Goal: Communication & Community: Answer question/provide support

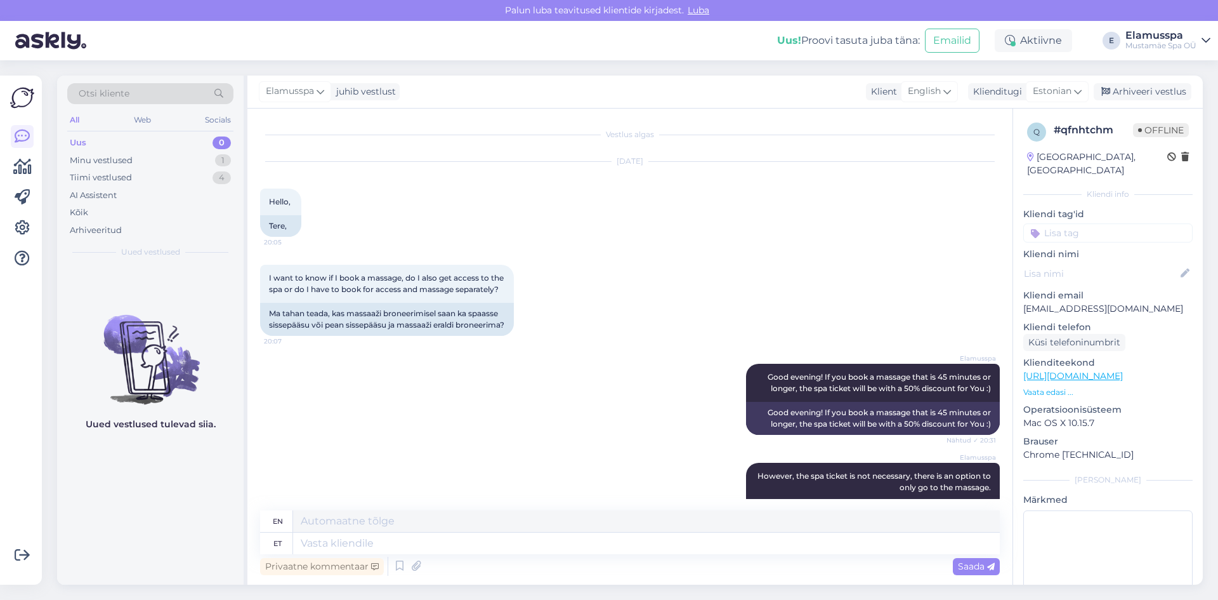
scroll to position [578, 0]
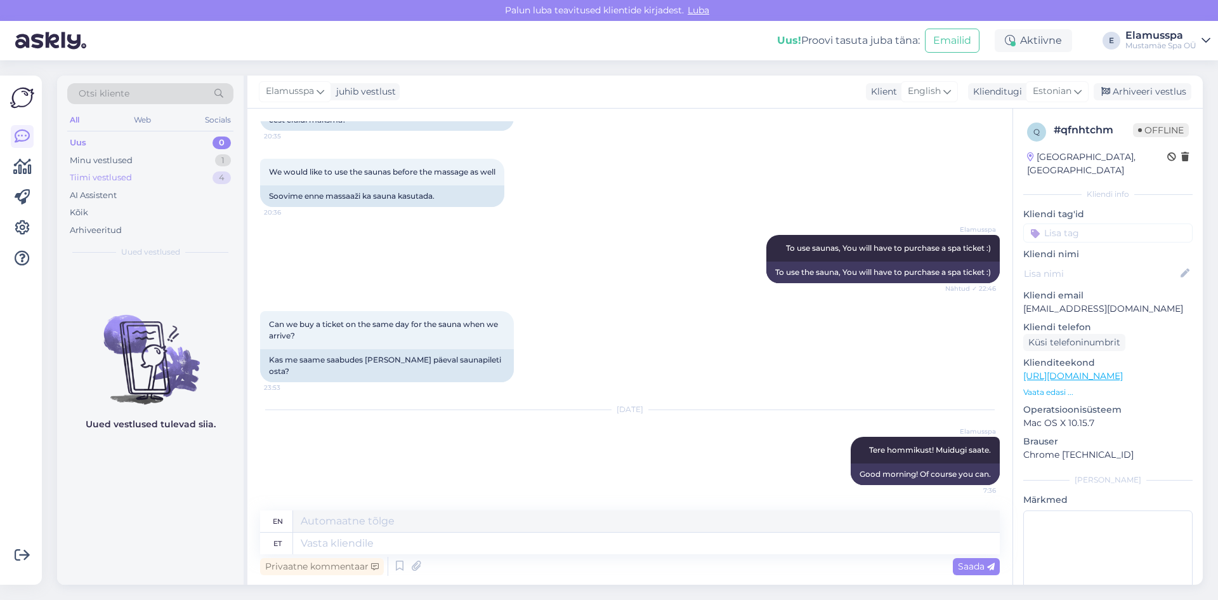
click at [136, 181] on div "Tiimi vestlused 4" at bounding box center [150, 178] width 166 height 18
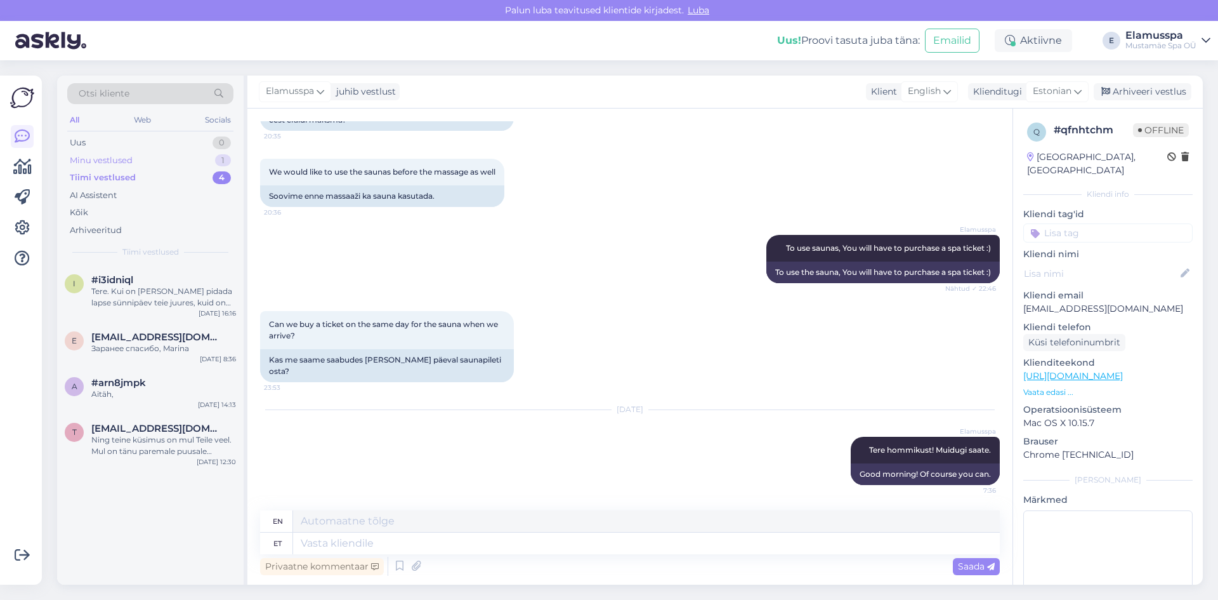
click at [140, 162] on div "Minu vestlused 1" at bounding box center [150, 161] width 166 height 18
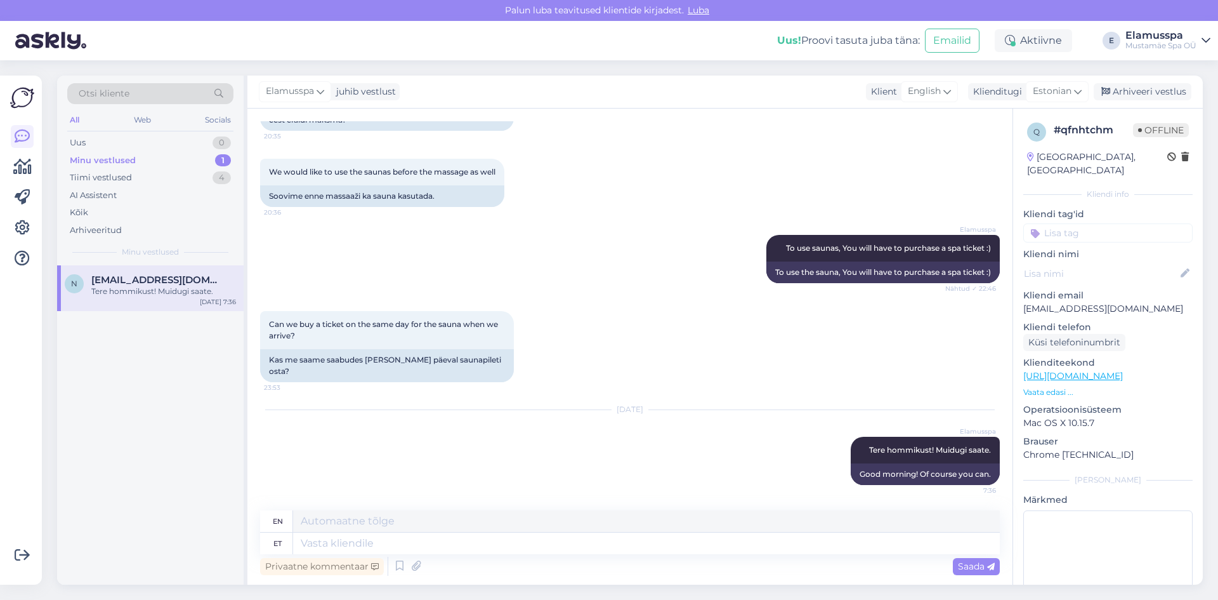
click at [152, 291] on div "Tere hommikust! Muidugi saate." at bounding box center [163, 291] width 145 height 11
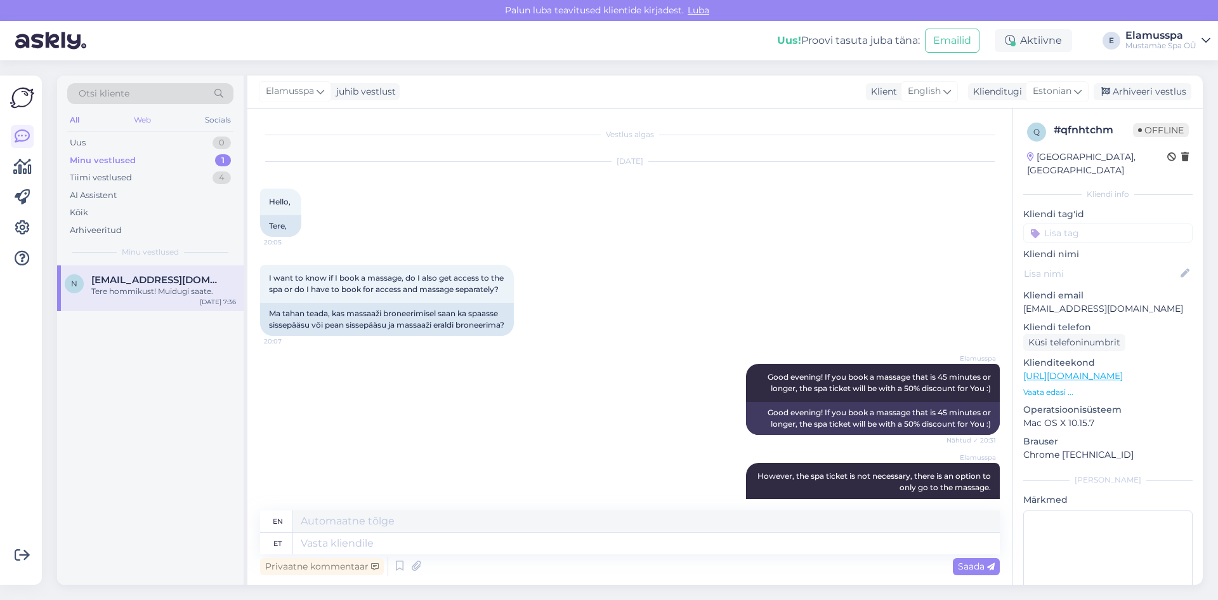
click at [141, 128] on div "Web" at bounding box center [142, 120] width 22 height 16
click at [241, 121] on div "Otsi kliente All Web Socials Uus 0 Minu vestlused 1 Tiimi vestlused 4 AI Assist…" at bounding box center [150, 171] width 187 height 190
click at [220, 122] on div "Socials" at bounding box center [217, 120] width 31 height 16
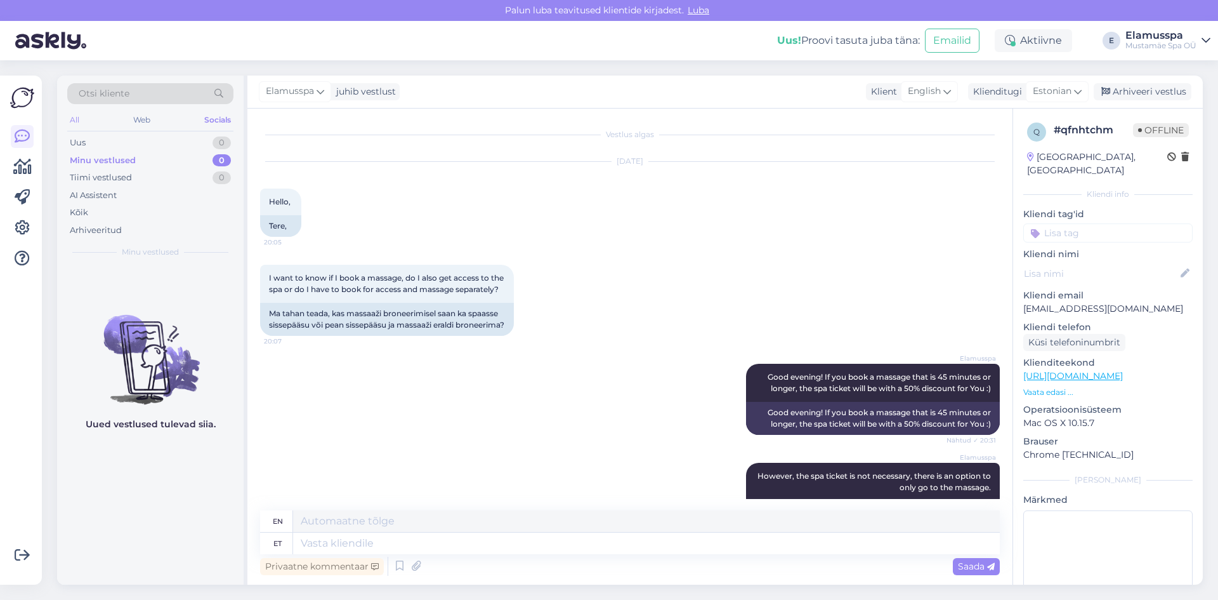
click at [74, 119] on div "All" at bounding box center [74, 120] width 15 height 16
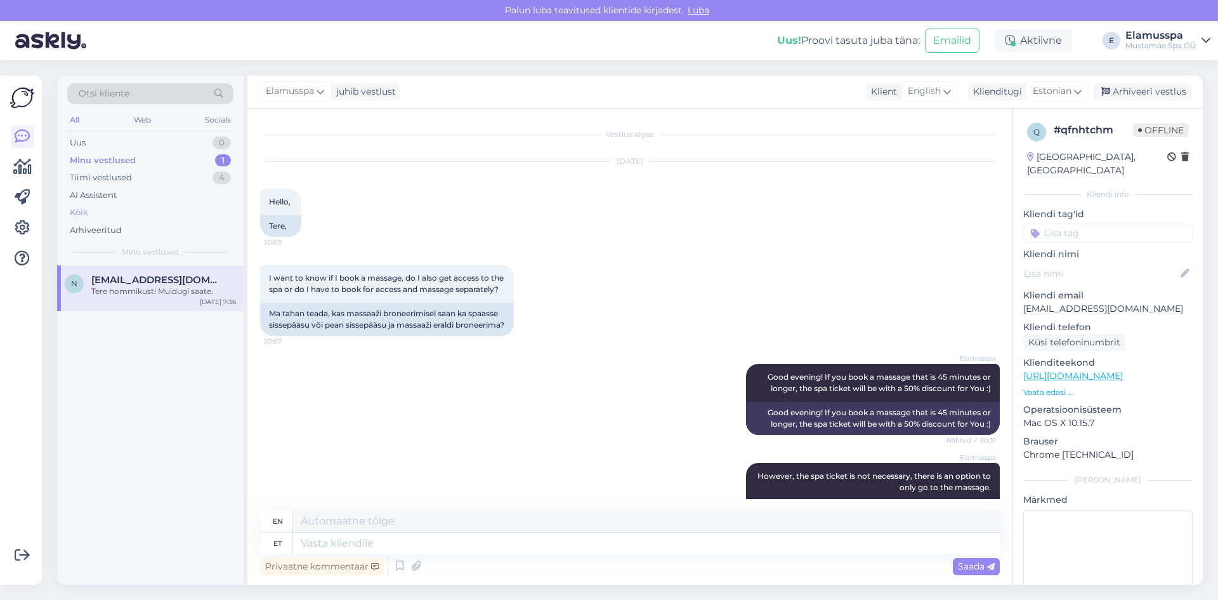
click at [95, 209] on div "Kõik" at bounding box center [150, 213] width 166 height 18
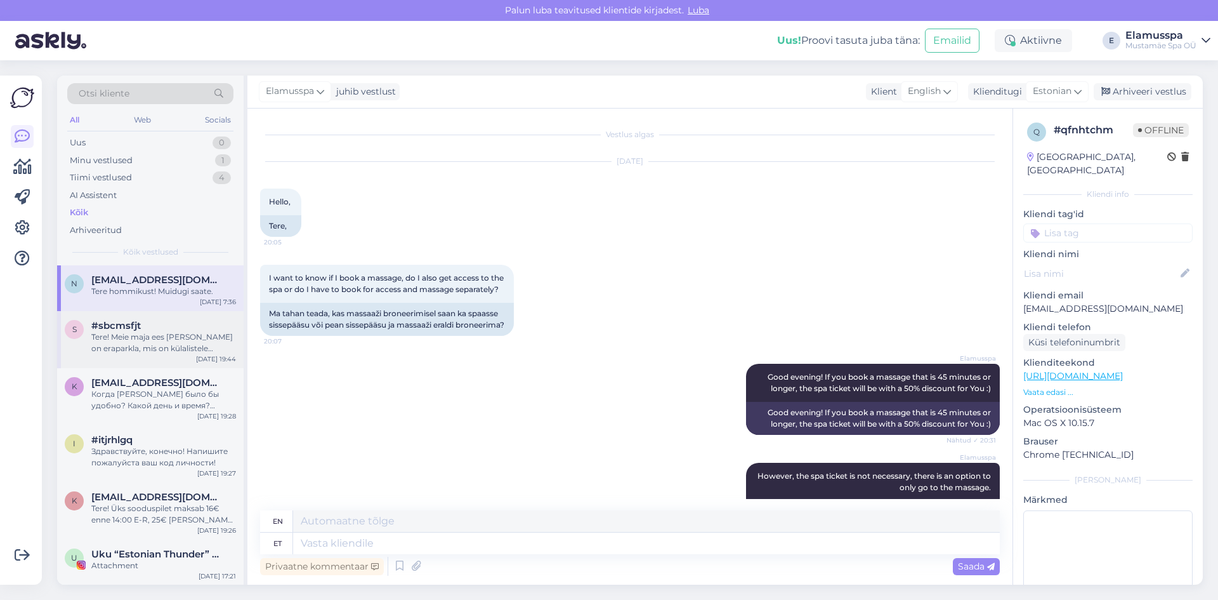
click at [179, 340] on div "Tere! Meie maja ees [PERSON_NAME] on eraparkla, mis on külalistele [GEOGRAPHIC_…" at bounding box center [163, 342] width 145 height 23
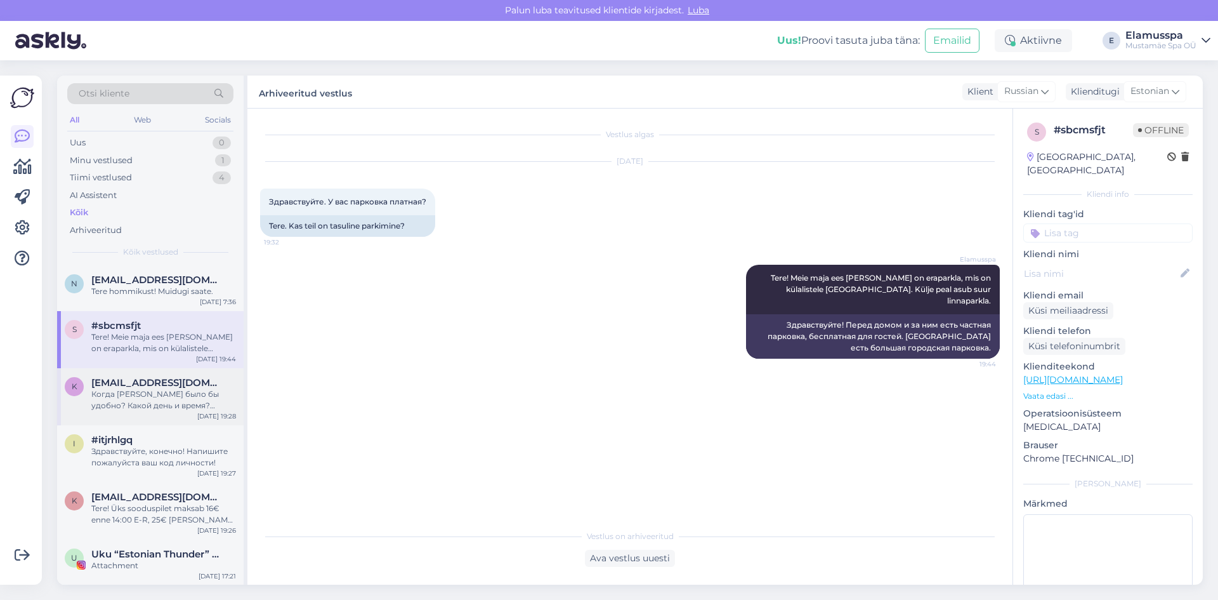
click at [175, 387] on span "[EMAIL_ADDRESS][DOMAIN_NAME]" at bounding box center [157, 382] width 132 height 11
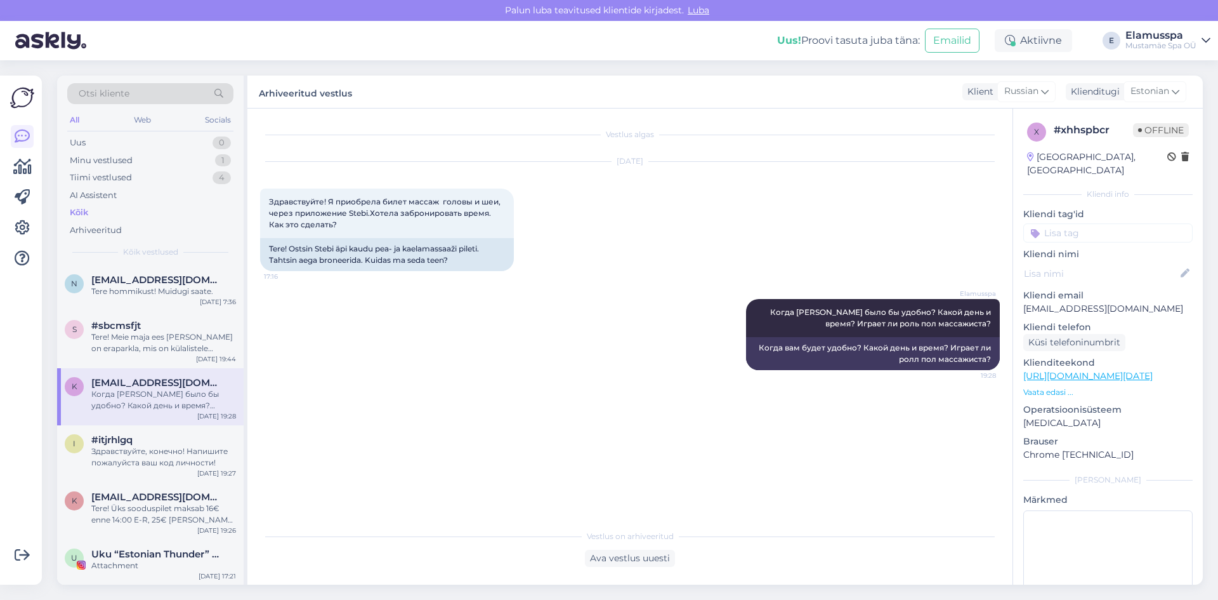
drag, startPoint x: 176, startPoint y: 386, endPoint x: 201, endPoint y: 421, distance: 42.8
drag, startPoint x: 201, startPoint y: 421, endPoint x: 613, endPoint y: 397, distance: 412.5
click at [613, 397] on div "Vestlus algas [DATE] Здравствуйте! Я приобрела билет массаж головы и шеи, через…" at bounding box center [635, 316] width 751 height 390
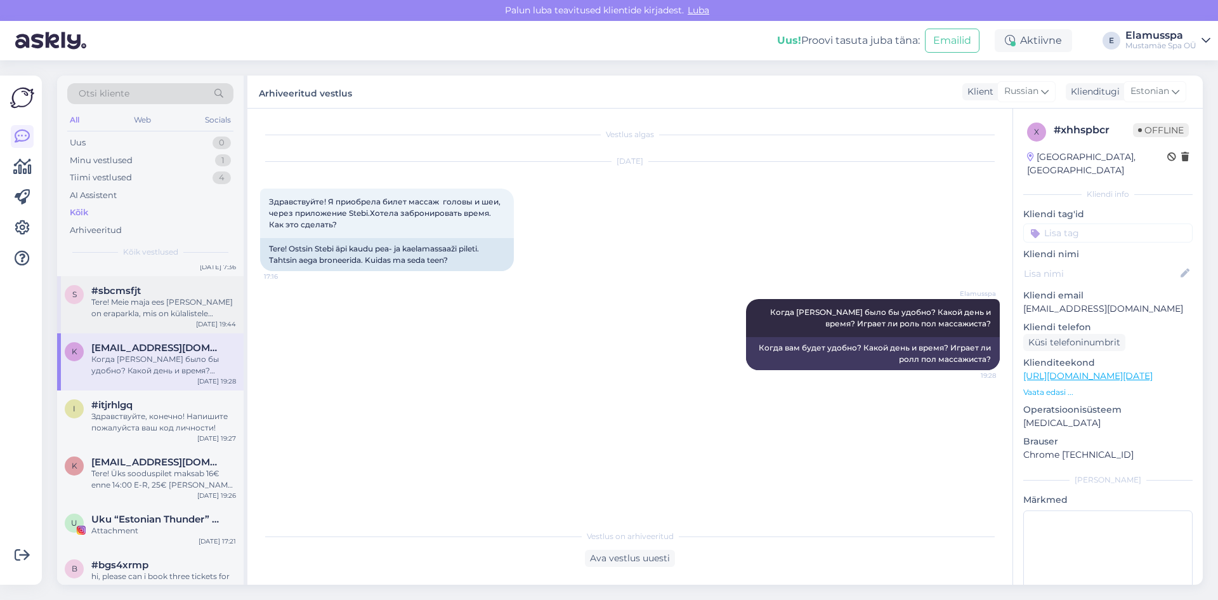
scroll to position [63, 0]
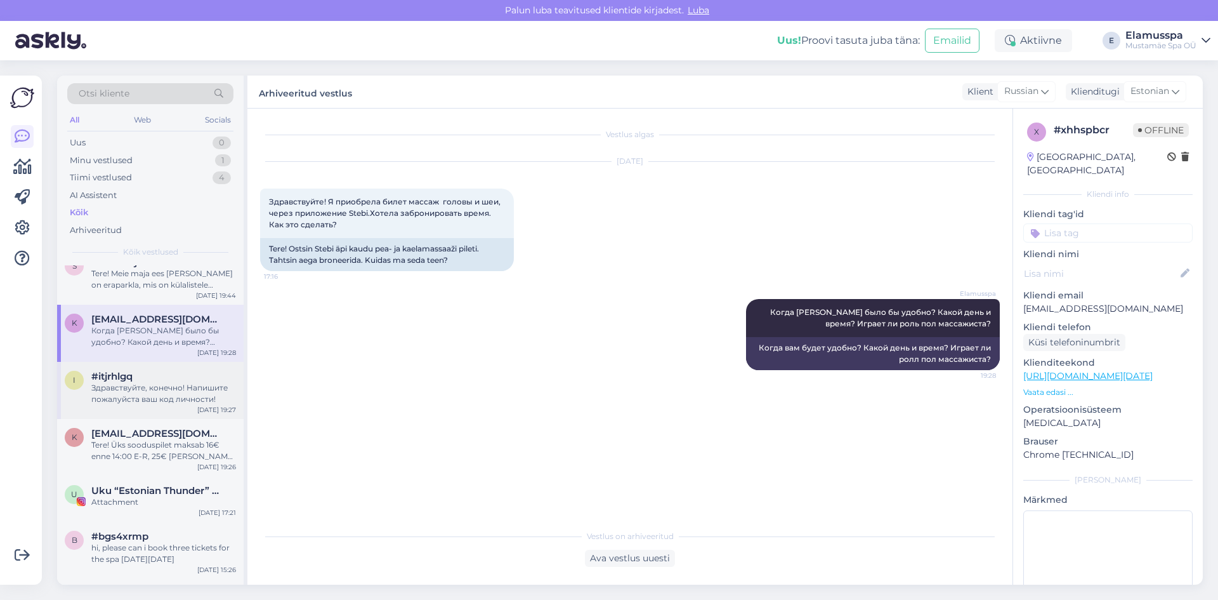
click at [197, 369] on div "i #itjrhlgq Здравствуйте, конечно! Напишите пожалуйста ваш код личности! [DATE]…" at bounding box center [150, 390] width 187 height 57
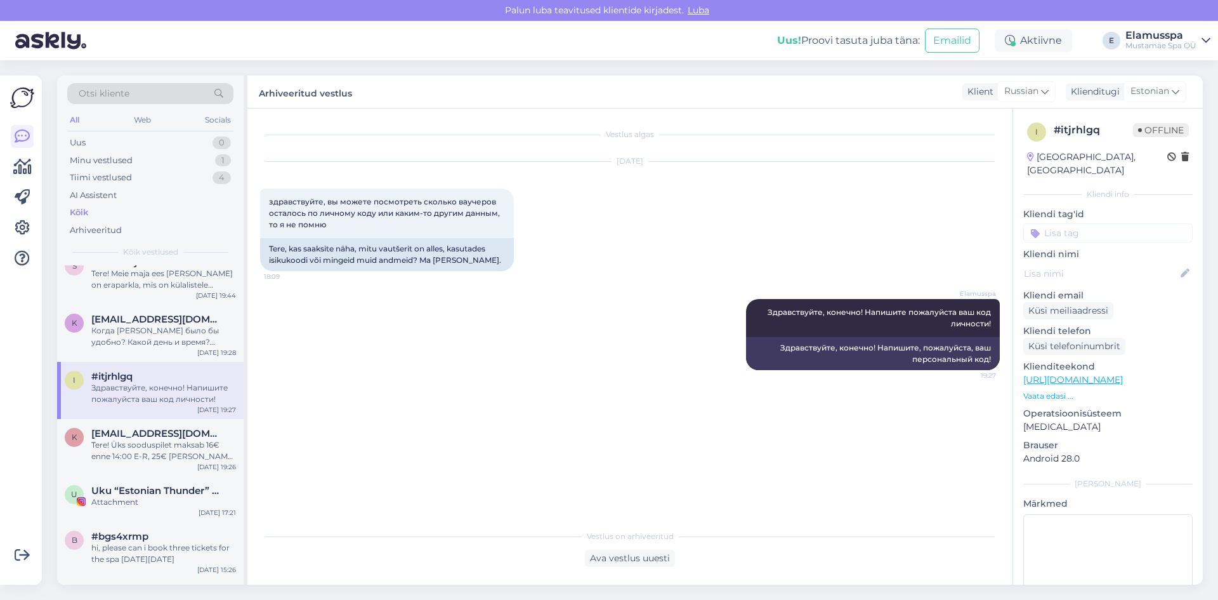
scroll to position [127, 0]
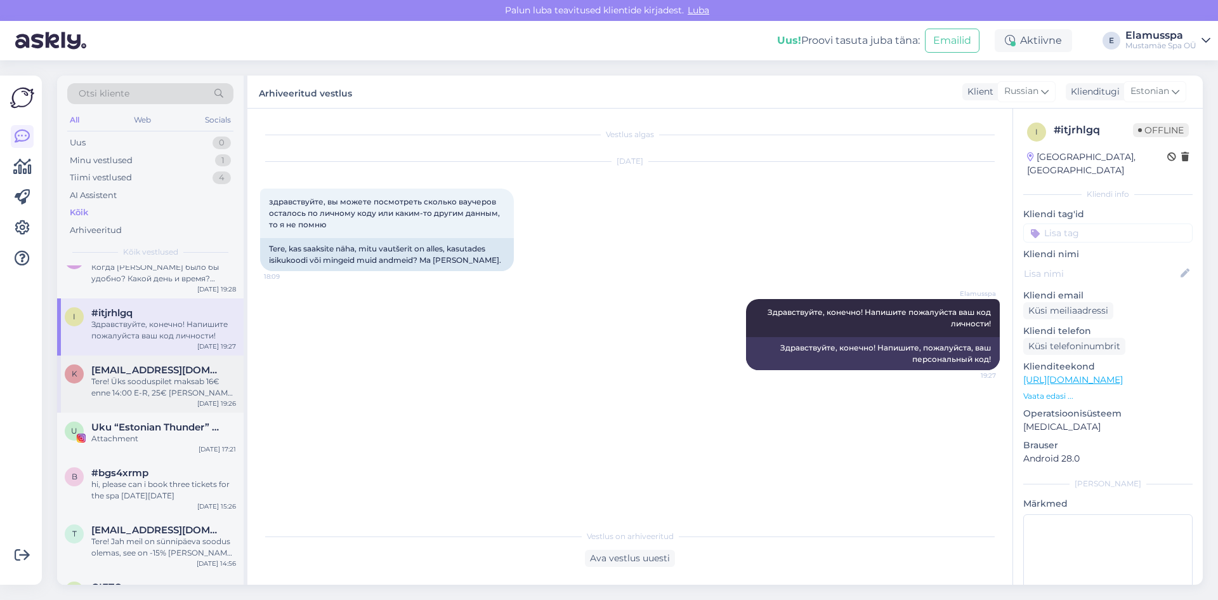
click at [196, 371] on span "[EMAIL_ADDRESS][DOMAIN_NAME]" at bounding box center [157, 369] width 132 height 11
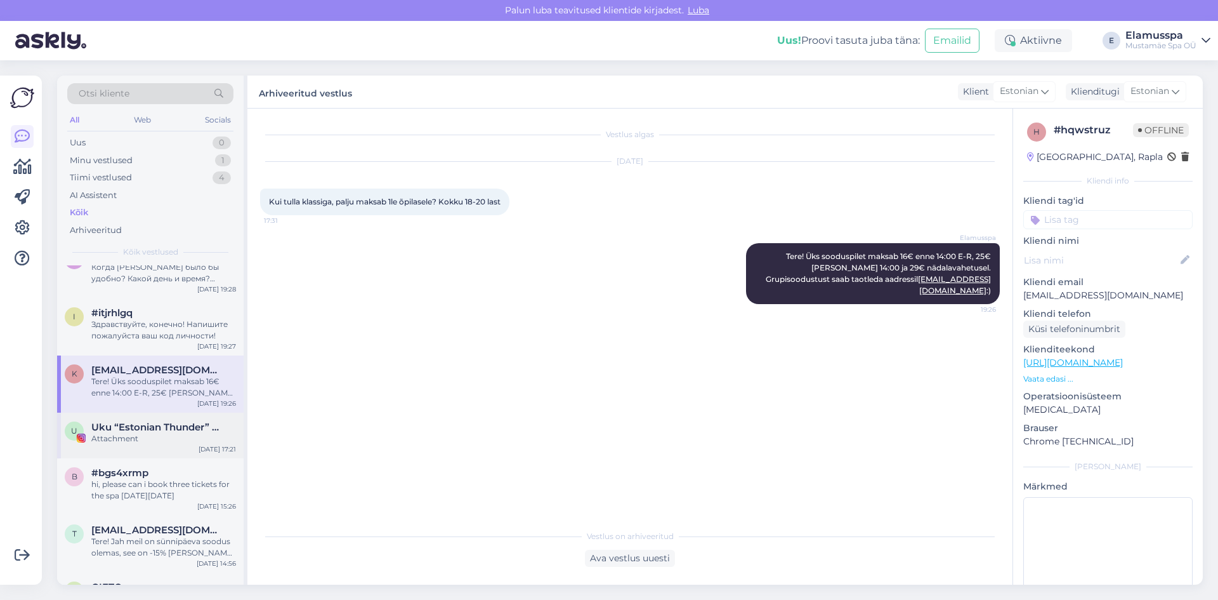
click at [121, 431] on span "Uku “Estonian Thunder” Jürjendal" at bounding box center [157, 426] width 132 height 11
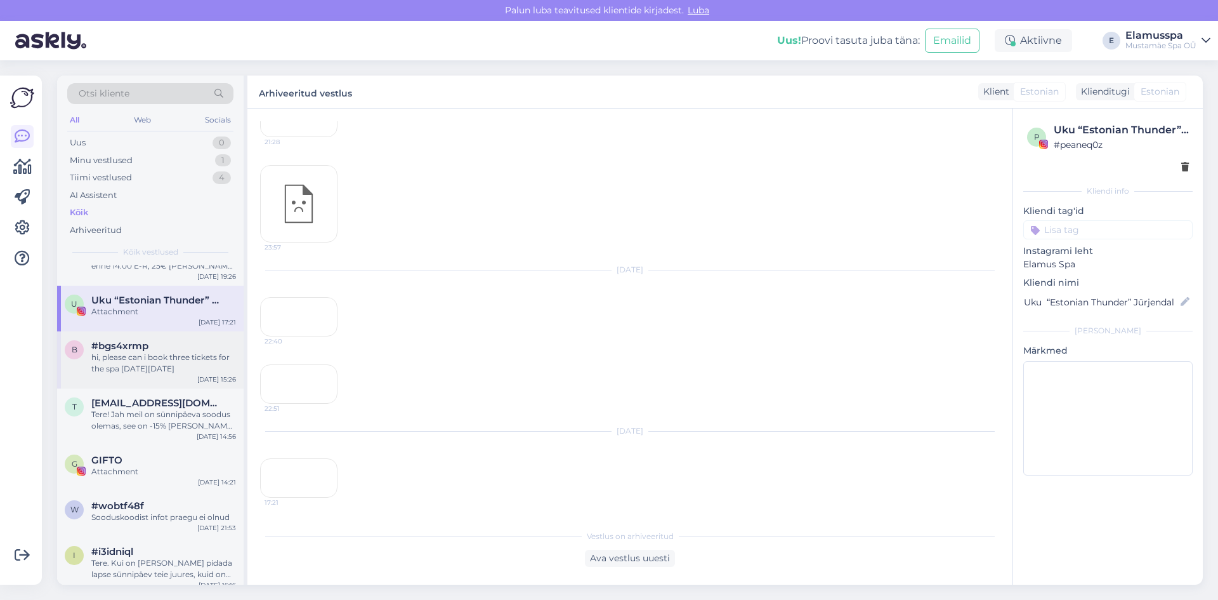
scroll to position [2989, 0]
click at [122, 371] on div "hi, please can i book three tickets for the spa [DATE][DATE]" at bounding box center [163, 363] width 145 height 23
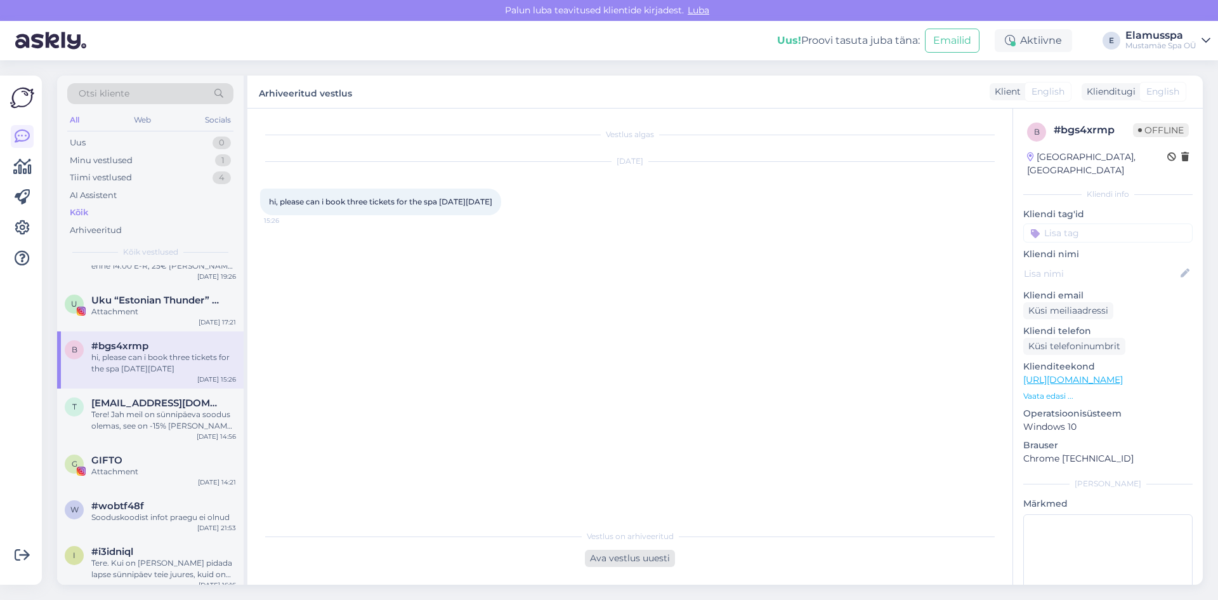
click at [671, 561] on div "Ava vestlus uuesti" at bounding box center [630, 557] width 90 height 17
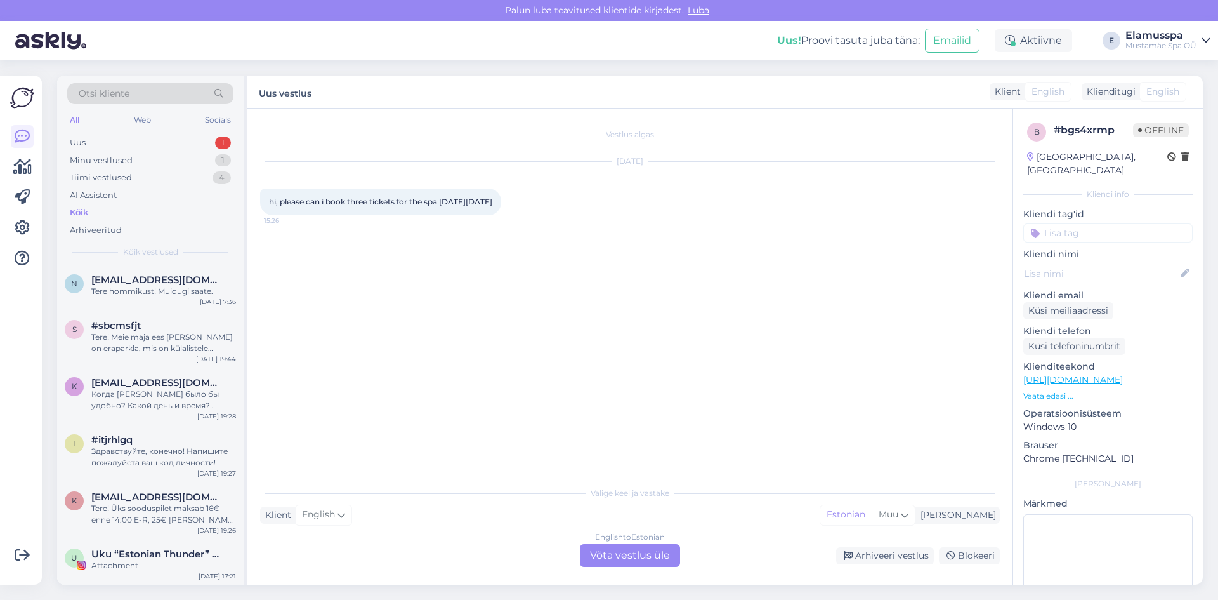
click at [671, 561] on div "English to Estonian Võta vestlus üle" at bounding box center [630, 555] width 100 height 23
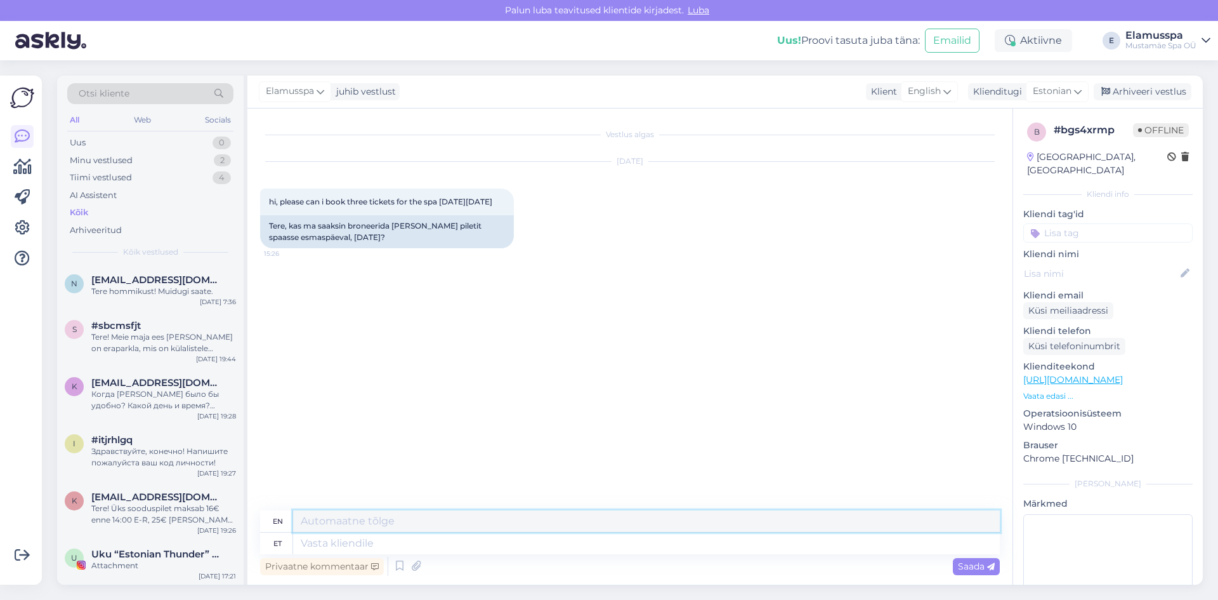
click at [561, 510] on textarea at bounding box center [646, 521] width 707 height 22
click at [556, 549] on textarea at bounding box center [646, 543] width 707 height 22
type textarea "Tere!"
type textarea "Hello!"
type textarea "Tere! spaasse"
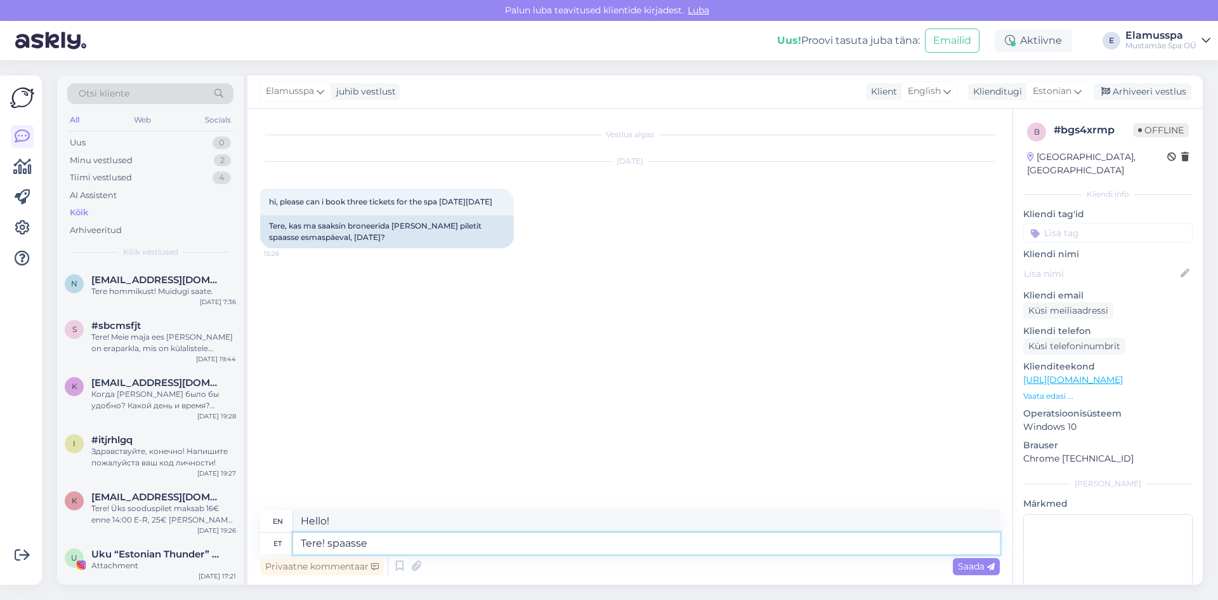
type textarea "Hello! to the spa"
type textarea "Tere! spaasse pileteid"
type textarea "Hello! spa tickets"
type textarea "Tere! spaasse pileteid broneerida ei"
type textarea "Hello! book tickets to the [GEOGRAPHIC_DATA]"
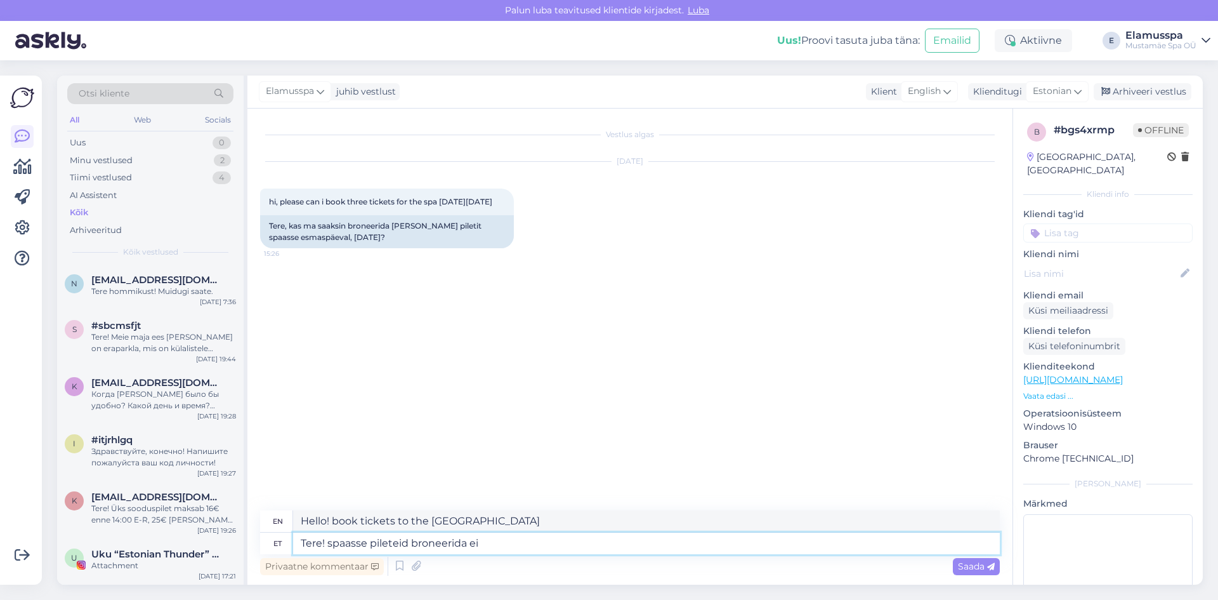
type textarea "Tere! spaasse pileteid broneerida ei s"
type textarea "Hello! It is not possible to book tickets for the spa."
type textarea "Tere! spaasse pileteid broneerida ei saa."
type textarea "Hello, it is not possible to book tickets for the spa."
type textarea "Tere! spaasse pileteid broneerida ei saa. Tulete k"
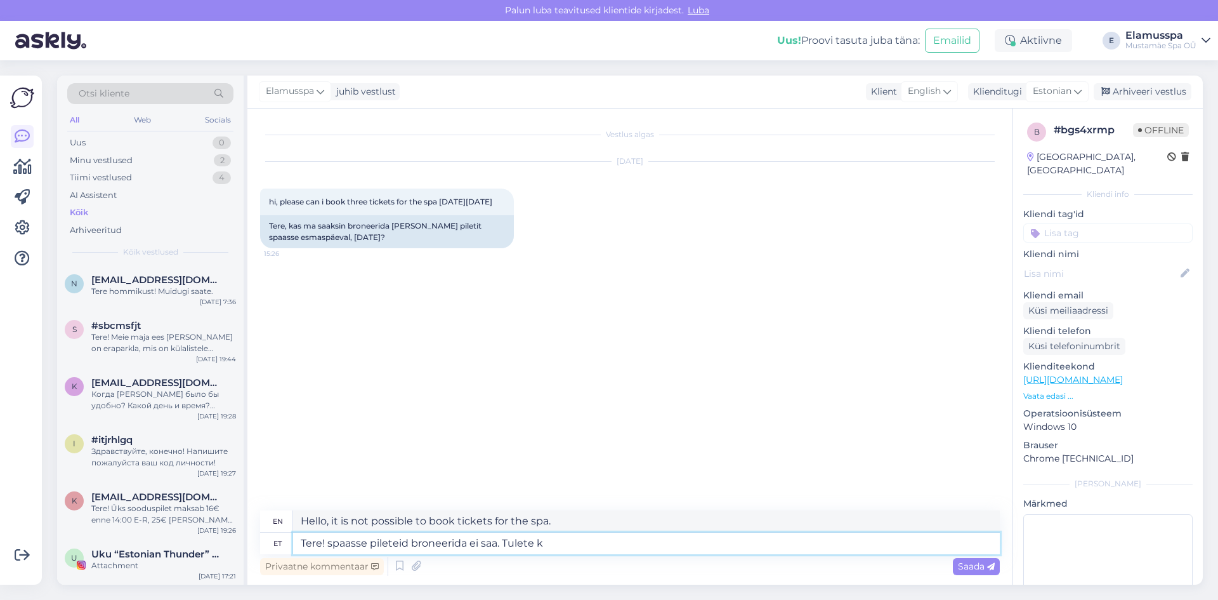
type textarea "Hello! It is not possible to book tickets for the spa. You will"
type textarea "Tere! spaasse pileteid broneerida ei saa. Tulete koha"
type textarea "Hello! You can't book tickets for the spa. You come to the place"
type textarea "Tere! spaasse pileteid broneerida ei saa. Tulete koha peal j"
type textarea "Hello! You can't book tickets for the spa. You come on site."
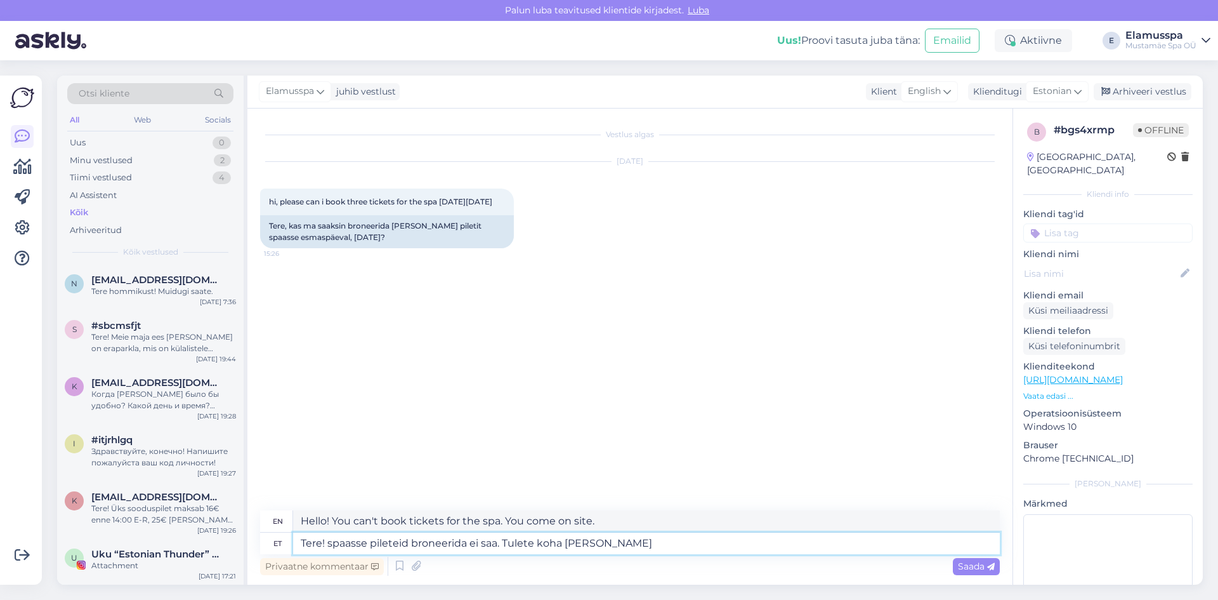
type textarea "Tere! spaasse pileteid broneerida ei saa. Tulete koha [PERSON_NAME] s"
type textarea "Hello! You cannot book tickets for the spa. You will arrive on site and"
type textarea "Tere! spaasse pileteid broneerida ei saa. Tulete koha [PERSON_NAME] saate n"
type textarea "Hello! You can't book tickets for the spa. You come on site and get"
type textarea "Tere! spaasse pileteid broneerida ei saa. Tulete koha [PERSON_NAME] saate [PERS…"
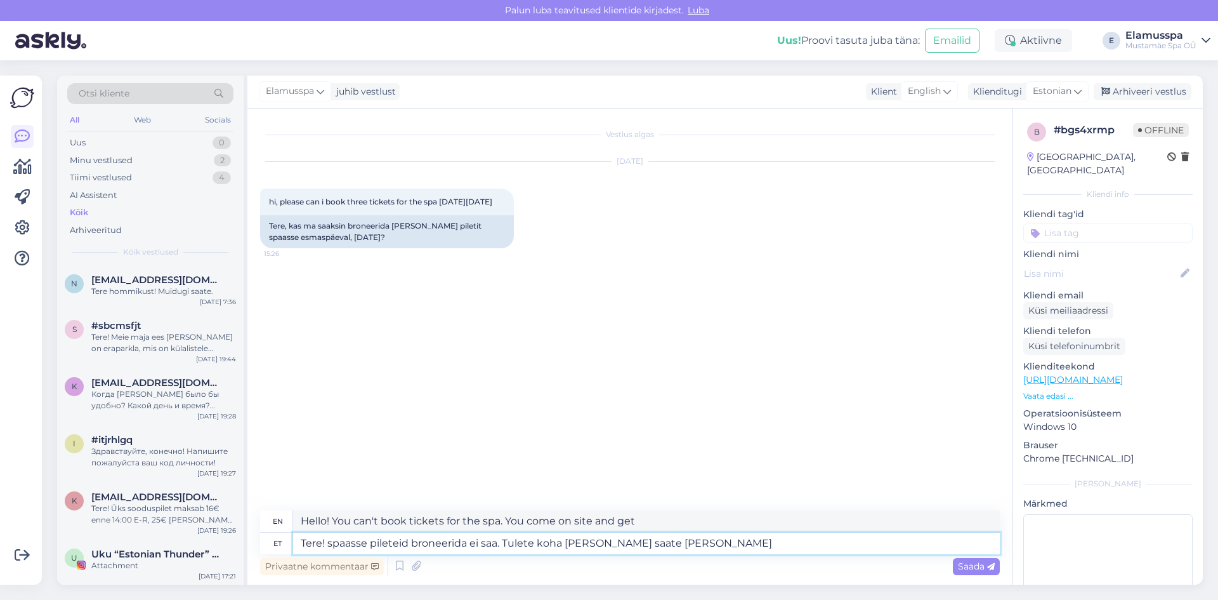
type textarea "Hello! You can't book tickets for the spa. You come on site and get them."
click at [586, 544] on textarea "Tere! spaasse pileteid broneerida ei saa. Tulete koha [PERSON_NAME] saate [PERS…" at bounding box center [646, 543] width 707 height 22
type textarea "Tere! spaasse pileteid broneerida ei saa. Tulete koha [PERSON_NAME] saate [PERS…"
type textarea "Hello! You can't book tickets for the spa. You come and get them on site."
click at [573, 537] on textarea "Tere! spaasse pileteid broneerida ei saa. Tulete koha [PERSON_NAME] saate [PERS…" at bounding box center [646, 543] width 707 height 22
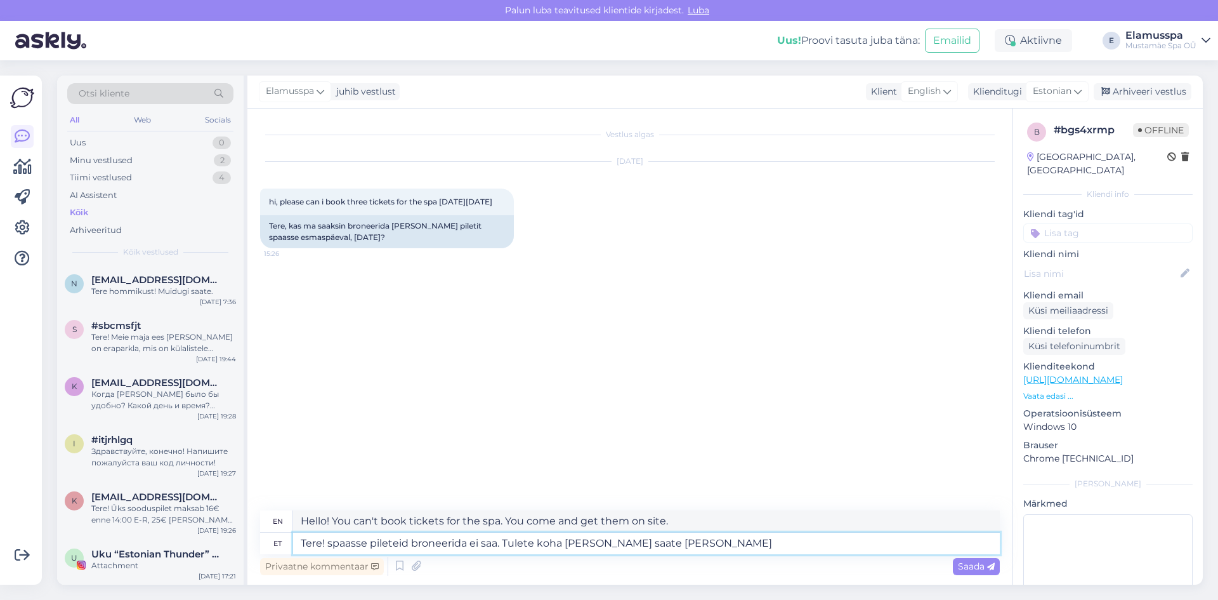
click at [665, 551] on textarea "Tere! spaasse pileteid broneerida ei saa. Tulete koha [PERSON_NAME] saate [PERS…" at bounding box center [646, 543] width 707 height 22
type textarea "Tere! spaasse pileteid broneerida ei saa. Tulete koha [PERSON_NAME] saate [PERS…"
type textarea "Hi! You can't book tickets for the spa. You come to the venue and get them here"
type textarea "Tere! spaasse pileteid broneerida ei saa. Tulete koha [PERSON_NAME] saate [PERS…"
type textarea "Hi! You can't book tickets for the spa. You come to the venue and can buy them …"
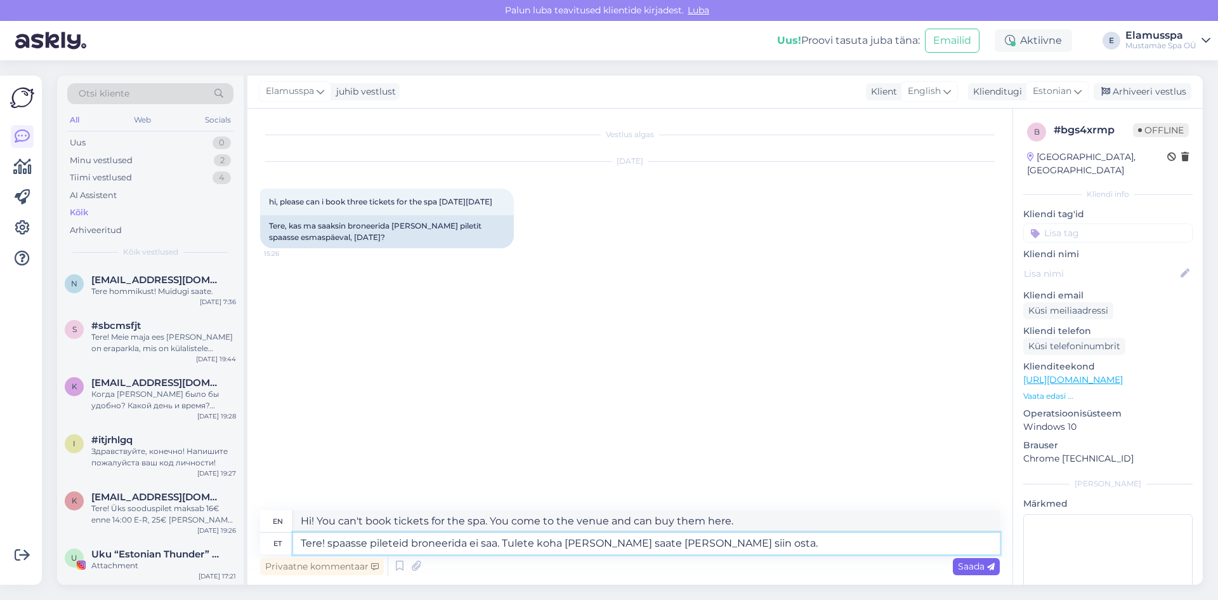
type textarea "Tere! spaasse pileteid broneerida ei saa. Tulete koha [PERSON_NAME] saate [PERS…"
click at [966, 568] on span "Saada" at bounding box center [976, 565] width 37 height 11
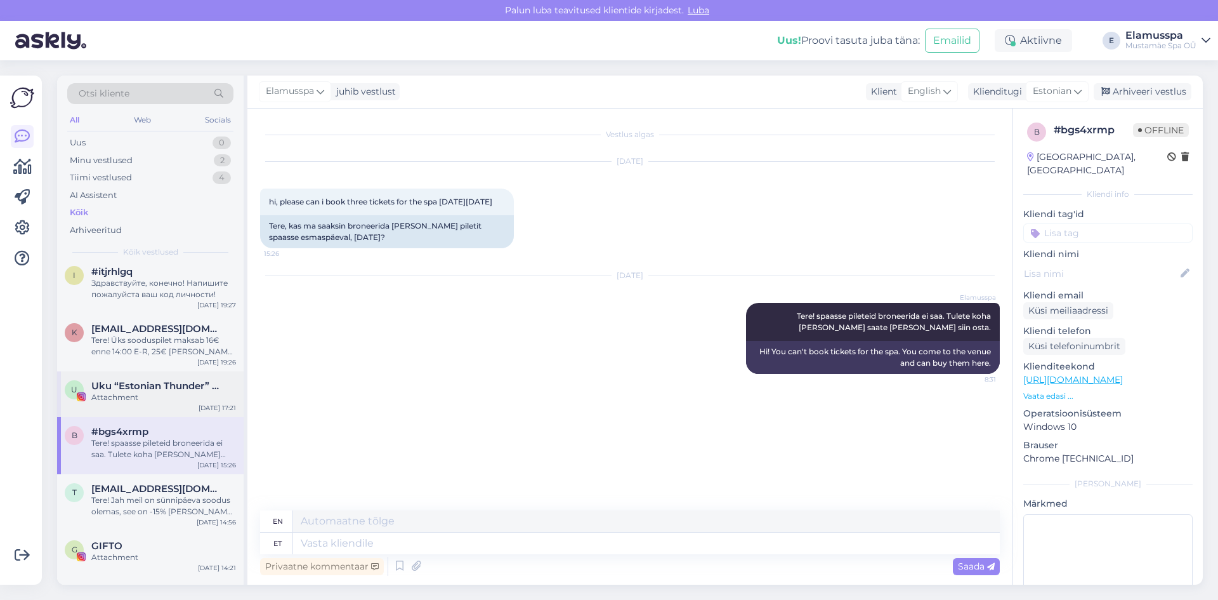
scroll to position [190, 0]
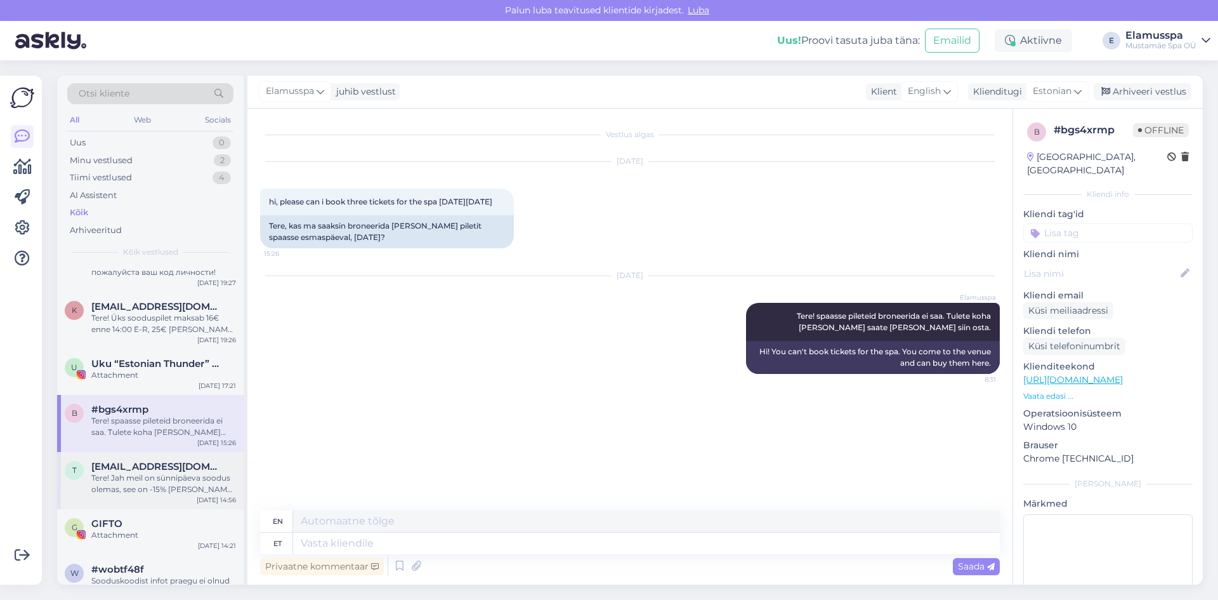
drag, startPoint x: 183, startPoint y: 470, endPoint x: 204, endPoint y: 475, distance: 20.8
click at [183, 471] on span "[EMAIL_ADDRESS][DOMAIN_NAME]" at bounding box center [157, 466] width 132 height 11
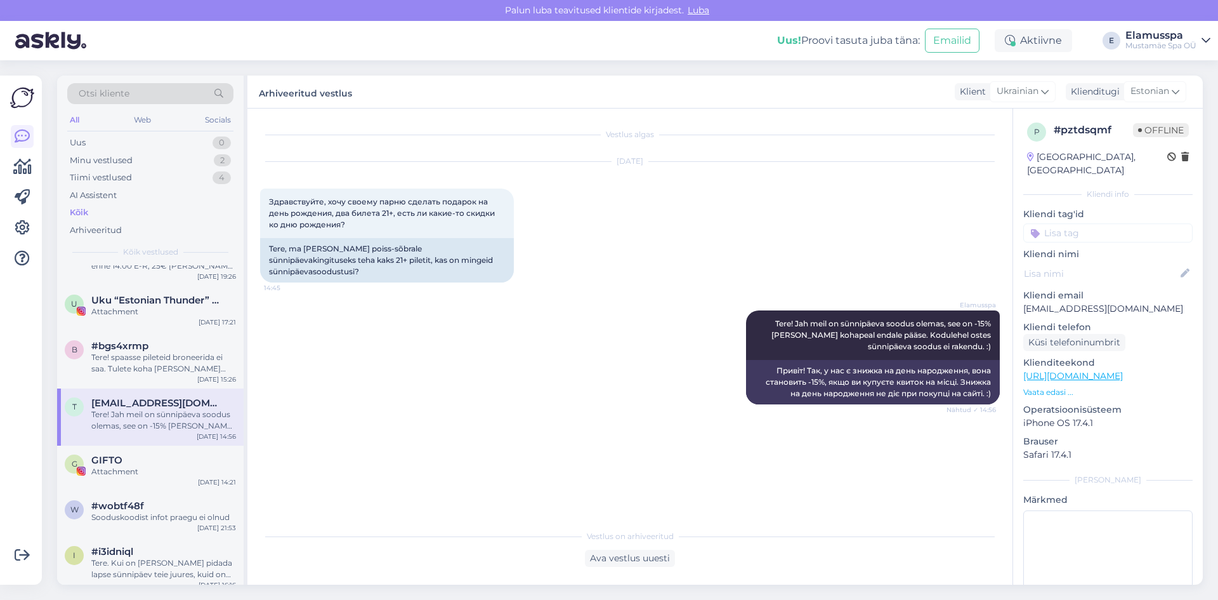
click at [160, 466] on div "Attachment" at bounding box center [163, 471] width 145 height 11
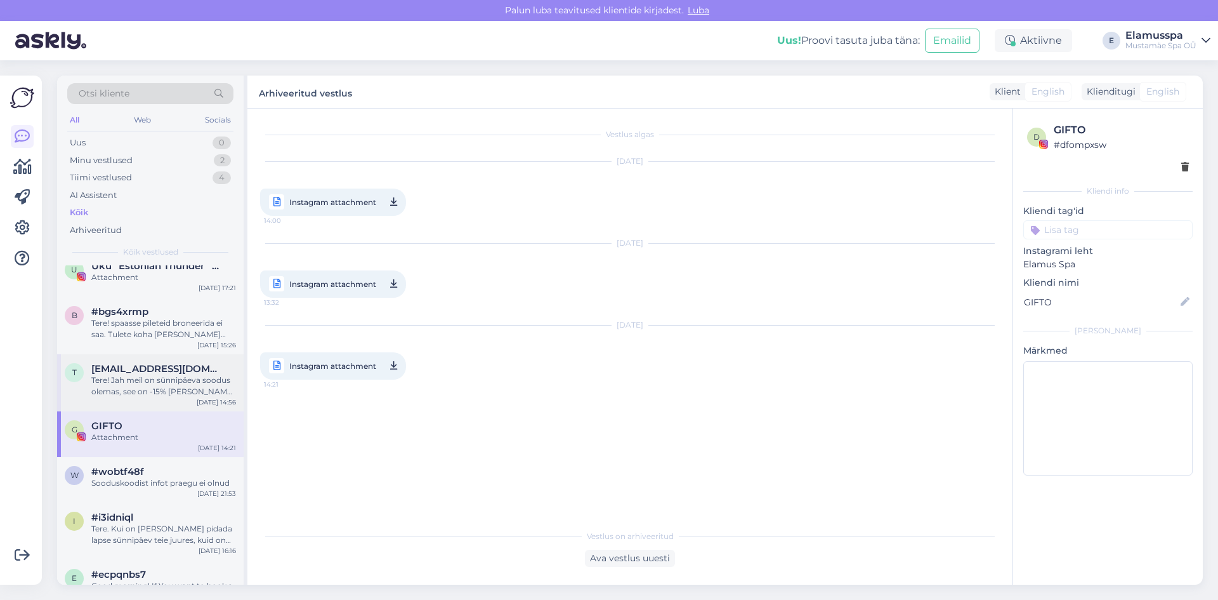
scroll to position [317, 0]
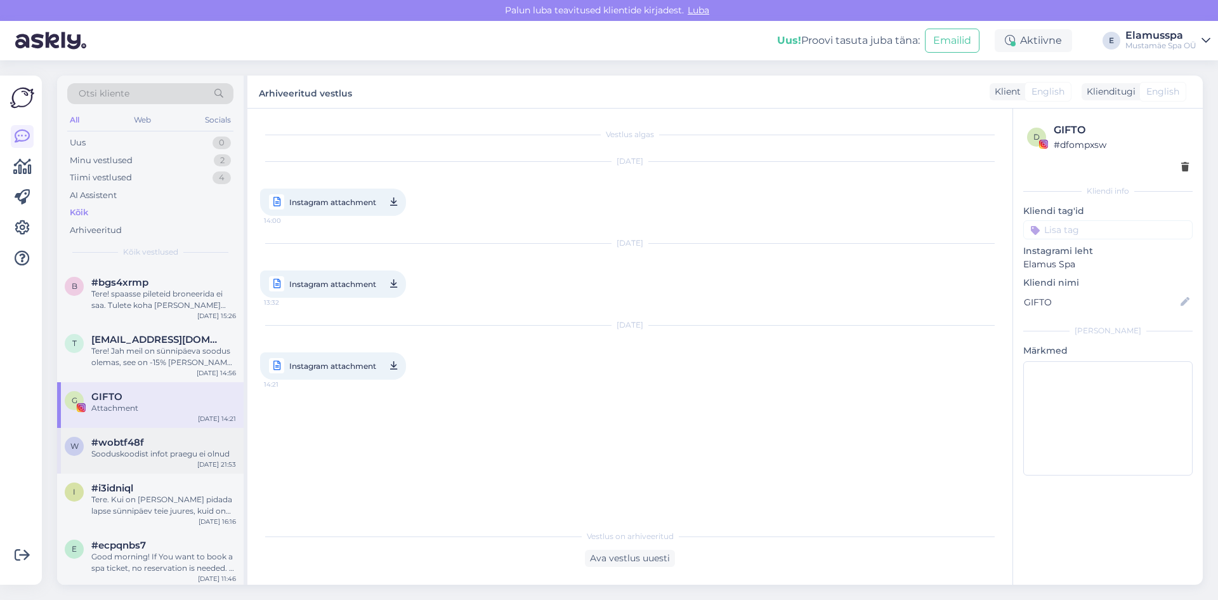
click at [161, 464] on div "w #wobtf48f Sooduskoodist infot praegu ei olnud [DATE] 21:53" at bounding box center [150, 451] width 187 height 46
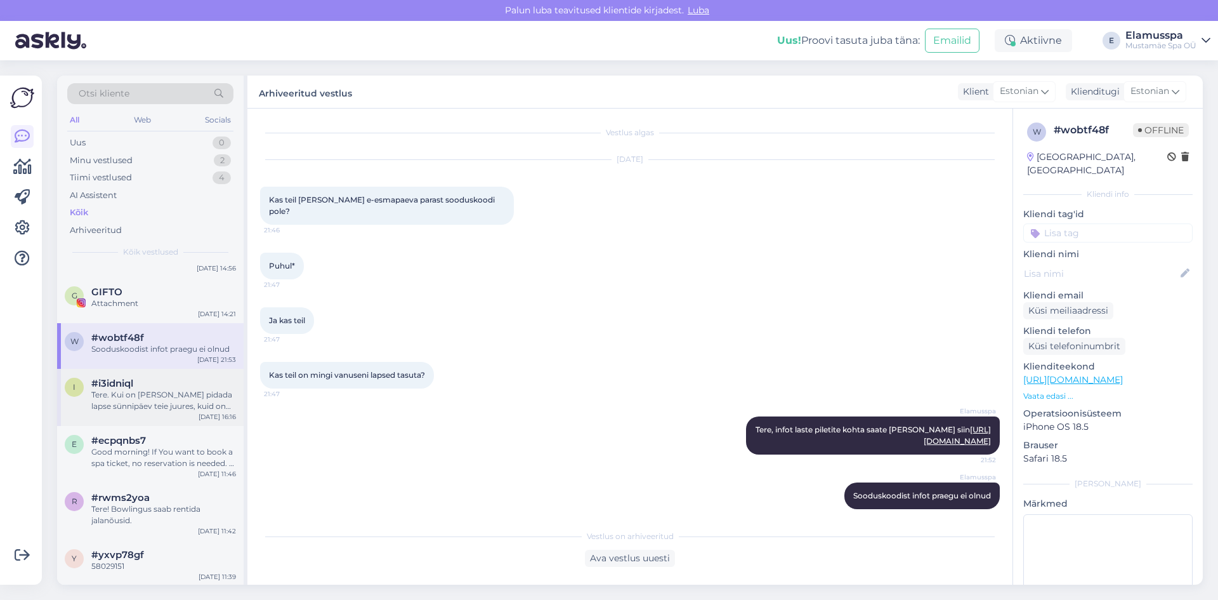
scroll to position [444, 0]
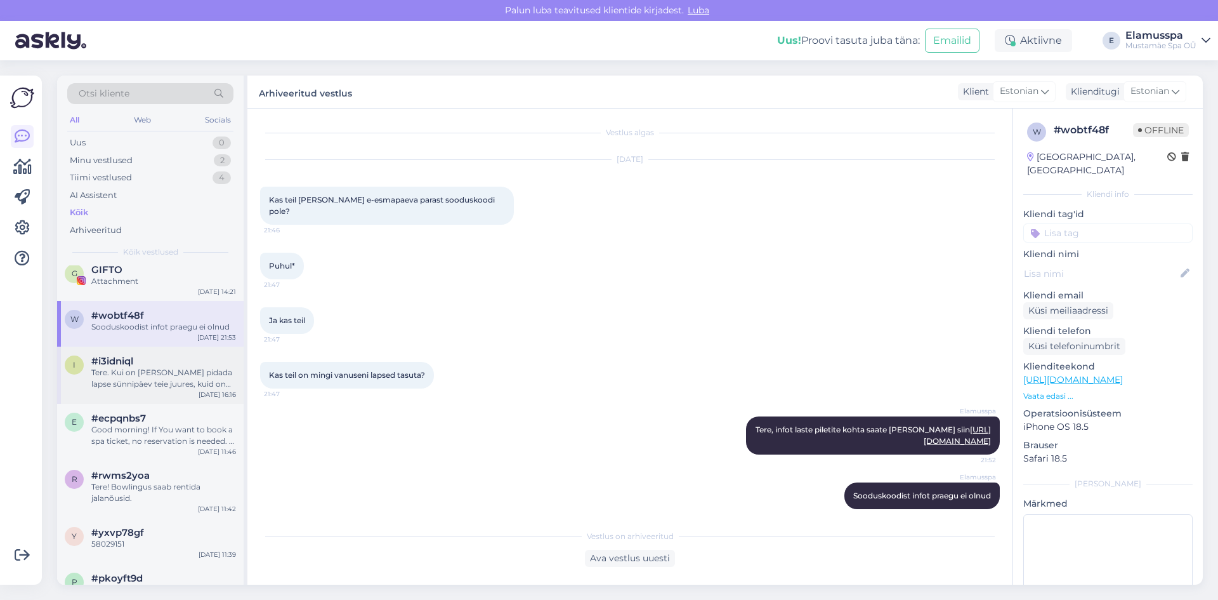
click at [161, 355] on div "#i3idniql" at bounding box center [163, 360] width 145 height 11
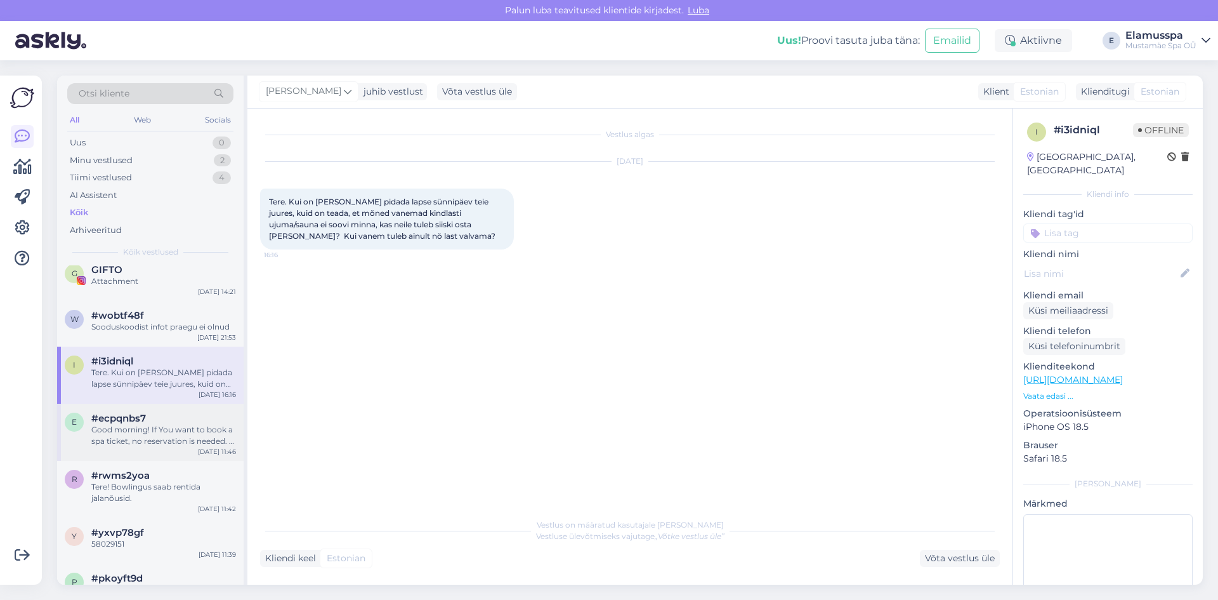
click at [191, 442] on div "Good morning! If You want to book a spa ticket, no reservation is needed. If yo…" at bounding box center [163, 435] width 145 height 23
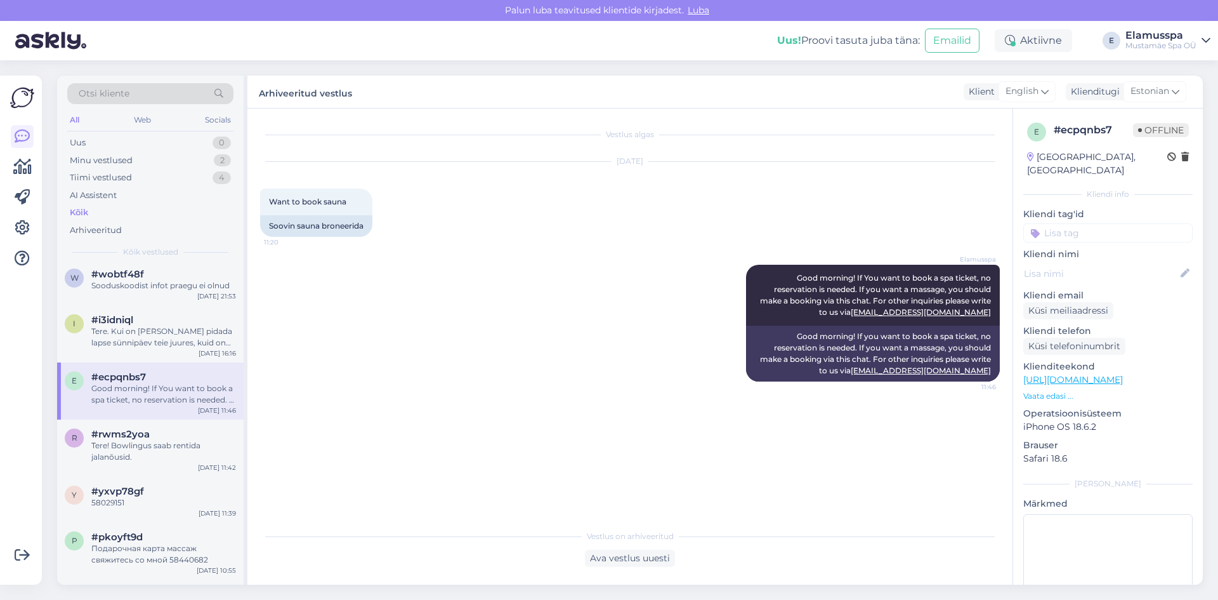
scroll to position [508, 0]
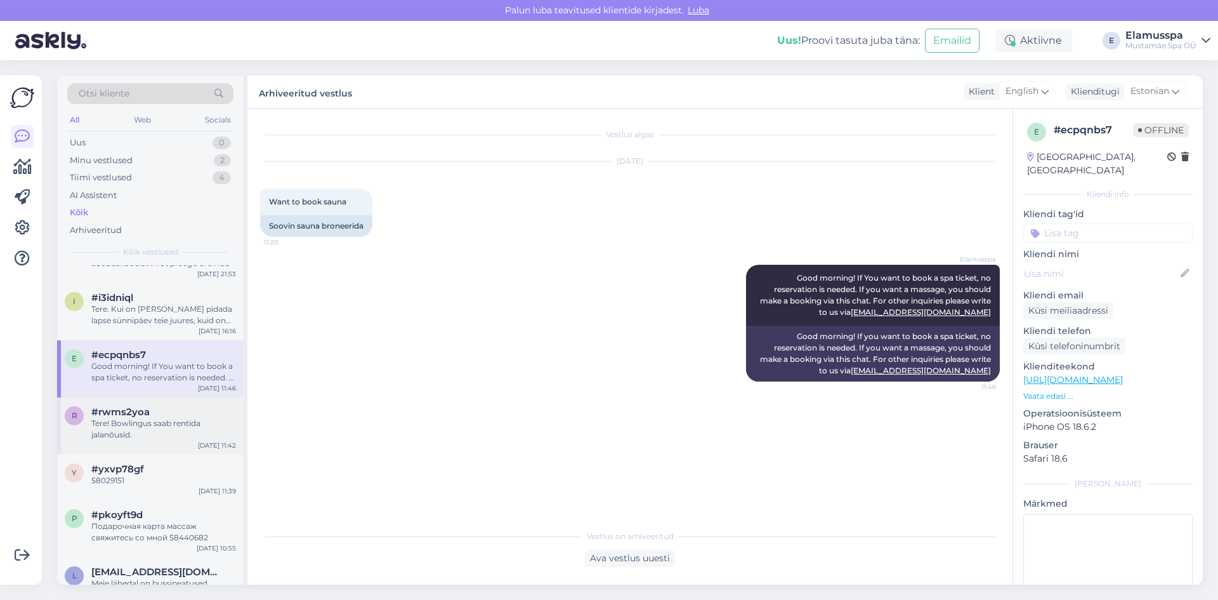
click at [190, 436] on div "Tere! Bowlingus saab rentida jalanõusid." at bounding box center [163, 429] width 145 height 23
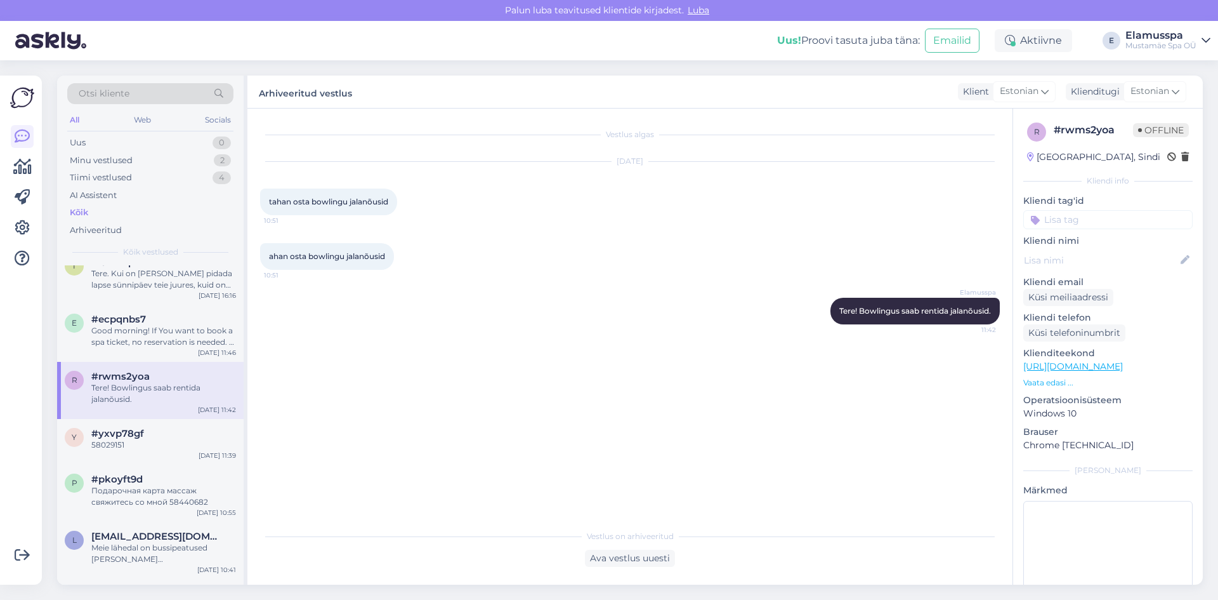
scroll to position [571, 0]
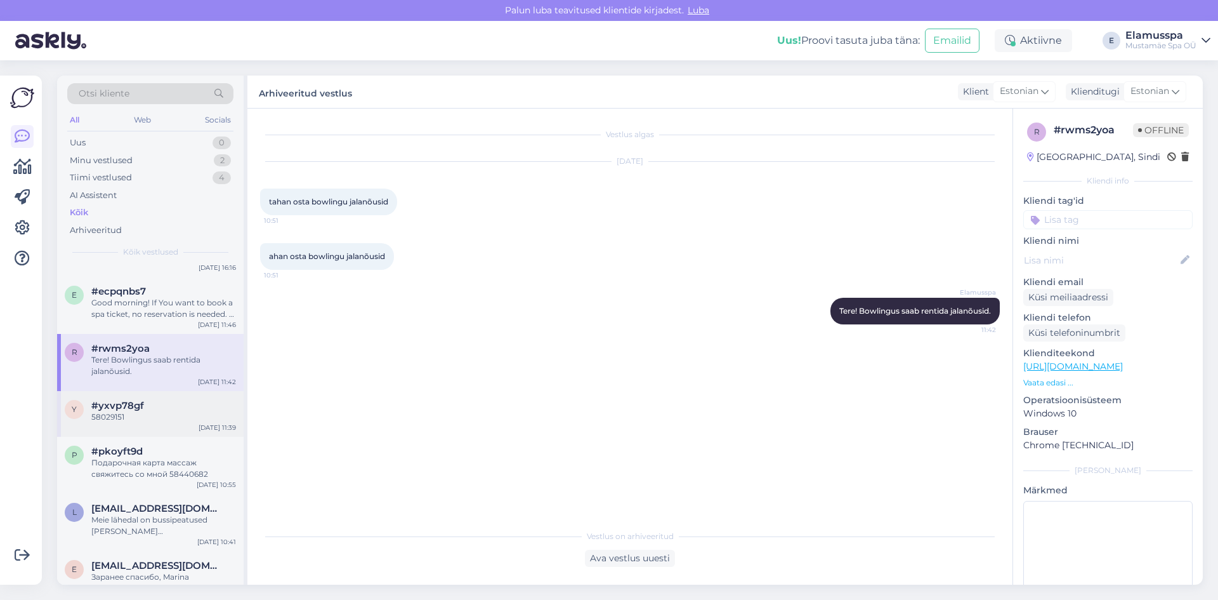
click at [169, 424] on div "y #yxvp78gf 58029151 [DATE] 11:39" at bounding box center [150, 414] width 187 height 46
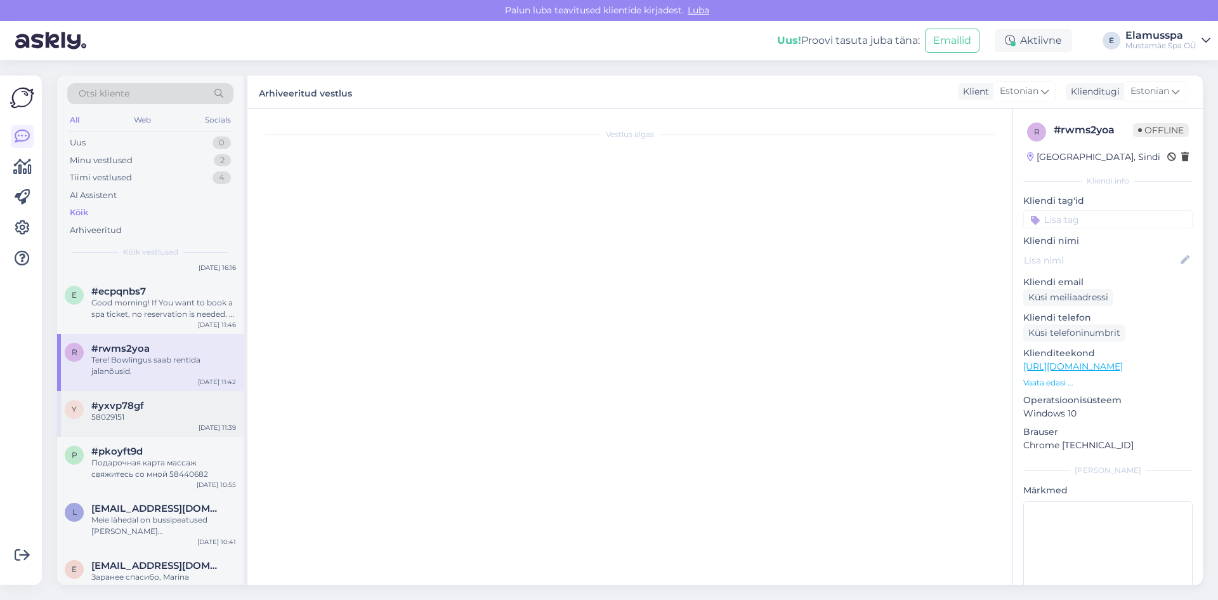
scroll to position [692, 0]
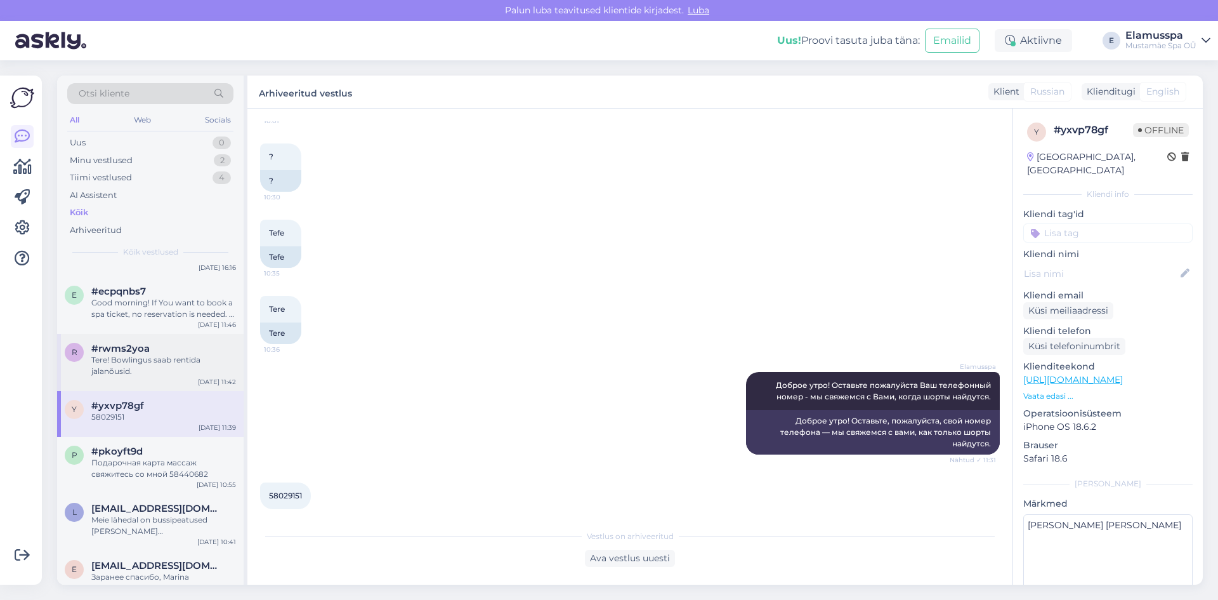
click at [169, 381] on div "r #rwms2yoa Tere! Bowlingus saab rentida jalanõusid. [DATE] 11:42" at bounding box center [150, 362] width 187 height 57
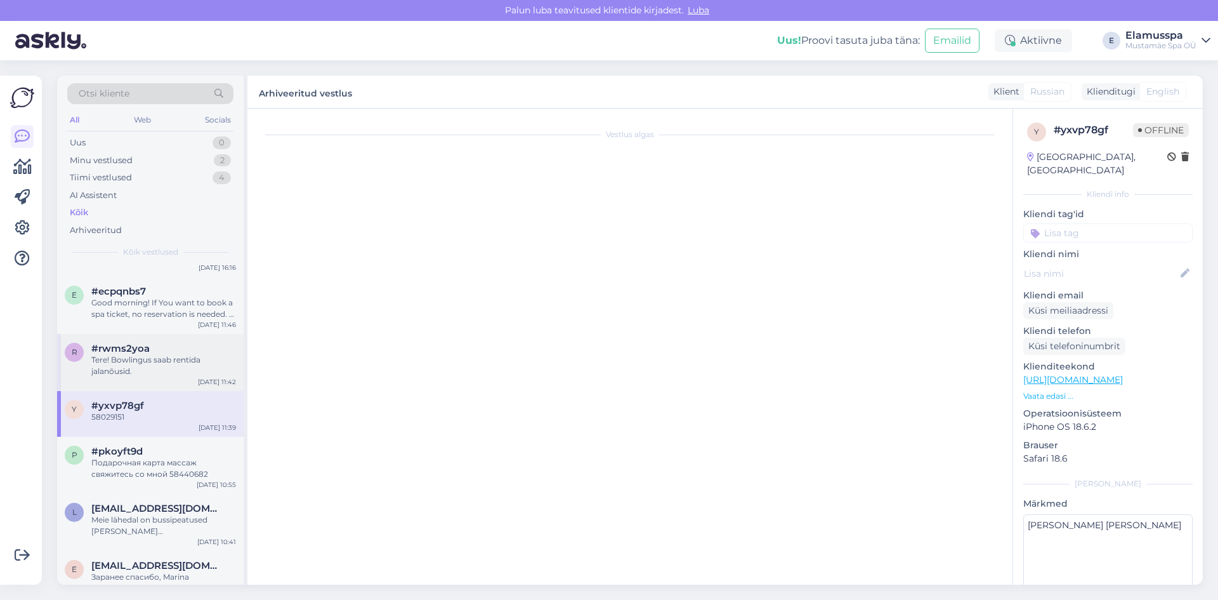
scroll to position [0, 0]
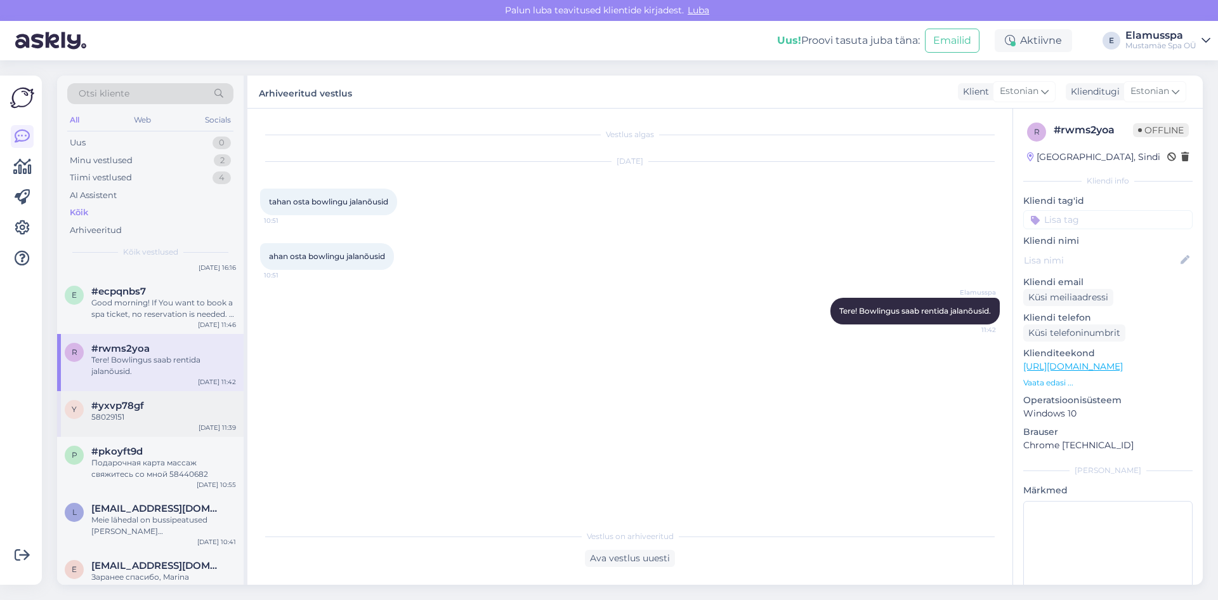
click at [181, 430] on div "y #yxvp78gf 58029151 [DATE] 11:39" at bounding box center [150, 414] width 187 height 46
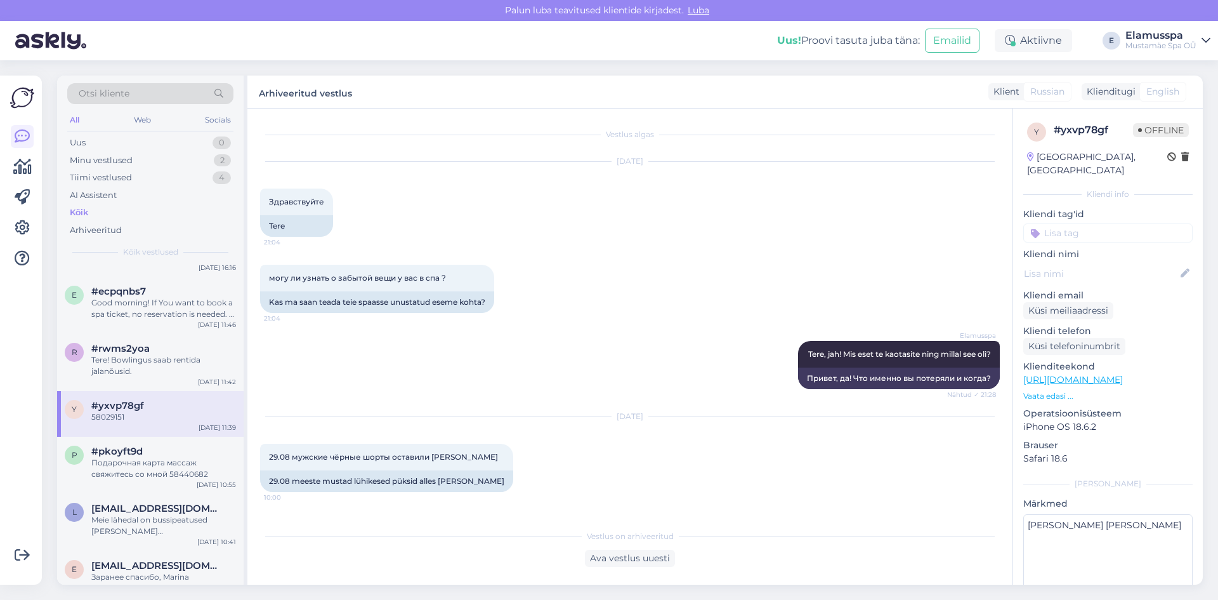
scroll to position [692, 0]
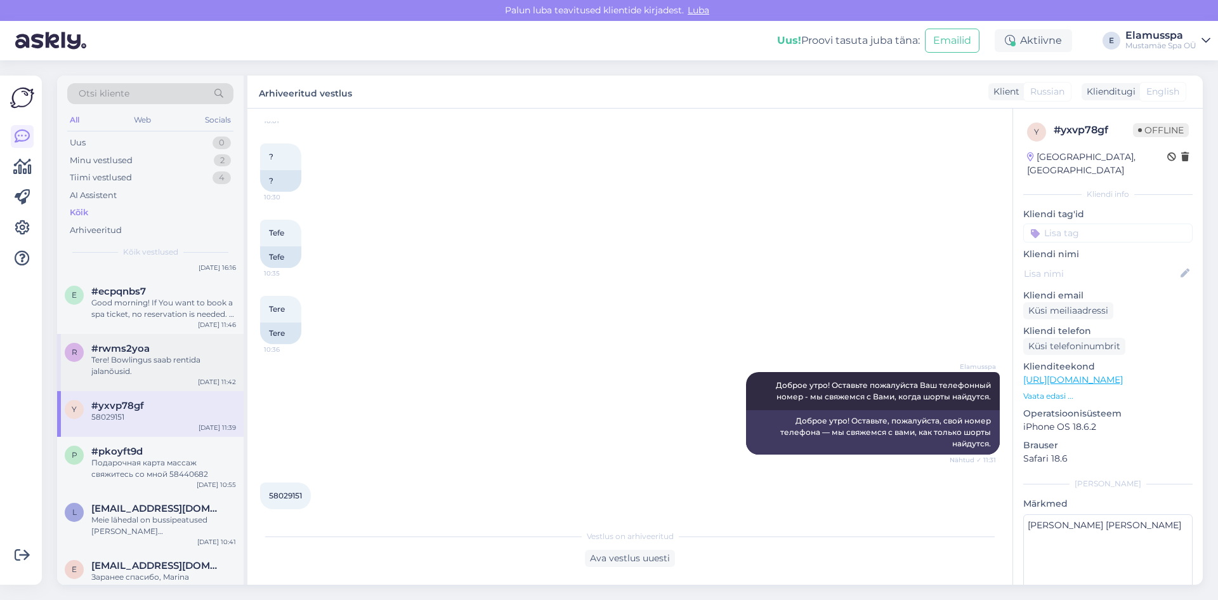
click at [182, 379] on div "r #rwms2yoa Tere! Bowlingus saab rentida jalanõusid. [DATE] 11:42" at bounding box center [150, 362] width 187 height 57
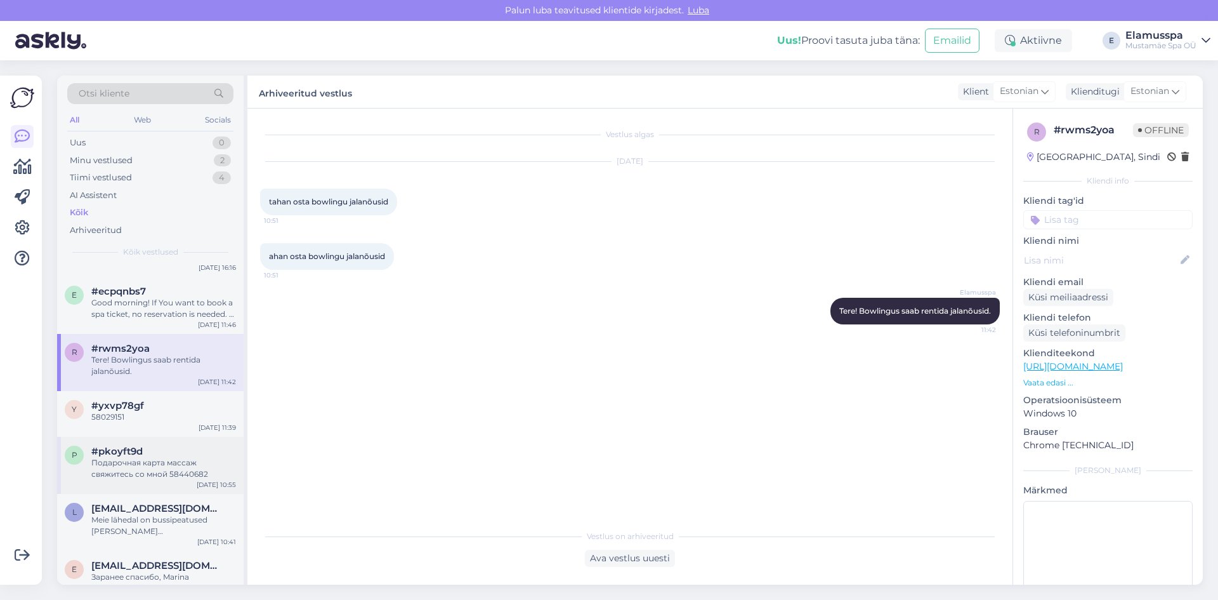
click at [179, 444] on div "p #pkoyft9d Подарочная карта массаж свяжитесь со мной 58440682 [DATE] 10:55" at bounding box center [150, 465] width 187 height 57
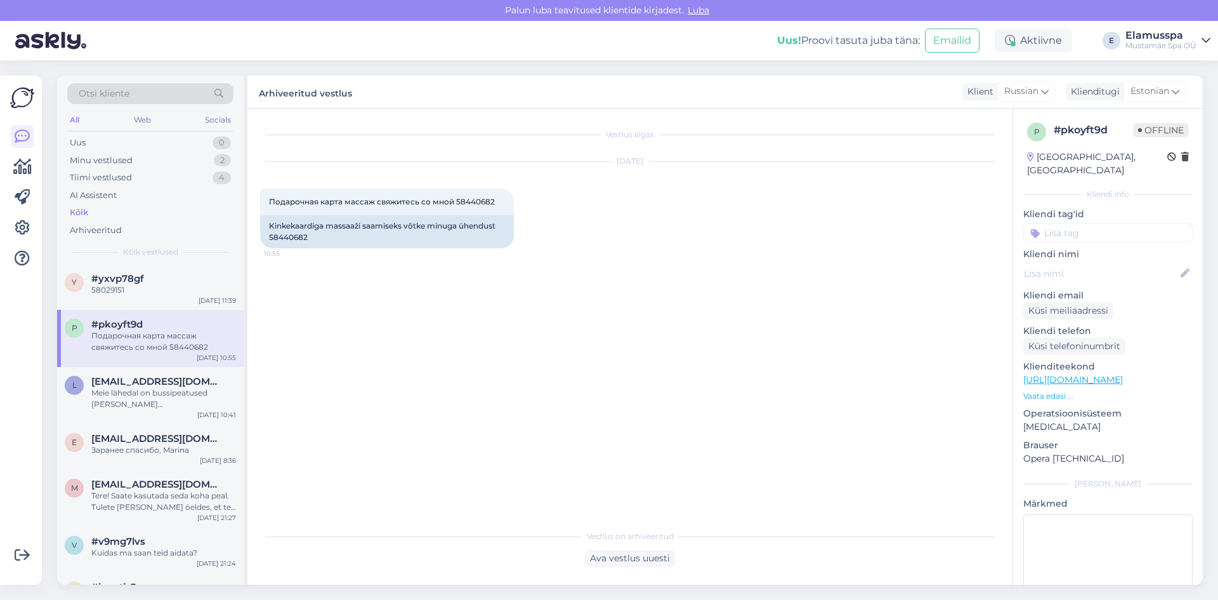
scroll to position [761, 0]
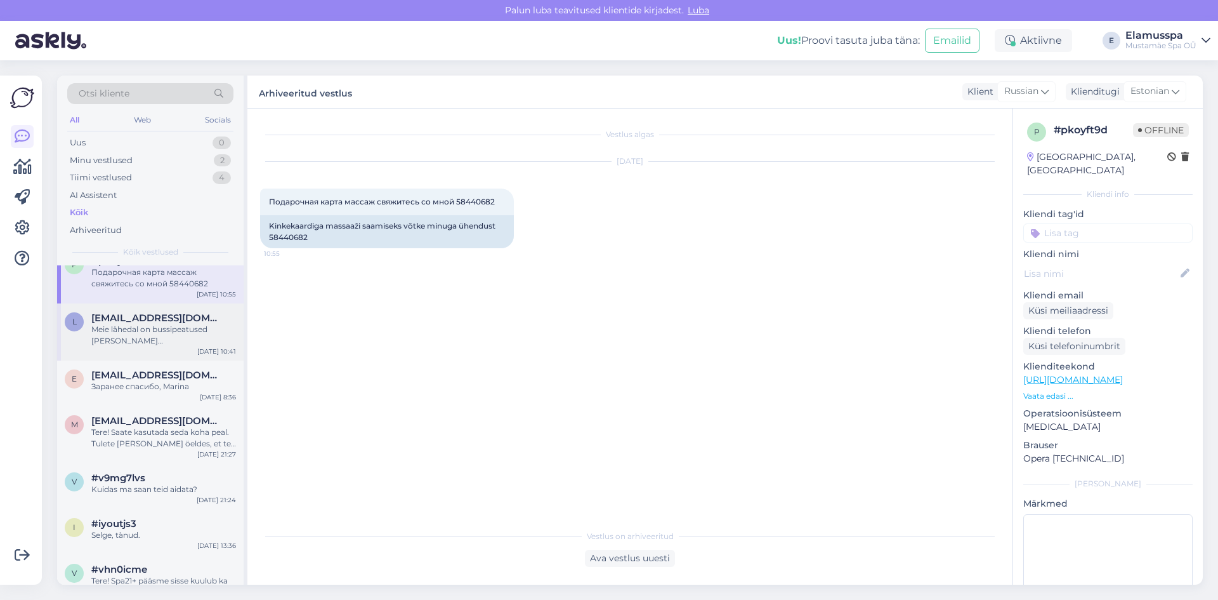
click at [154, 332] on div "Meie lähedal on bussipeatused [PERSON_NAME][GEOGRAPHIC_DATA], [DATE][PERSON_NAM…" at bounding box center [163, 335] width 145 height 23
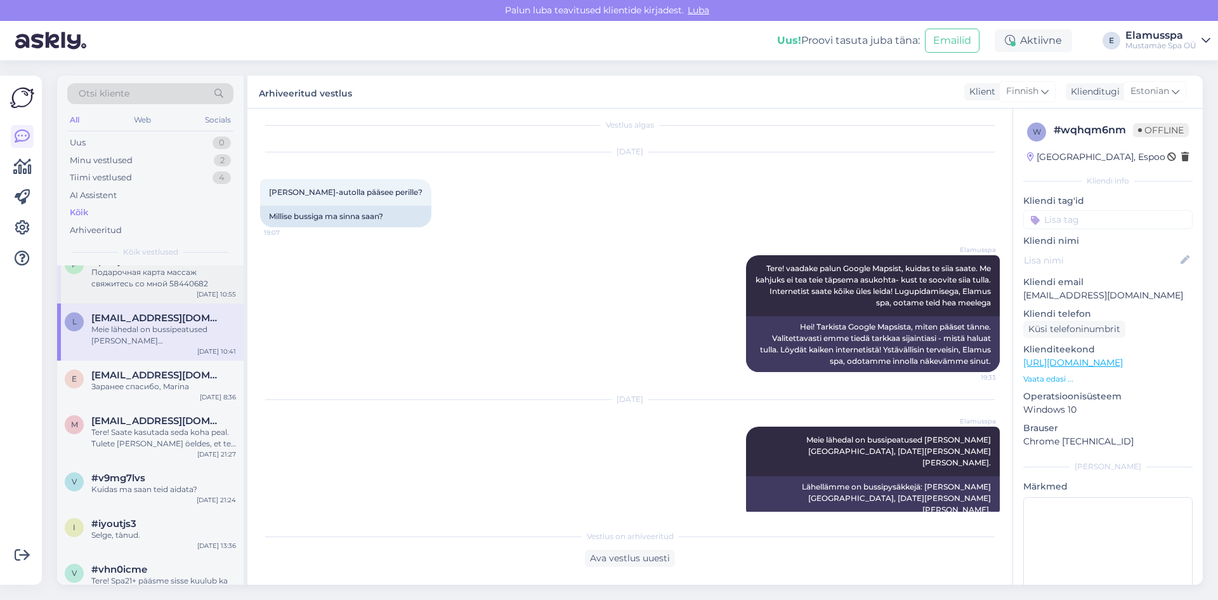
click at [172, 285] on div "Подарочная карта массаж свяжитесь со мной 58440682" at bounding box center [163, 277] width 145 height 23
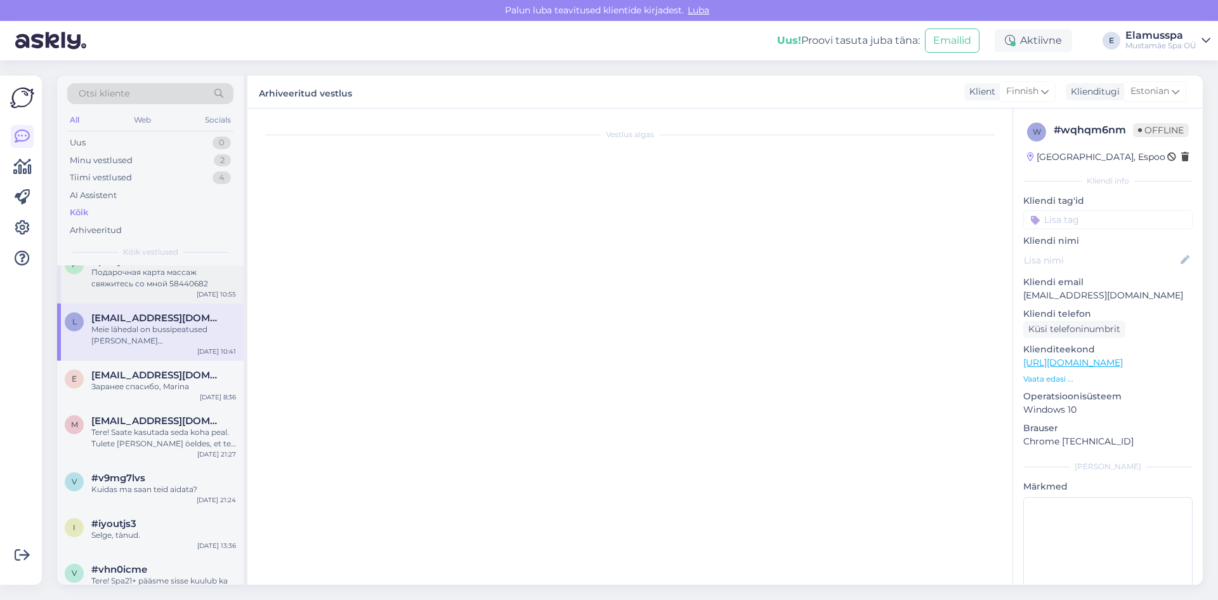
scroll to position [0, 0]
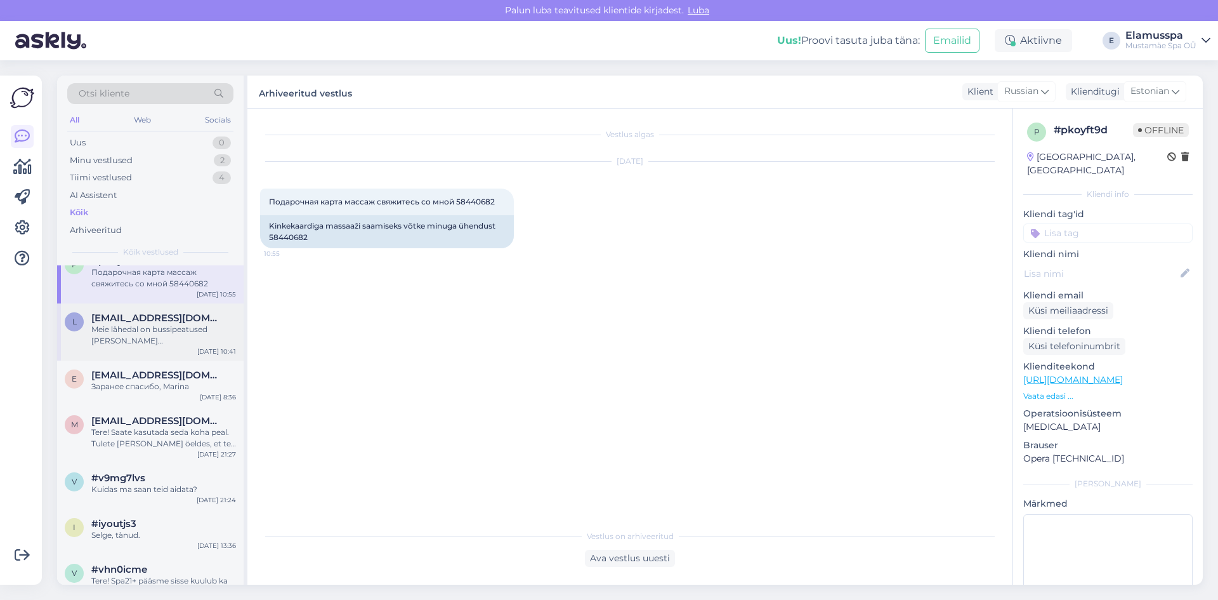
click at [172, 331] on div "Meie lähedal on bussipeatused [PERSON_NAME][GEOGRAPHIC_DATA], [DATE][PERSON_NAM…" at bounding box center [163, 335] width 145 height 23
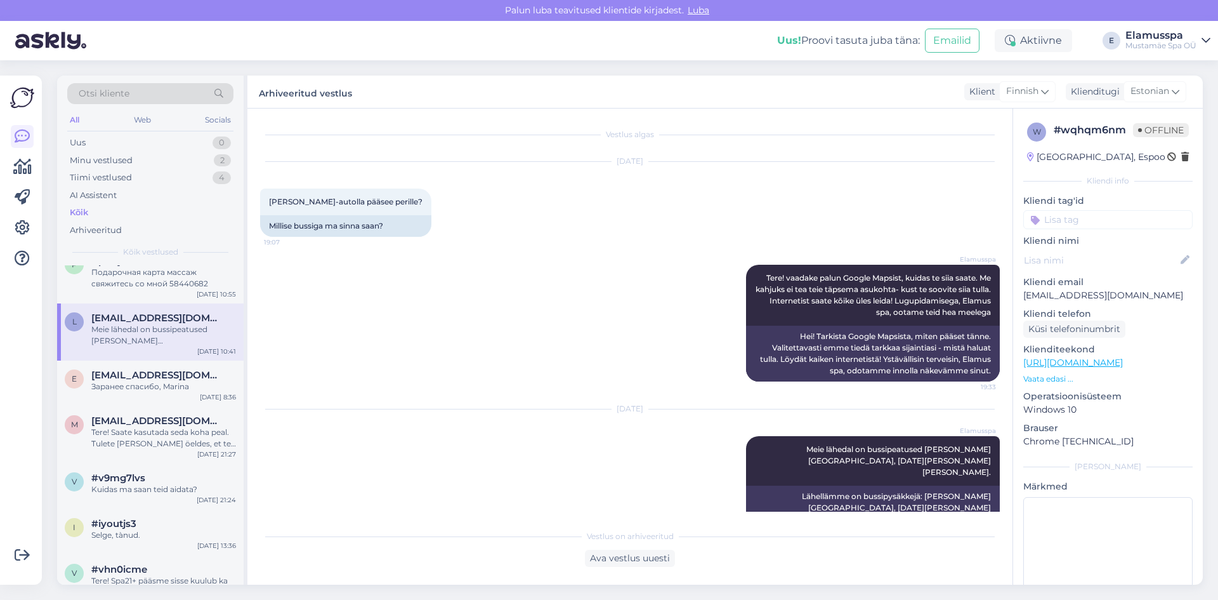
scroll to position [10, 0]
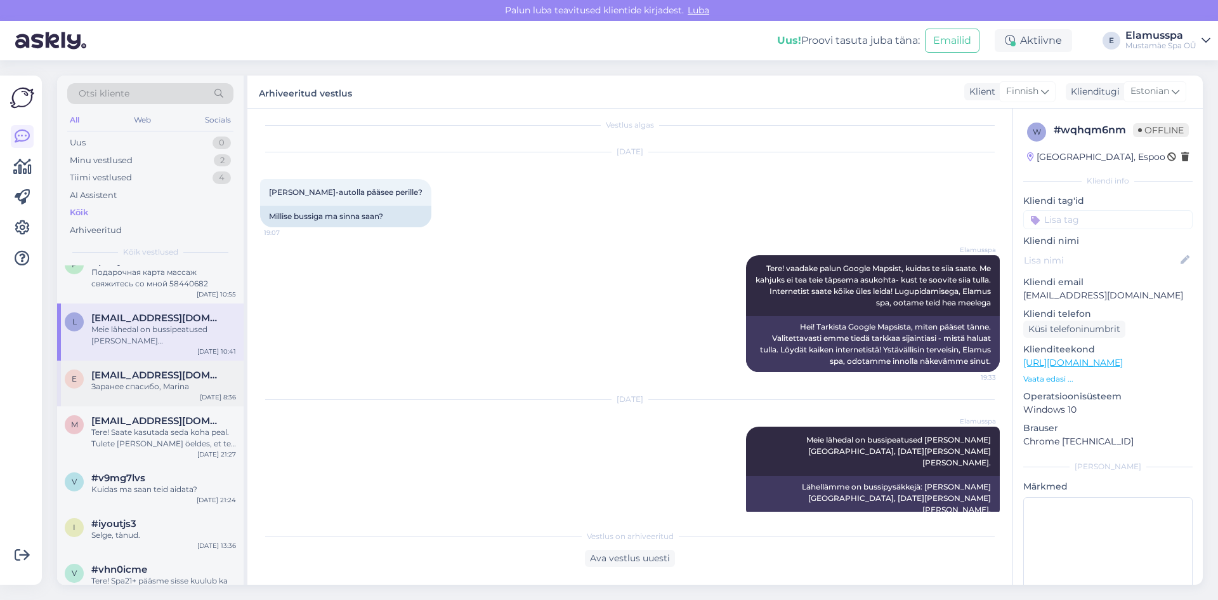
click at [199, 399] on div "e [EMAIL_ADDRESS][DOMAIN_NAME] Заранее спасибо, Marina [DATE] 8:36" at bounding box center [150, 383] width 187 height 46
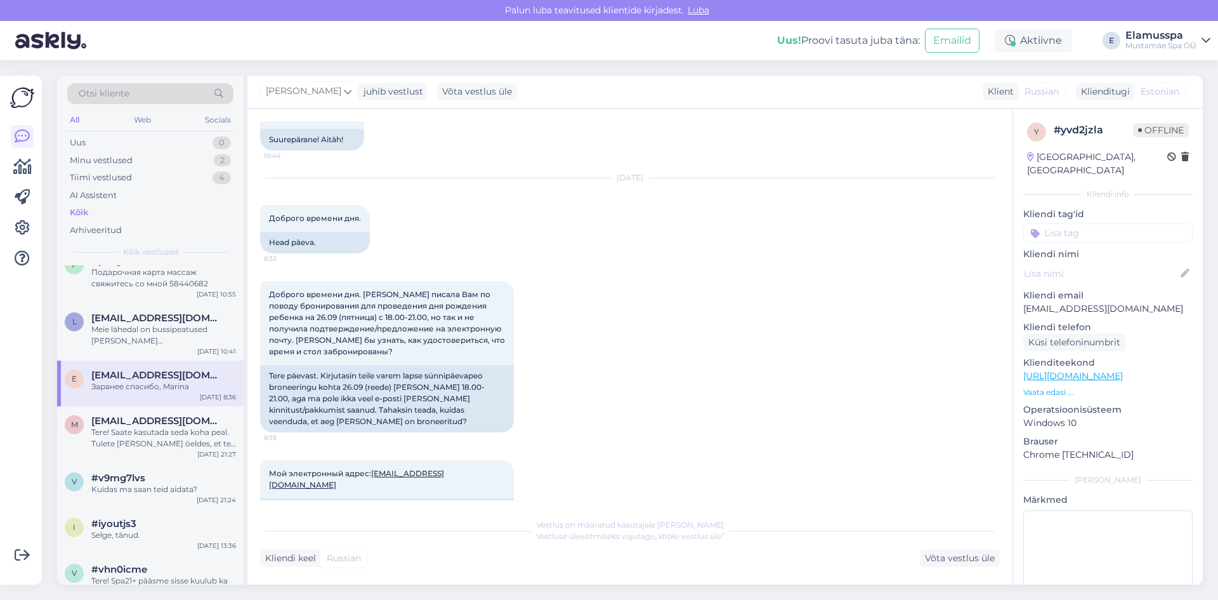
scroll to position [1095, 0]
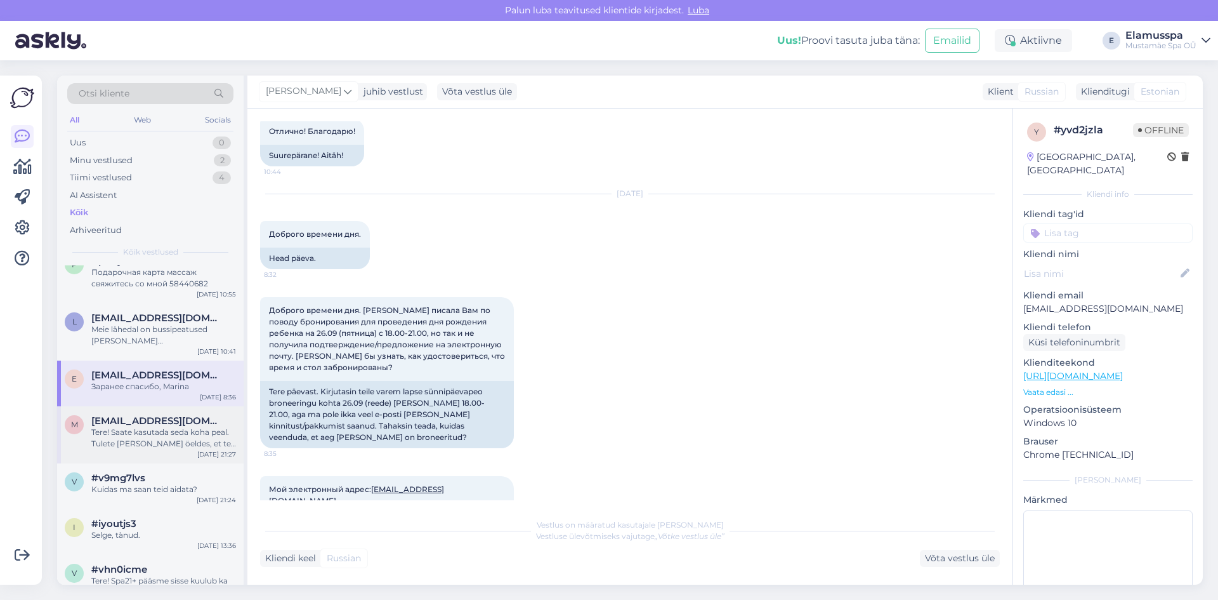
click at [190, 452] on div "m [EMAIL_ADDRESS][DOMAIN_NAME] Tere! Saate kasutada seda koha peal. Tulete [PER…" at bounding box center [150, 434] width 187 height 57
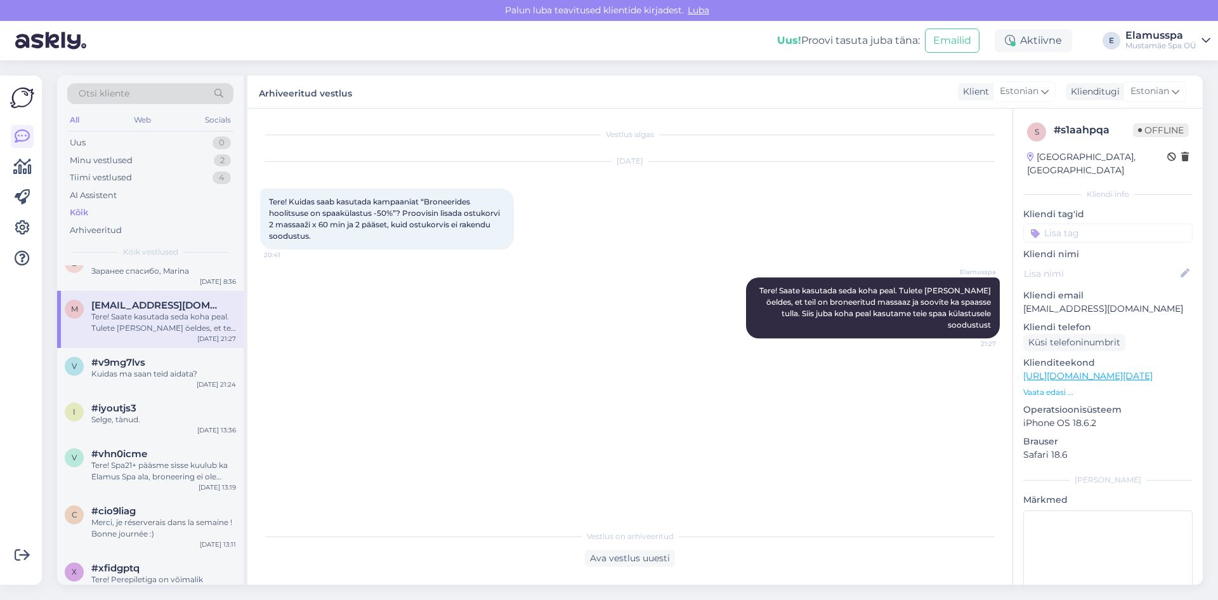
scroll to position [888, 0]
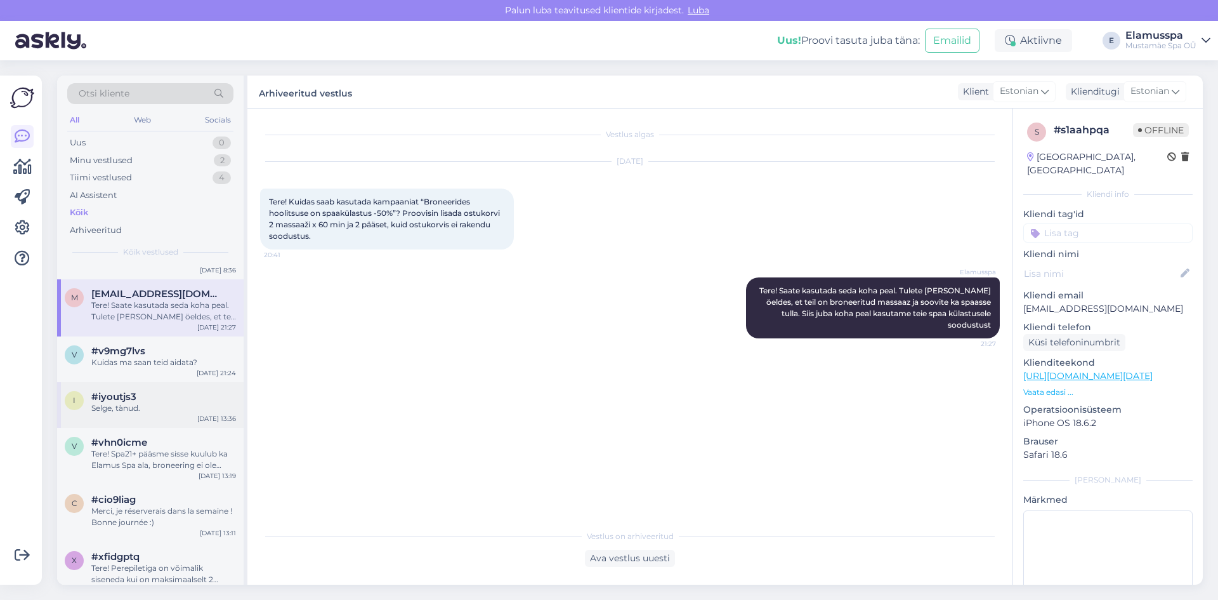
click at [187, 411] on div "Selge, tànud." at bounding box center [163, 407] width 145 height 11
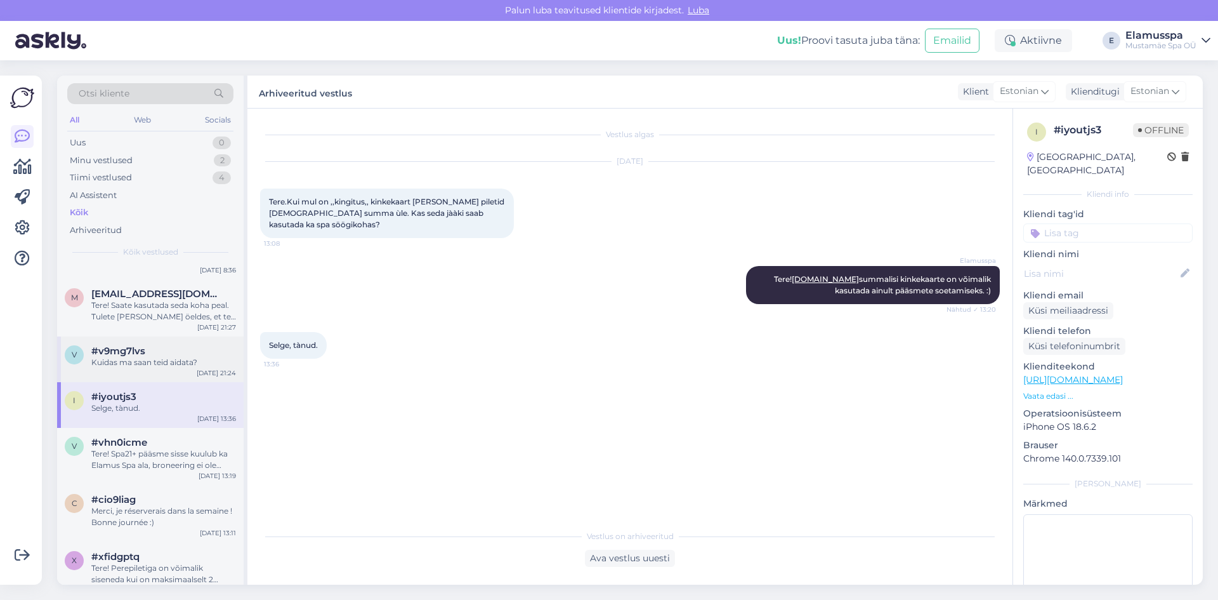
click at [198, 355] on div "#v9mg7lvs" at bounding box center [163, 350] width 145 height 11
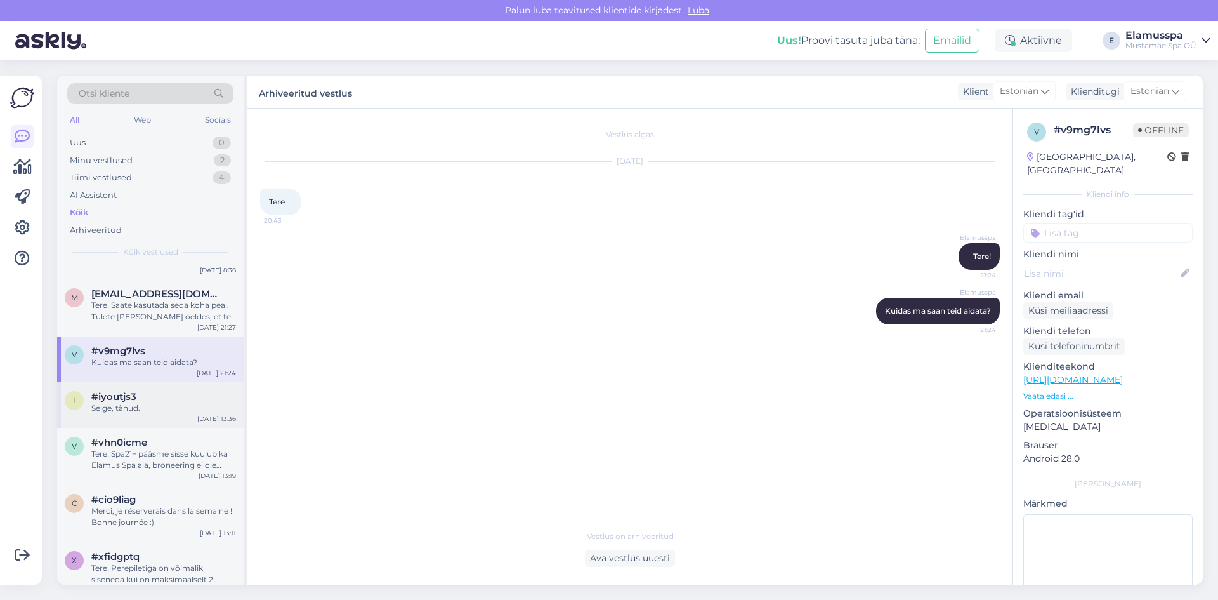
click at [204, 409] on div "Selge, tànud." at bounding box center [163, 407] width 145 height 11
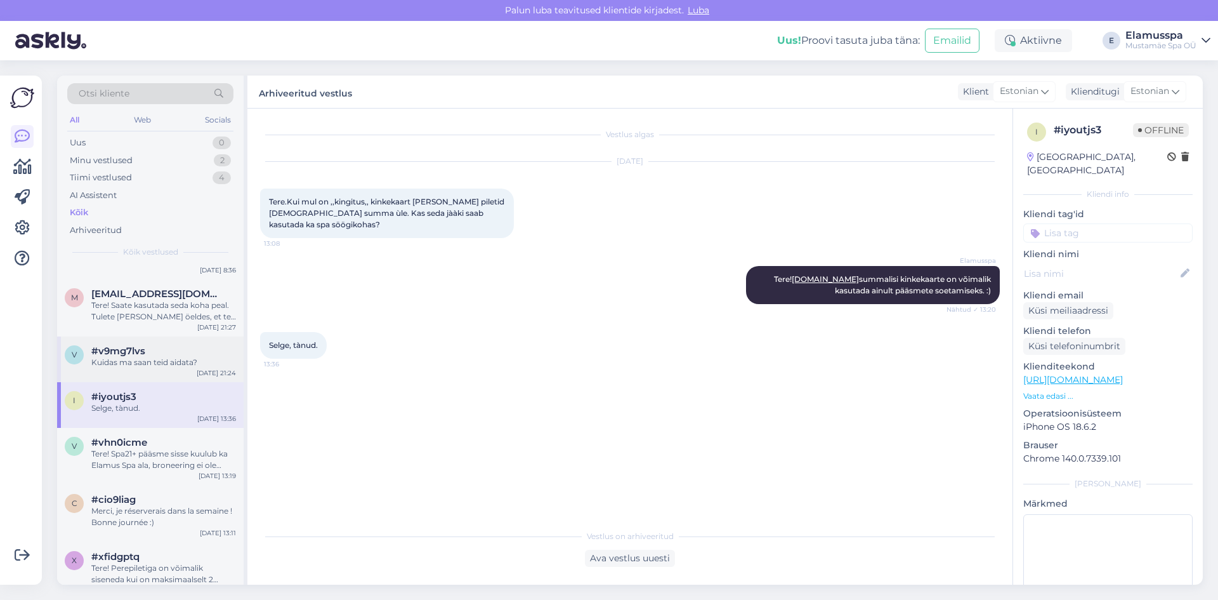
click at [196, 358] on div "Kuidas ma saan teid aidata?" at bounding box center [163, 362] width 145 height 11
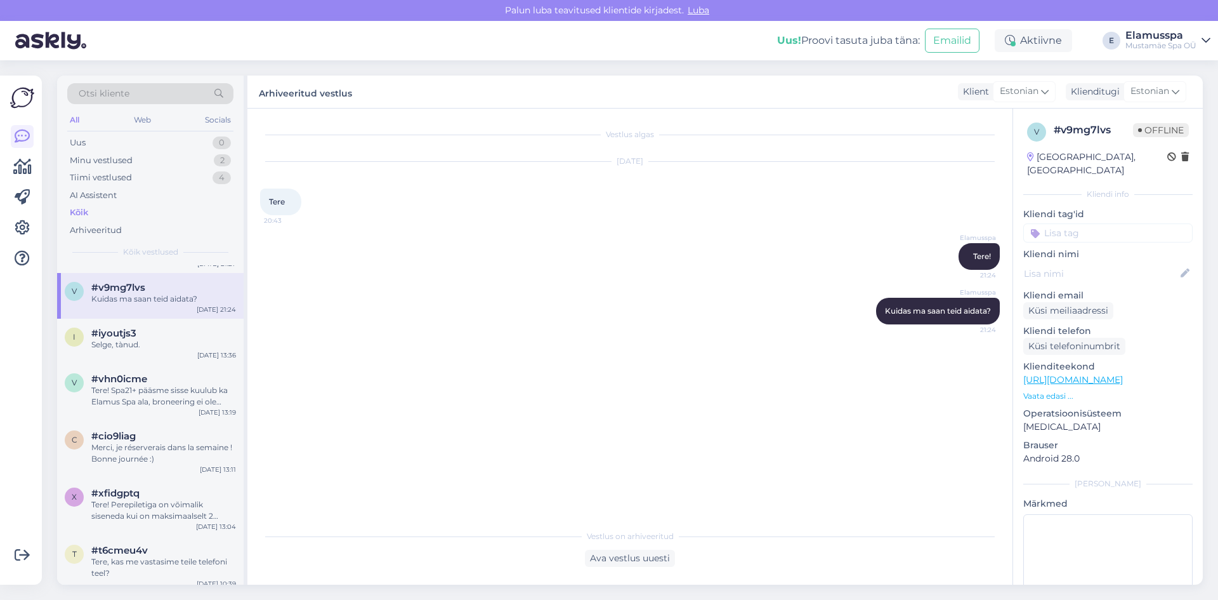
scroll to position [1015, 0]
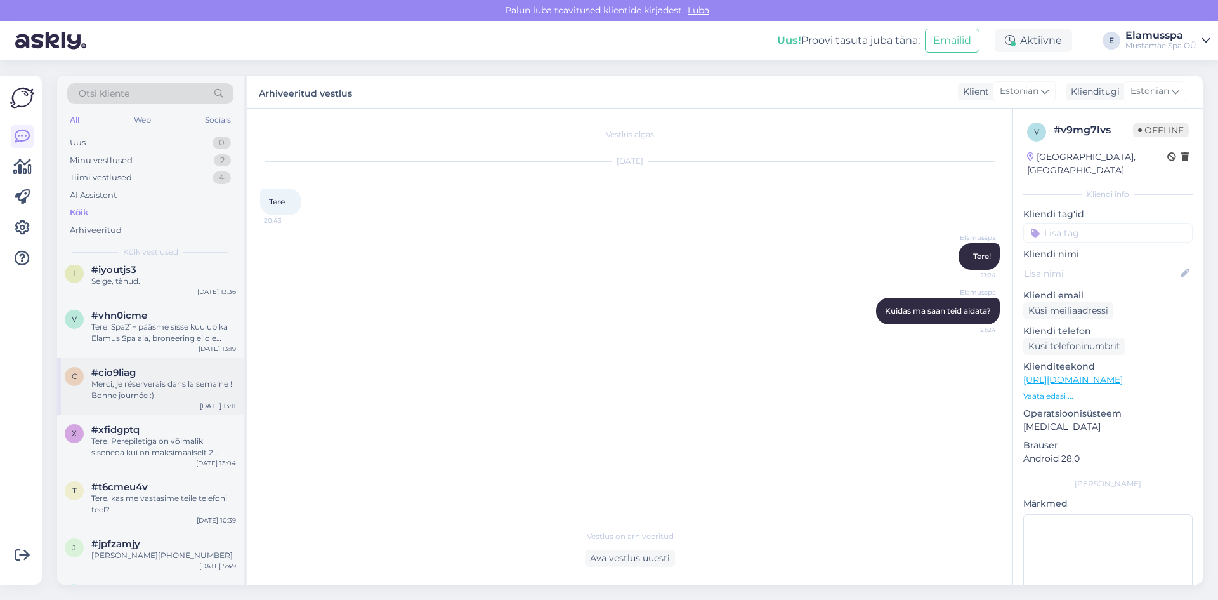
click at [194, 386] on div "Merci, je réserverais dans la semaine ! Bonne journée :)" at bounding box center [163, 389] width 145 height 23
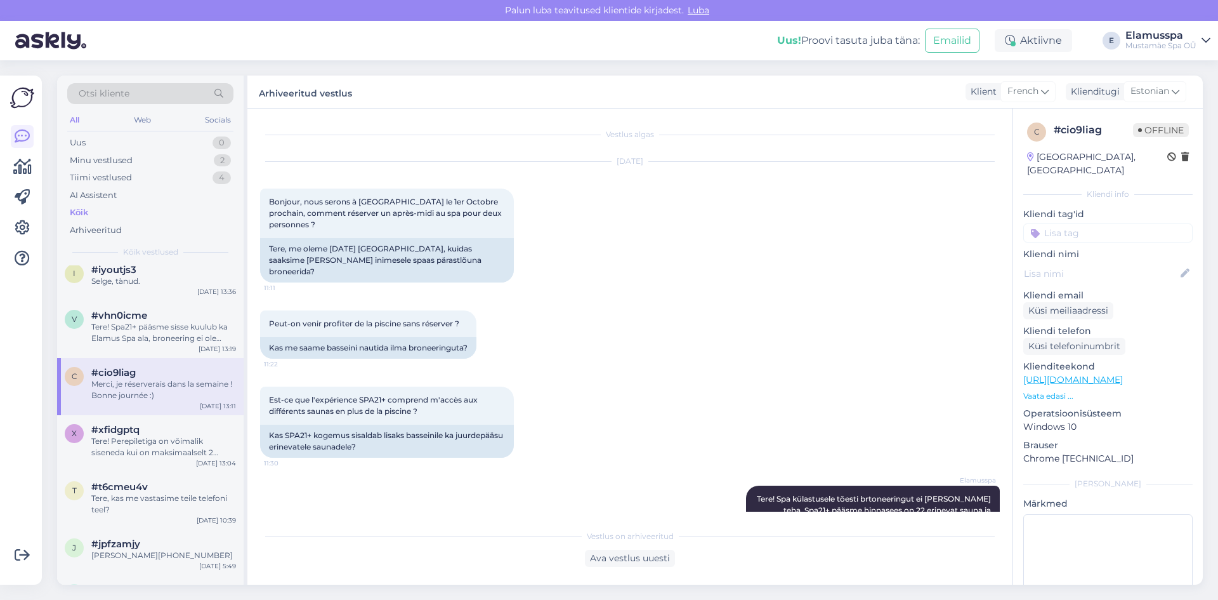
scroll to position [147, 0]
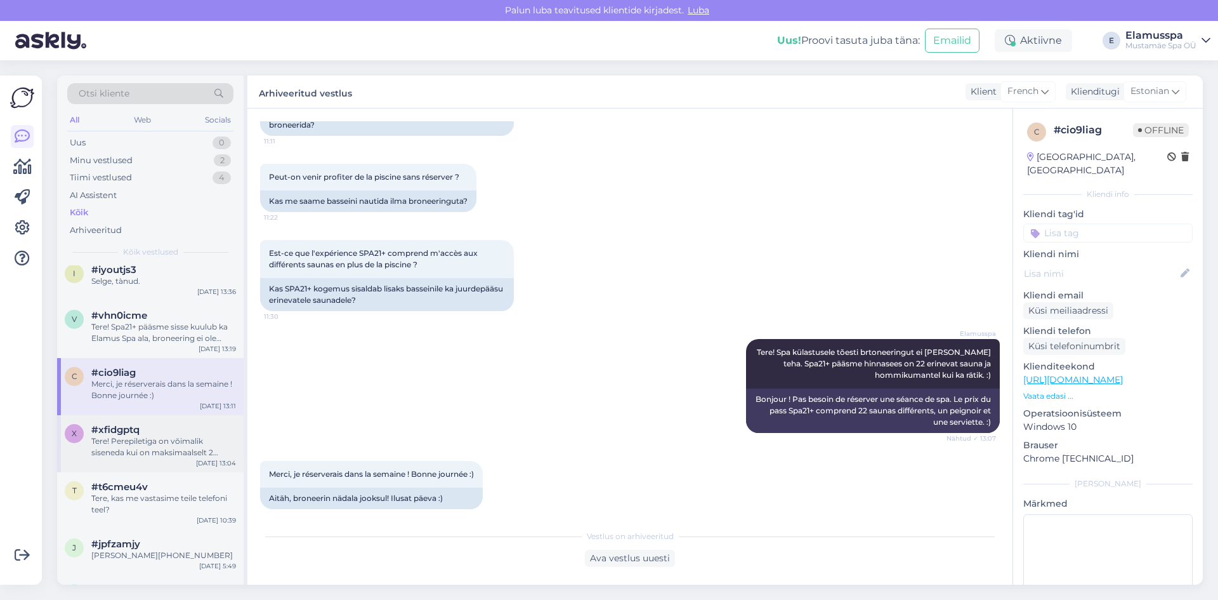
click at [188, 455] on div "Tere! Perepiletiga on võimalik siseneda kui on maksimaalselt 2 täiskavanut ja 3…" at bounding box center [163, 446] width 145 height 23
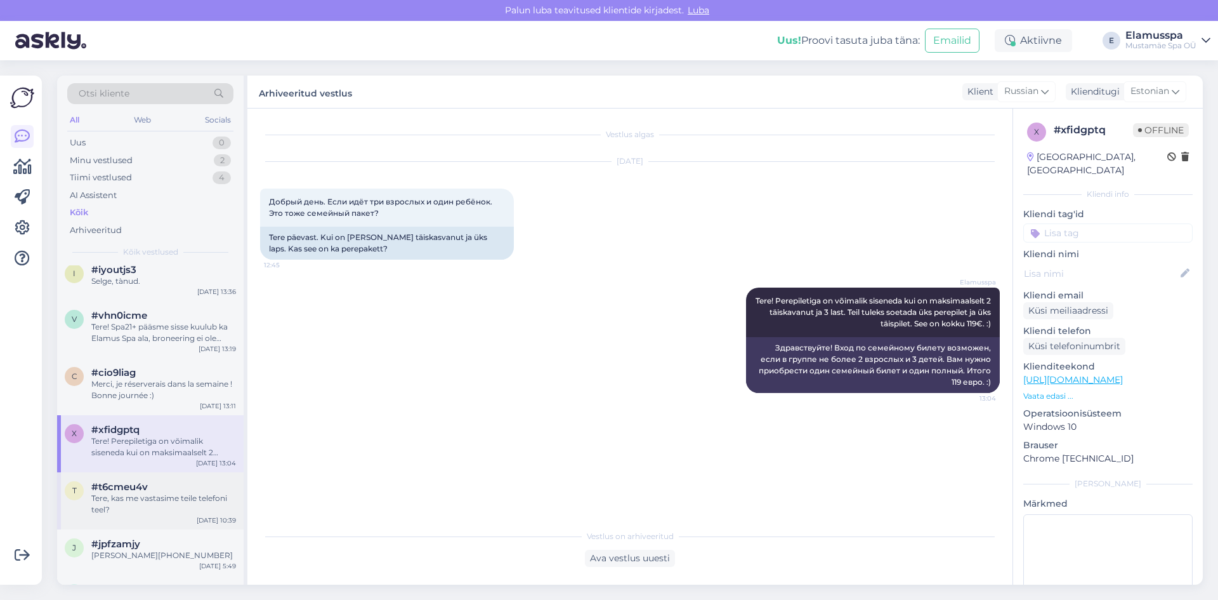
scroll to position [1079, 0]
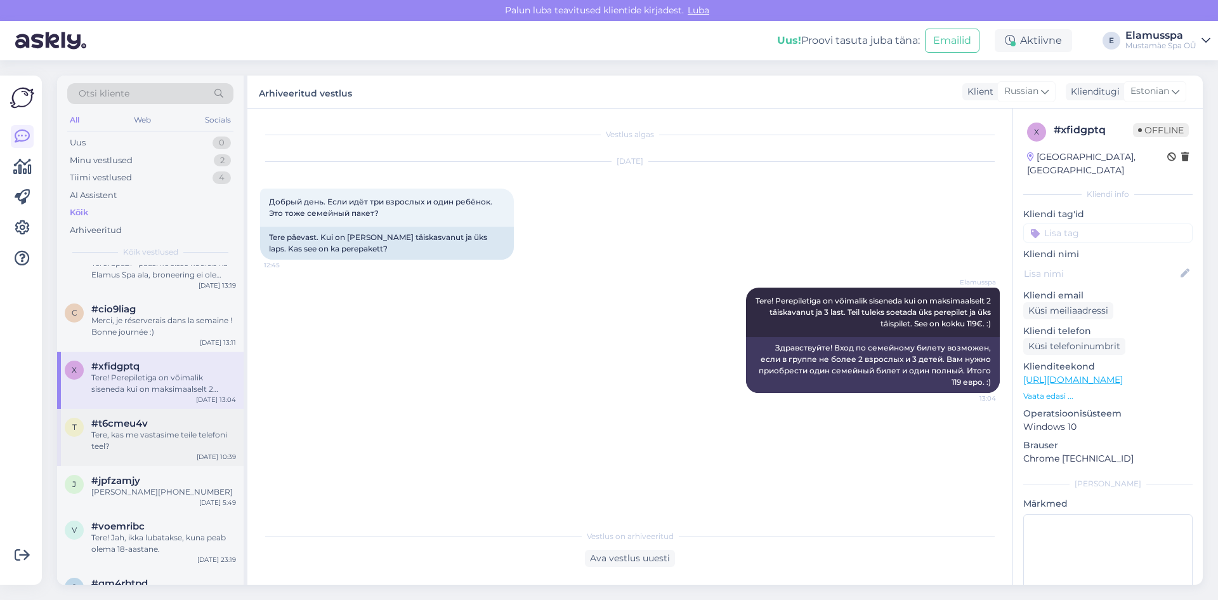
click at [110, 428] on span "#t6cmeu4v" at bounding box center [119, 423] width 56 height 11
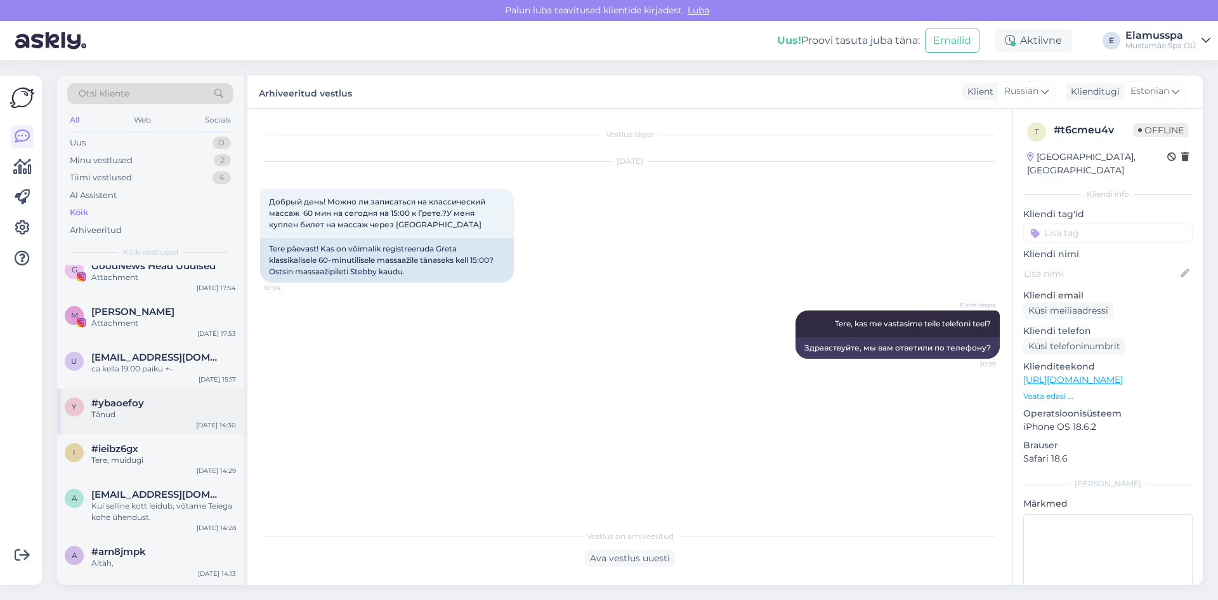
scroll to position [1777, 0]
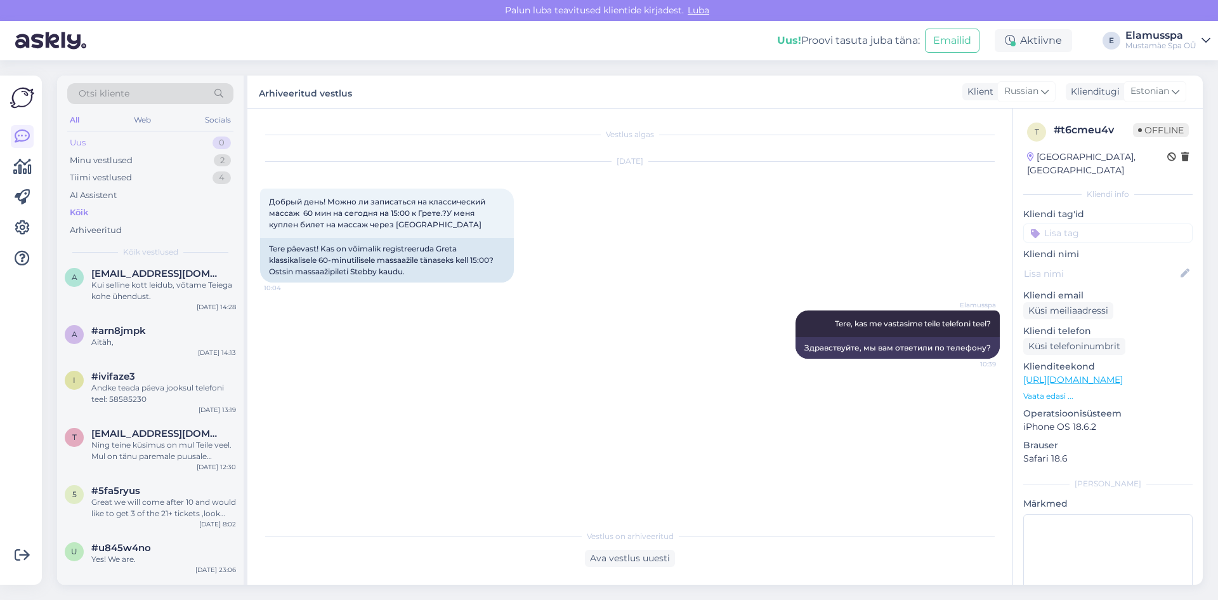
click at [134, 146] on div "Uus 0" at bounding box center [150, 143] width 166 height 18
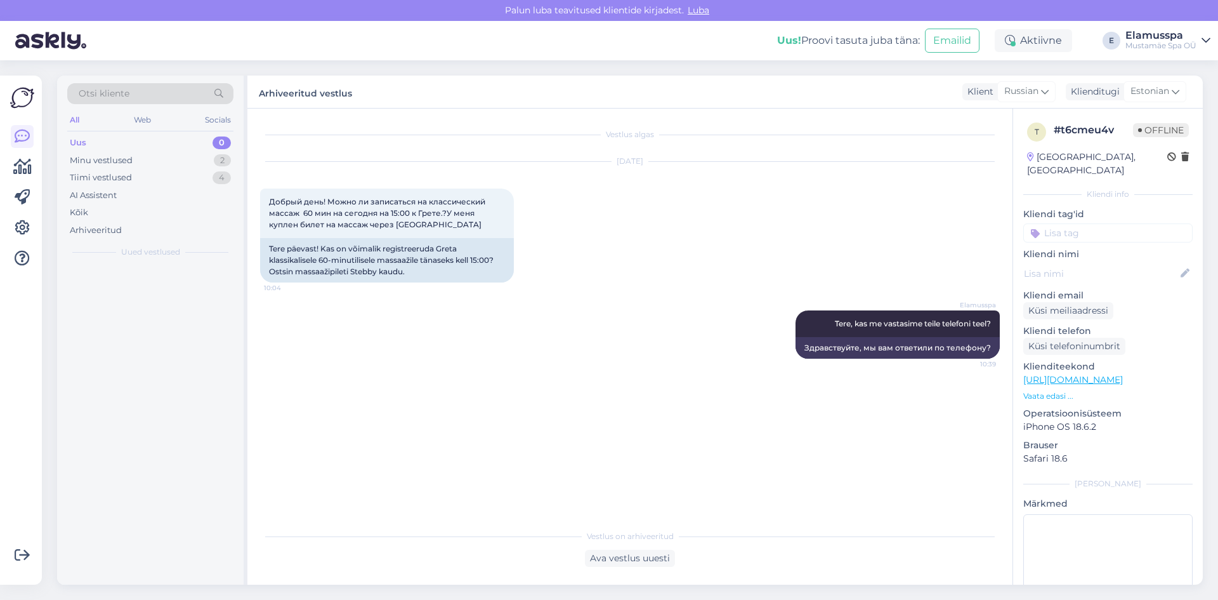
scroll to position [0, 0]
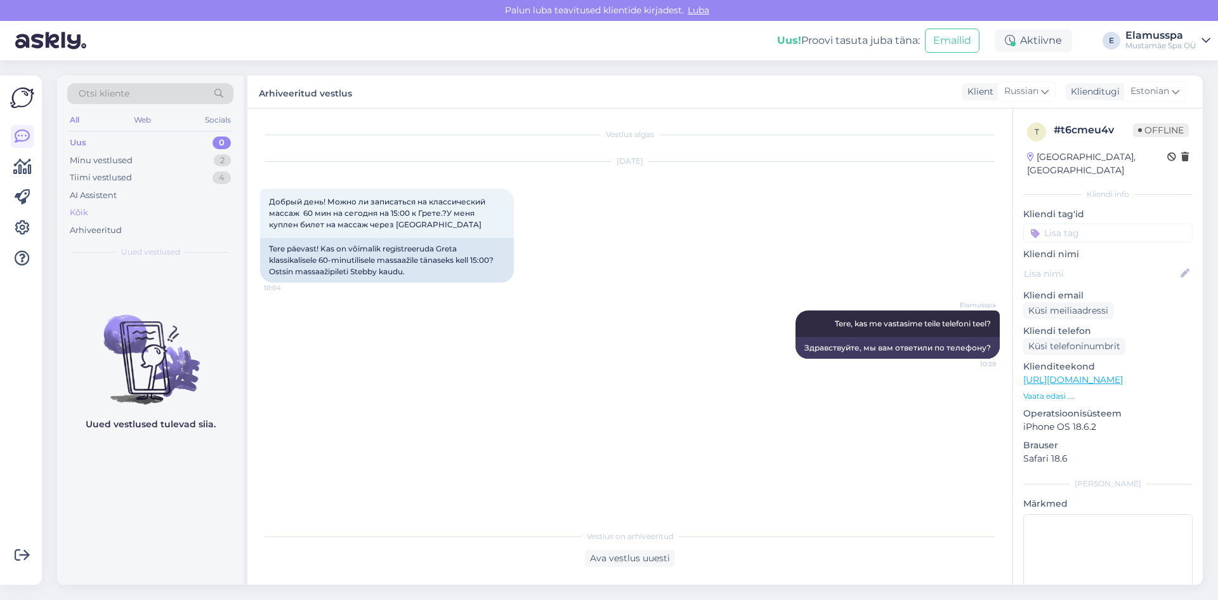
click at [140, 208] on div "Kõik" at bounding box center [150, 213] width 166 height 18
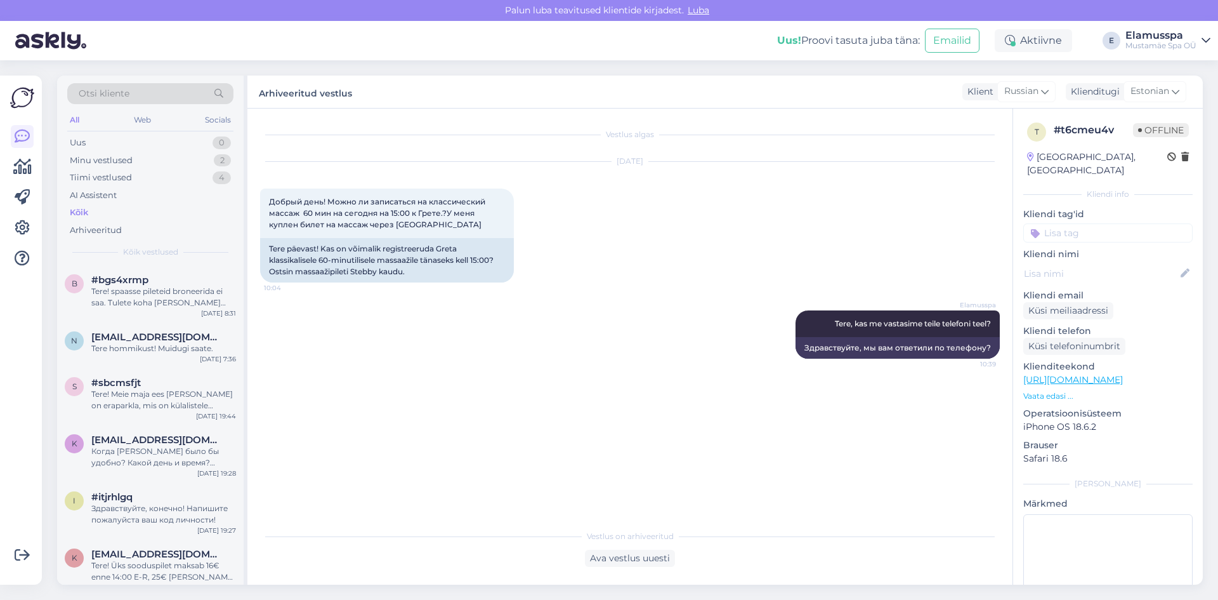
click at [148, 261] on div "Otsi kliente All Web Socials Uus 0 Minu vestlused 2 Tiimi vestlused 4 AI Assist…" at bounding box center [150, 171] width 187 height 190
click at [162, 278] on div "#bgs4xrmp" at bounding box center [163, 279] width 145 height 11
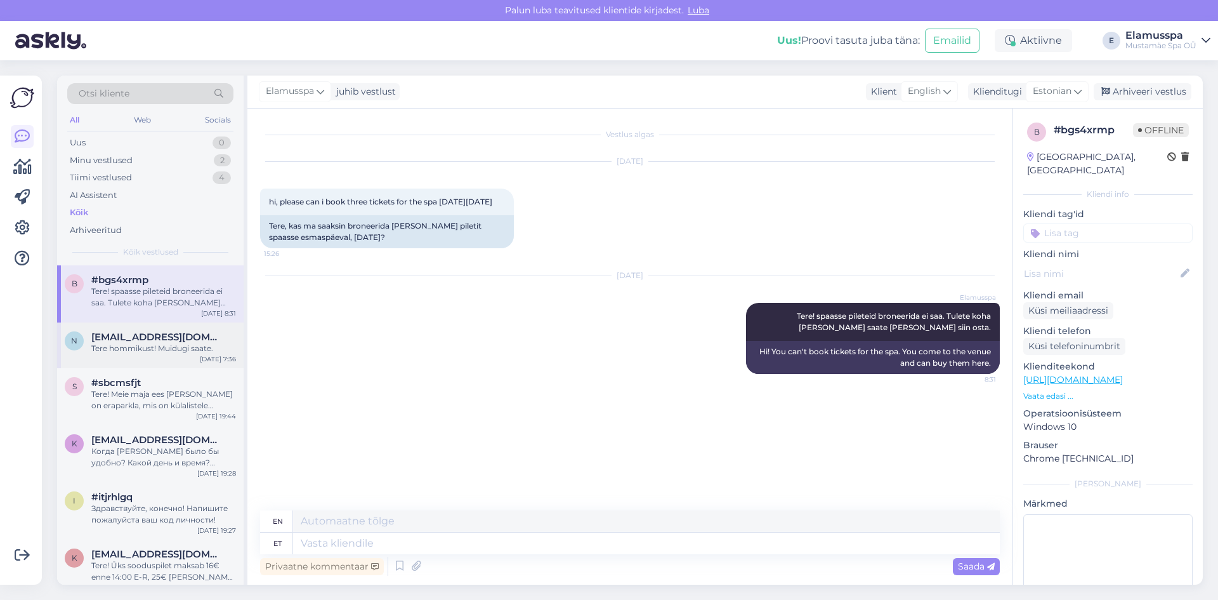
click at [175, 358] on div "n [EMAIL_ADDRESS][DOMAIN_NAME] Tere hommikust! Muidugi saate. [DATE] 7:36" at bounding box center [150, 345] width 187 height 46
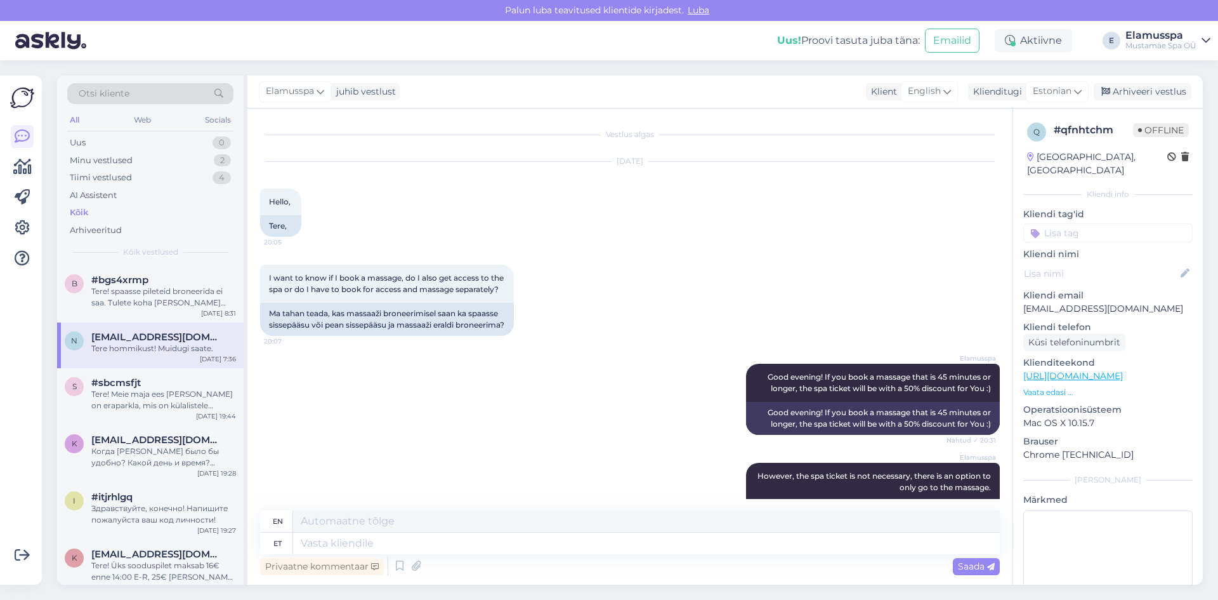
scroll to position [578, 0]
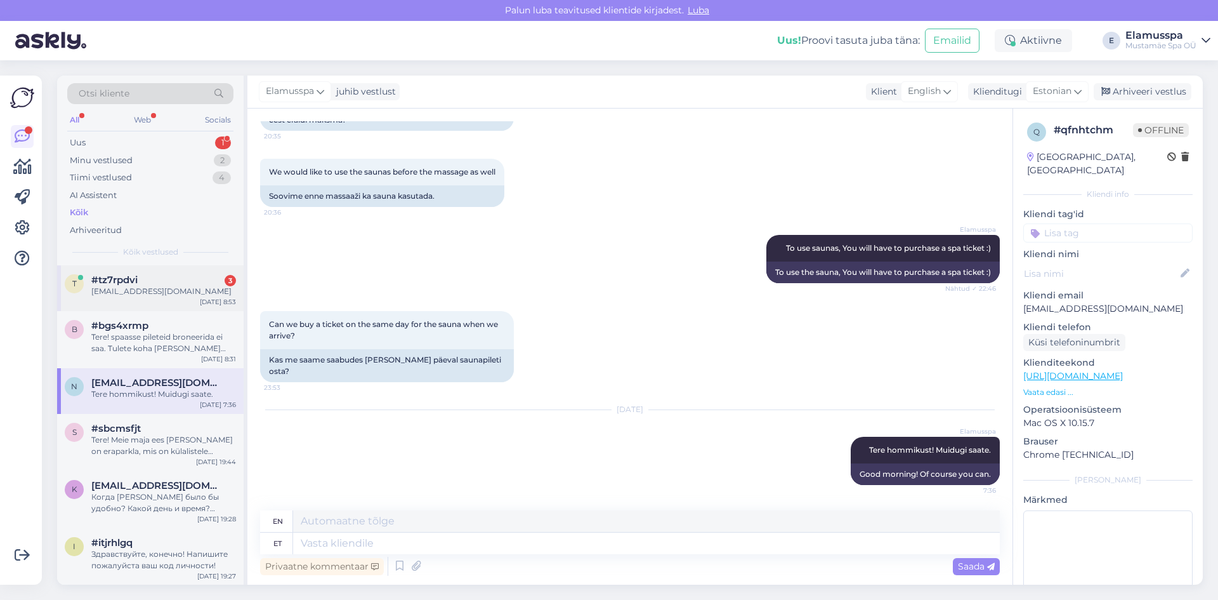
click at [214, 295] on div "[EMAIL_ADDRESS][DOMAIN_NAME]" at bounding box center [163, 291] width 145 height 11
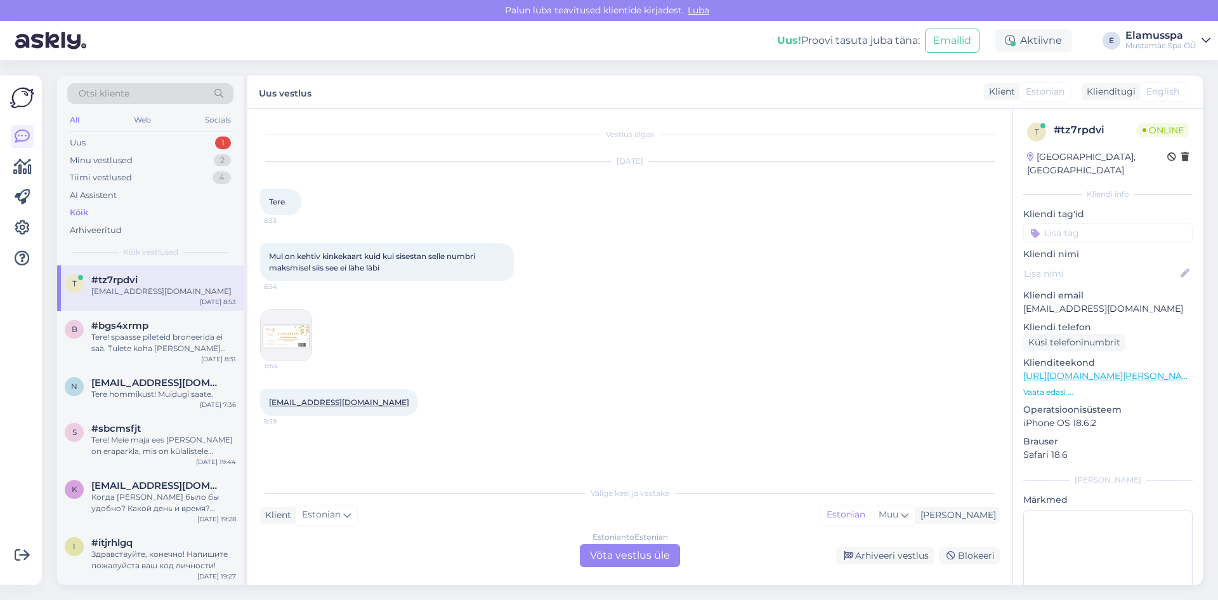
click at [280, 358] on img at bounding box center [286, 335] width 51 height 51
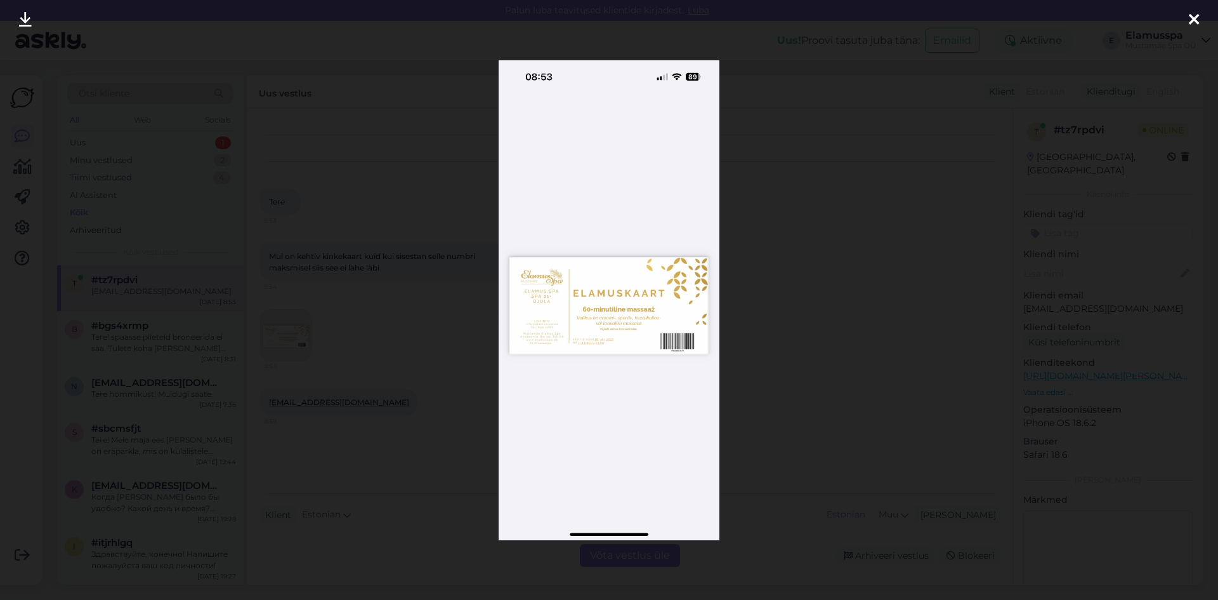
click at [851, 344] on div at bounding box center [609, 300] width 1218 height 600
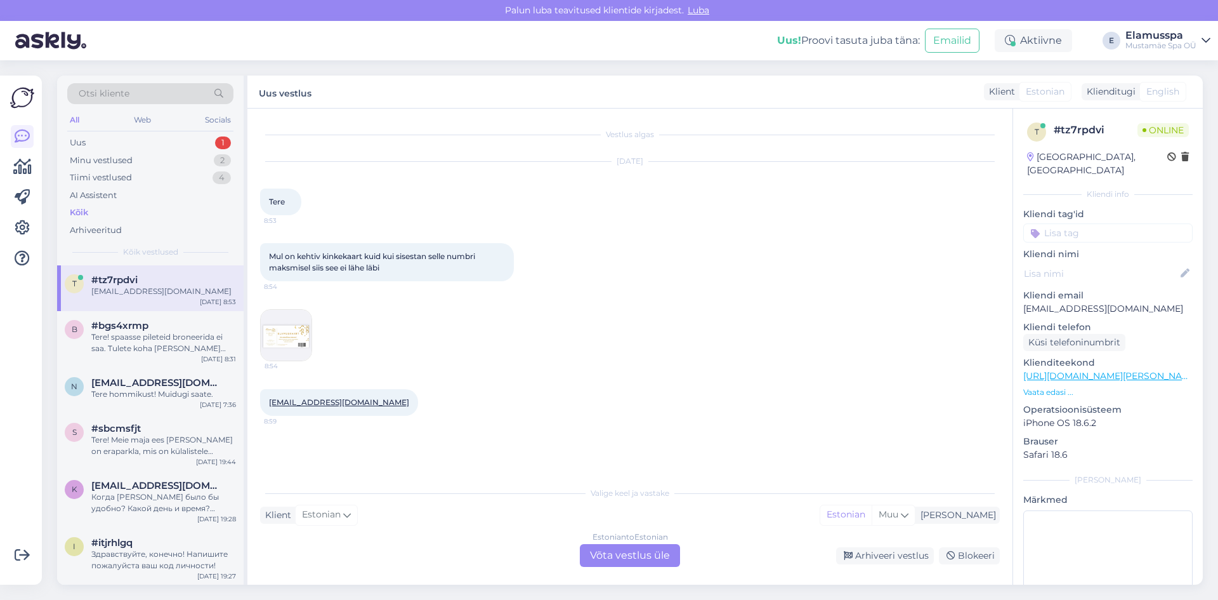
click at [279, 341] on img at bounding box center [286, 335] width 51 height 51
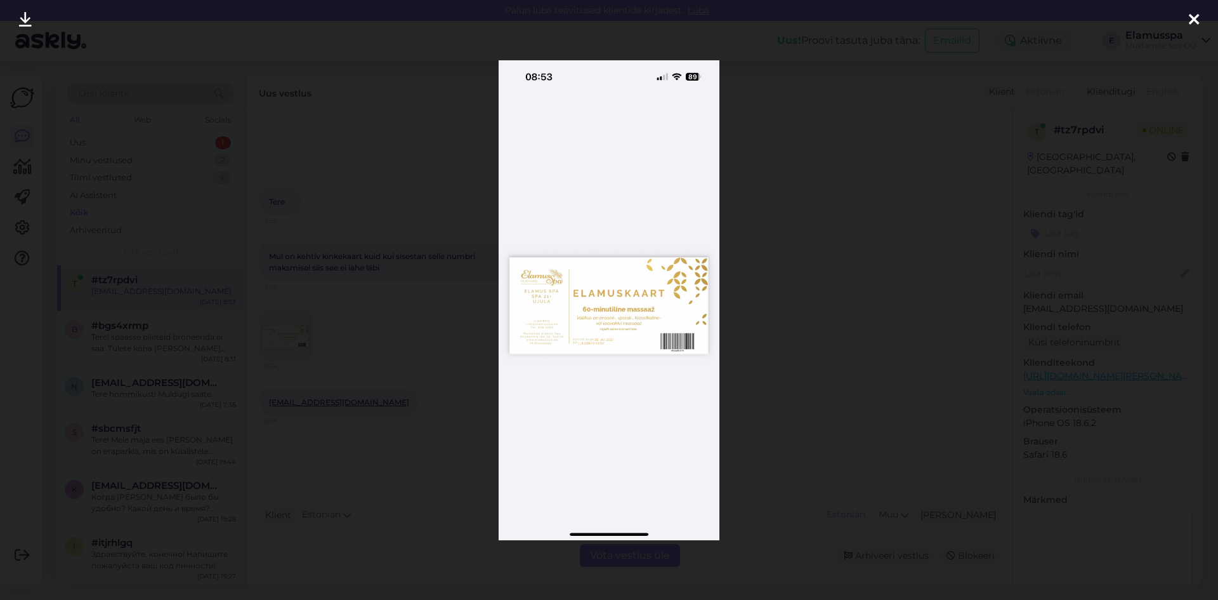
click at [666, 341] on img at bounding box center [609, 300] width 221 height 480
click at [808, 342] on div at bounding box center [609, 300] width 1218 height 600
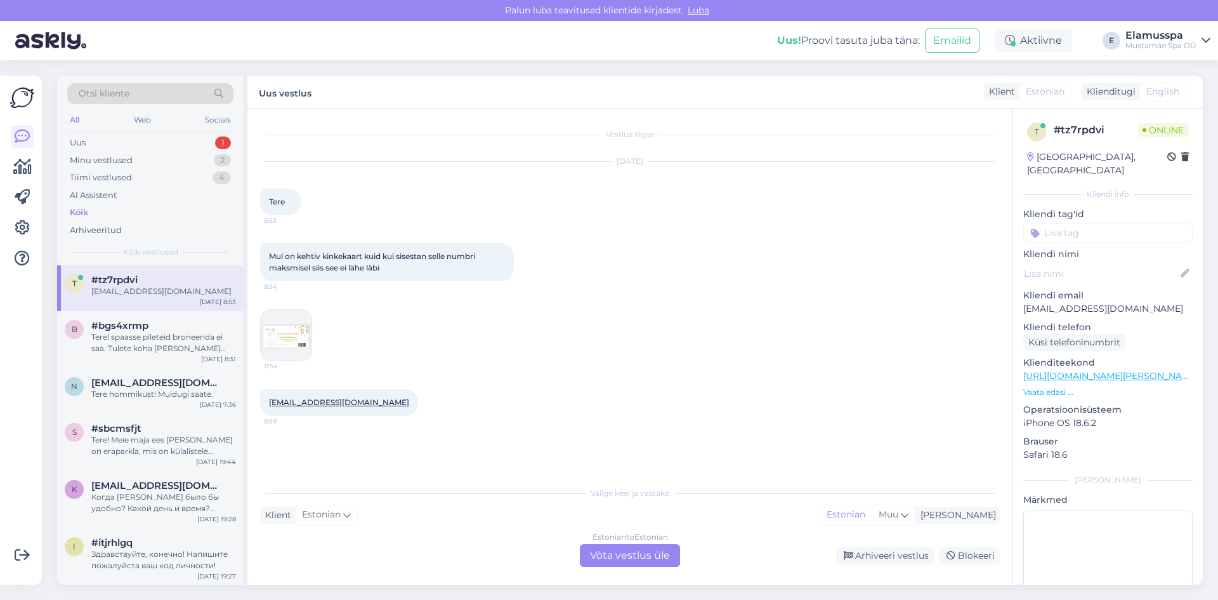
click at [646, 548] on div "Estonian to Estonian Võta vestlus üle" at bounding box center [630, 555] width 100 height 23
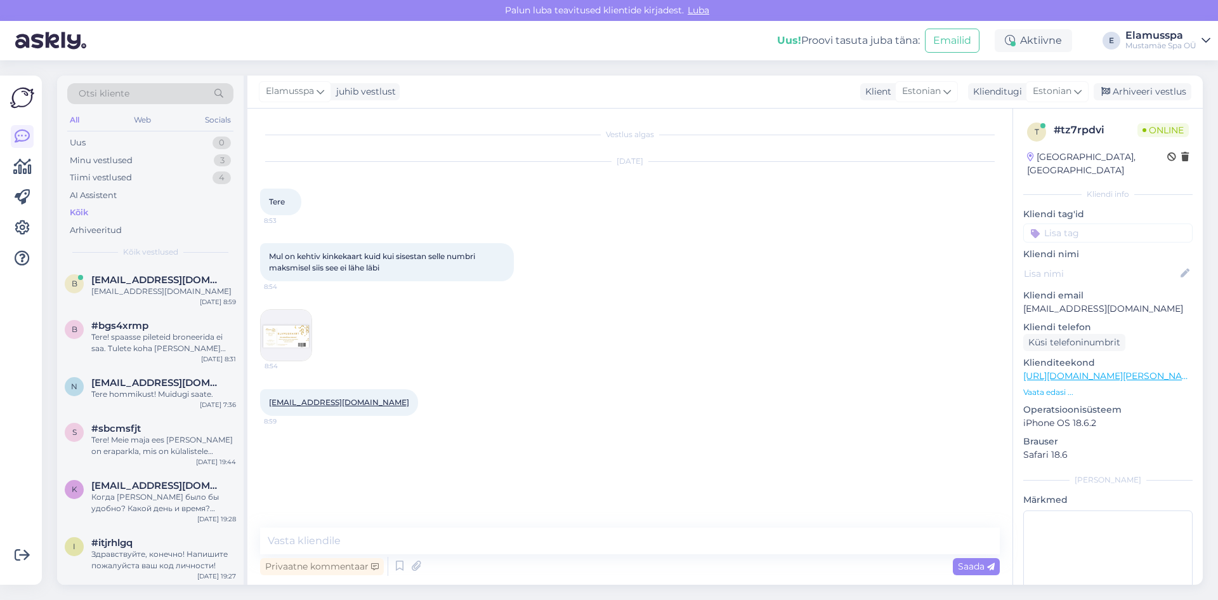
click at [282, 352] on img at bounding box center [286, 335] width 51 height 51
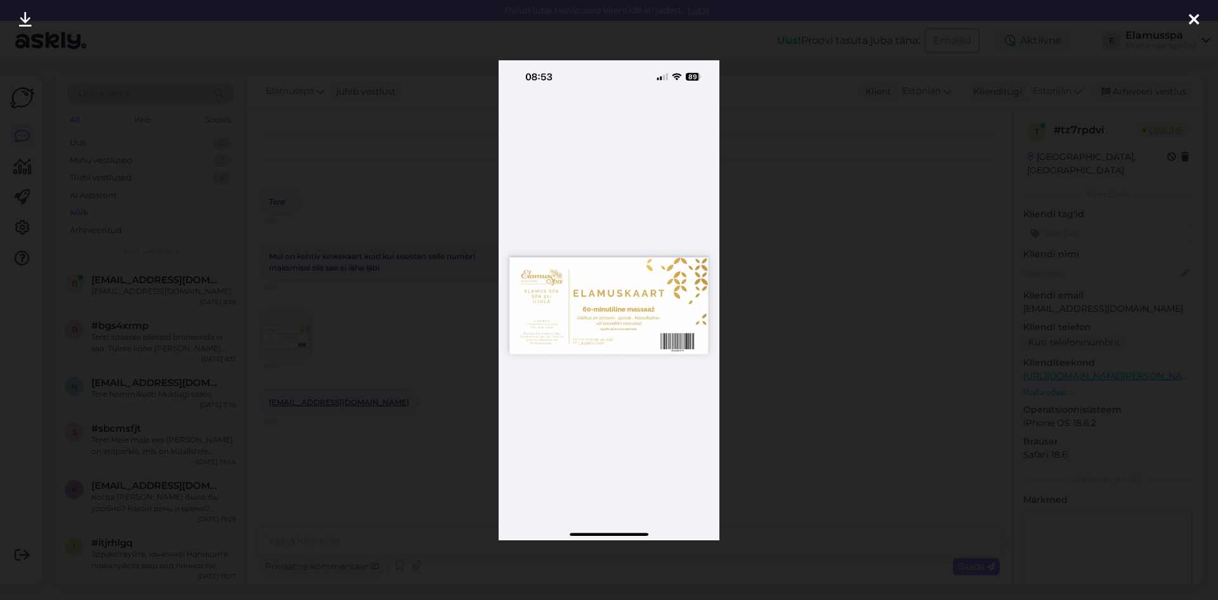
click at [636, 339] on img at bounding box center [609, 300] width 221 height 480
click at [791, 345] on div at bounding box center [609, 300] width 1218 height 600
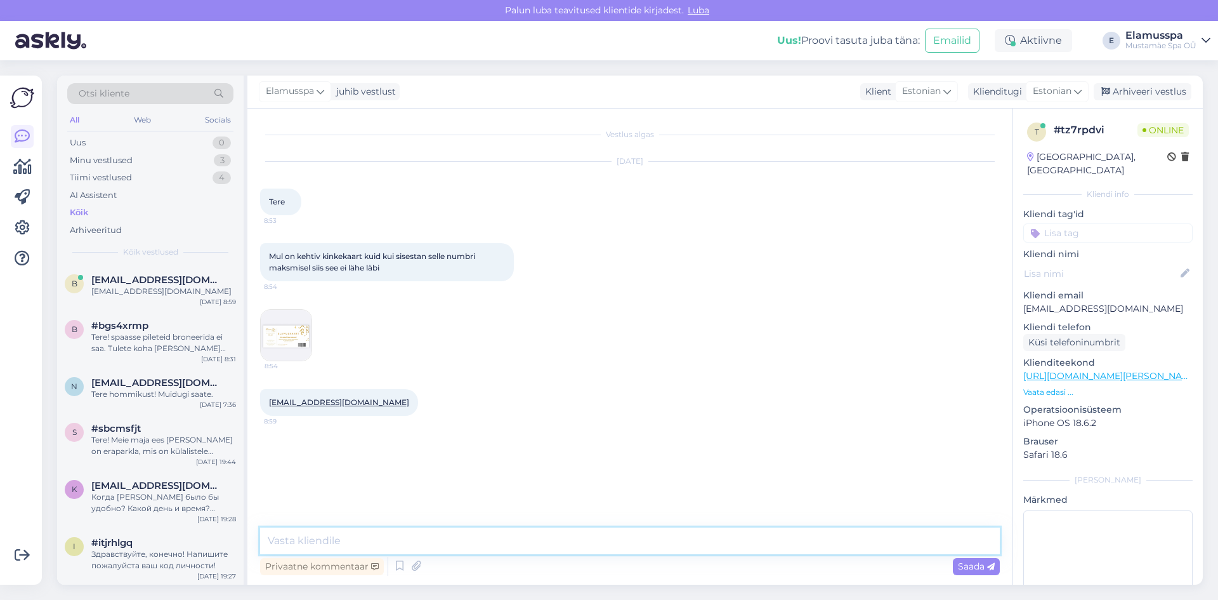
click at [515, 539] on textarea at bounding box center [630, 540] width 740 height 27
type textarea "Tere! Mis kinkekaardi kood on?"
click at [971, 565] on span "Saada" at bounding box center [976, 565] width 37 height 11
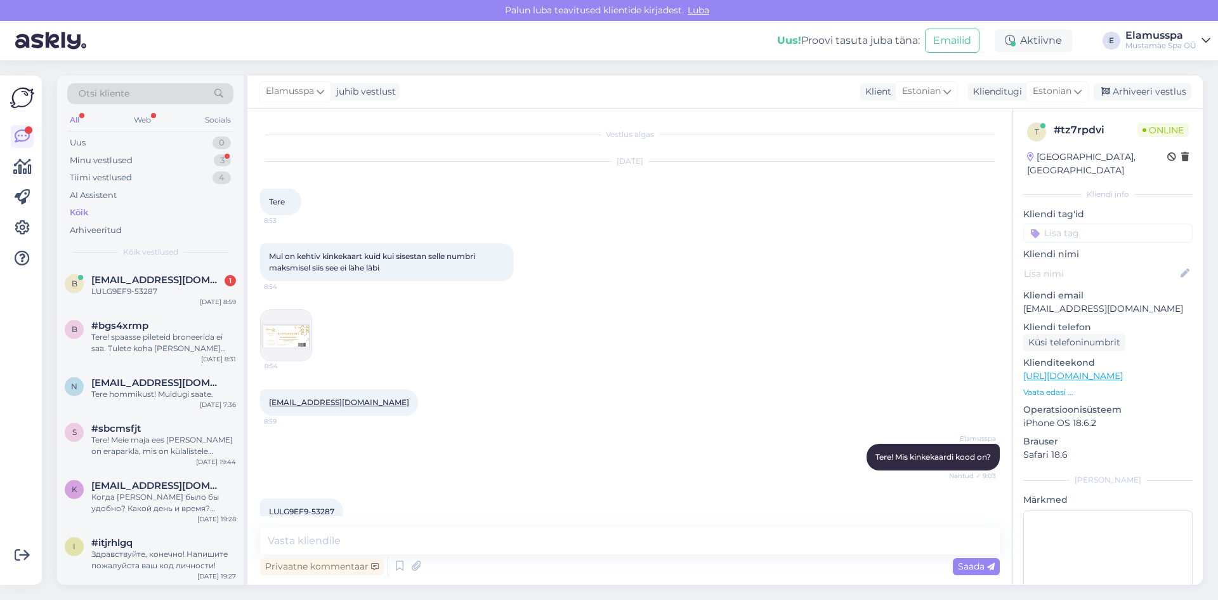
scroll to position [23, 0]
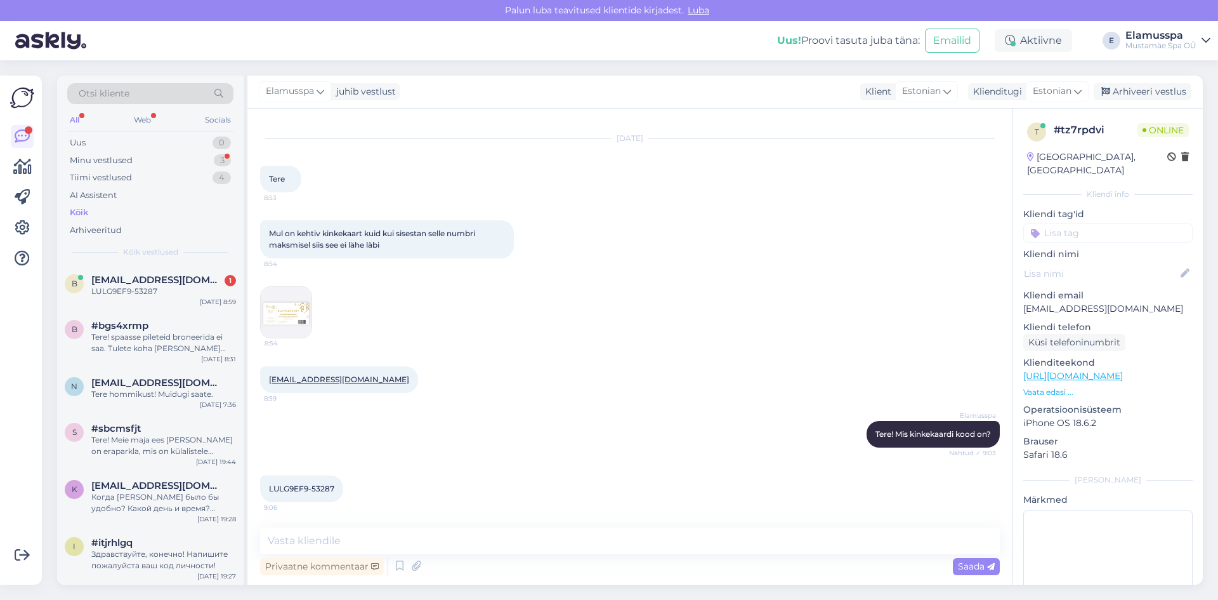
click at [284, 312] on img at bounding box center [286, 312] width 51 height 51
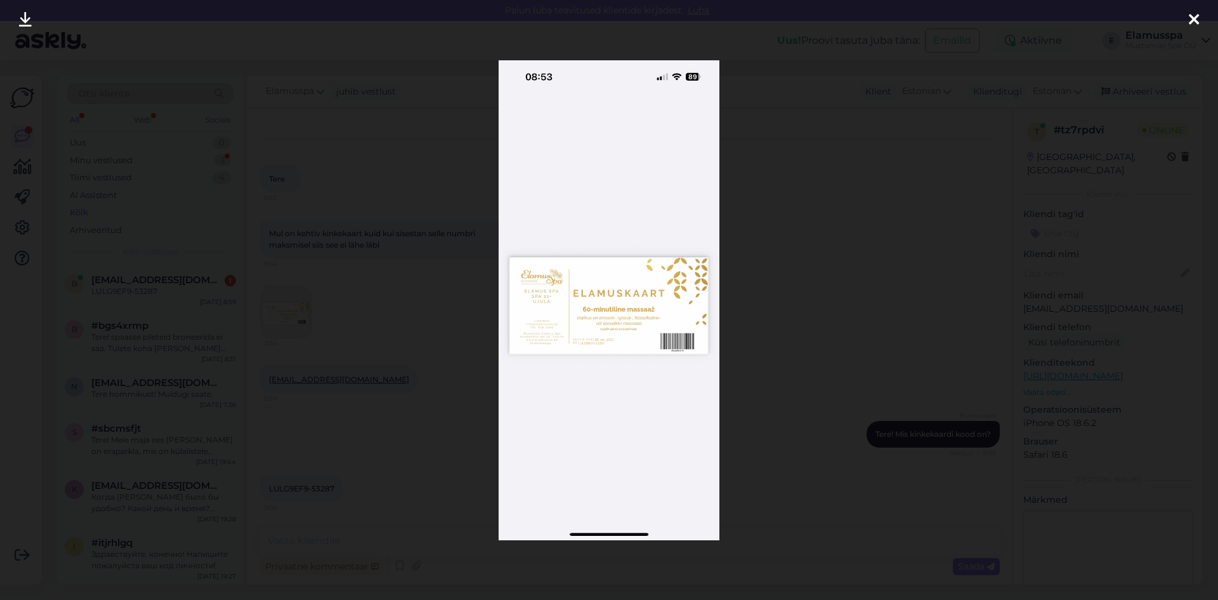
click at [669, 360] on img at bounding box center [609, 300] width 221 height 480
click at [1197, 16] on icon at bounding box center [1194, 20] width 10 height 16
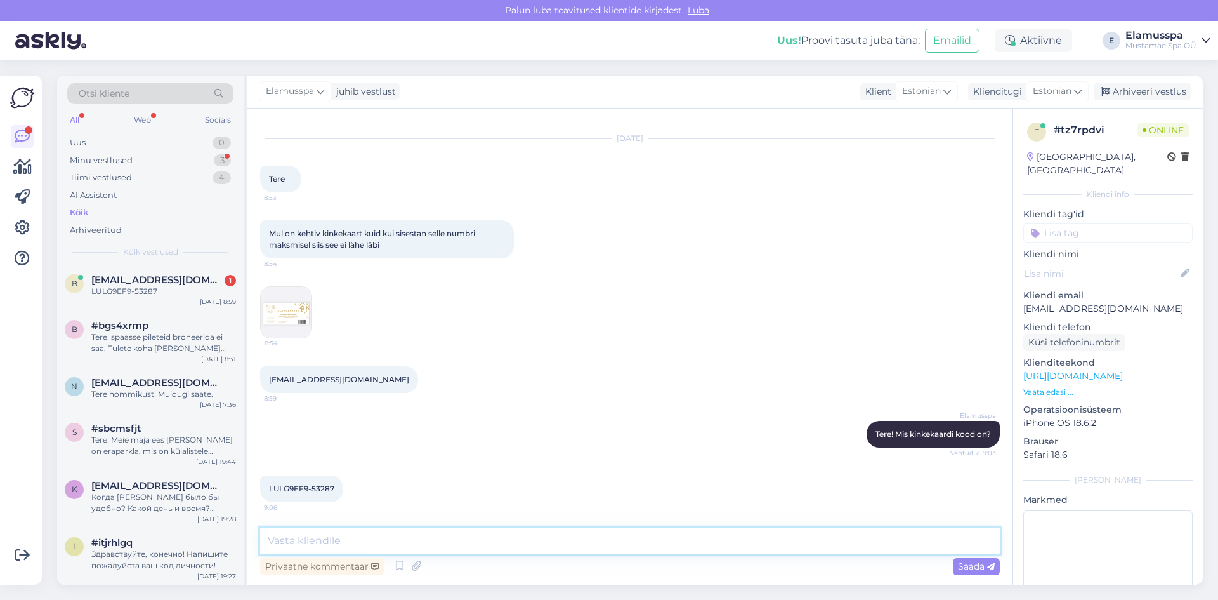
click at [390, 537] on textarea at bounding box center [630, 540] width 740 height 27
type textarea "Palume teil saata kood mis asub triipkoodi al. :)"
click at [987, 562] on span "Saada" at bounding box center [976, 565] width 37 height 11
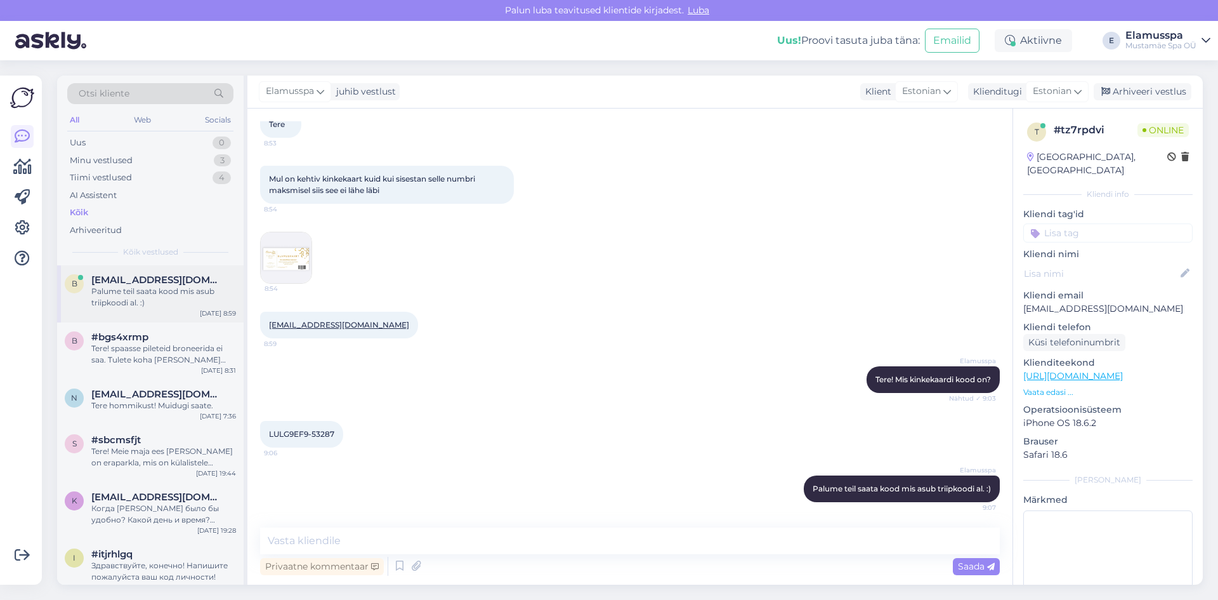
click at [150, 295] on div "Palume teil saata kood mis asub triipkoodi al. :)" at bounding box center [163, 297] width 145 height 23
click at [144, 340] on span "#bgs4xrmp" at bounding box center [119, 336] width 57 height 11
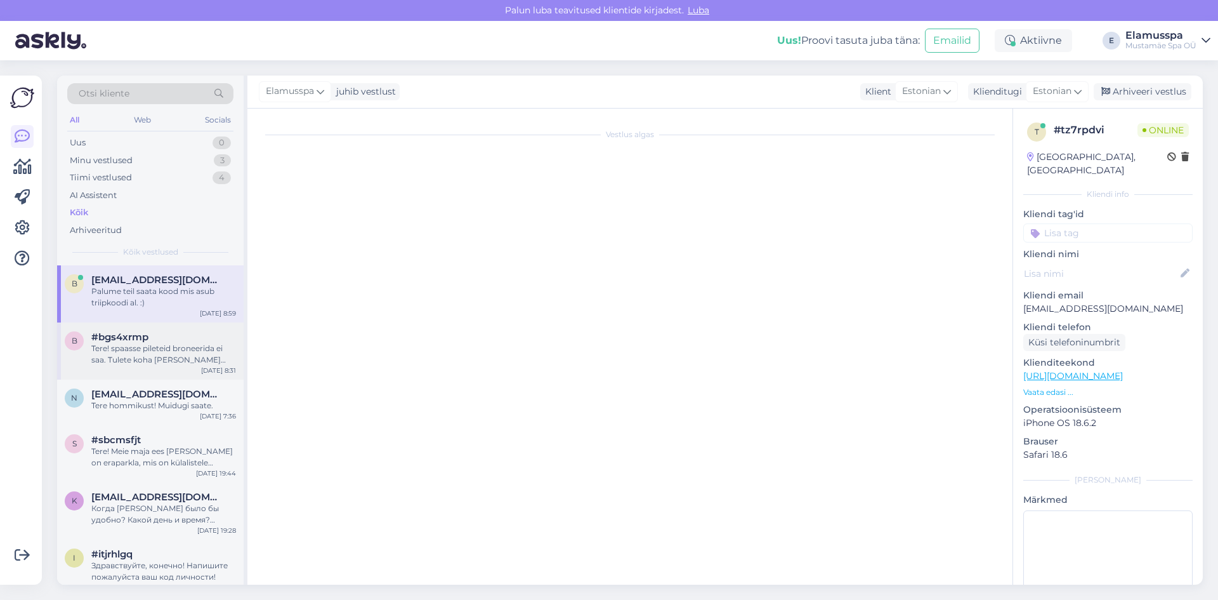
scroll to position [0, 0]
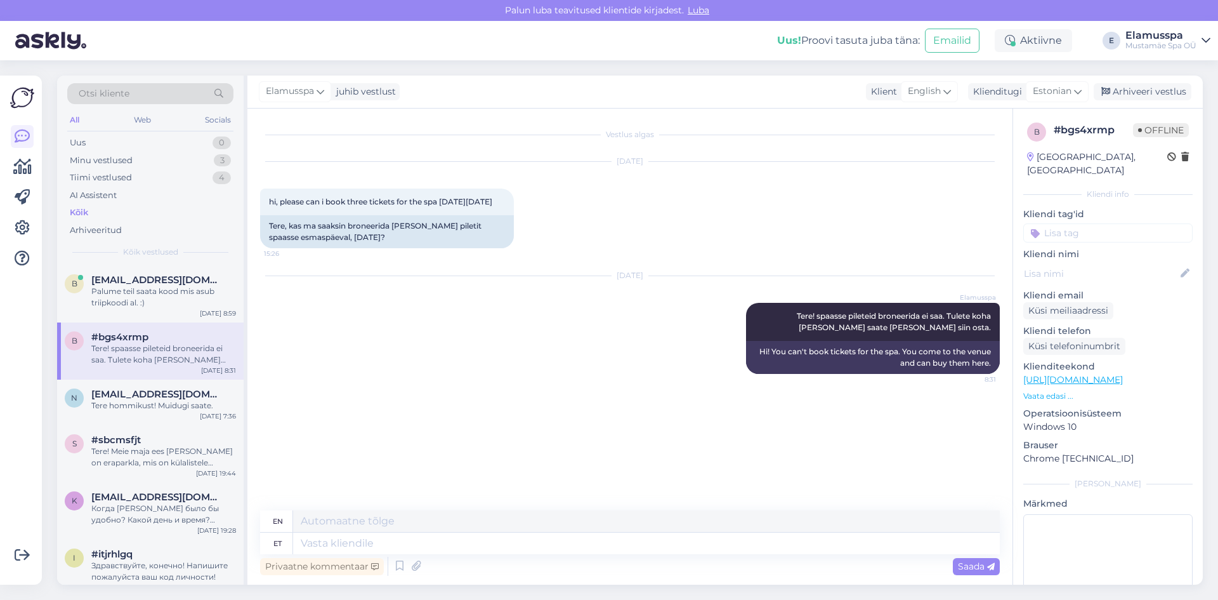
drag, startPoint x: 1150, startPoint y: 86, endPoint x: 1045, endPoint y: 150, distance: 122.8
click at [1150, 86] on div "Arhiveeri vestlus" at bounding box center [1143, 91] width 98 height 17
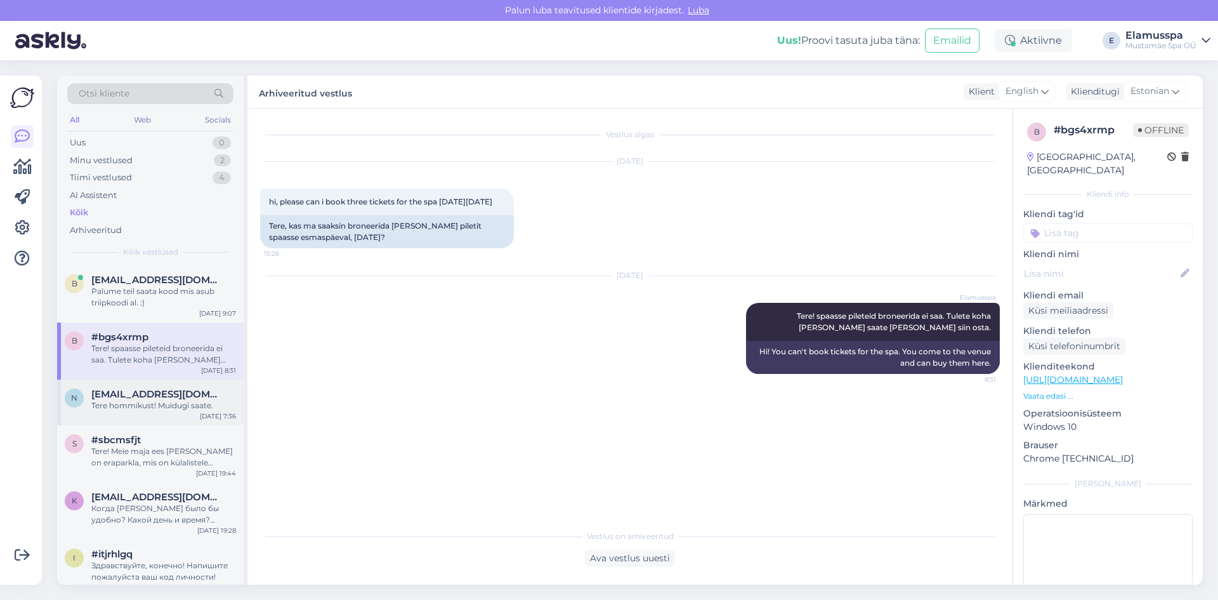
click at [150, 393] on span "[EMAIL_ADDRESS][DOMAIN_NAME]" at bounding box center [157, 393] width 132 height 11
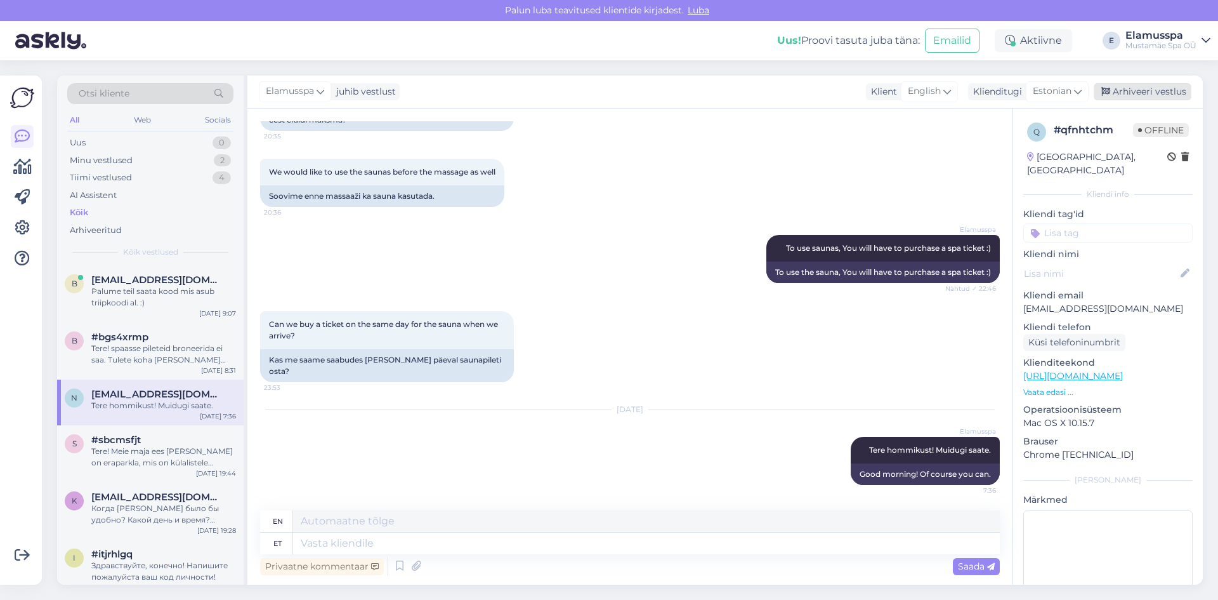
click at [1166, 86] on div "Arhiveeri vestlus" at bounding box center [1143, 91] width 98 height 17
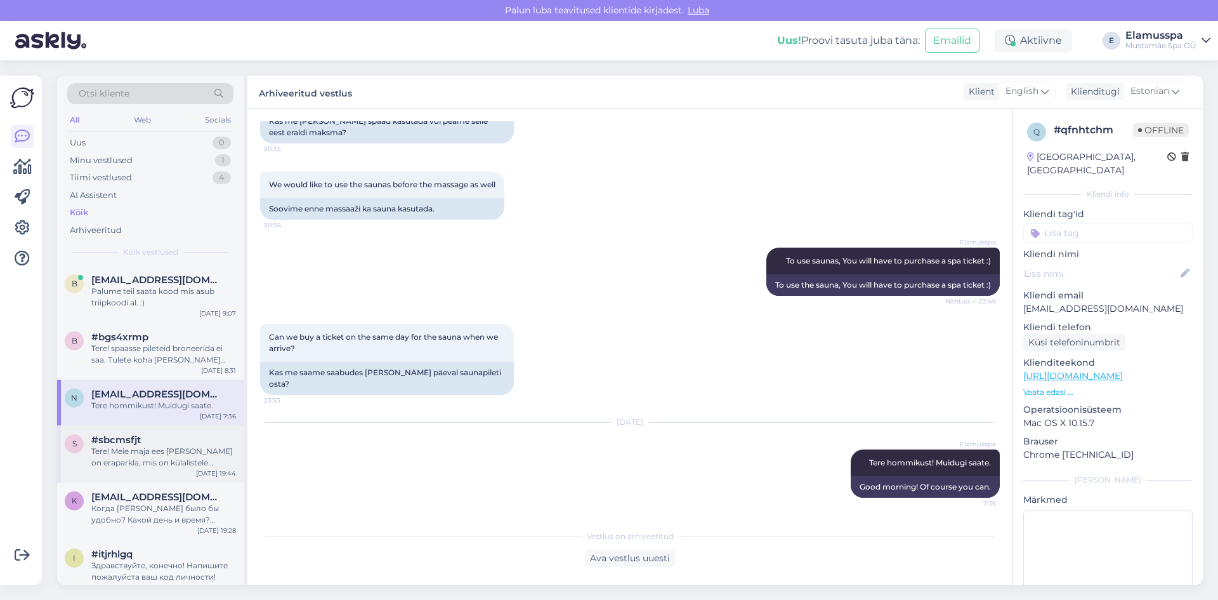
click at [151, 440] on div "#sbcmsfjt" at bounding box center [163, 439] width 145 height 11
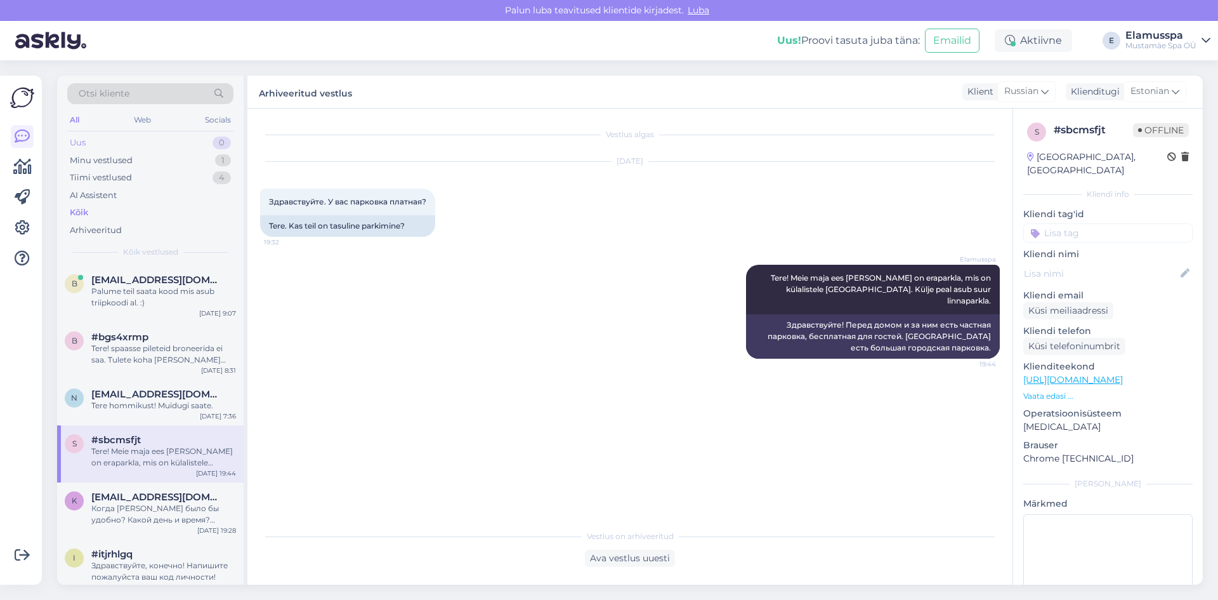
click at [136, 143] on div "Uus 0" at bounding box center [150, 143] width 166 height 18
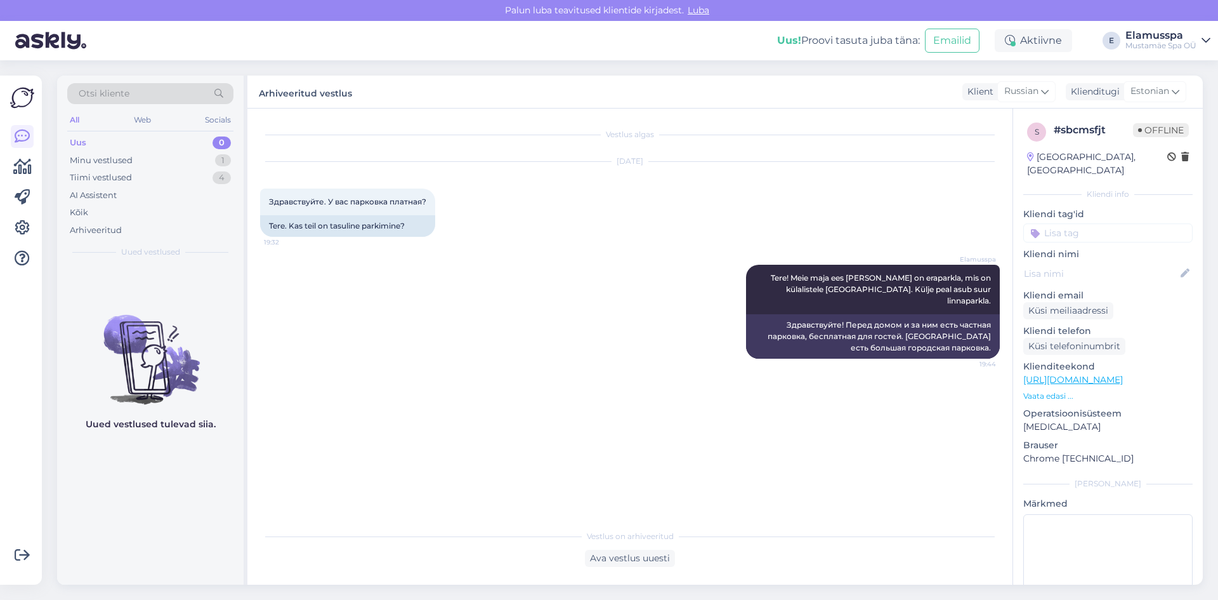
click at [196, 147] on div "Uus 0" at bounding box center [150, 143] width 166 height 18
click at [200, 166] on div "Minu vestlused 1" at bounding box center [150, 161] width 166 height 18
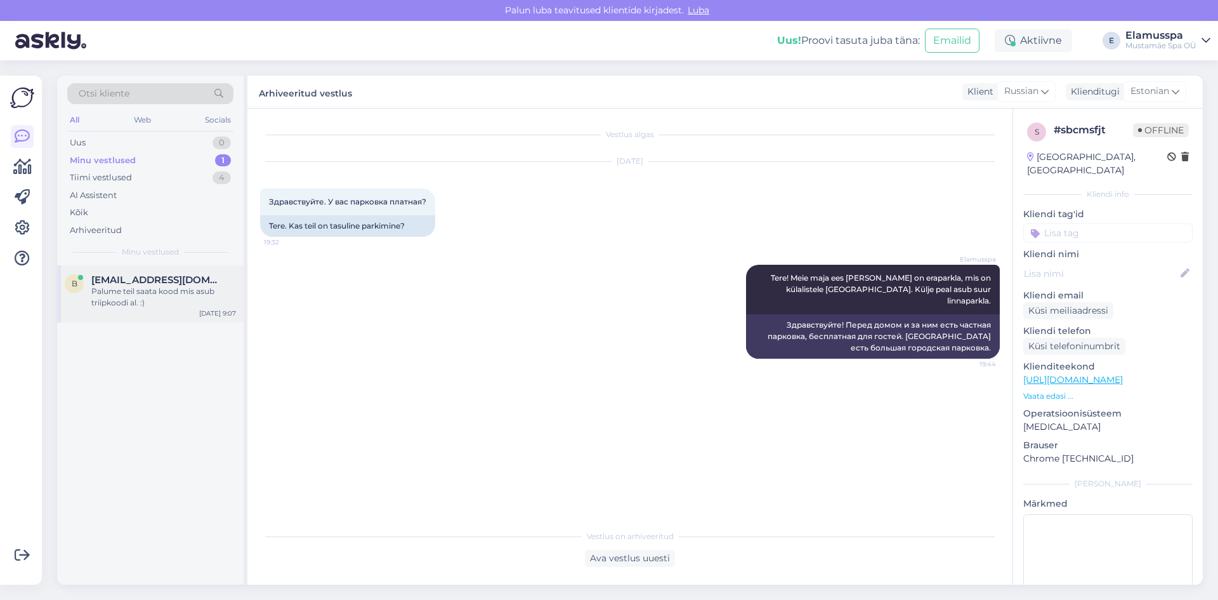
click at [166, 275] on span "[EMAIL_ADDRESS][DOMAIN_NAME]" at bounding box center [157, 279] width 132 height 11
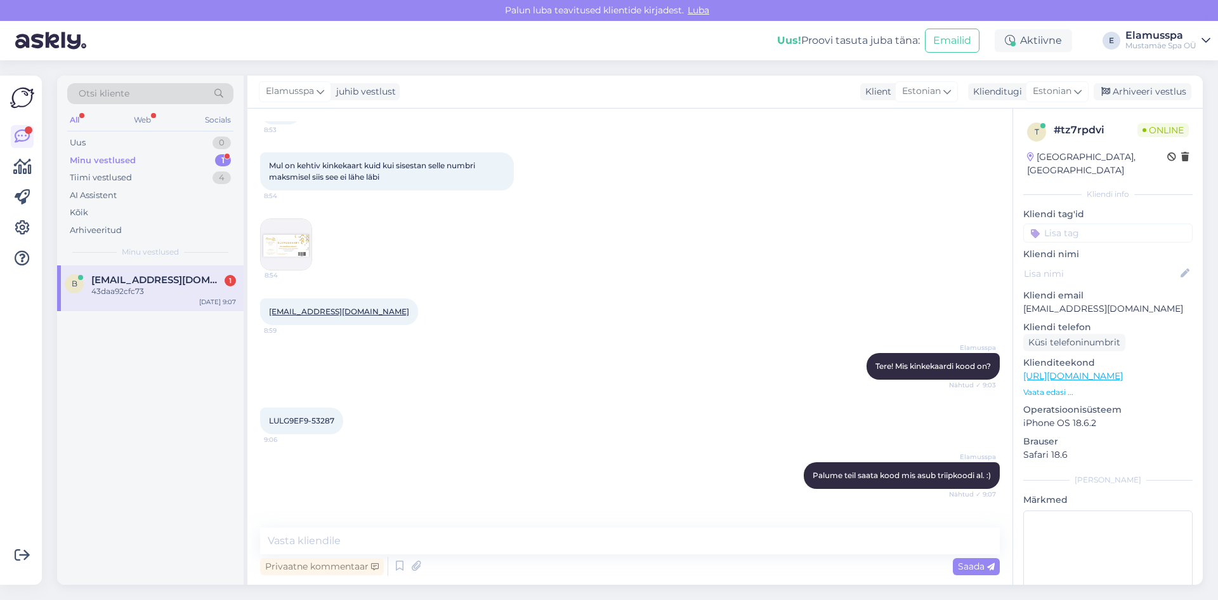
scroll to position [132, 0]
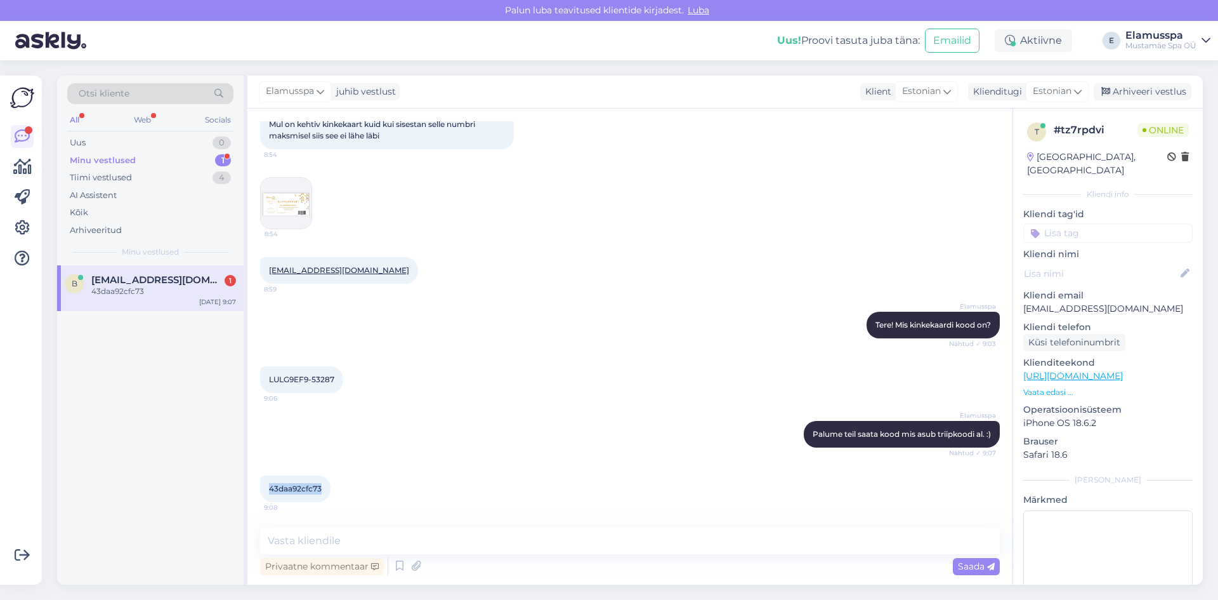
drag, startPoint x: 263, startPoint y: 488, endPoint x: 324, endPoint y: 495, distance: 61.3
click at [324, 495] on div "43daa92cfc73 9:08" at bounding box center [295, 488] width 70 height 27
copy span "43daa92cfc73"
click at [579, 398] on div "LULG9EF9-53287 9:06" at bounding box center [630, 379] width 740 height 55
click at [450, 536] on textarea at bounding box center [630, 540] width 740 height 27
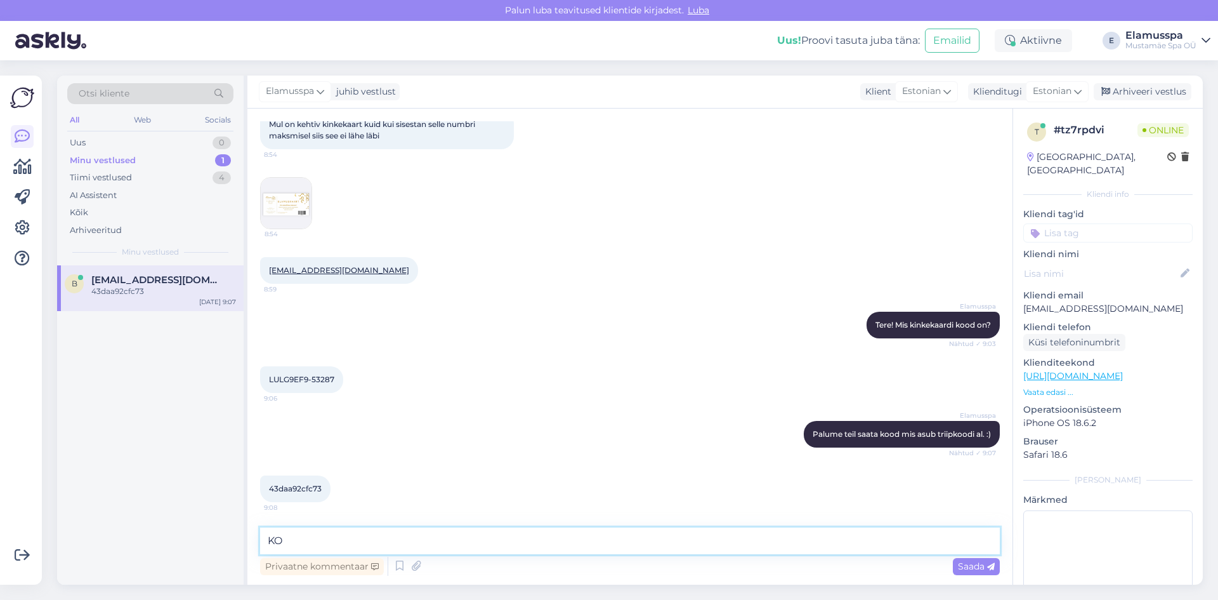
type textarea "K"
type textarea "T"
type textarea "N"
click at [495, 539] on textarea "Elamus Spa kinkekaarte ei ole võimalik netis kasutada, me broneerime teile mass…" at bounding box center [630, 540] width 740 height 27
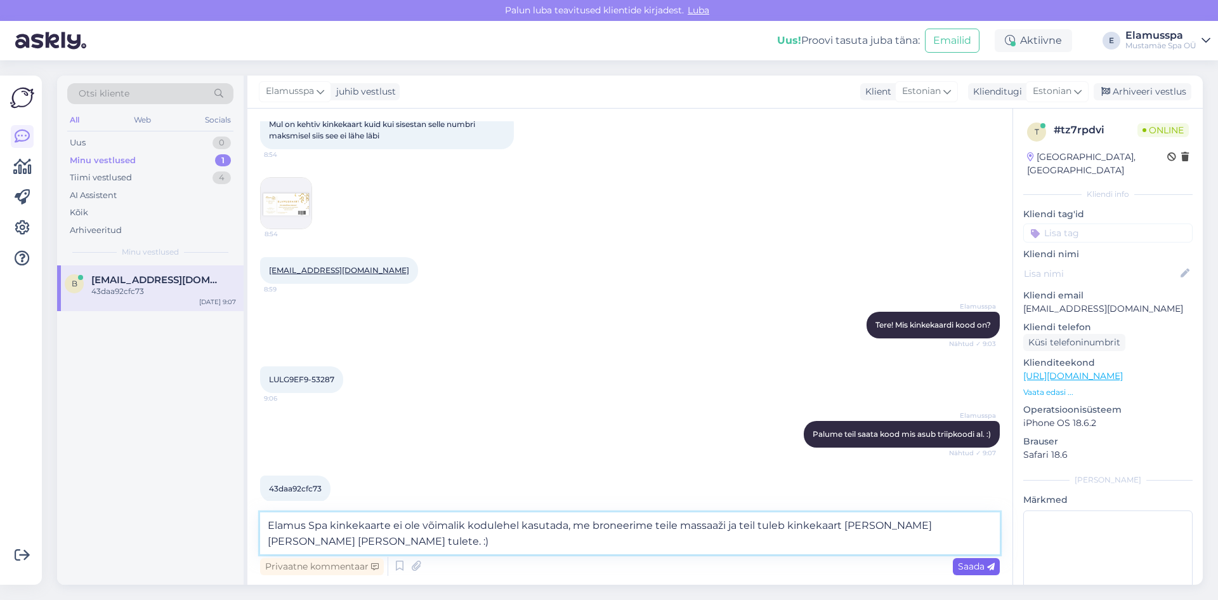
type textarea "Elamus Spa kinkekaarte ei ole võimalik kodulehel kasutada, me broneerime teile …"
click at [970, 564] on span "Saada" at bounding box center [976, 565] width 37 height 11
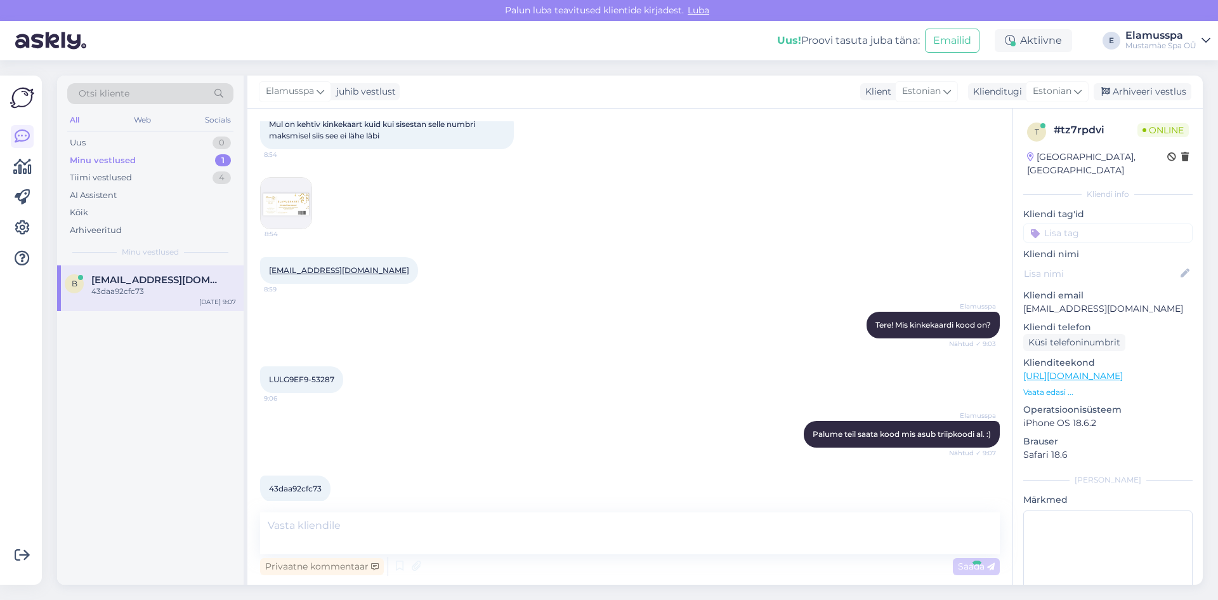
scroll to position [209, 0]
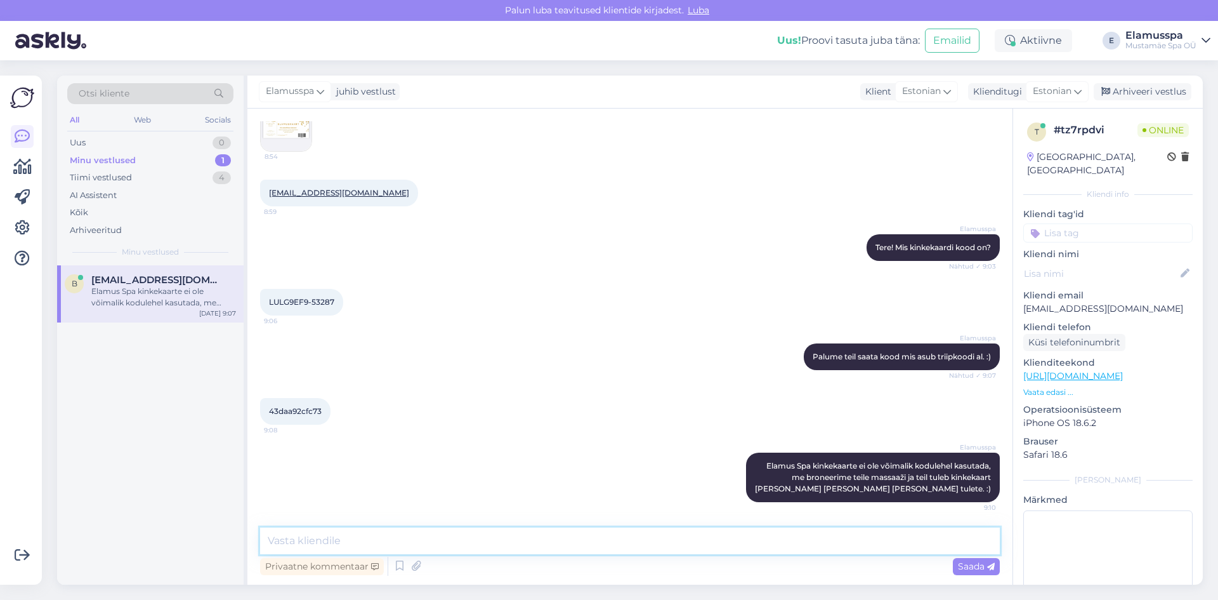
click at [787, 537] on textarea at bounding box center [630, 540] width 740 height 27
type textarea "M"
type textarea "Millist massaaži te sooviksite endale broneerida? [PERSON_NAME] ka kuupäeva, ke…"
click at [977, 568] on span "Saada" at bounding box center [976, 565] width 37 height 11
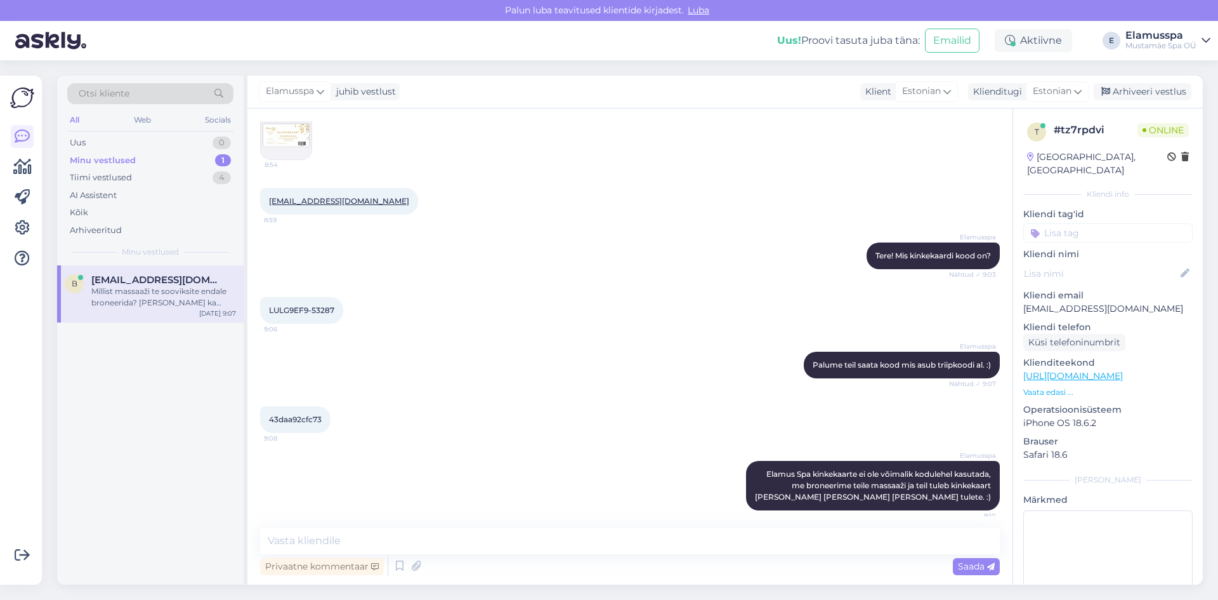
scroll to position [148, 0]
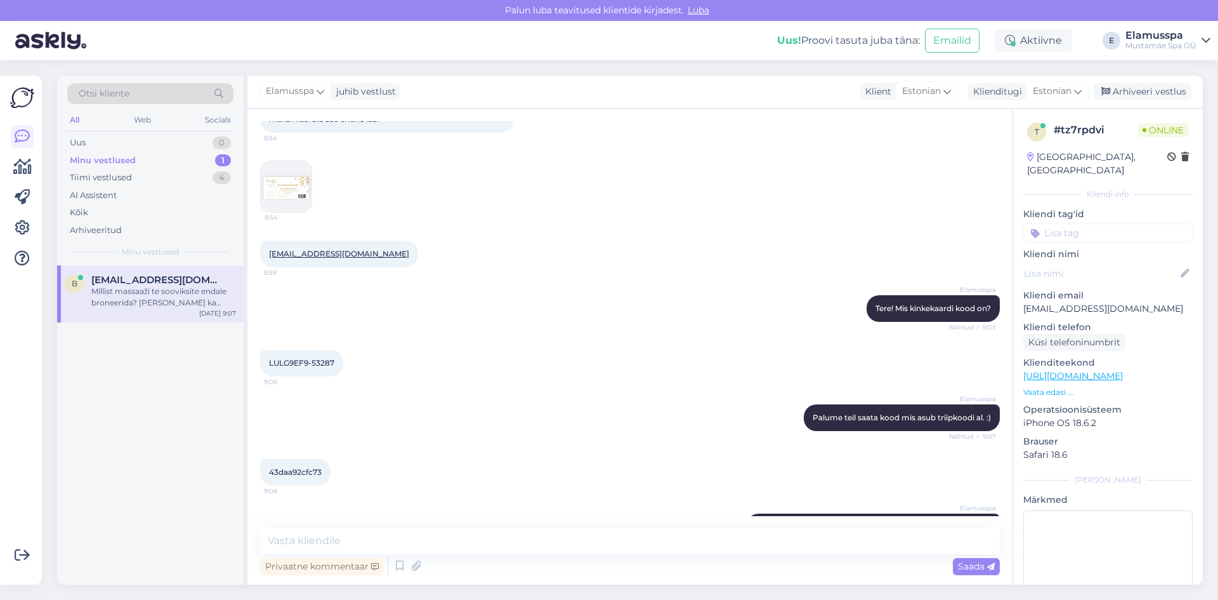
click at [279, 176] on img at bounding box center [286, 186] width 51 height 51
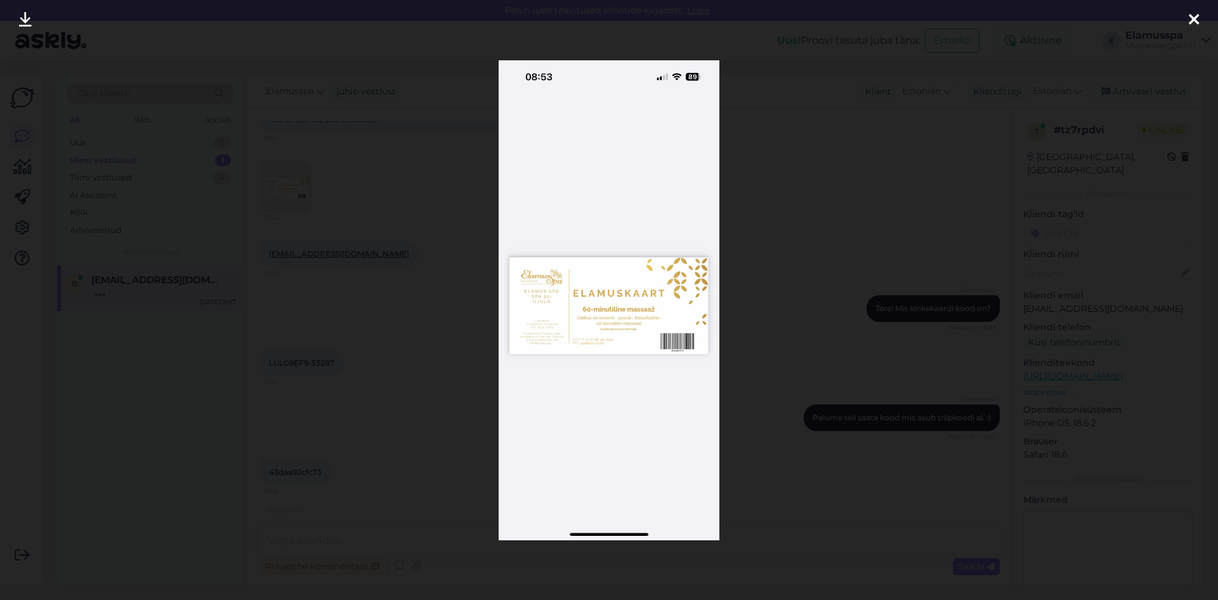
click at [1188, 24] on div at bounding box center [1193, 20] width 25 height 40
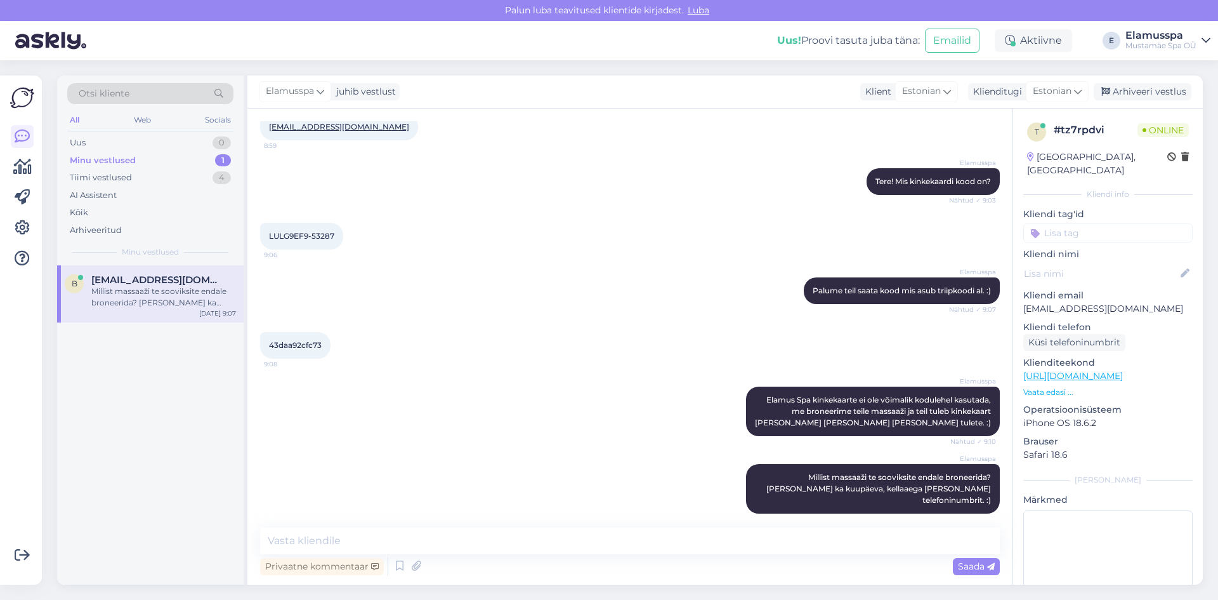
scroll to position [341, 0]
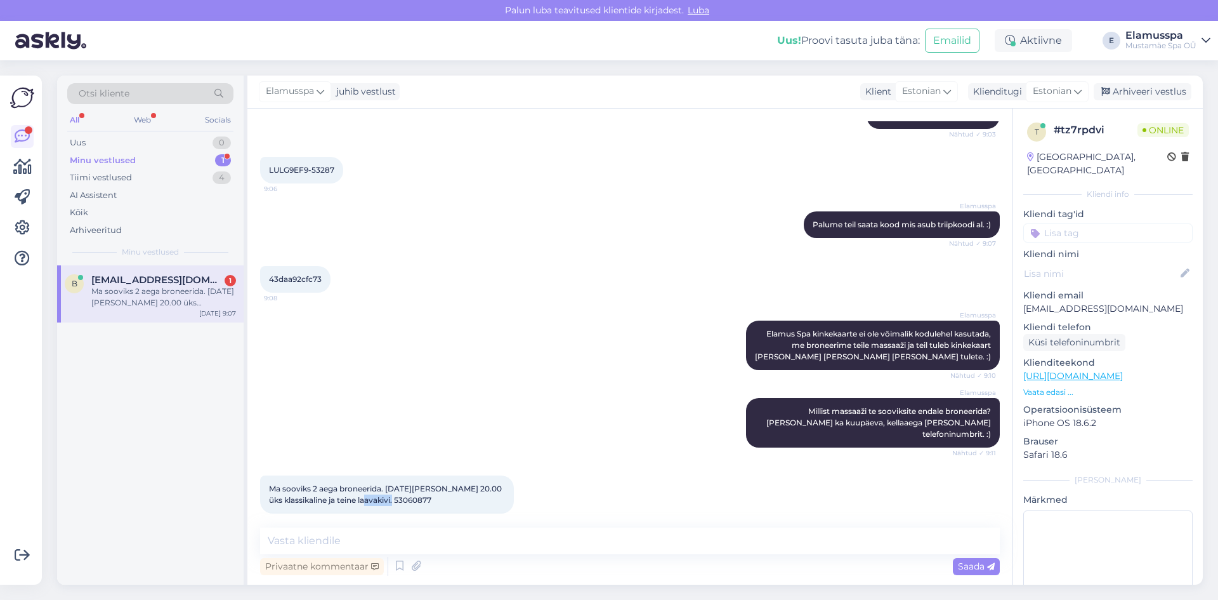
drag, startPoint x: 407, startPoint y: 484, endPoint x: 385, endPoint y: 489, distance: 22.6
click at [385, 489] on div "Ma sooviks 2 aega broneerida. [DATE][PERSON_NAME] 20.00 üks klassikaline ja tei…" at bounding box center [387, 494] width 254 height 38
copy span "53060877"
click at [438, 548] on textarea at bounding box center [630, 540] width 740 height 27
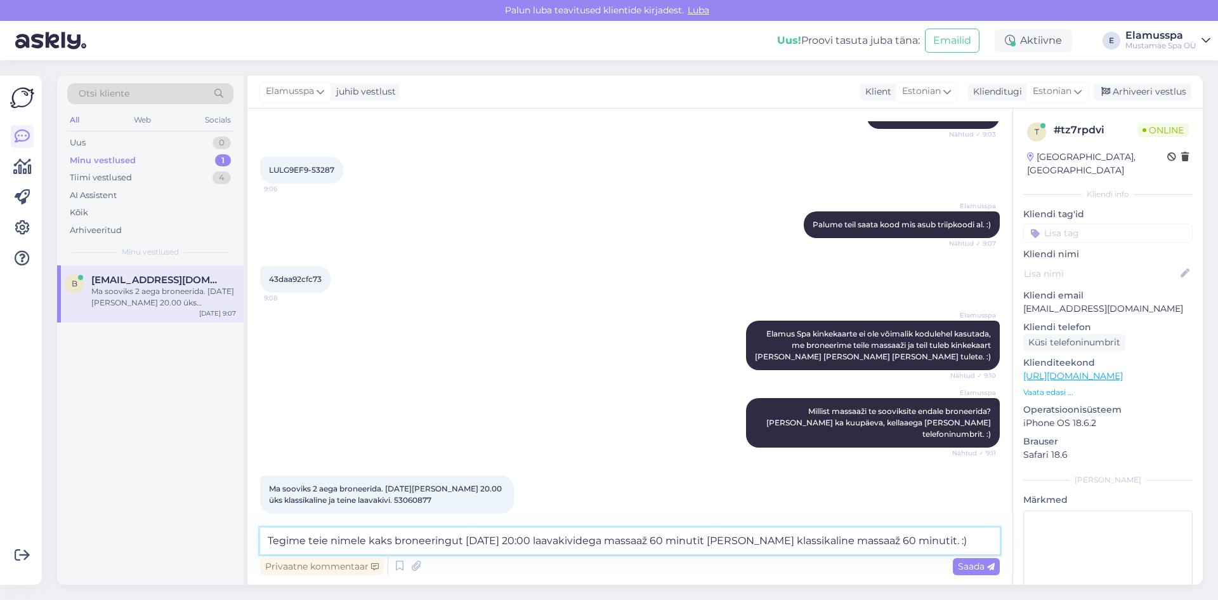
click at [773, 535] on textarea "Tegime teie nimele kaks broneeringut [DATE] 20:00 laavakividega massaaž 60 minu…" at bounding box center [630, 540] width 740 height 27
type textarea "Tegime teie nimele kaks broneeringut [DATE] 20:00 laavakividega massaaž 60 minu…"
click at [987, 561] on span "Saada" at bounding box center [976, 565] width 37 height 11
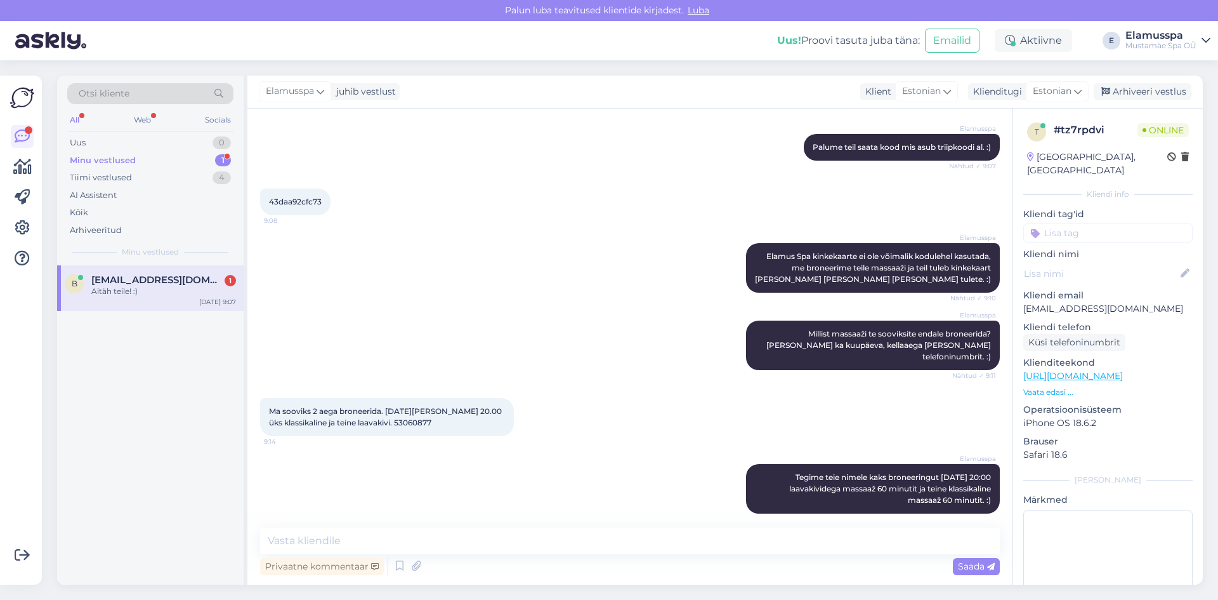
scroll to position [473, 0]
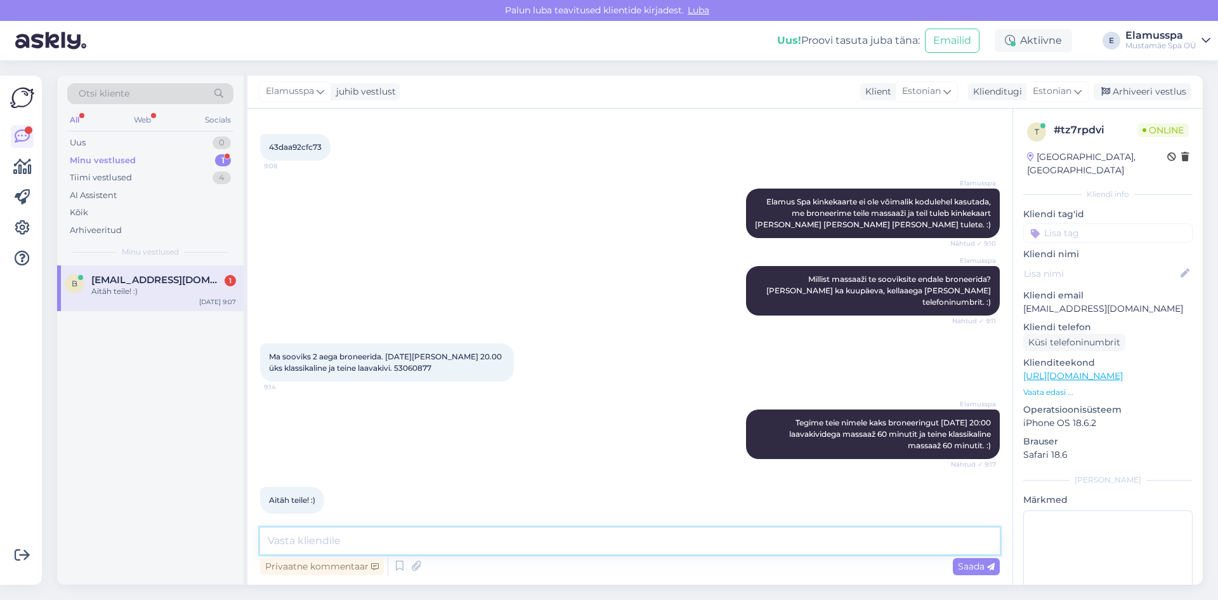
click at [386, 535] on textarea at bounding box center [630, 540] width 740 height 27
type textarea "Ilusat päeva jätku Teile! :)"
click at [968, 569] on span "Saada" at bounding box center [976, 565] width 37 height 11
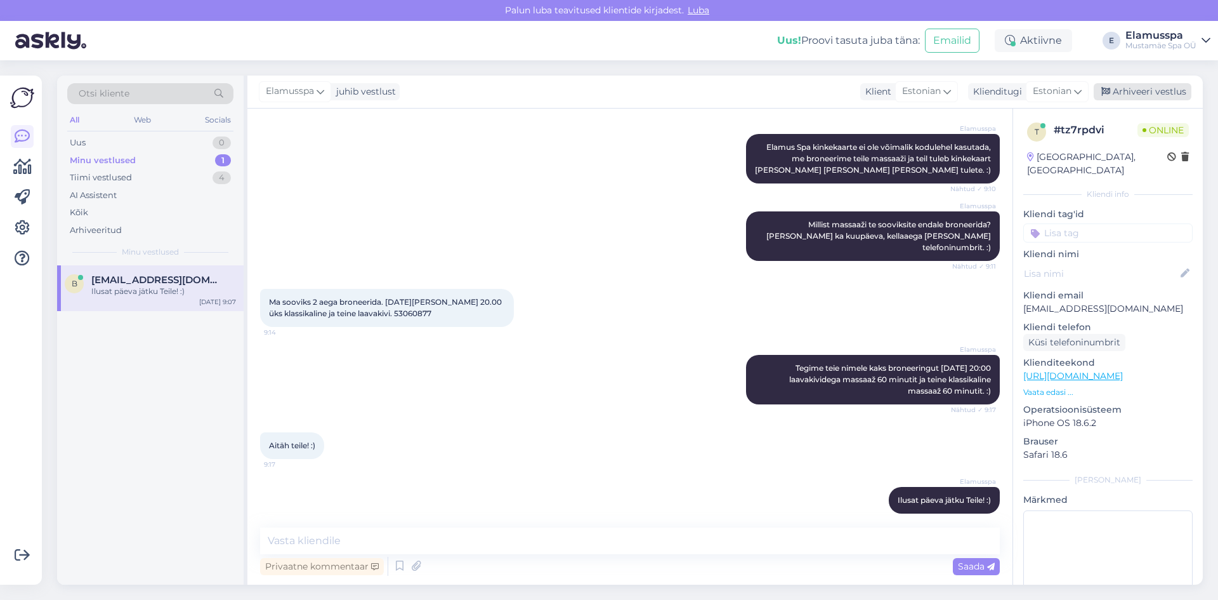
click at [1145, 91] on div "Arhiveeri vestlus" at bounding box center [1143, 91] width 98 height 17
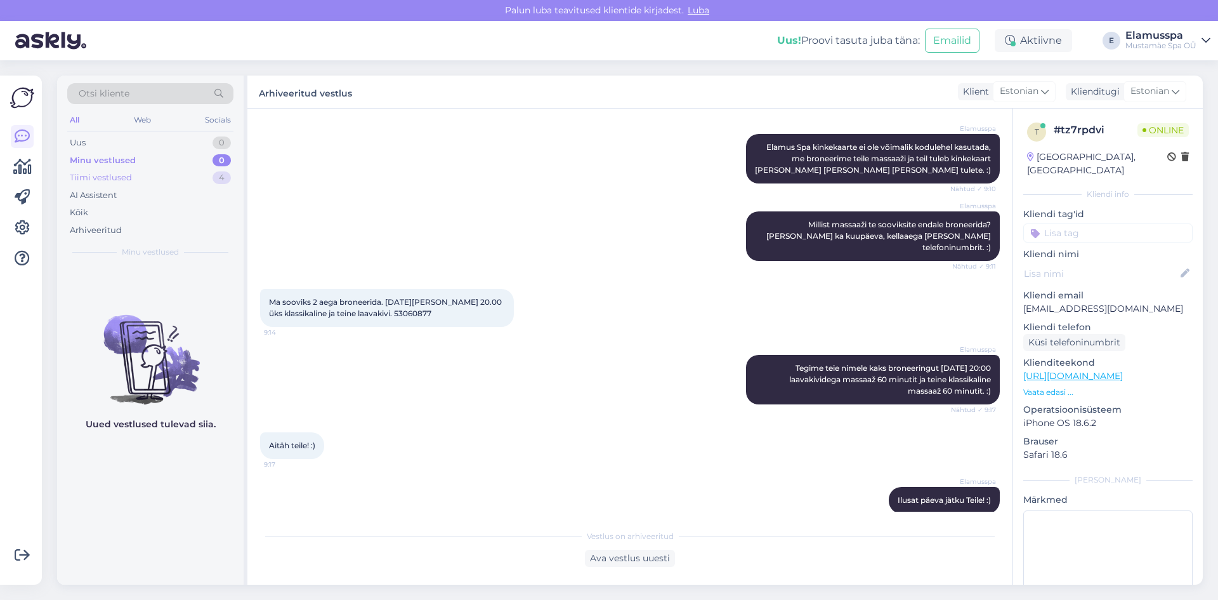
click at [160, 175] on div "Tiimi vestlused 4" at bounding box center [150, 178] width 166 height 18
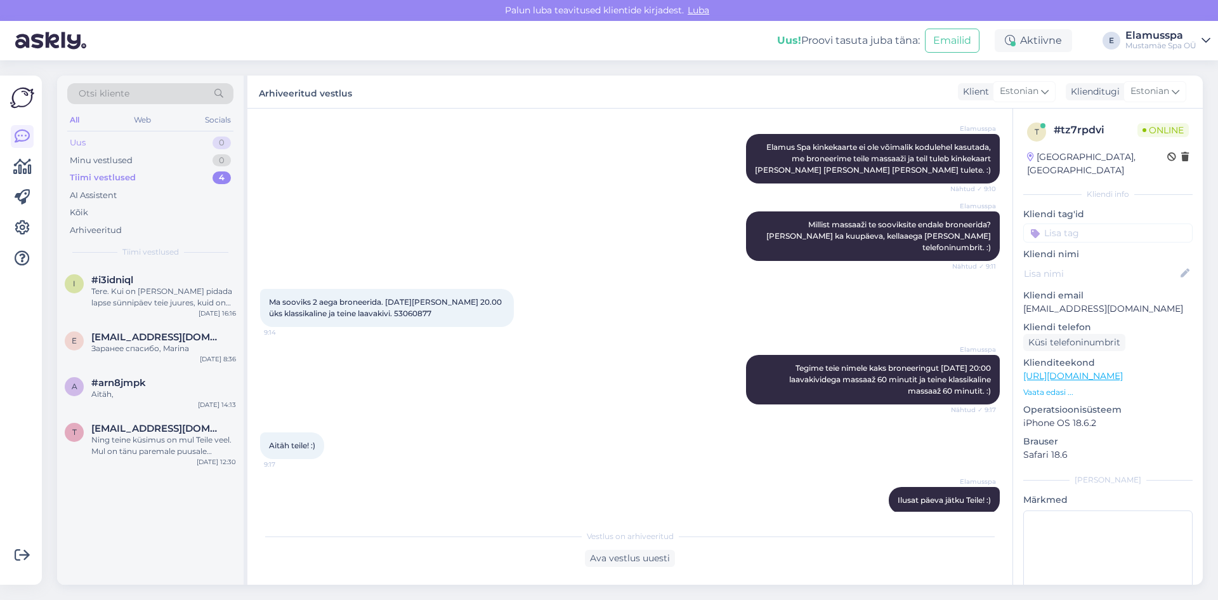
click at [147, 140] on div "Uus 0" at bounding box center [150, 143] width 166 height 18
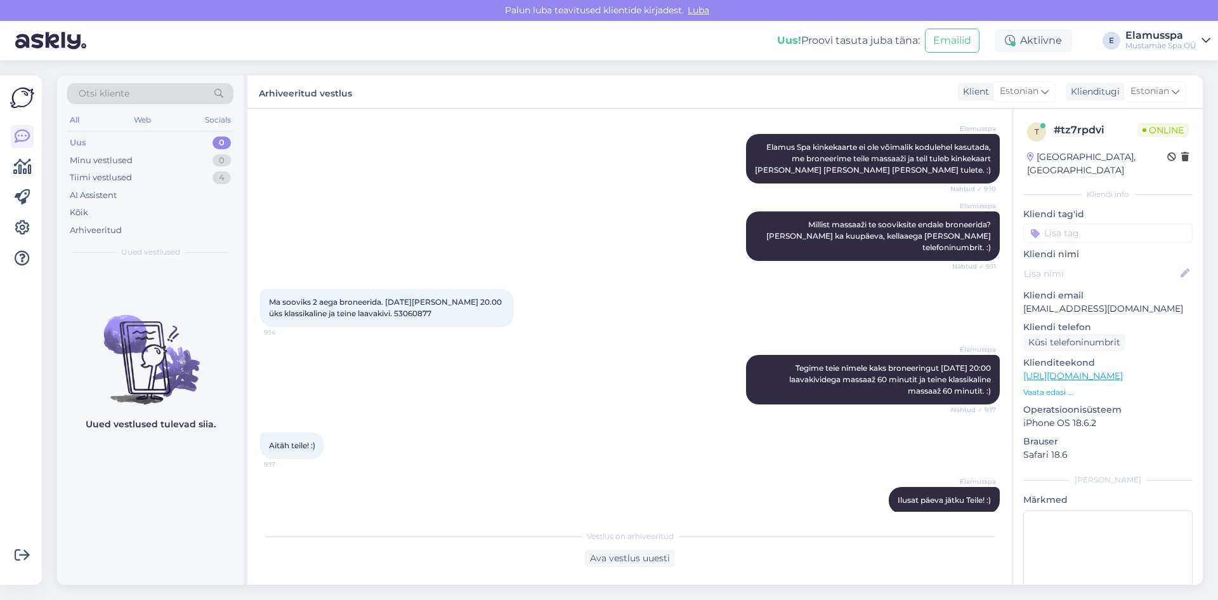
click at [98, 150] on div "Uus 0" at bounding box center [150, 143] width 166 height 18
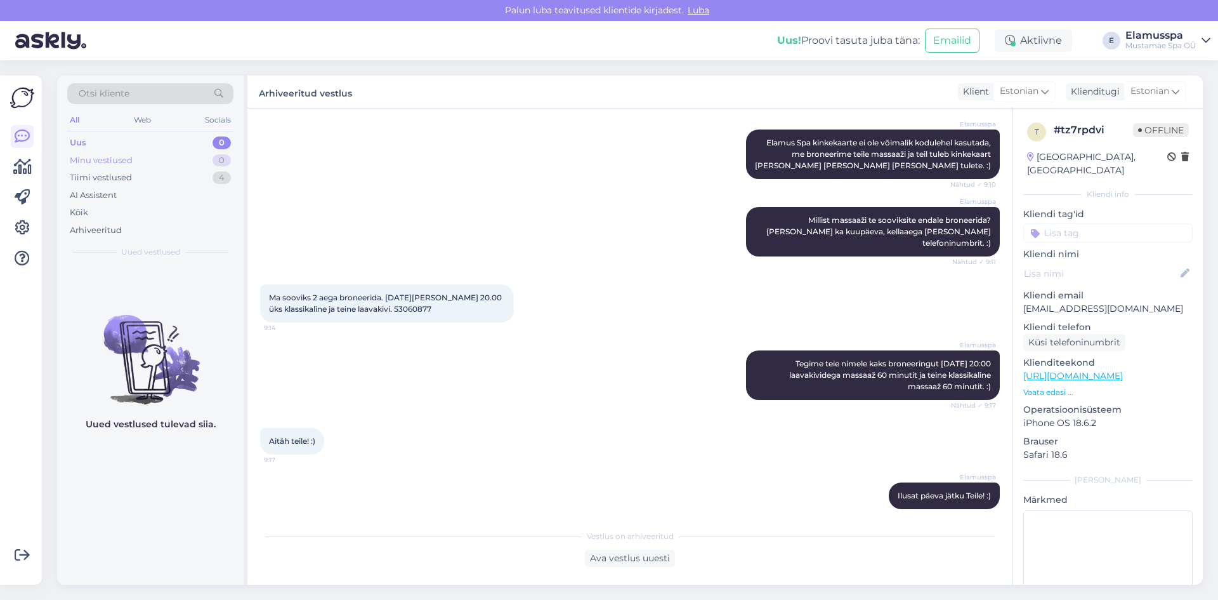
click at [187, 162] on div "Minu vestlused 0" at bounding box center [150, 161] width 166 height 18
click at [181, 135] on div "Uus 0" at bounding box center [150, 143] width 166 height 18
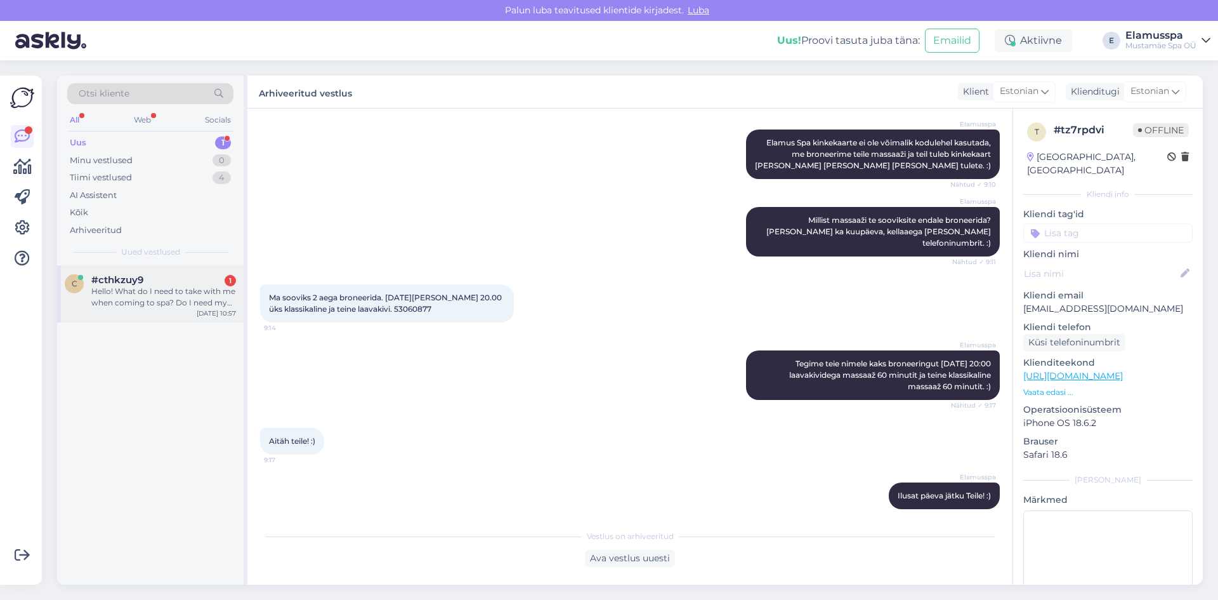
click at [207, 303] on div "Hello! What do I need to take with me when coming to spa? Do I need my own towe…" at bounding box center [163, 297] width 145 height 23
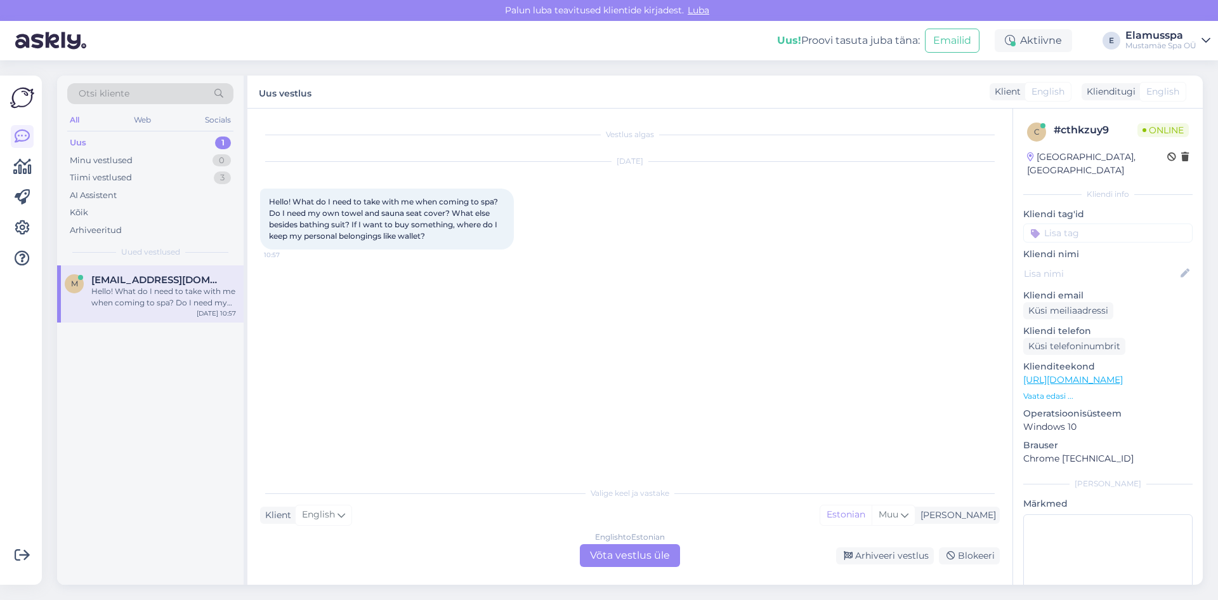
click at [661, 544] on div "English to Estonian Võta vestlus üle" at bounding box center [630, 555] width 100 height 23
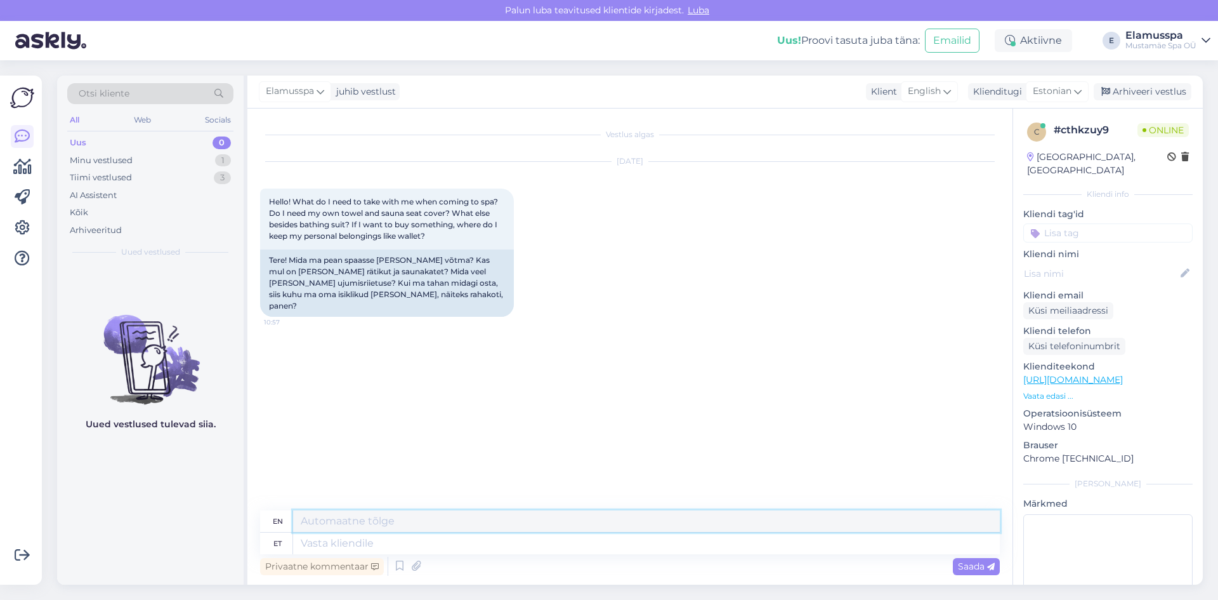
click at [584, 522] on textarea at bounding box center [646, 521] width 707 height 22
click at [581, 535] on textarea at bounding box center [646, 543] width 707 height 22
type textarea "Tere!"
type textarea "Hello!"
type textarea "Tere! Sõltub"
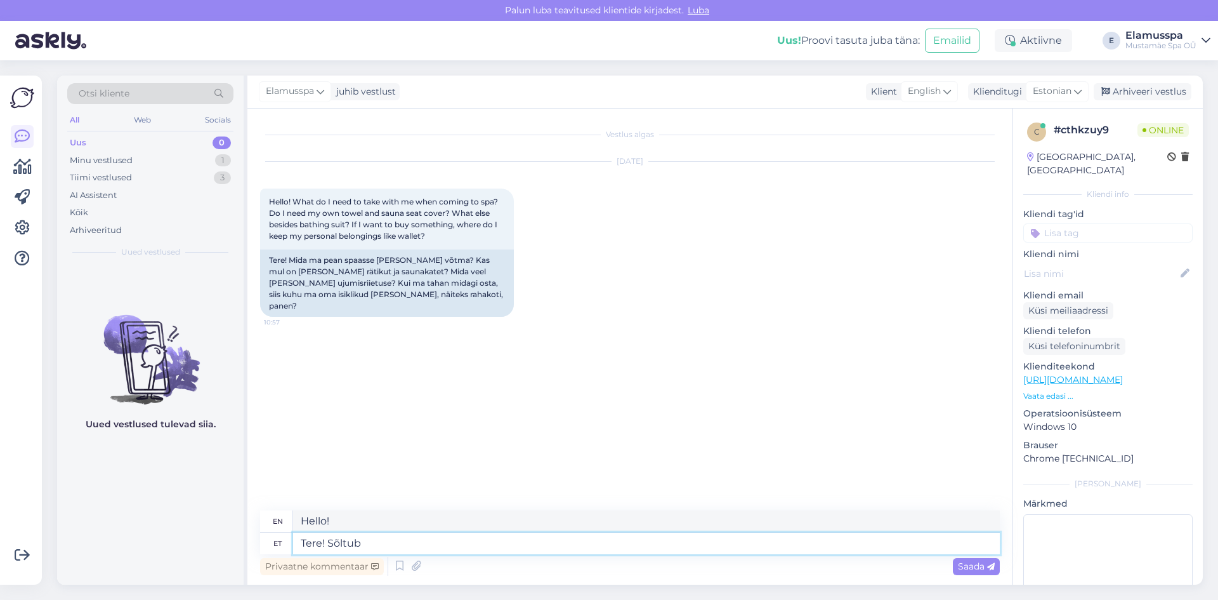
type textarea "Hello! Depends"
type textarea "Tere! Sõltub, m"
type textarea "Hello! It depends."
type textarea "Tere! Sõltub, mi"
type textarea "Hello! It depends,"
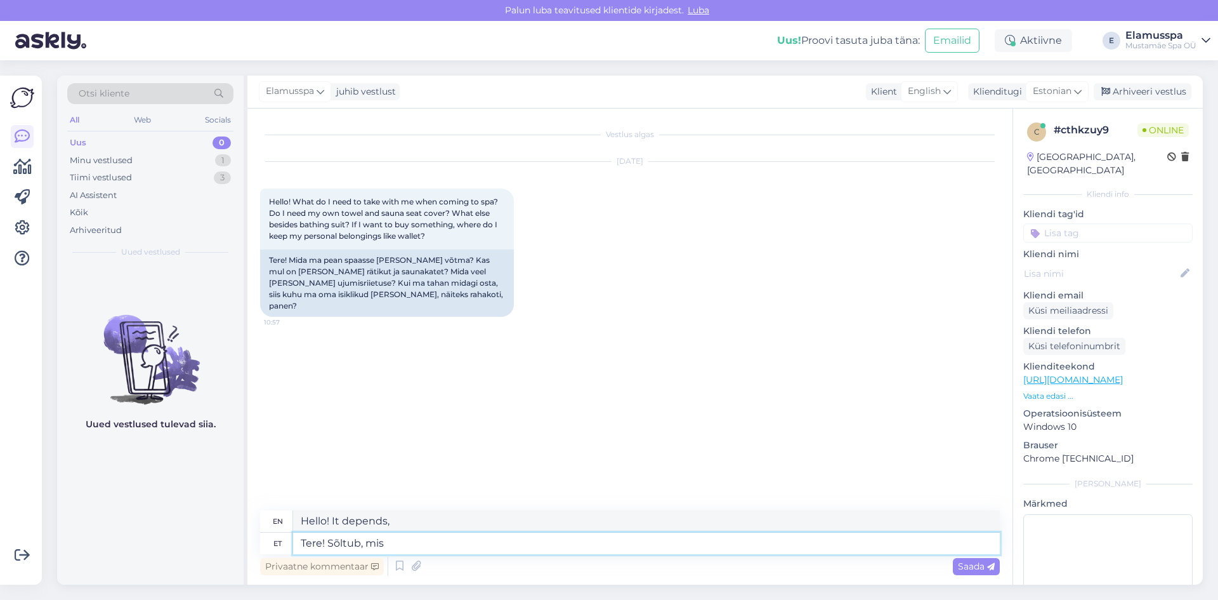
type textarea "Tere! Sõltub, mis s"
type textarea "Hello! It depends on what"
type textarea "Tere! Sõltub, mis spaasse"
type textarea "Hello! It depends on which spa"
type textarea "Tere! Sõltub, mis spaasse soovite t"
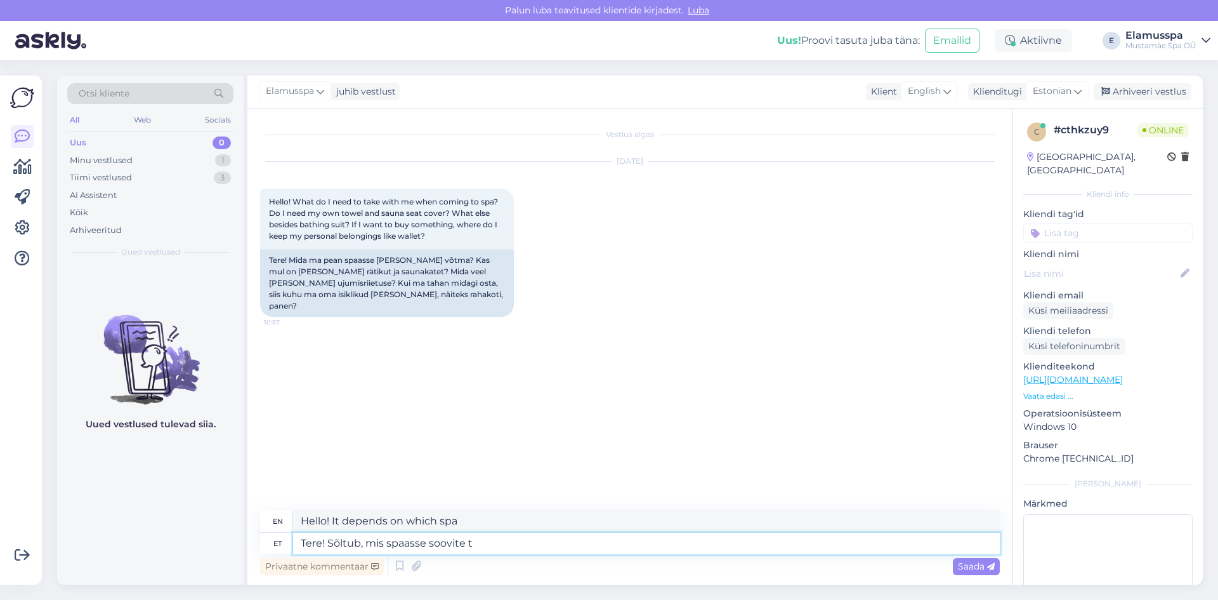
type textarea "Hello! It depends on which spa you want."
type textarea "Tere! Sõltub, mis spaasse soovite tulla."
type textarea "Hello! It depends on which spa you want to come to."
type textarea "Tere! Sõltub, mis spaasse soovite tulla. Kui l"
type textarea "Hello! It depends on which spa you want to come to. If"
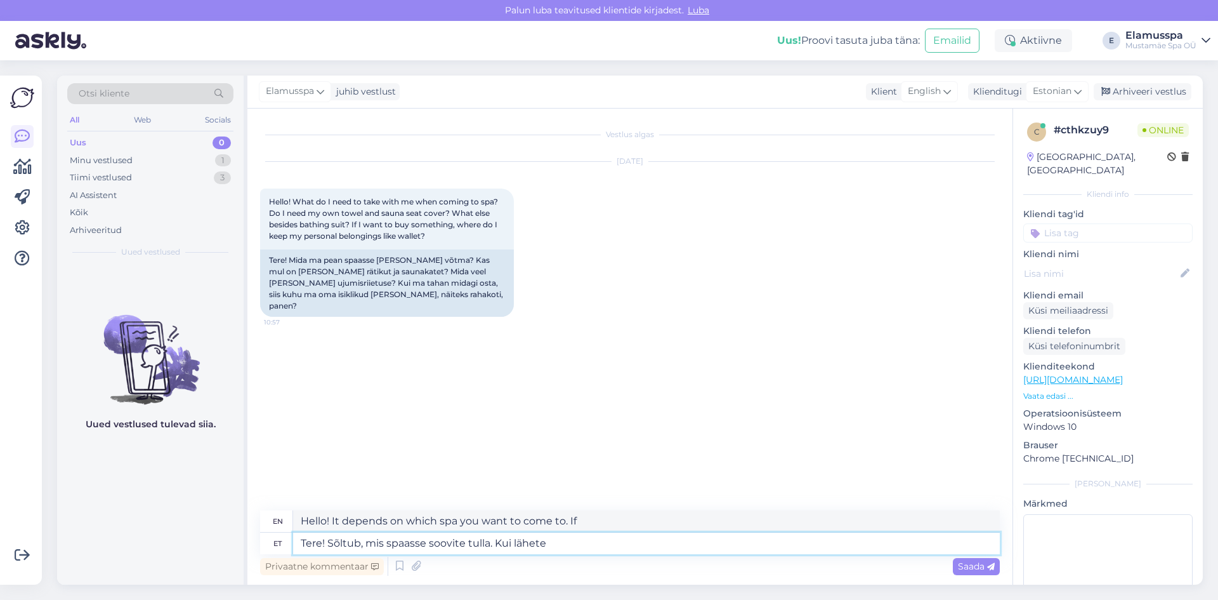
type textarea "Tere! Sõltub, mis spaasse soovite tulla. Kui lähete"
type textarea "Hi! It depends on which spa you want to come to. If you go"
type textarea "Tere! Sõltub, mis spaasse soovite tulla. Kui lähete 21"
type textarea "Hi! It depends on which spa you want to come to. If you go to 21"
type textarea "Tere! Sõltub, mis spaasse soovite tulla. Kui lähete 21+"
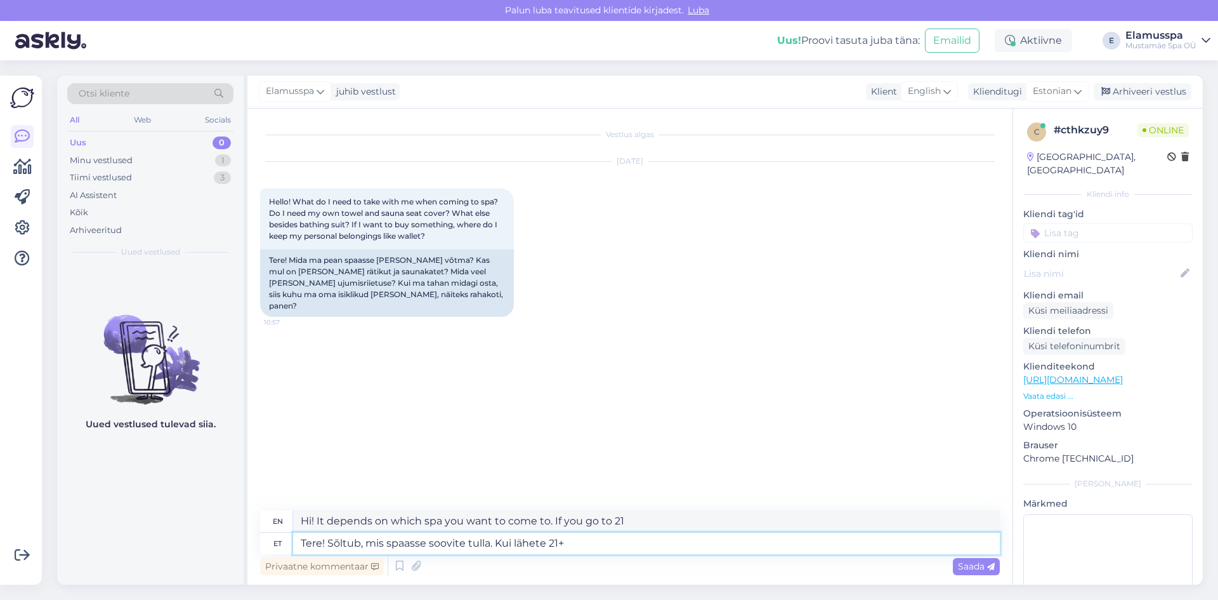
type textarea "Hi! It depends on which spa you want to come to. If you go 21+"
type textarea "Tere! Sõltub, mis spaasse soovite tulla. Kui lähete 21+ spaasse,"
type textarea "Hi! It depends on which spa you want to come to. If you go to a 21+ spa"
type textarea "Tere! Sõltub, mis spaasse soovite tulla. Kui lähete 21+ spaasse, s"
type textarea "Hi! It depends on which spa you want to go to. If you go to a 21+ spa,"
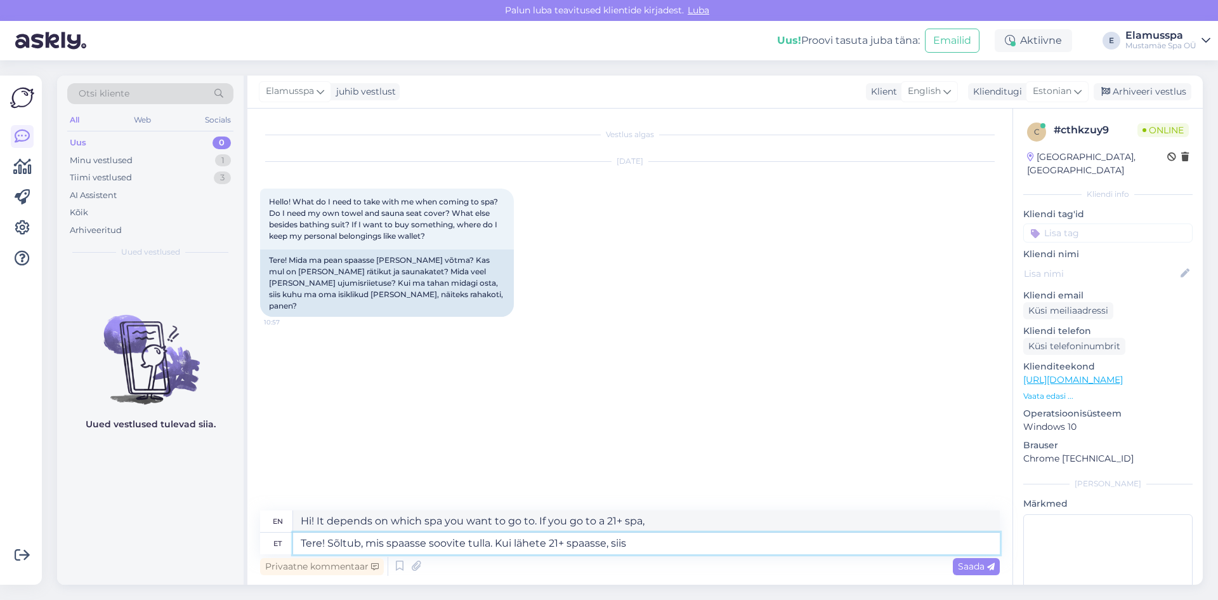
type textarea "Tere! Sõltub, mis spaasse soovite tulla. Kui lähete 21+ spaasse, siis"
type textarea "Hi! It depends on which spa you want to come to. If you go to a 21+ spa, then"
type textarea "Tere! Sõltub, mis spaasse soovite tulla. Kui lähete 21+ spaasse, siis me a"
type textarea "Hi! It depends on which spa you want to come to. If you go to a 21+ spa, we"
type textarea "Tere! Sõltub, mis spaasse soovite tulla. Kui lähete 21+ spaasse, siis me anname…"
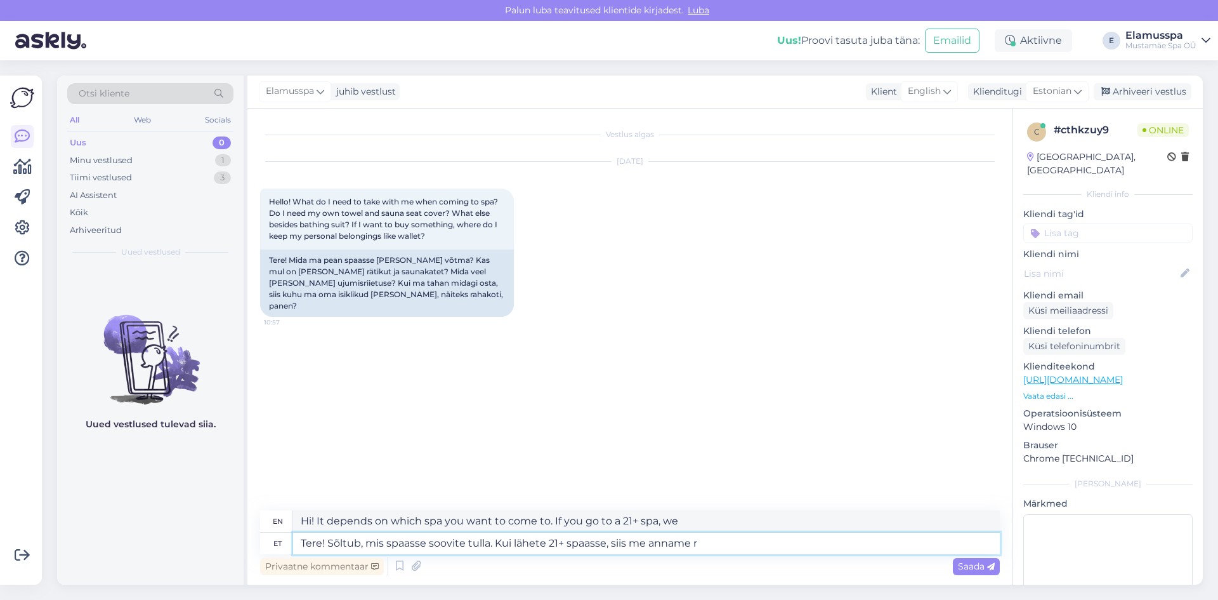
type textarea "Hi! It depends on which spa you want to come to. If you go to a 21+ spa, we wil…"
type textarea "Tere! Sõltub, mis spaasse soovite tulla. Kui lähete 21+ spaasse, siis me anname…"
type textarea "Hi! It depends on which spa you want to come to. If you go to a 21+ spa, we wil…"
type textarea "Tere! Sõltub, mis spaasse soovite tulla. Kui lähete 21+ spaasse, siis me anname…"
type textarea "Hello! It depends on which spa you want to come to. If you go to a 21+ spa, we …"
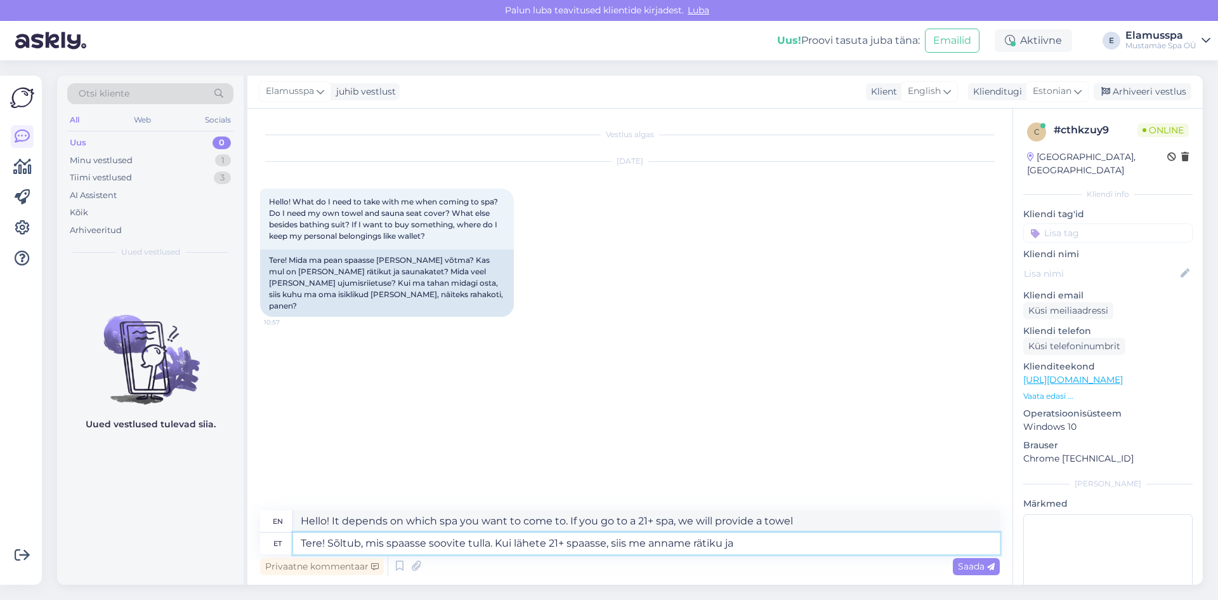
type textarea "Tere! Sõltub, mis spaasse soovite tulla. Kui lähete 21+ spaasse, siis me anname…"
type textarea "Hello! It depends on which spa you want to come to. If you go to a 21+ spa, we …"
type textarea "Tere! Sõltub, mis spaasse soovite tulla. Kui lähete 21+ spaasse, siis me anname…"
type textarea "Hi! It depends on which spa you want to come to. If you go to a 21+ spa, we wil…"
type textarea "Tere! Sõltub, mis spaasse soovite tulla. Kui lähete 21+ spaasse, siis me anname…"
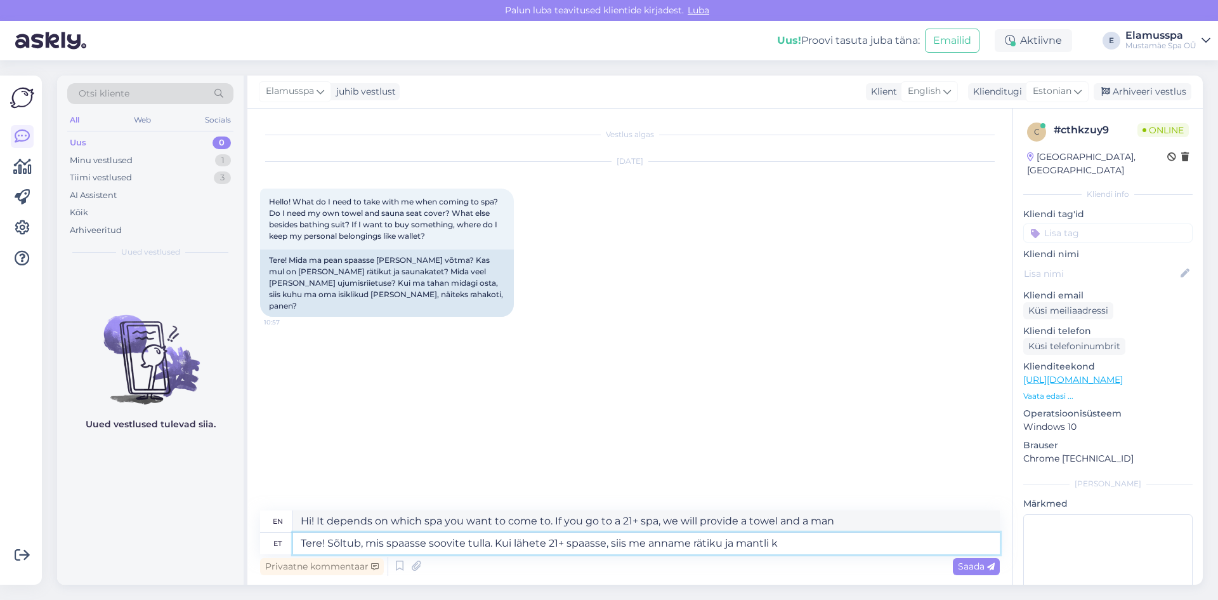
type textarea "Hello! It depends on which spa you want to come to. If you go to the 21+ spa, w…"
type textarea "Tere! Sõltub, mis spaasse soovite tulla. Kui lähete 21+ spaasse, siis me anname…"
type textarea "Hi! It depends on which spa you want to come to. If you go to a 21+ spa, we wil…"
type textarea "Tere! Sõltub, mis spaasse soovite tulla. Kui lähete 21+ spaasse, siis me anname…"
type textarea "Hello! It depends on which spa you want to come to. If you go to a 21+ spa, we …"
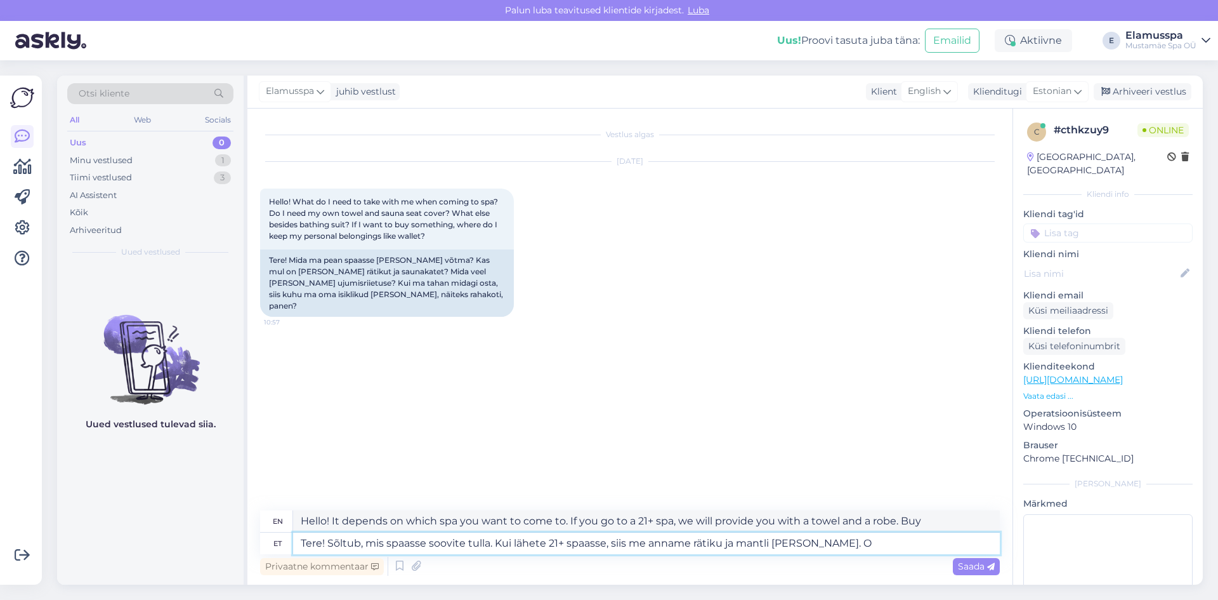
type textarea "Tere! Sõltub, mis spaasse soovite tulla. Kui lähete 21+ spaasse, siis me anname…"
type textarea "Hello! It depends on which spa you want to come to. If you go to a 21+ spa, we …"
type textarea "Tere! Sõltub, mis spaasse soovite tulla. Kui lähete 21+ spaasse, siis me anname…"
type textarea "Hello! It depends on which spa you want to come to. If you go to a 21+ spa, we …"
type textarea "Tere! Sõltub, mis spaasse soovite tulla. Kui lähete 21+ spaasse, siis me anname…"
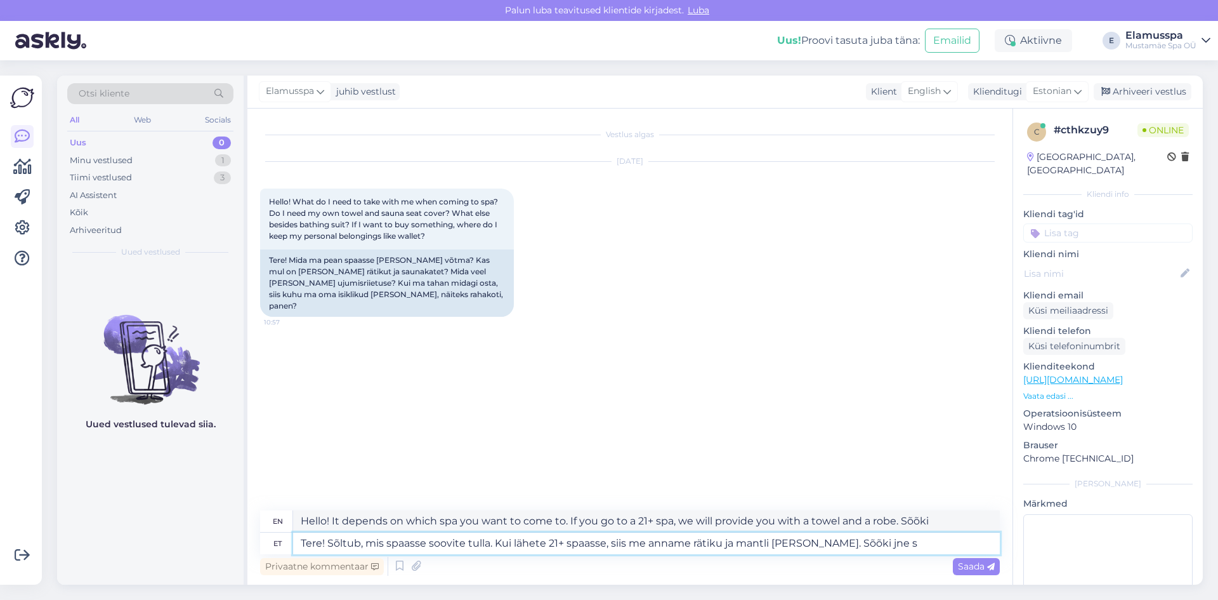
type textarea "Hello! It depends on which spa you want to come to. If you go to a 21+ spa, we …"
type textarea "Tere! Sõltub, mis spaasse soovite tulla. Kui lähete 21+ spaasse, siis me anname…"
type textarea "Hello! It depends on which spa you want to come to. If you go to a 21+ spa, we …"
type textarea "Tere! Sõltub, mis spaasse soovite tulla. Kui lähete 21+ spaasse, siis me anname…"
type textarea "Hello! It depends on which spa you want to come to. If you go to a 21+ spa, we …"
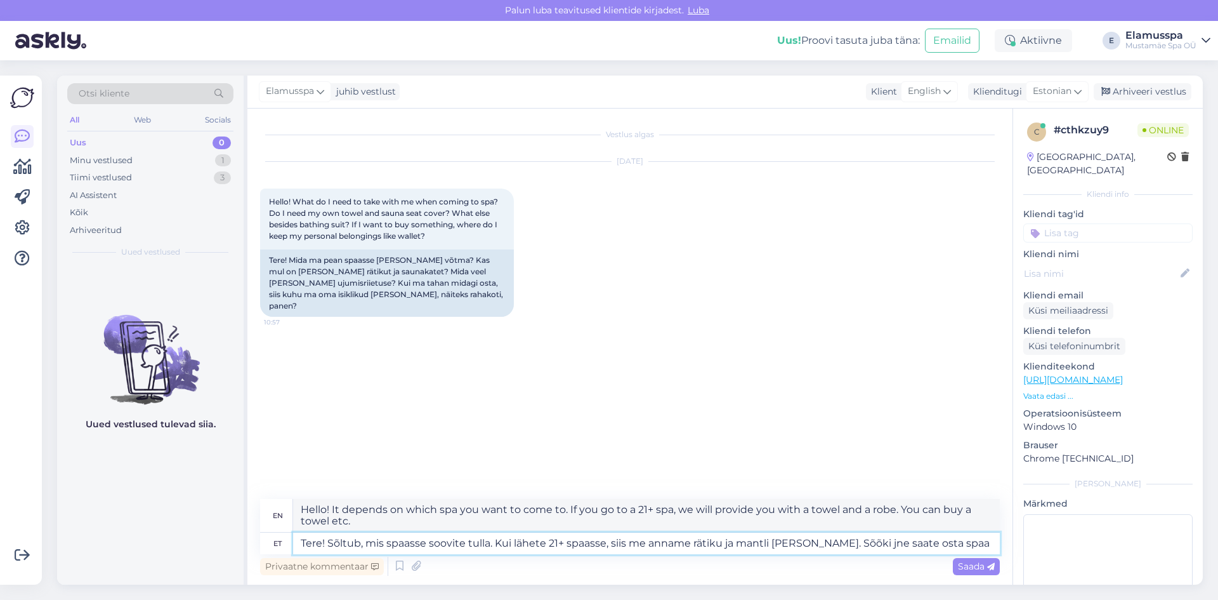
type textarea "Tere! Sõltub, mis spaasse soovite tulla. Kui lähete 21+ spaasse, siis me anname…"
type textarea "Hello! It depends on which spa you want to come to. If you go to a 21+ spa, we …"
type textarea "Tere! Sõltub, mis spaasse soovite tulla. Kui lähete 21+ spaasse, siis me anname…"
type textarea "Hello! It depends on which spa you want to come to. If you go to the 21+ spa, w…"
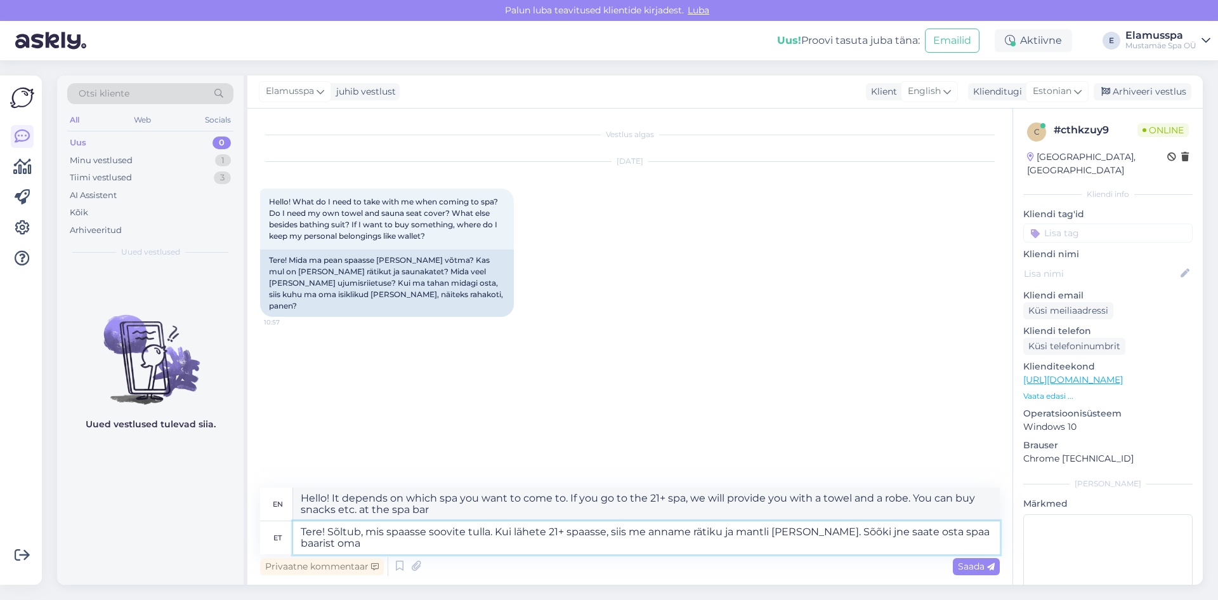
type textarea "Tere! Sõltub, mis spaasse soovite tulla. Kui lähete 21+ spaasse, siis me anname…"
type textarea "Hello! It depends on which spa you want to come to. If you go to the 21+ spa, w…"
type textarea "Tere! Sõltub, mis spaasse soovite tulla. Kui lähete 21+ spaasse, siis me anname…"
type textarea "Hello! It depends on which spa you want to come to. If you go to a 21+ spa, we …"
type textarea "Tere! Sõltub, mis spaasse soovite tulla. Kui lähete 21+ spaasse, siis me anname…"
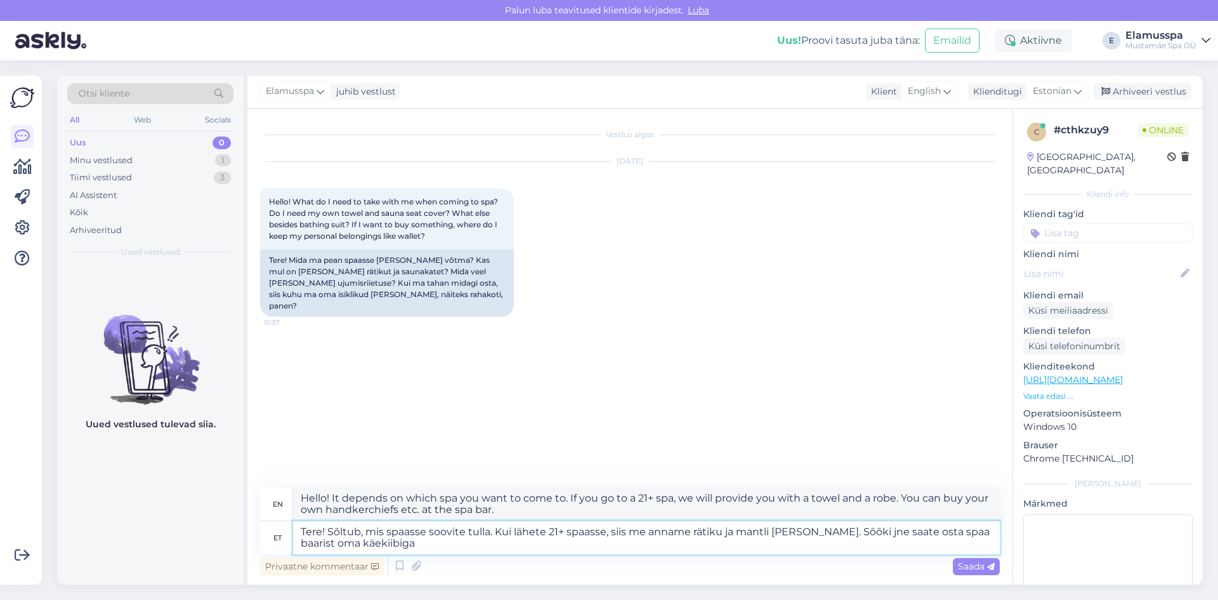
type textarea "Hello! It depends on which spa you want to come to. If you go to the 21+ spa, w…"
type textarea "Tere! Sõltub, mis spaasse soovite tulla. Kui lähete 21+ spaasse, siis me anname…"
type textarea "Hi! It depends on which spa you want to come to. If you go to a 21+ spa, we wil…"
type textarea "Tere! Sõltub, mis spaasse soovite tulla. Kui lähete 21+ spaasse, siis me anname…"
type textarea "Hello! It depends on which spa you want to come to. If you go to the 21+ spa, w…"
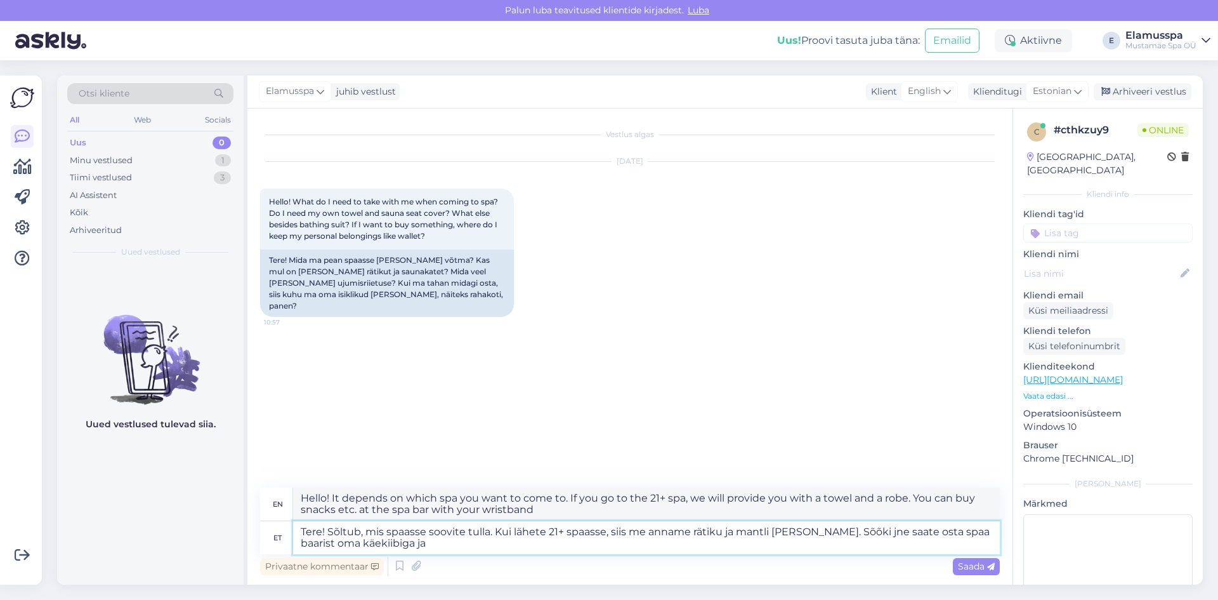
type textarea "Tere! Sõltub, mis spaasse soovite tulla. Kui lähete 21+ spaasse, siis me anname…"
type textarea "Hello! It depends on which spa you want to come to. If you go to a 21+ spa, we …"
type textarea "Tere! Sõltub, mis spaasse soovite tulla. Kui lähete 21+ spaasse, siis me anname…"
type textarea "Hello! It depends on which spa you want to come to. If you go to a 21+ spa, we …"
type textarea "Tere! Sõltub, mis spaasse soovite tulla. Kui lähete 21+ spaasse, siis me anname…"
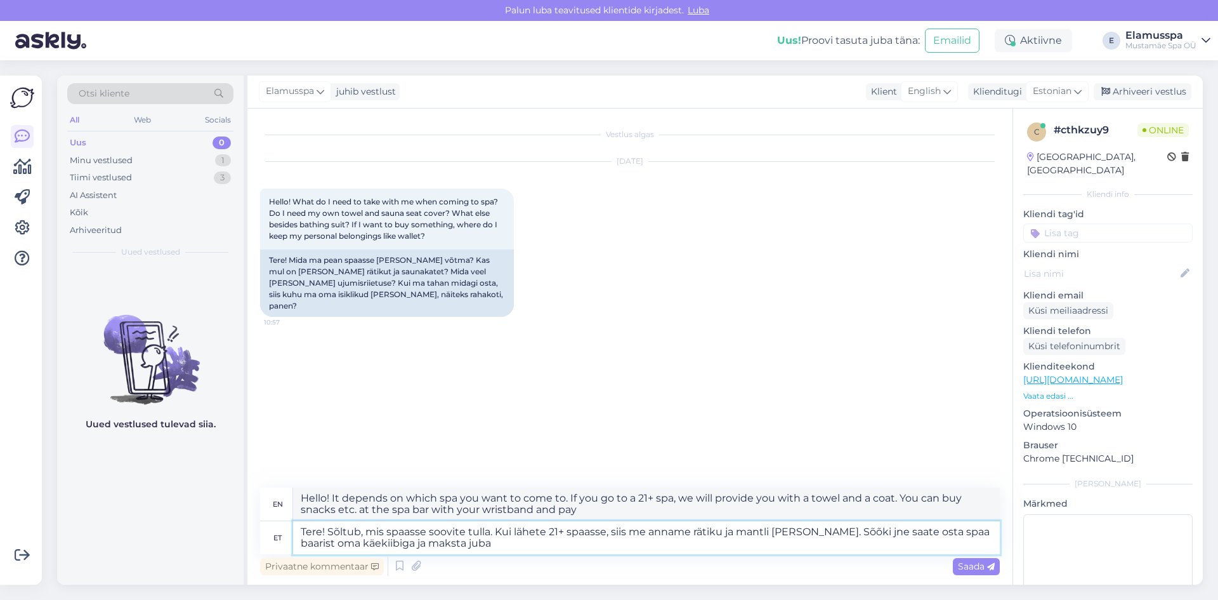
type textarea "Hello! It depends on which spa you want to come to. If you go to a 21+ spa, we …"
type textarea "Tere! Sõltub, mis spaasse soovite tulla. Kui lähete 21+ spaasse, siis me anname…"
type textarea "Hello! It depends on which spa you want to come to. If you go to a 21+ spa, we …"
type textarea "Tere! Sõltub, mis spaasse soovite tulla. Kui lähete 21+ spaasse, siis me anname…"
type textarea "Hello! It depends on which spa you want to come to. If you go to a 21+ spa, we …"
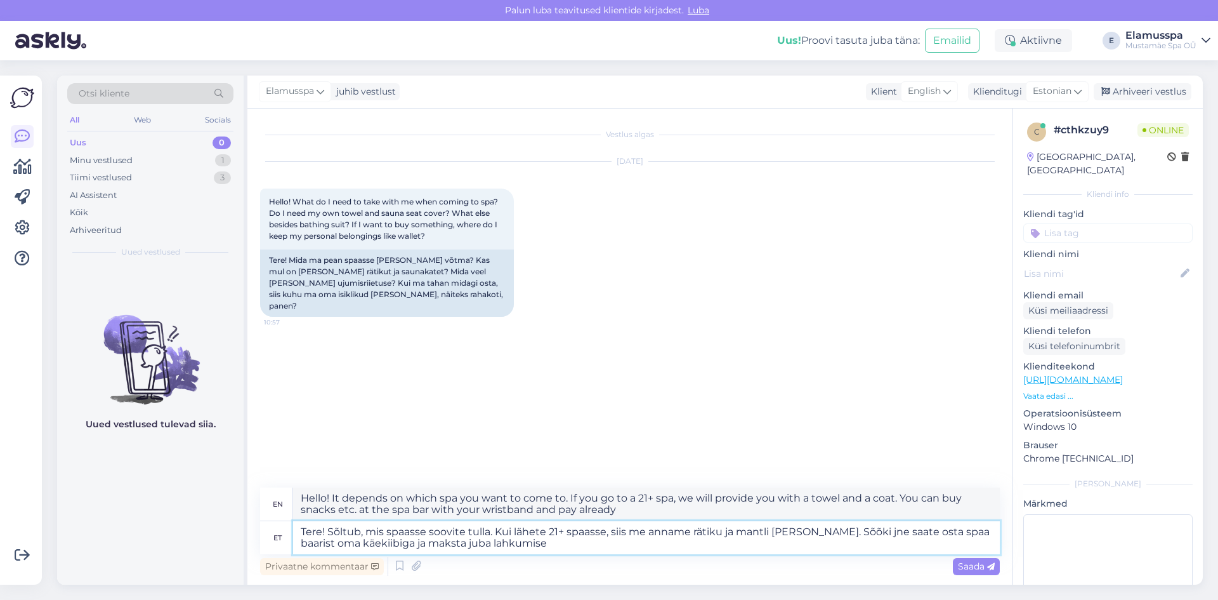
type textarea "Tere! Sõltub, mis spaasse soovite tulla. Kui lähete 21+ spaasse, siis me anname…"
type textarea "Hello! It depends on which spa you want to come to. If you go to a 21+ spa, we …"
type textarea "Tere! Sõltub, mis spaasse soovite tulla. Kui lähete 21+ spaasse, siis me anname…"
type textarea "Hello! It depends on which spa you want to come to. If you go to the 21+ spa, w…"
type textarea "Tere! Sõltub, mis spaasse soovite tulla. Kui lähete 21+ spaasse, siis me anname…"
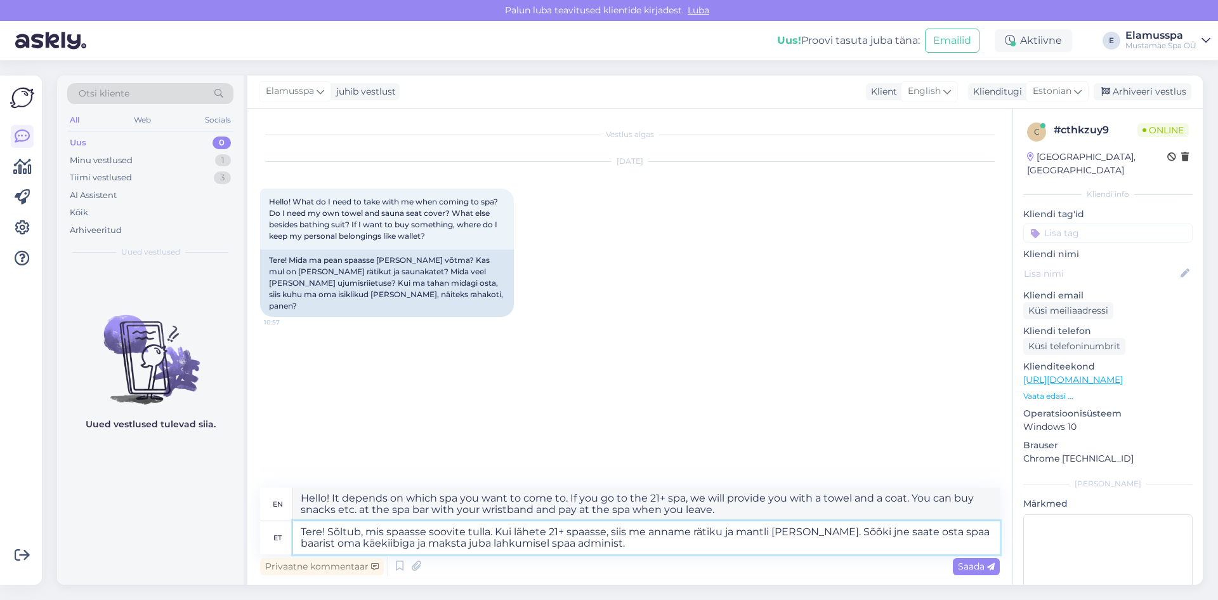
type textarea "Hello! It depends on which spa you want to come to. If you go to a 21+ spa, we …"
type textarea "Tere! Sõltub, mis spaasse soovite tulla. Kui lähete 21+ spaasse, siis me anname…"
type textarea "Hello! It depends on which spa you want to come to. If you go to a 21+ spa, we …"
type textarea "Tere! Sõltub, mis spaasse soovite tulla. Kui lähete 21+ spaasse, siis me anname…"
type textarea "Hello! It depends on which spa you want to come to. If you go to a 21+ spa, we …"
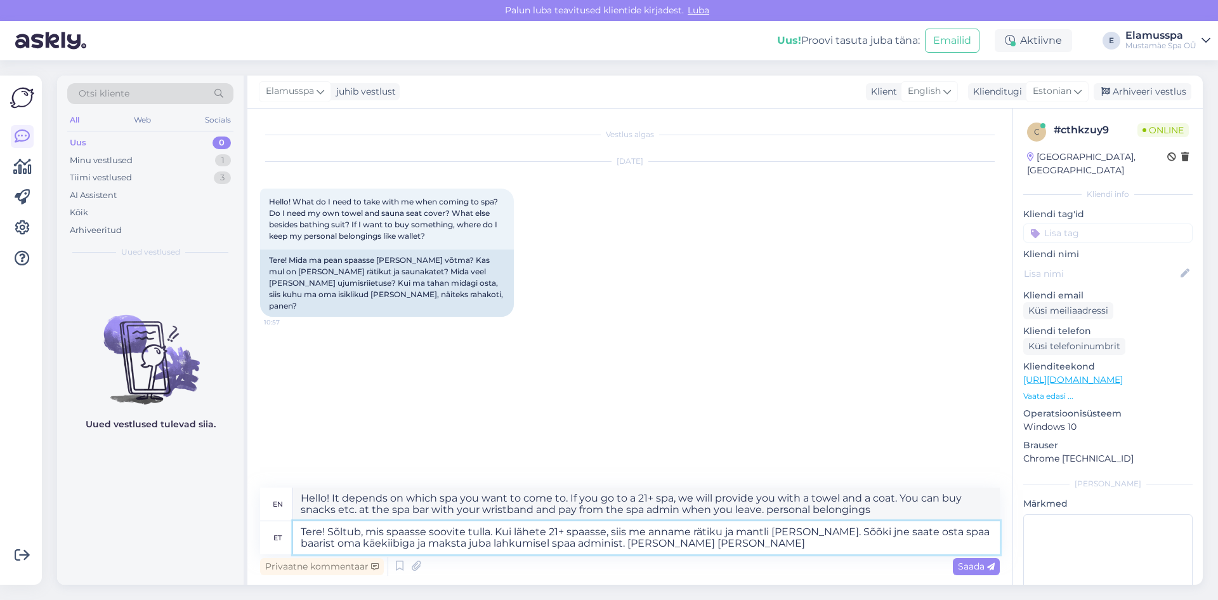
type textarea "Tere! Sõltub, mis spaasse soovite tulla. Kui lähete 21+ spaasse, siis me anname…"
type textarea "Hello! It depends on which spa you want to come to. If you go to a 21+ spa, we …"
type textarea "Tere! Sõltub, mis spaasse soovite tulla. Kui lähete 21+ spaasse, siis me anname…"
type textarea "Hello! It depends on which spa you want to come to. If you go to a 21+ spa, we …"
type textarea "Tere! Sõltub, mis spaasse soovite tulla. Kui lähete 21+ spaasse, siis me anname…"
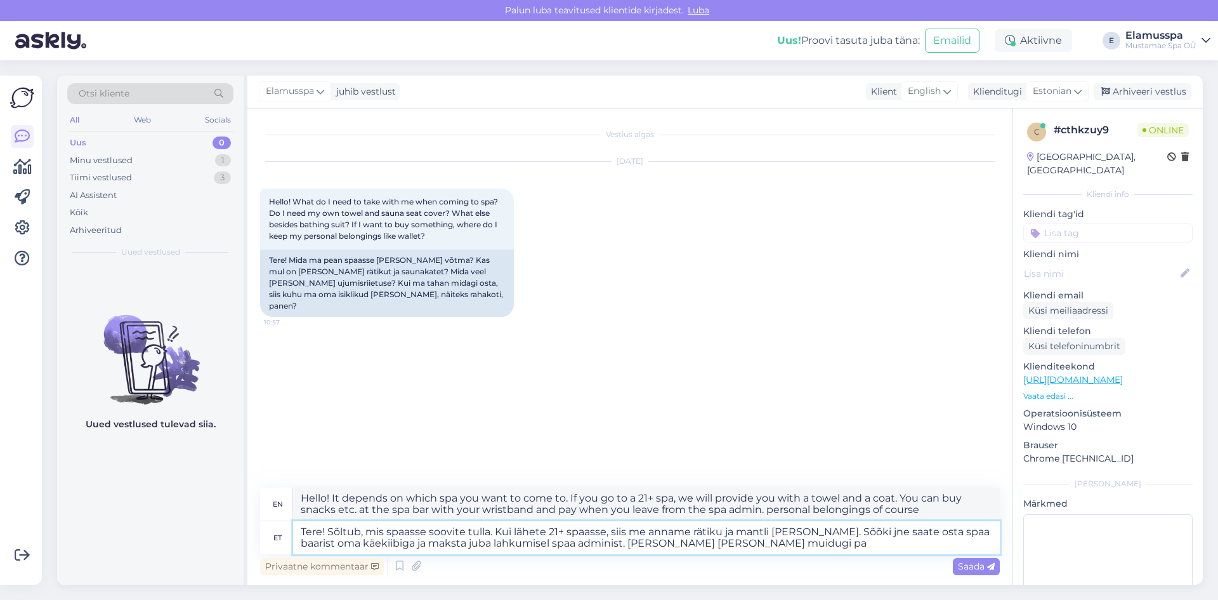
type textarea "Hello! It depends on which spa you want to come to. If you go to a 21+ spa, we …"
type textarea "Tere! Sõltub, mis spaasse soovite tulla. Kui lähete 21+ spaasse, siis me anname…"
type textarea "Hello! It depends on which spa you want to come to. If you go to a 21+ spa, we …"
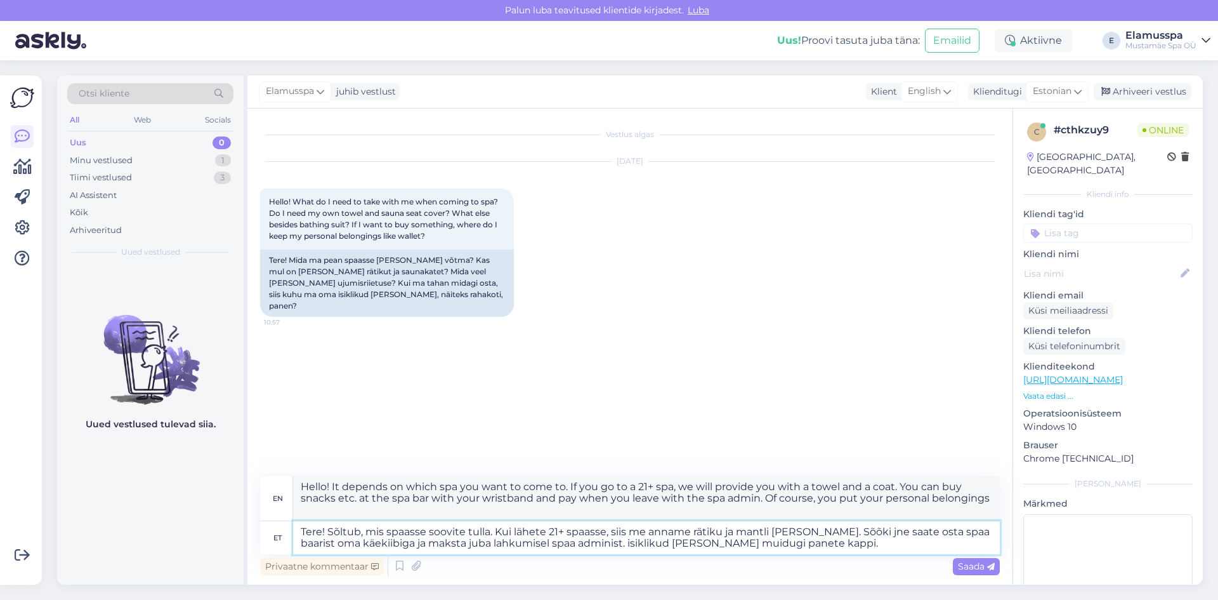
type textarea "Tere! Sõltub, mis spaasse soovite tulla. Kui lähete 21+ spaasse, siis me anname…"
type textarea "Hello! It depends on which spa you want to come to. If you go to a 21+ spa, we …"
type textarea "Tere! Sõltub, mis spaasse soovite tulla. Kui lähete 21+ spaasse, siis me anname…"
type textarea "Hello! It depends on which spa you want to come to. If you go to a 21+ spa, we …"
type textarea "Tere! Sõltub, mis spaasse soovite tulla. Kui lähete 21+ spaasse, siis me anname…"
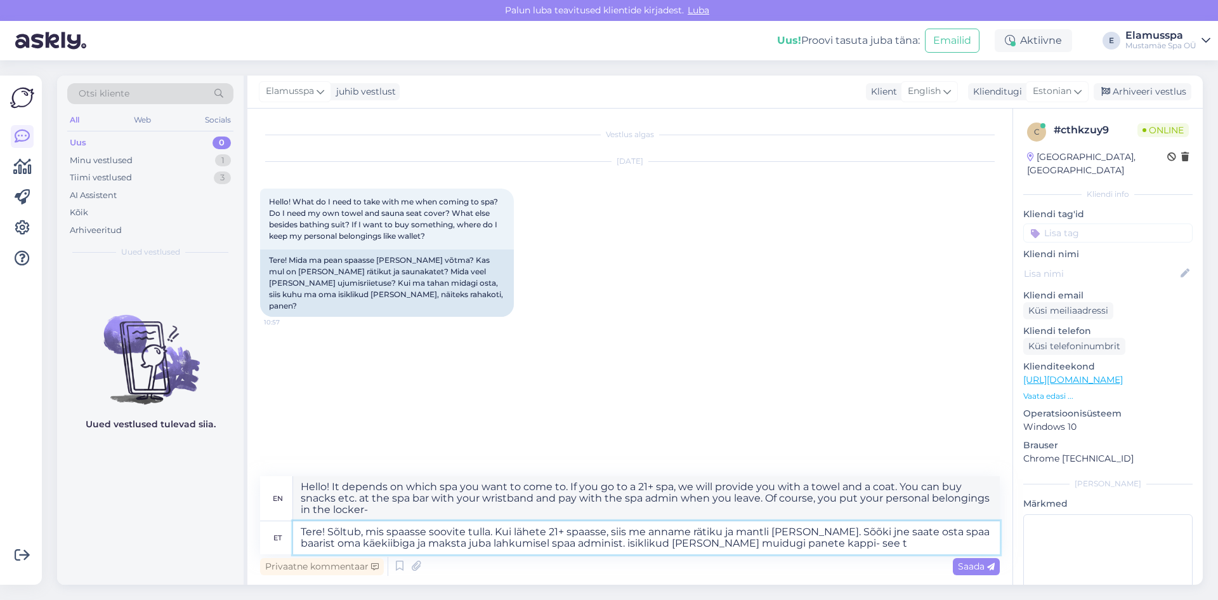
type textarea "Hello! It depends on which spa you want to come to. If you go to a 21+ spa, we …"
type textarea "Tere! Sõltub, mis spaasse soovite tulla. Kui lähete 21+ spaasse, siis me anname…"
type textarea "Hello! It depends on which spa you want to come to. If you go to a 21+ spa, we …"
type textarea "Tere! Sõltub, mis spaasse soovite tulla. Kui lähete 21+ spaasse, siis me anname…"
type textarea "Hello! It depends on which spa you want to come to. If you go to a 21+ spa, we …"
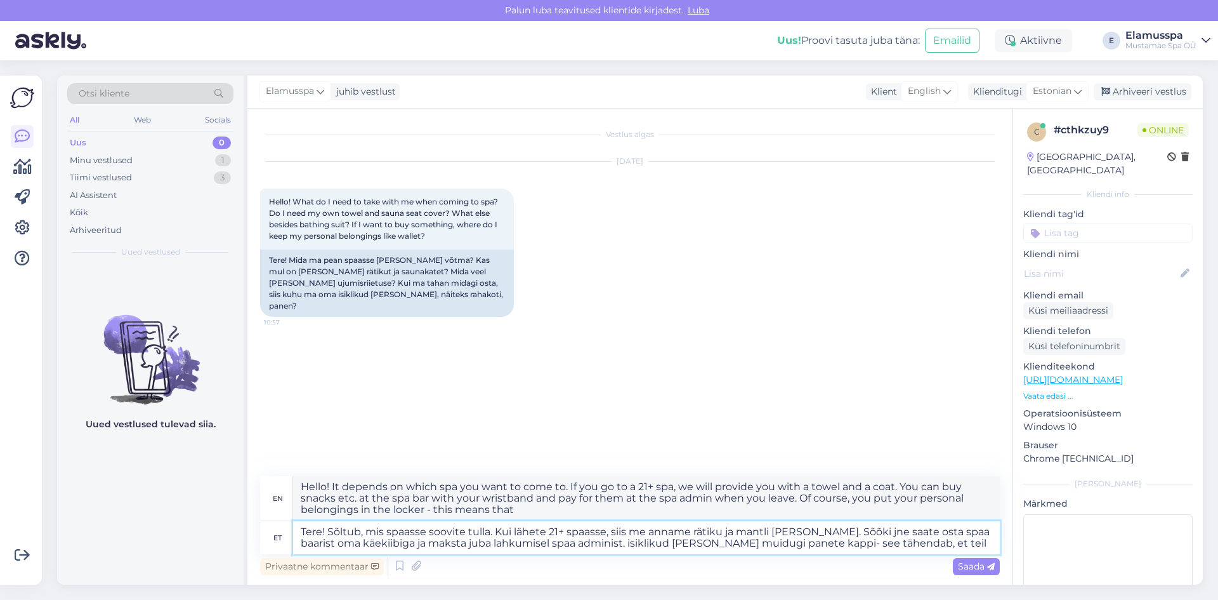
type textarea "Tere! Sõltub, mis spaasse soovite tulla. Kui lähete 21+ spaasse, siis me anname…"
type textarea "Hello! It depends on which spa you want to come to. If you go to a 21+ spa, we …"
type textarea "Tere! Sõltub, mis spaasse soovite tulla. Kui lähete 21+ spaasse, siis me anname…"
type textarea "Hello! It depends on which spa you want to come to. If you go to a 21+ spa, we …"
type textarea "Tere! Sõltub, mis spaasse soovite tulla. Kui lähete 21+ spaasse, siis me anname…"
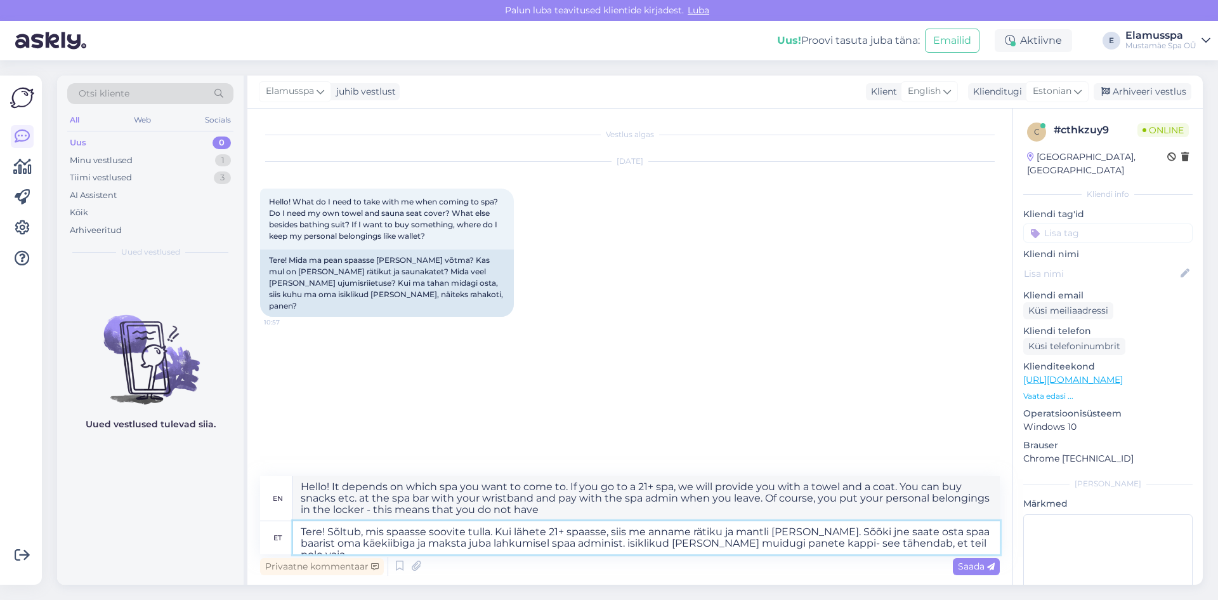
type textarea "Hello! It depends on which spa you want to come to. If you go to a 21+ spa, we …"
type textarea "Tere! Sõltub, mis spaasse soovite tulla. Kui lähete 21+ spaasse, siis me anname…"
type textarea "Hello! It depends on which spa you want to come to. If you go to a 21+ spa, we …"
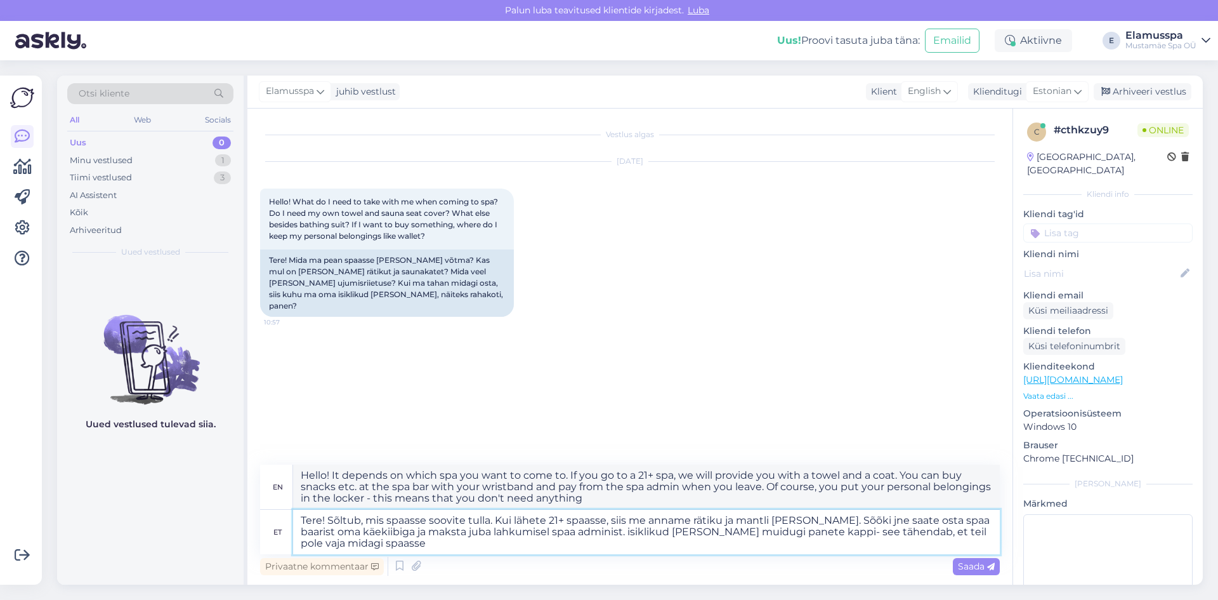
type textarea "Tere! Sõltub, mis spaasse soovite tulla. Kui lähete 21+ spaasse, siis me anname…"
type textarea "Hello! It depends on which spa you want to come to. If you go to a 21+ spa, we …"
type textarea "Tere! Sõltub, mis spaasse soovite tulla. Kui lähete 21+ spaasse, siis me anname…"
type textarea "Hello! It depends on which spa you want to come to. If you go to a 21+ spa, we …"
type textarea "Tere! Sõltub, mis spaasse soovite tulla. Kui lähete 21+ spaasse, siis me anname…"
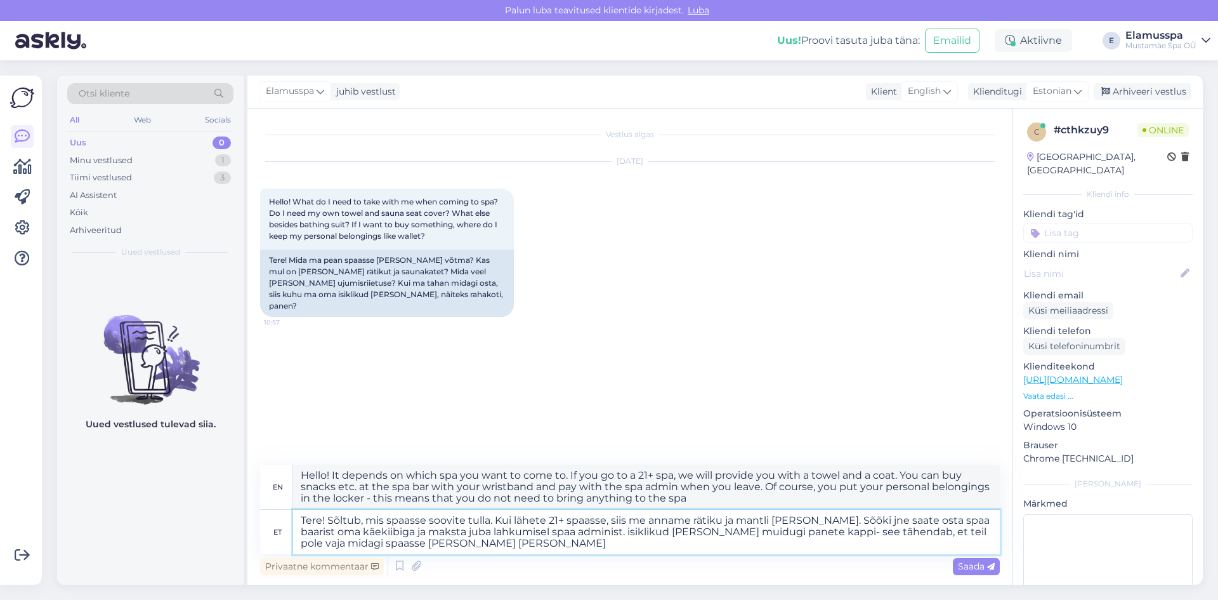
type textarea "Hello! It depends on which spa you want to come to. If you go to a 21+ spa, we …"
type textarea "Tere! Sõltub, mis spaasse soovite tulla. Kui lähete 21+ spaasse, siis me anname…"
type textarea "Hello! It depends on which spa you want to come to. If you go to a 21+ spa, we …"
type textarea "Tere! Sõltub, mis spaasse soovite tulla. Kui lähete 21+ spaasse, siis me anname…"
type textarea "Hello! It depends on which spa you want to come to. If you go to a 21+ spa, we …"
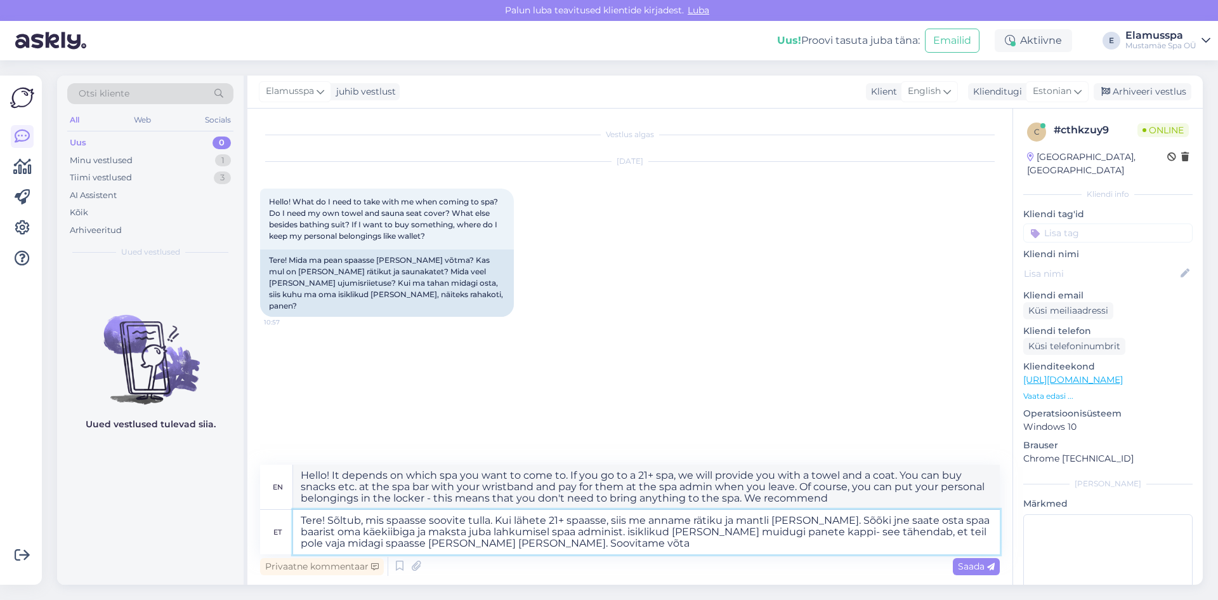
type textarea "Tere! Sõltub, mis spaasse soovite tulla. Kui lähete 21+ spaasse, siis me anname…"
type textarea "Hello! It depends on which spa you want to come to. If you go to a 21+ spa, we …"
type textarea "Tere! Sõltub, mis spaasse soovite tulla. Kui lähete 21+ spaasse, siis me anname…"
type textarea "Hello! It depends on which spa you want to come to. If you go to a 21+ spa, we …"
type textarea "Tere! Sõltub, mis spaasse soovite tulla. Kui lähete 21+ spaasse, siis me anname…"
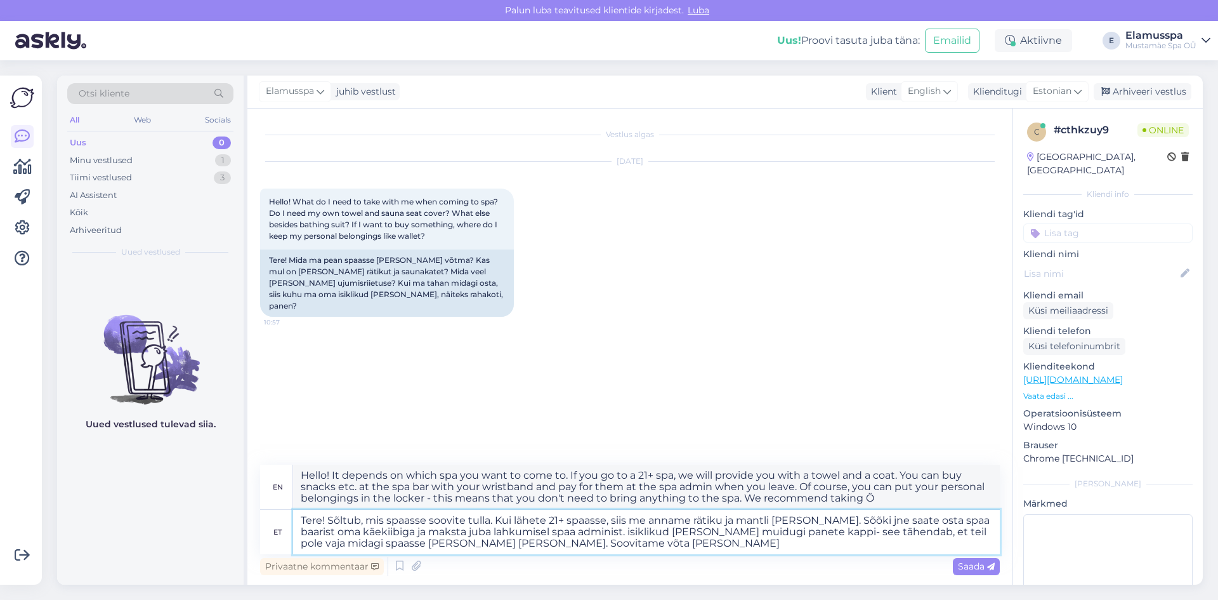
type textarea "Hello! It depends on which spa you want to come to. If you go to a 21+ spa, we …"
type textarea "Tere! Sõltub, mis spaasse soovite tulla. Kui lähete 21+ spaasse, siis me anname…"
type textarea "Hello! It depends on which spa you want to come to. If you go to a 21+ spa, we …"
type textarea "Tere! Sõltub, mis spaasse soovite tulla. Kui lähete 21+ spaasse, siis me anname…"
type textarea "Hello! It depends on which spa you want to come to. If you go to a 21+ spa, we …"
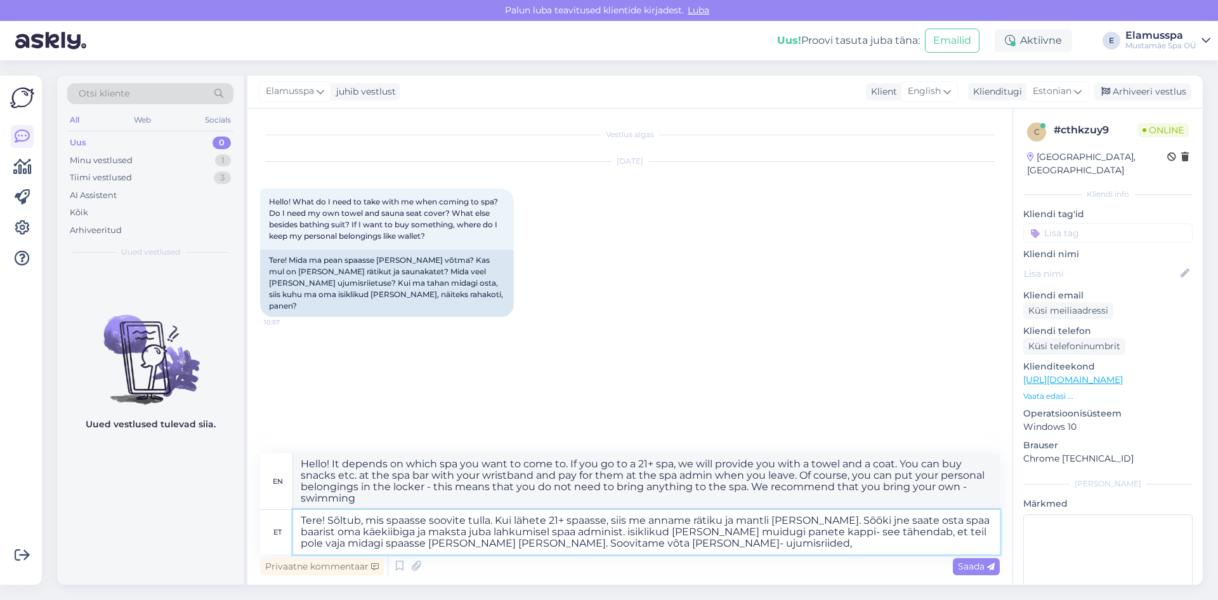
type textarea "Tere! Sõltub, mis spaasse soovite tulla. Kui lähete 21+ spaasse, siis me anname…"
type textarea "Hello! It depends on which spa you want to come to. If you go to a 21+ spa, we …"
type textarea "Tere! Sõltub, mis spaasse soovite tulla. Kui lähete 21+ spaasse, siis me anname…"
type textarea "Hello! It depends on which spa you want to come to. If you go to a 21+ spa, we …"
type textarea "Tere! Sõltub, mis spaasse soovite tulla. Kui lähete 21+ spaasse, siis me anname…"
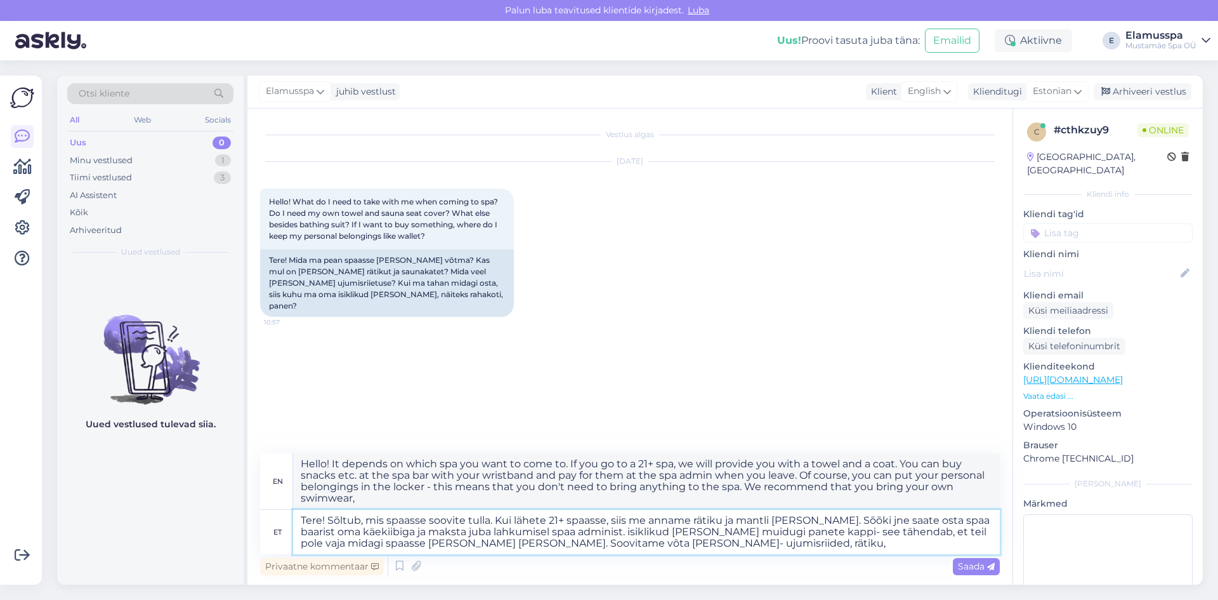
type textarea "Hello! It depends on which spa you want to come to. If you go to a 21+ spa, we …"
type textarea "Tere! Sõltub, mis spaasse soovite tulla. Kui lähete 21+ spaasse, siis me anname…"
type textarea "Hello! It depends on which spa you want to come to. If you go to a 21+ spa, we …"
type textarea "Tere! Sõltub, mis spaasse soovite tulla. Kui lähete 21+ spaasse, siis me anname…"
type textarea "Hello! It depends on which spa you want to come to. If you go to a 21+ spa, we …"
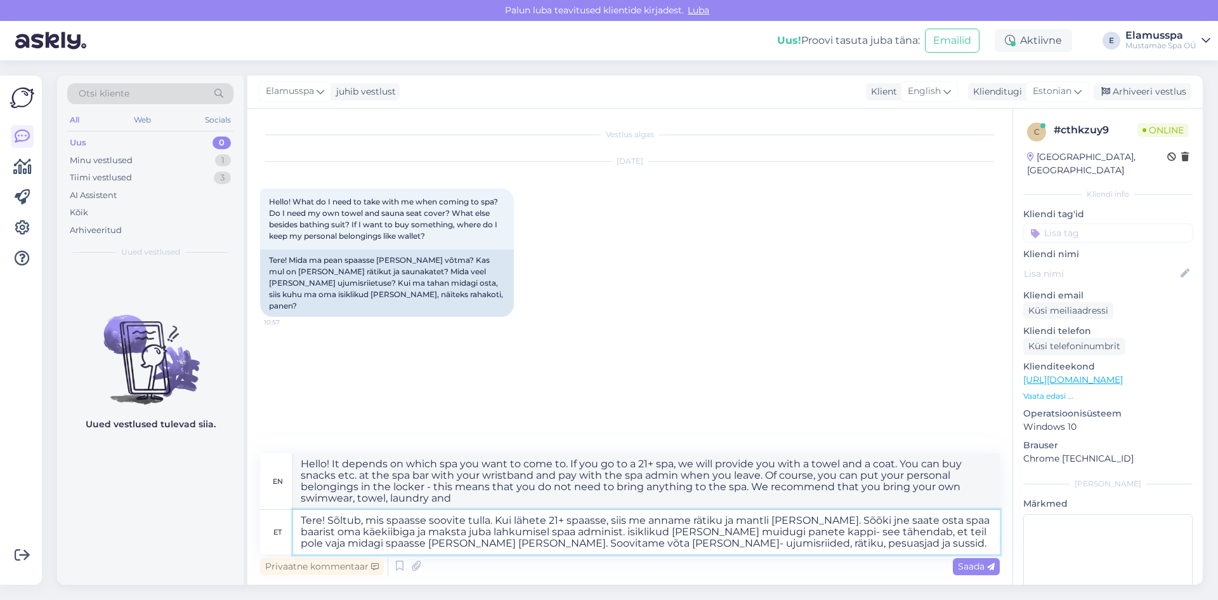
type textarea "Tere! Sõltub, mis spaasse soovite tulla. Kui lähete 21+ spaasse, siis me anname…"
type textarea "Hello! It depends on which spa you want to come to. If you go to a 21+ spa, we …"
type textarea "Tere! Sõltub, mis spaasse soovite tulla. Kui lähete 21+ spaasse, siis me anname…"
click at [836, 459] on textarea "Hello! It depends on which spa you want to come to. If you go to a 21+ spa, we …" at bounding box center [646, 481] width 707 height 56
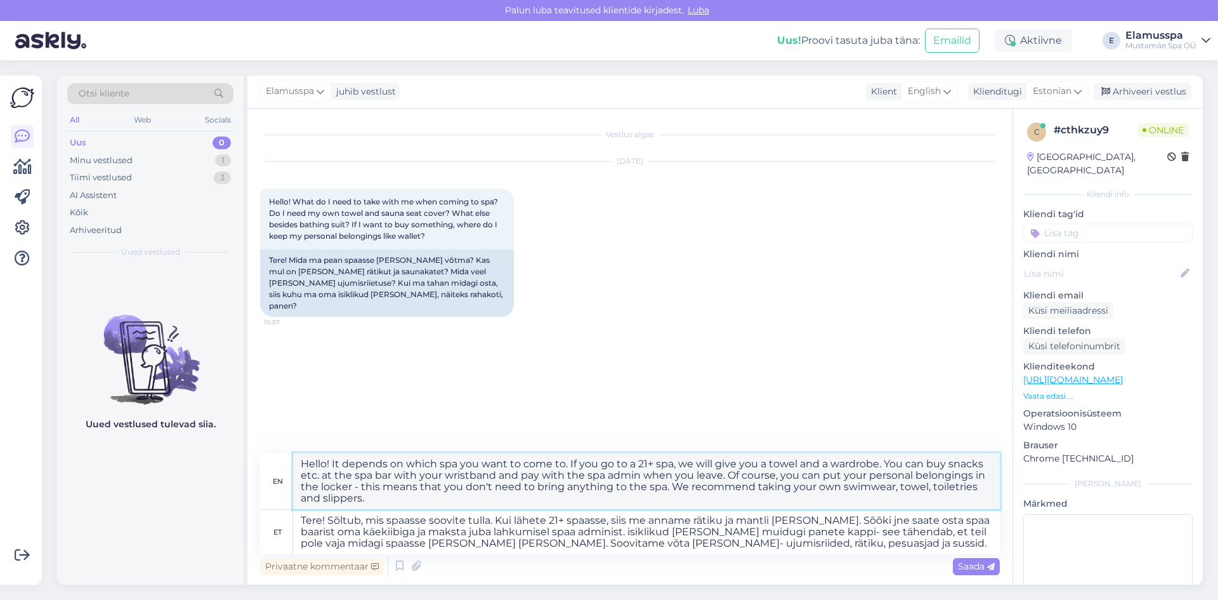
click at [556, 477] on textarea "Hello! It depends on which spa you want to come to. If you go to a 21+ spa, we …" at bounding box center [646, 481] width 707 height 56
click at [660, 484] on textarea "Hello! It depends on which spa you want to come to. If you go to a 21+ spa, we …" at bounding box center [646, 481] width 707 height 56
type textarea "Hello! It depends on which spa you want to come to. If you go to a 21+ spa, we …"
click at [807, 548] on textarea "Tere! Sõltub, mis spaasse soovite tulla. Kui lähete 21+ spaasse, siis me anname…" at bounding box center [646, 532] width 707 height 44
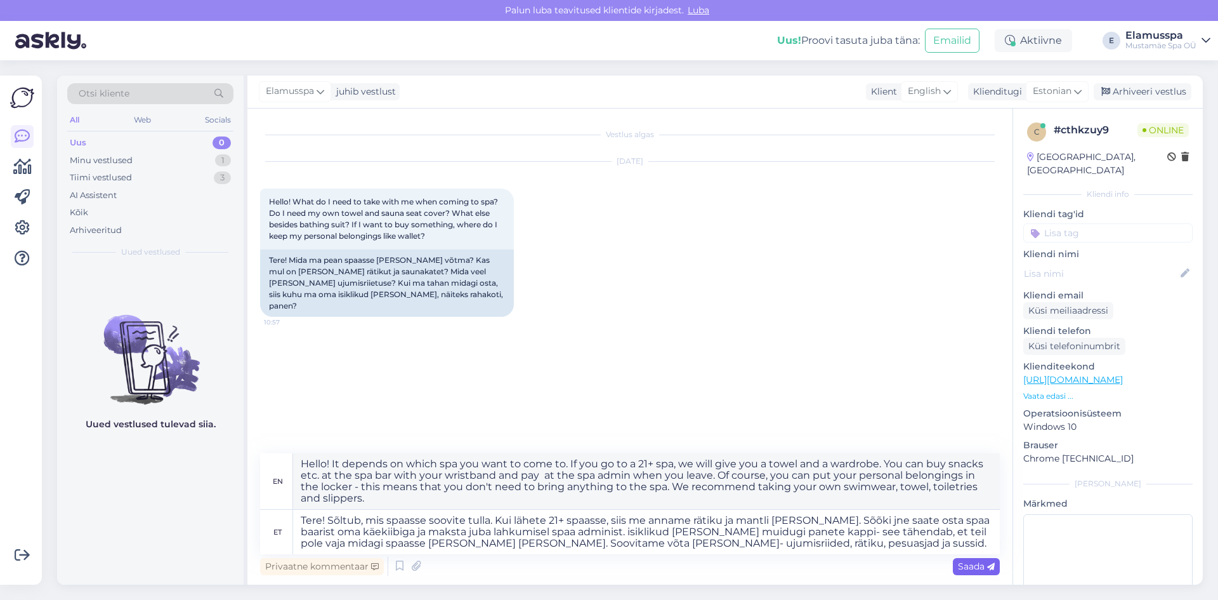
click at [982, 567] on span "Saada" at bounding box center [976, 565] width 37 height 11
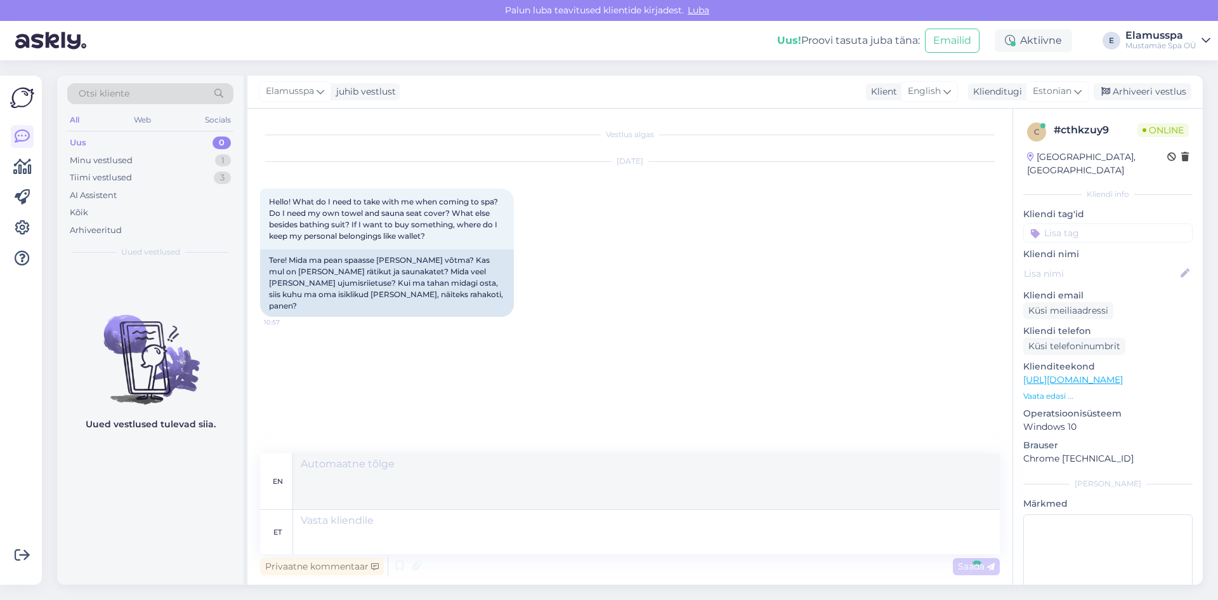
scroll to position [34, 0]
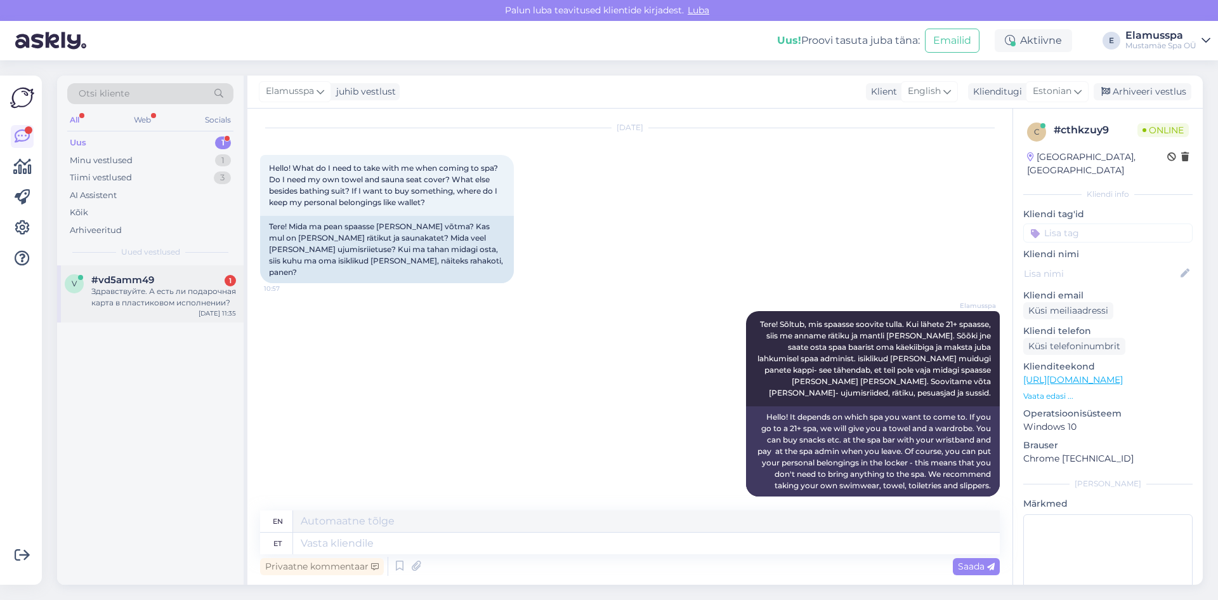
click at [141, 292] on div "Здравствуйте. А есть ли подарочная карта в пластиковом исполнении?" at bounding box center [163, 297] width 145 height 23
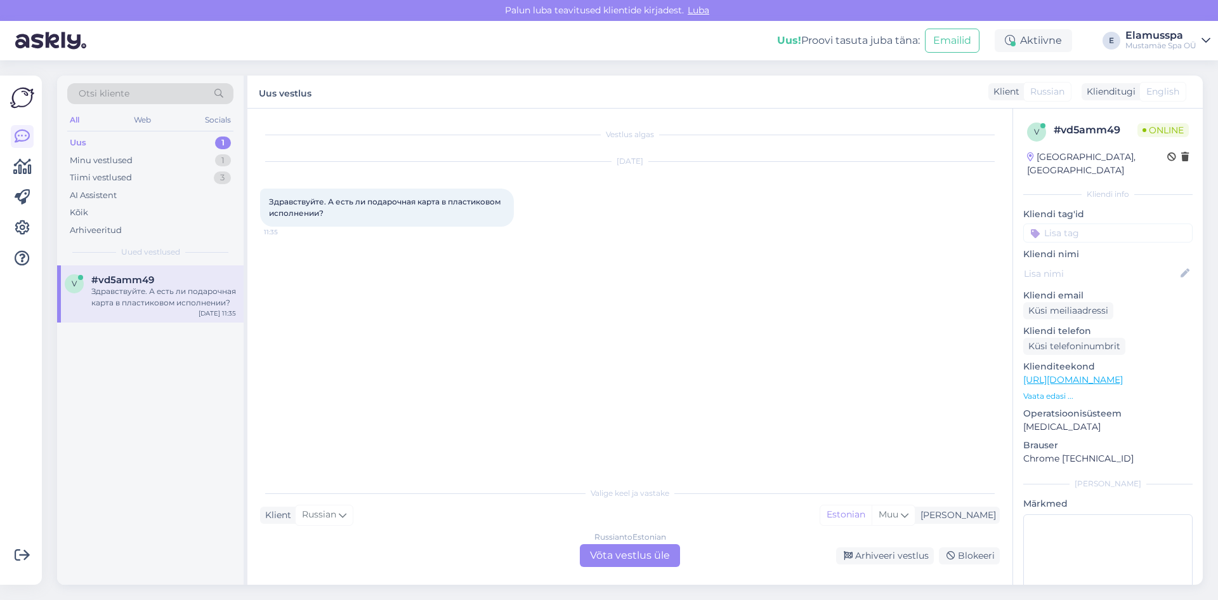
click at [648, 546] on div "Russian to Estonian Võta vestlus üle" at bounding box center [630, 555] width 100 height 23
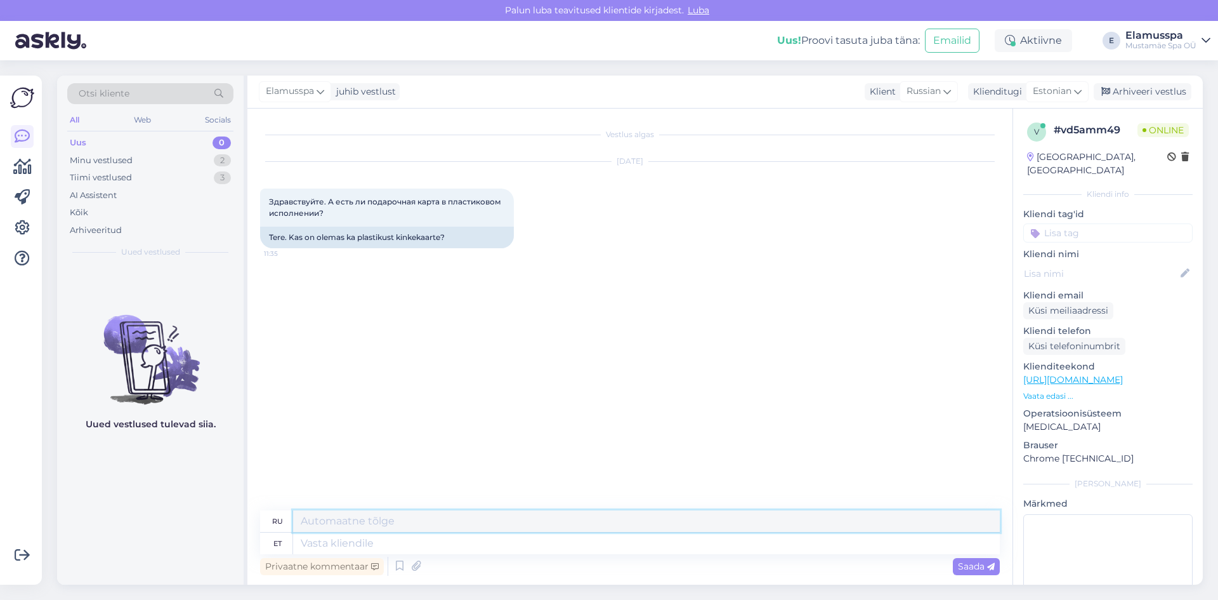
click at [413, 512] on textarea at bounding box center [646, 521] width 707 height 22
click at [381, 543] on textarea at bounding box center [646, 543] width 707 height 22
type textarea "tere!"
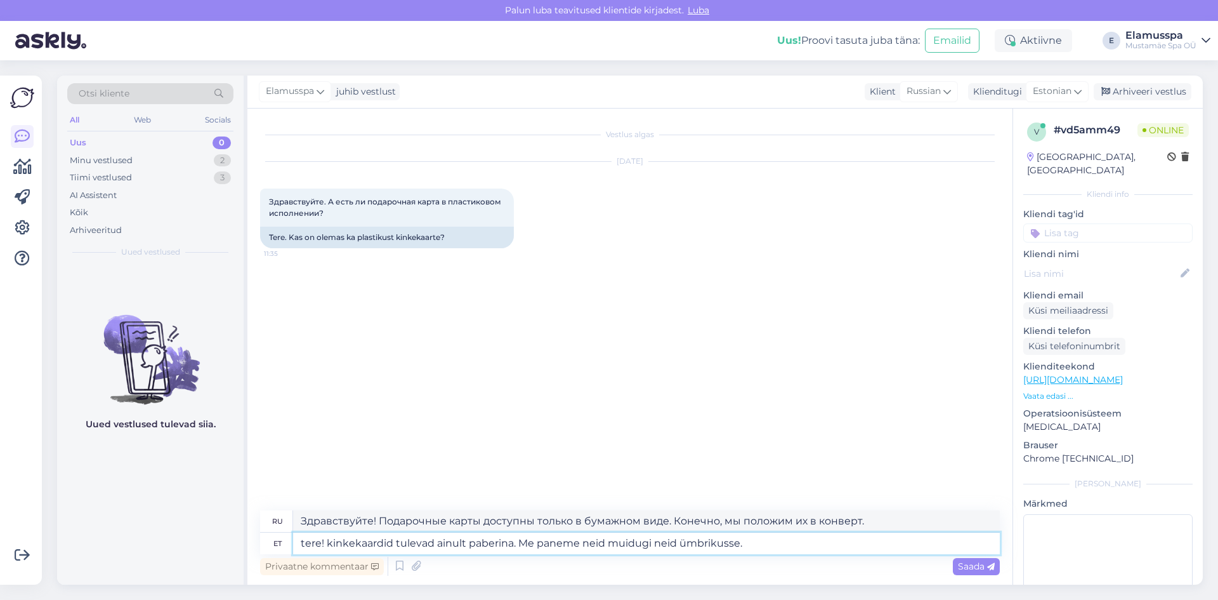
click at [651, 546] on textarea "tere! kinkekaardid tulevad ainult paberina. Me paneme neid muidugi neid ümbriku…" at bounding box center [646, 543] width 707 height 22
click at [643, 539] on textarea "tere! kinkekaardid tulevad ainult paberina. Me paneme neid muidugi neid ümbriku…" at bounding box center [646, 543] width 707 height 22
click at [548, 299] on div "Vestlus algas [DATE] Здравствуйте. А есть ли подарочная карта в пластиковом исп…" at bounding box center [635, 310] width 751 height 378
click at [695, 546] on textarea "tere! kinkekaardid tulevad ainult paberina. Me paneme neid ümbrikusse." at bounding box center [646, 543] width 707 height 22
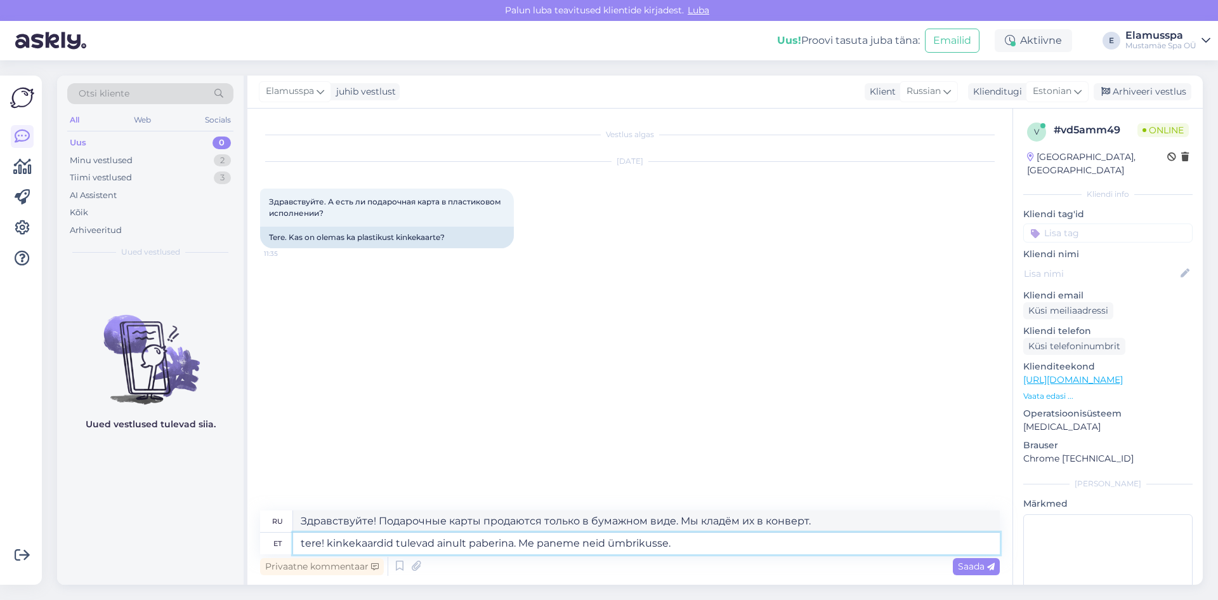
click at [600, 546] on textarea "tere! kinkekaardid tulevad ainult paberina. Me paneme neid ümbrikusse." at bounding box center [646, 543] width 707 height 22
click at [607, 547] on textarea "tere! kinkekaardid tulevad ainult paberina. Me paneme neid ümbrikusse." at bounding box center [646, 543] width 707 height 22
click at [718, 539] on textarea "tere! kinkekaardid tulevad ainult paberina. Me paneme neid muidugi ümbrikusse." at bounding box center [646, 543] width 707 height 22
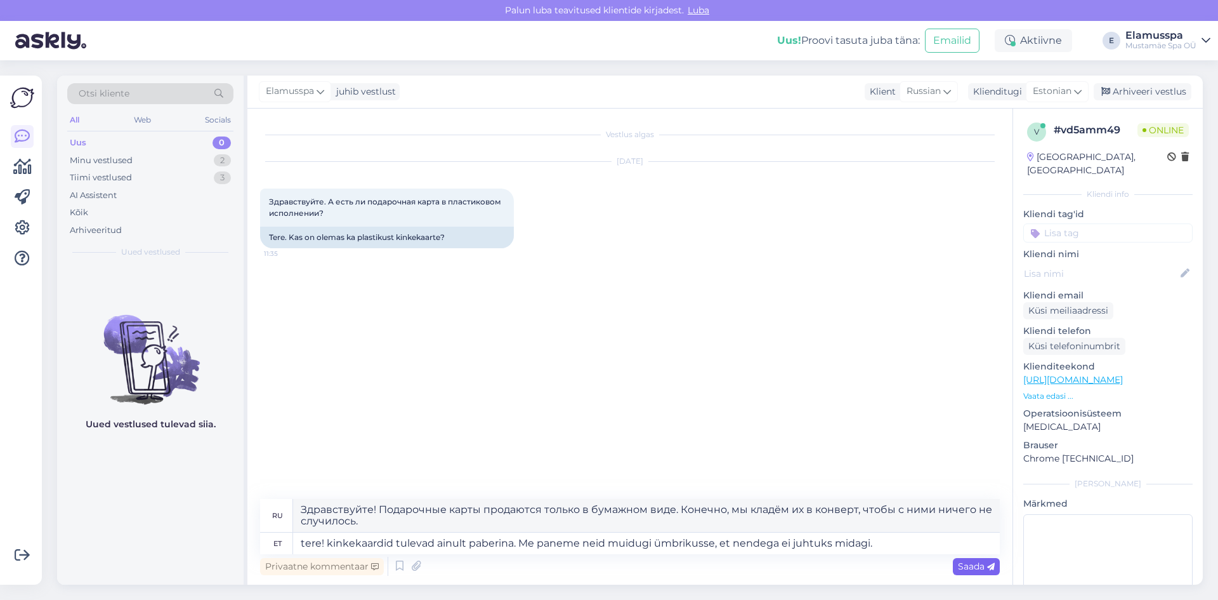
click at [972, 562] on span "Saada" at bounding box center [976, 565] width 37 height 11
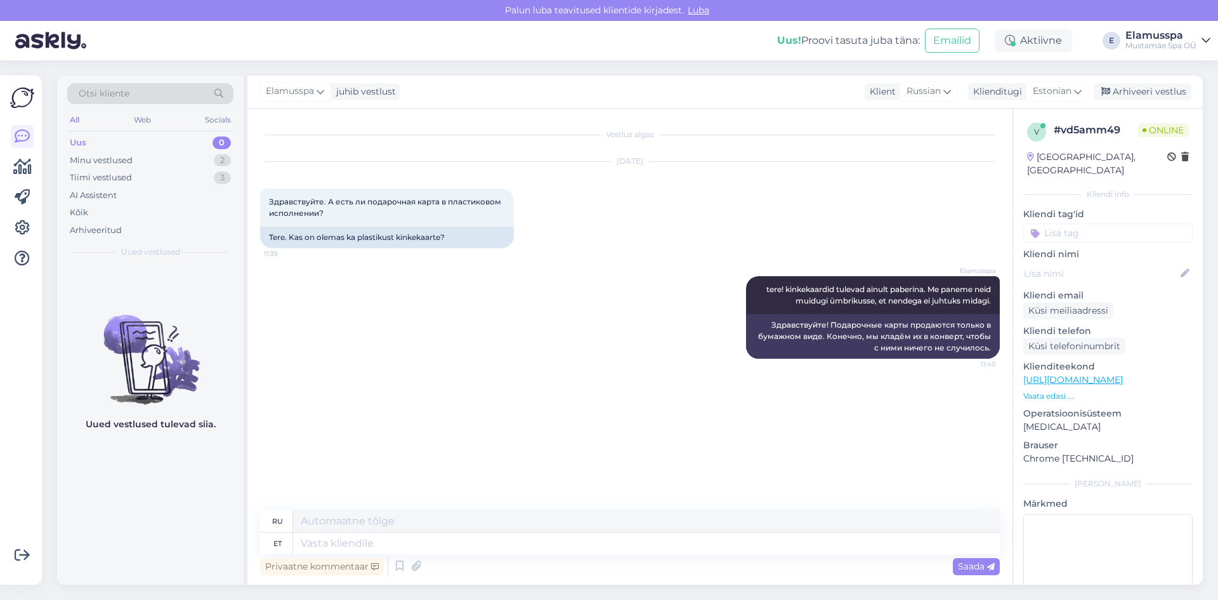
click at [142, 131] on div "All Web Socials" at bounding box center [150, 122] width 166 height 20
click at [140, 150] on div "Uus 0" at bounding box center [150, 143] width 166 height 18
click at [143, 153] on div "Minu vestlused 2" at bounding box center [150, 161] width 166 height 18
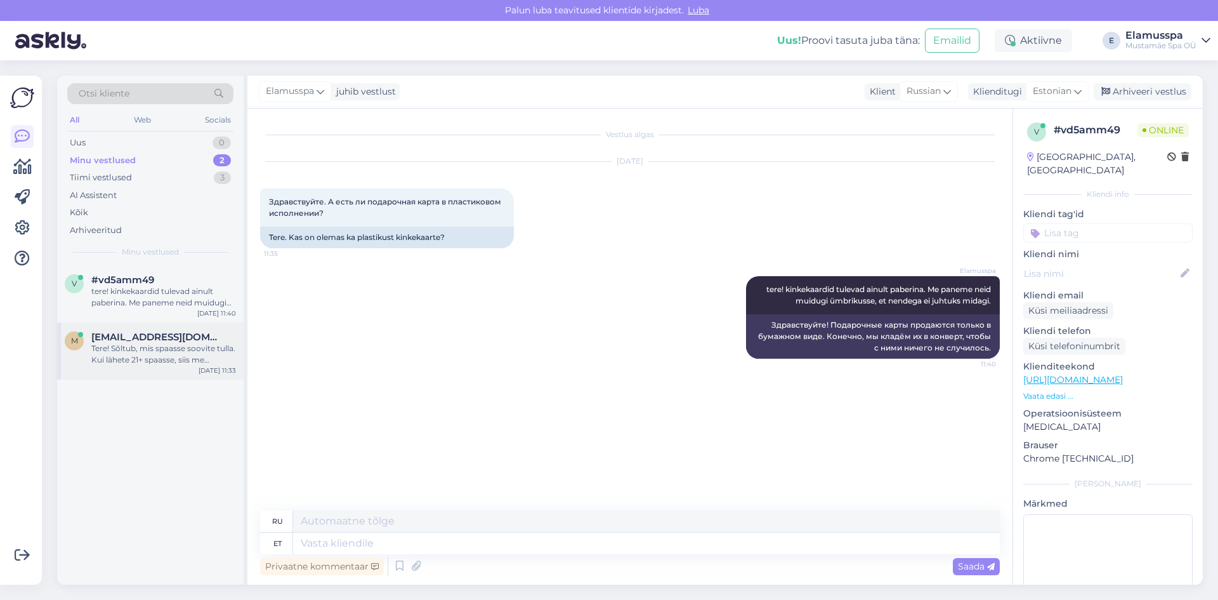
click at [157, 345] on div "Tere! Sõltub, mis spaasse soovite tulla. Kui lähete 21+ spaasse, siis me anname…" at bounding box center [163, 354] width 145 height 23
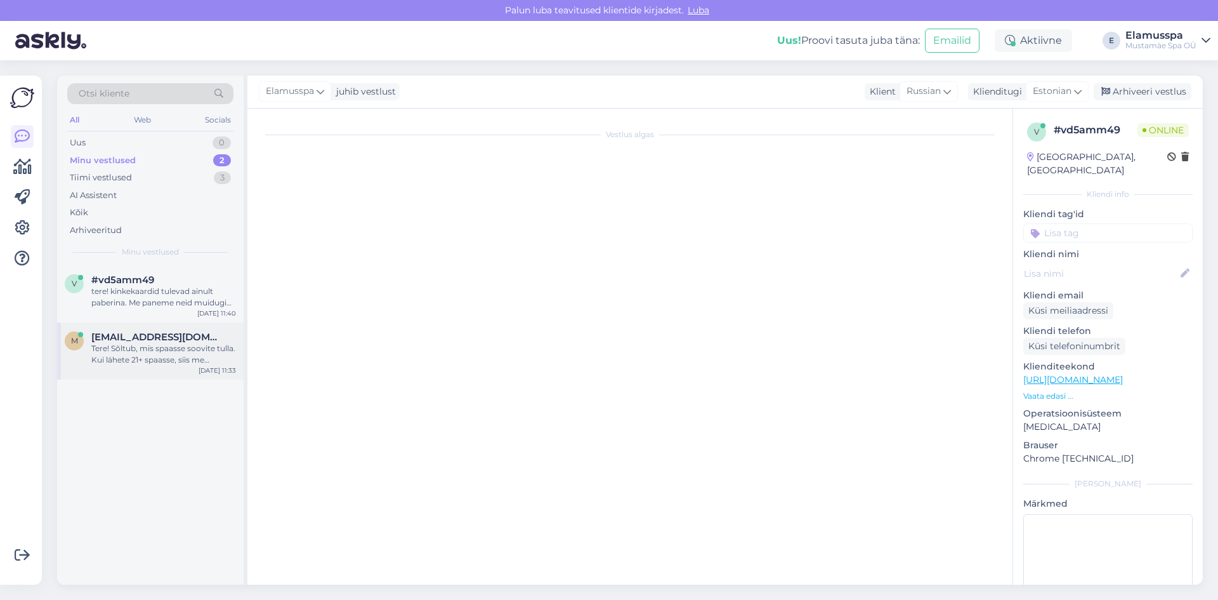
scroll to position [34, 0]
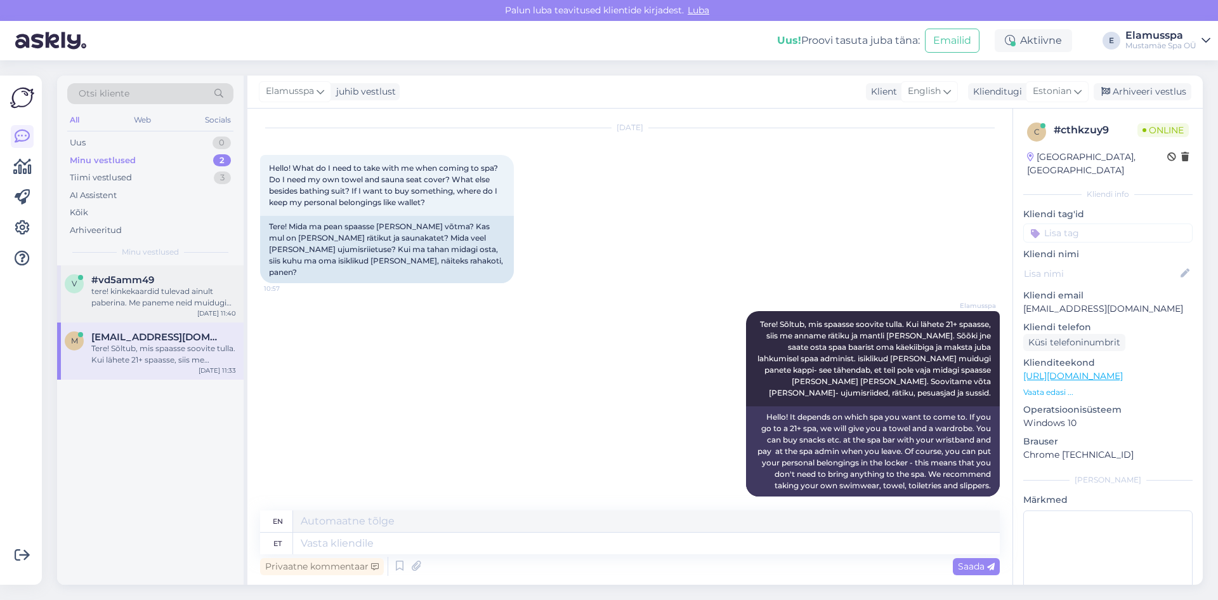
click at [149, 304] on div "tere! kinkekaardid tulevad ainult paberina. Me paneme neid muidugi ümbrikusse, …" at bounding box center [163, 297] width 145 height 23
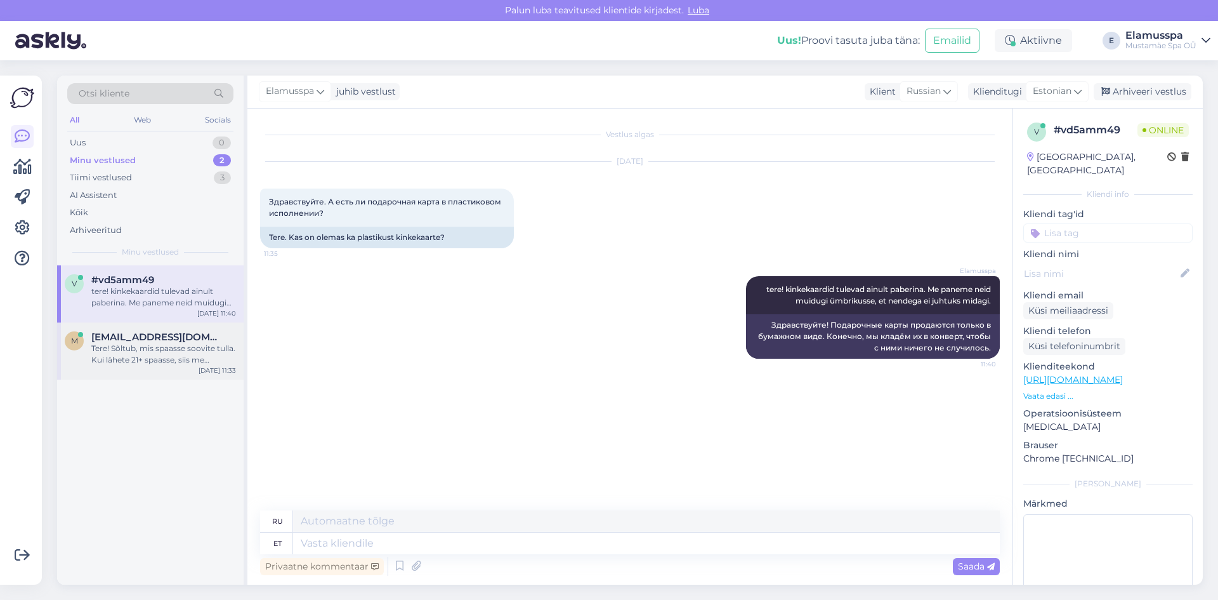
click at [151, 326] on div "m [EMAIL_ADDRESS][DOMAIN_NAME] Tere! Sõltub, mis spaasse soovite tulla. Kui läh…" at bounding box center [150, 350] width 187 height 57
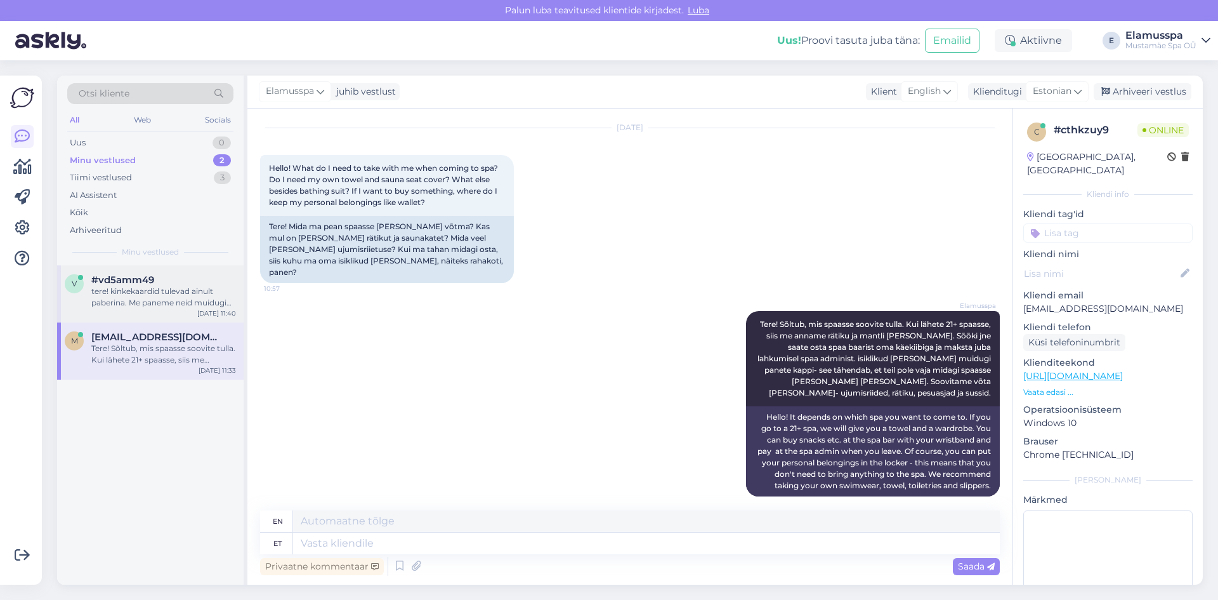
click at [159, 298] on div "tere! kinkekaardid tulevad ainult paberina. Me paneme neid muidugi ümbrikusse, …" at bounding box center [163, 297] width 145 height 23
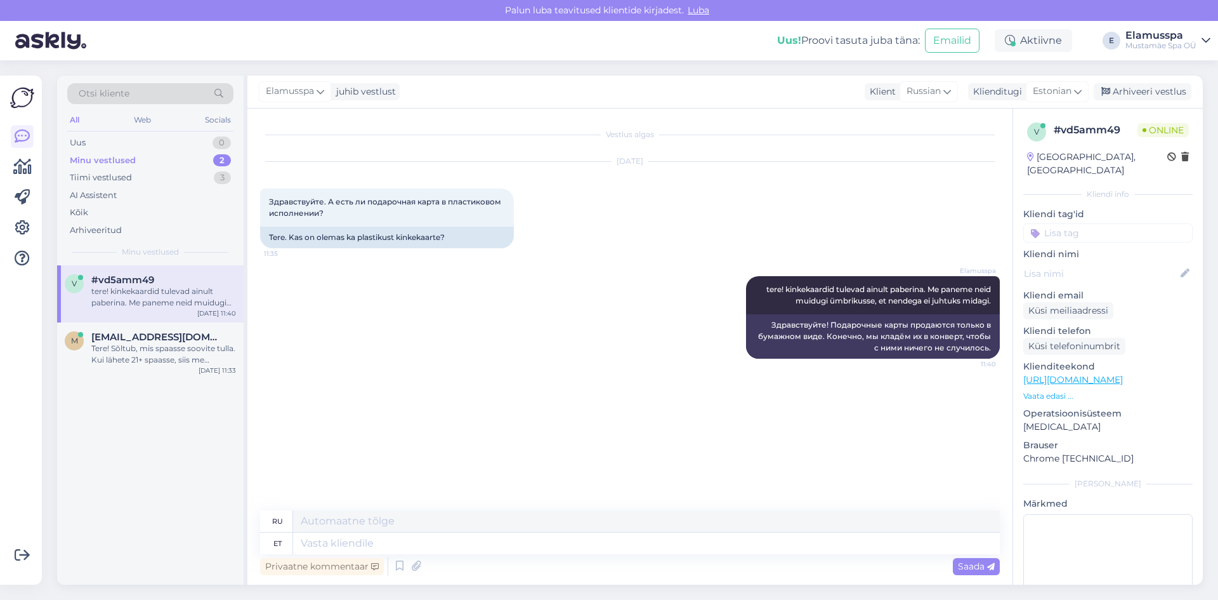
scroll to position [0, 0]
click at [122, 177] on div "Tiimi vestlused" at bounding box center [101, 177] width 62 height 13
click at [178, 295] on div "Tere. Kui on [PERSON_NAME] pidada lapse sünnipäev teie juures, kuid on teada, e…" at bounding box center [163, 297] width 145 height 23
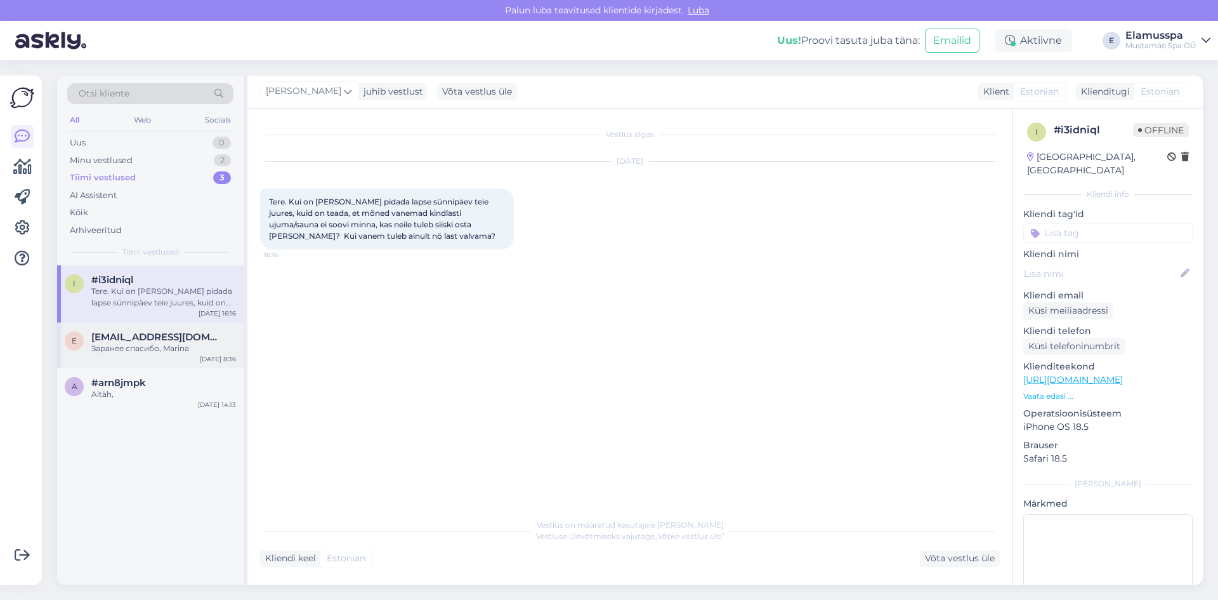
click at [145, 346] on div "Заранее спасибо, Marina" at bounding box center [163, 348] width 145 height 11
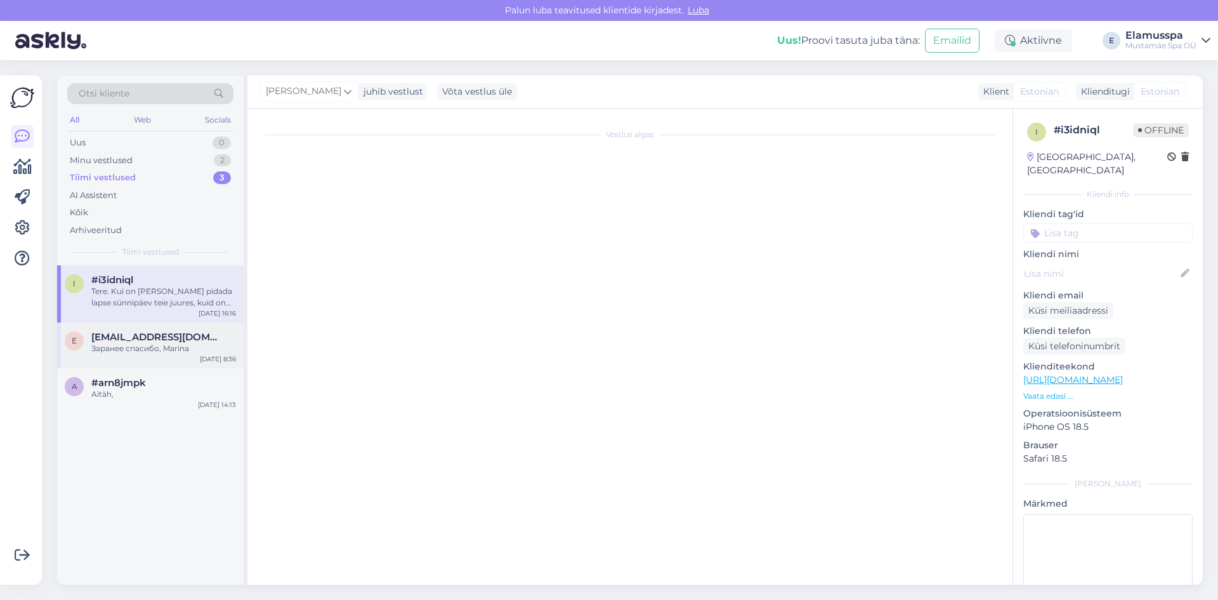
scroll to position [1285, 0]
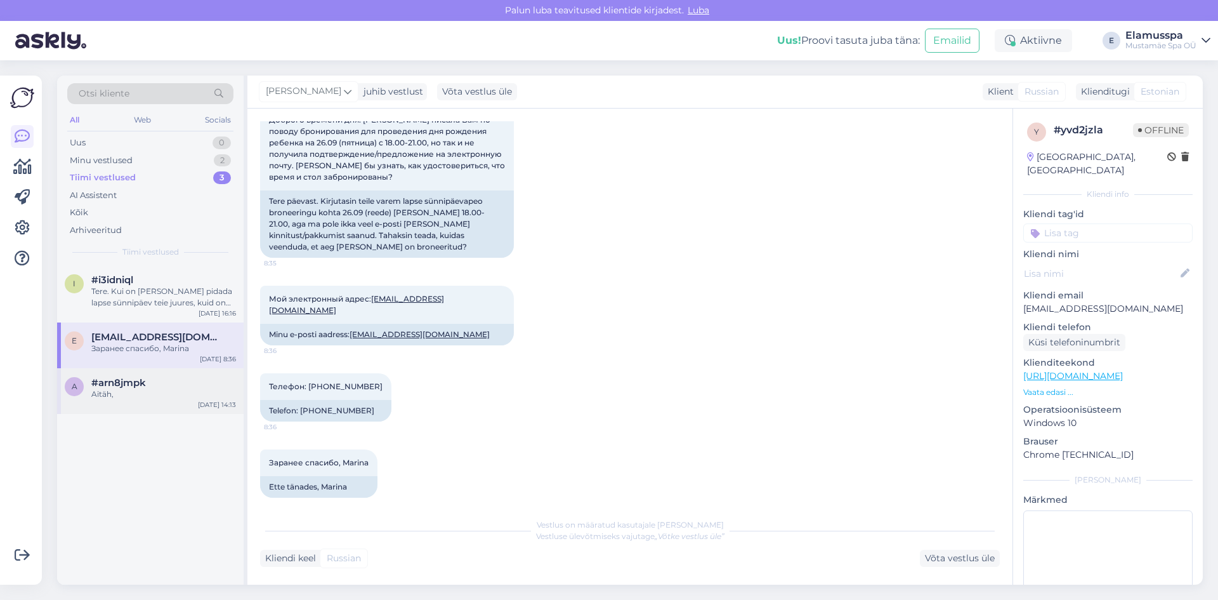
click at [146, 380] on div "#arn8jmpk" at bounding box center [163, 382] width 145 height 11
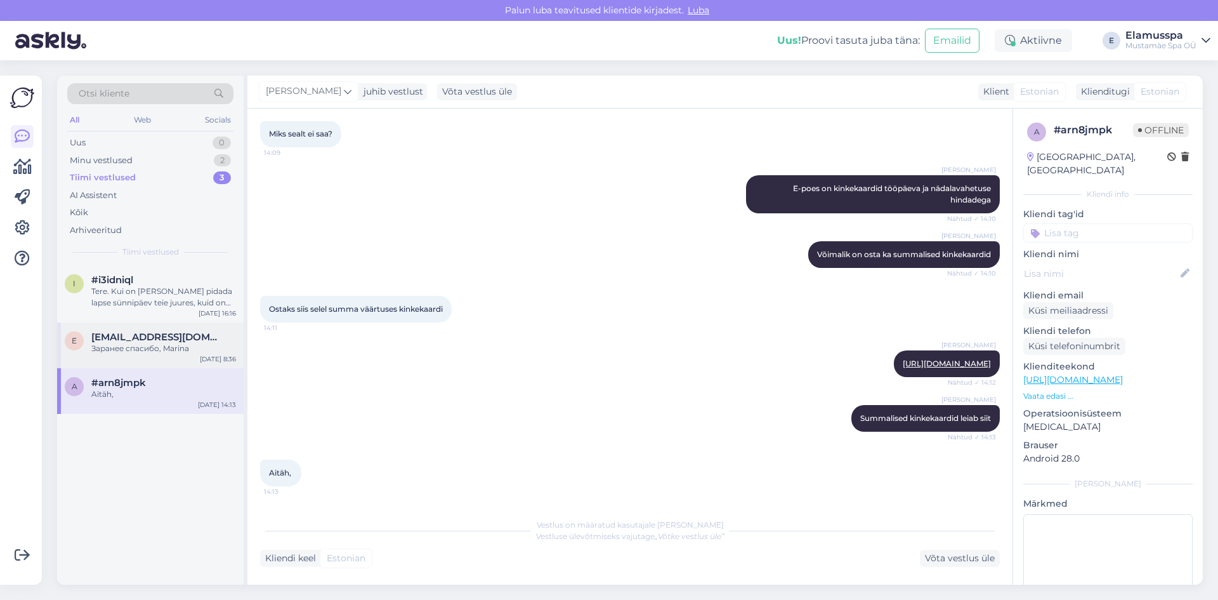
click at [146, 346] on div "Заранее спасибо, Marina" at bounding box center [163, 348] width 145 height 11
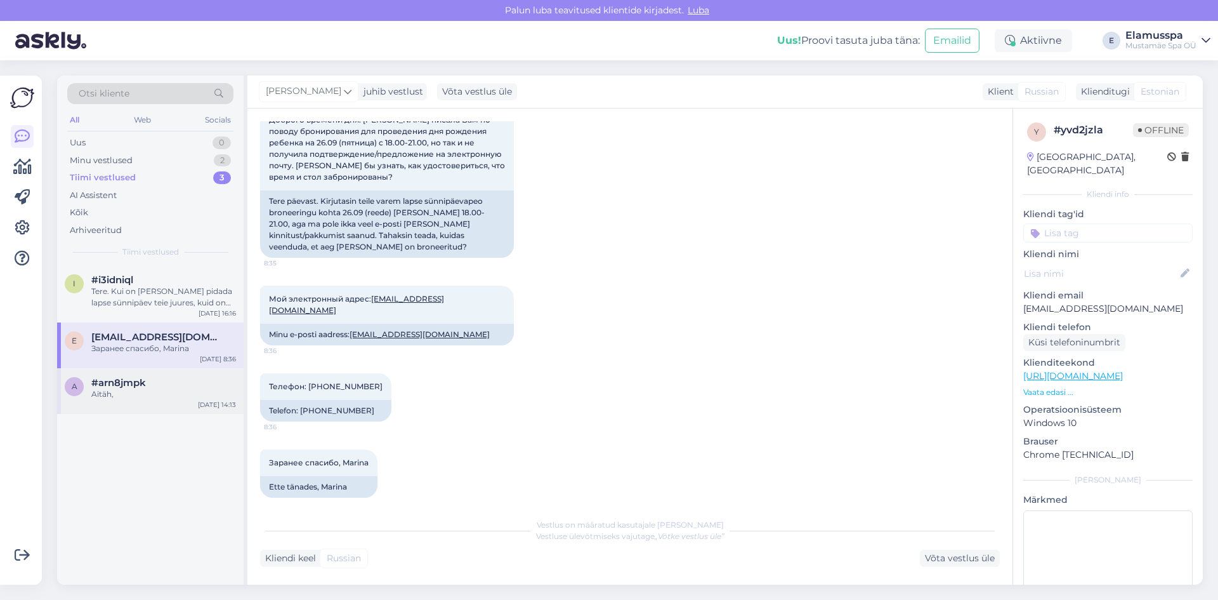
click at [147, 388] on div "Aitäh," at bounding box center [163, 393] width 145 height 11
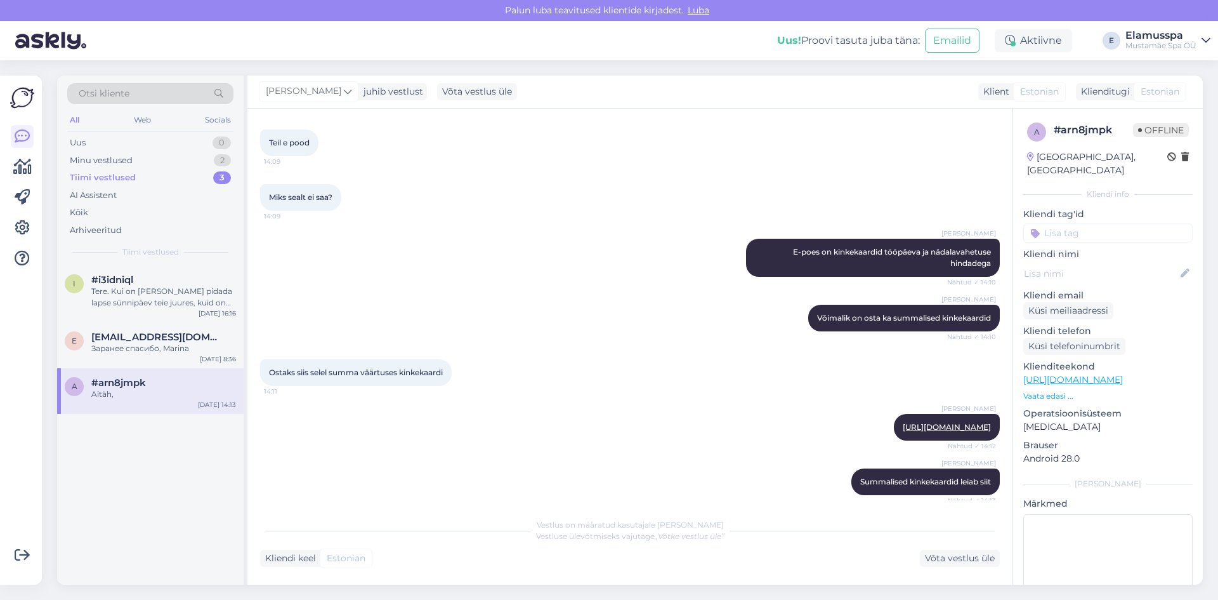
scroll to position [648, 0]
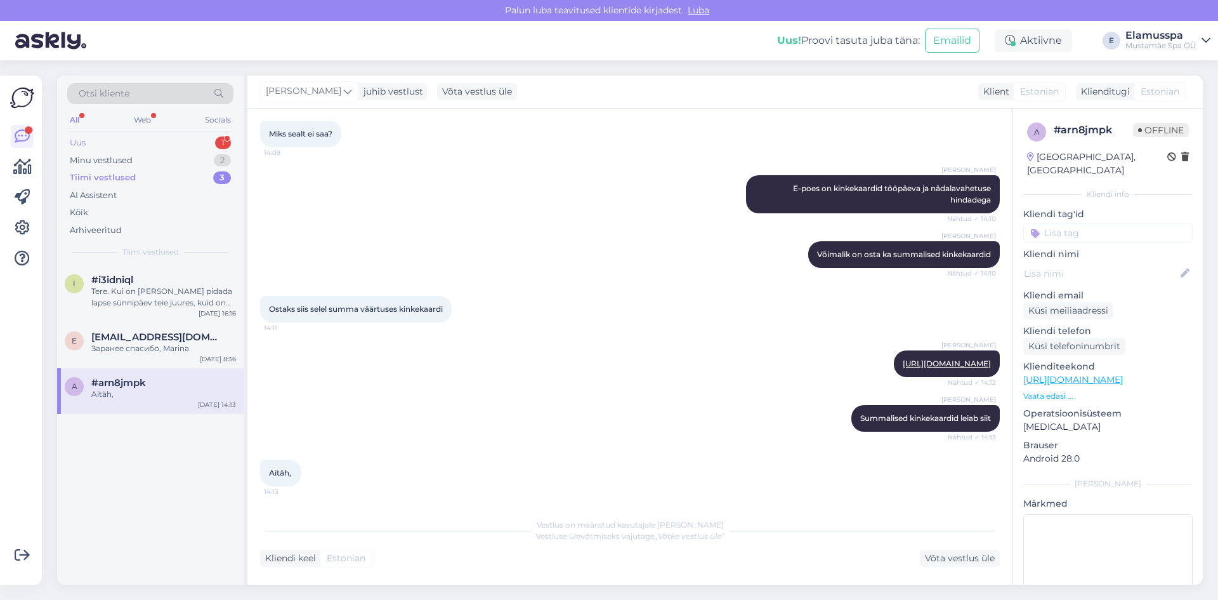
click at [124, 145] on div "Uus 1" at bounding box center [150, 143] width 166 height 18
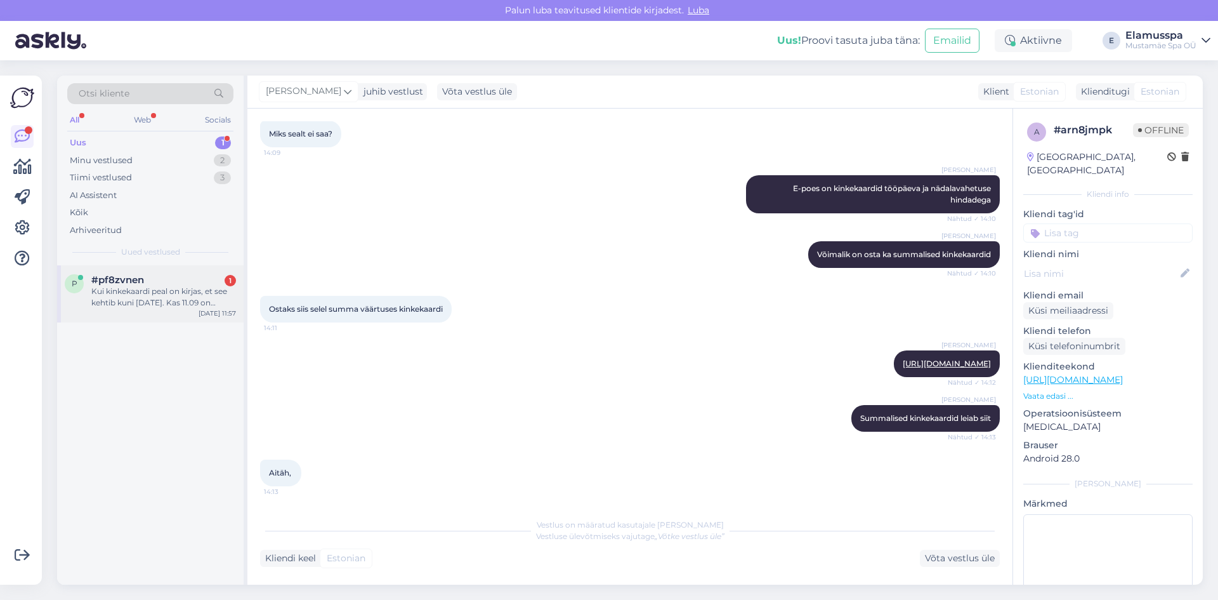
click at [144, 307] on div "Kui kinkekaardi peal on kirjas, et see kehtib kuni [DATE]. Kas 11.09 on [PERSON…" at bounding box center [163, 297] width 145 height 23
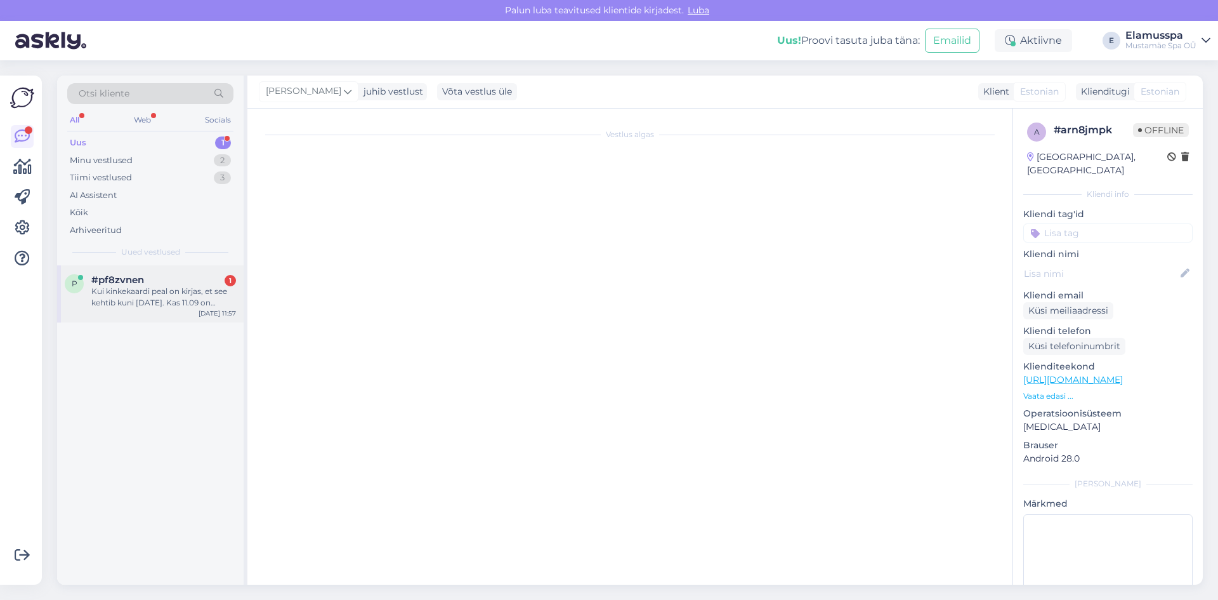
scroll to position [0, 0]
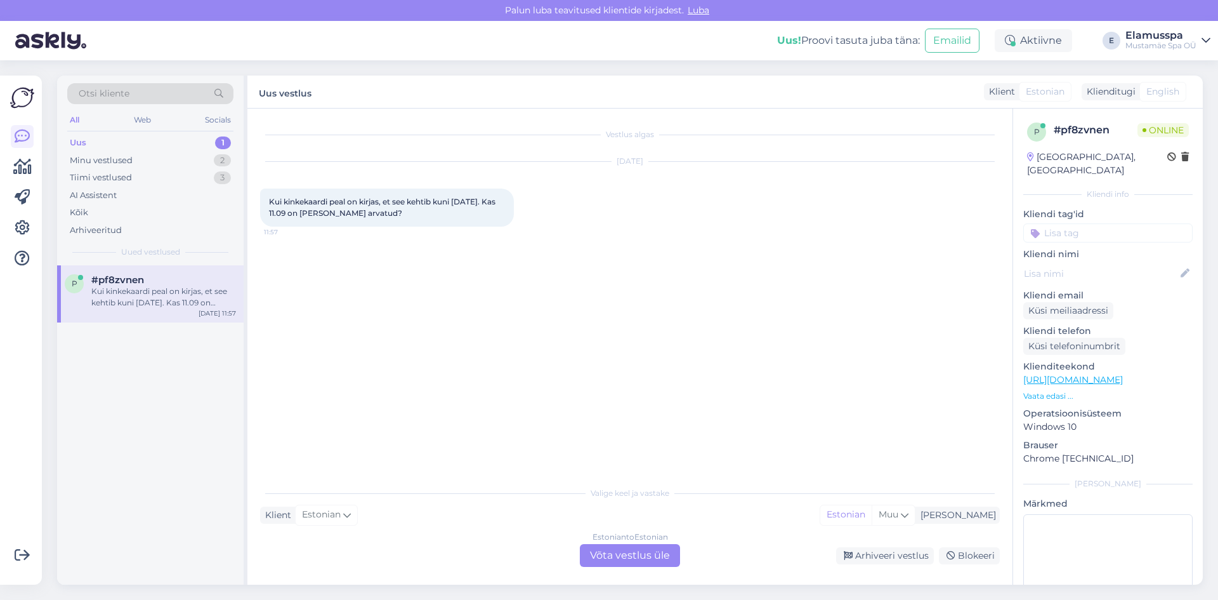
click at [662, 554] on div "Estonian to Estonian Võta vestlus üle" at bounding box center [630, 555] width 100 height 23
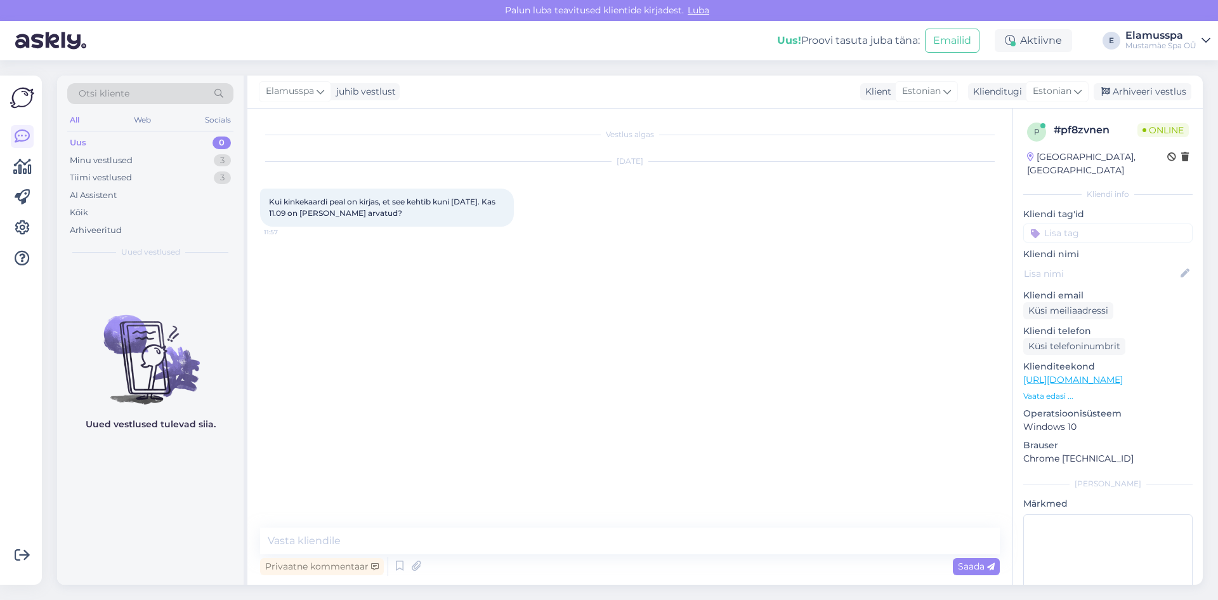
click at [482, 527] on div "Vestlus algas [DATE] Kui kinkekaardi peal on kirjas, et see kehtib kuni [DATE].…" at bounding box center [629, 347] width 765 height 476
click at [469, 541] on textarea at bounding box center [630, 540] width 740 height 27
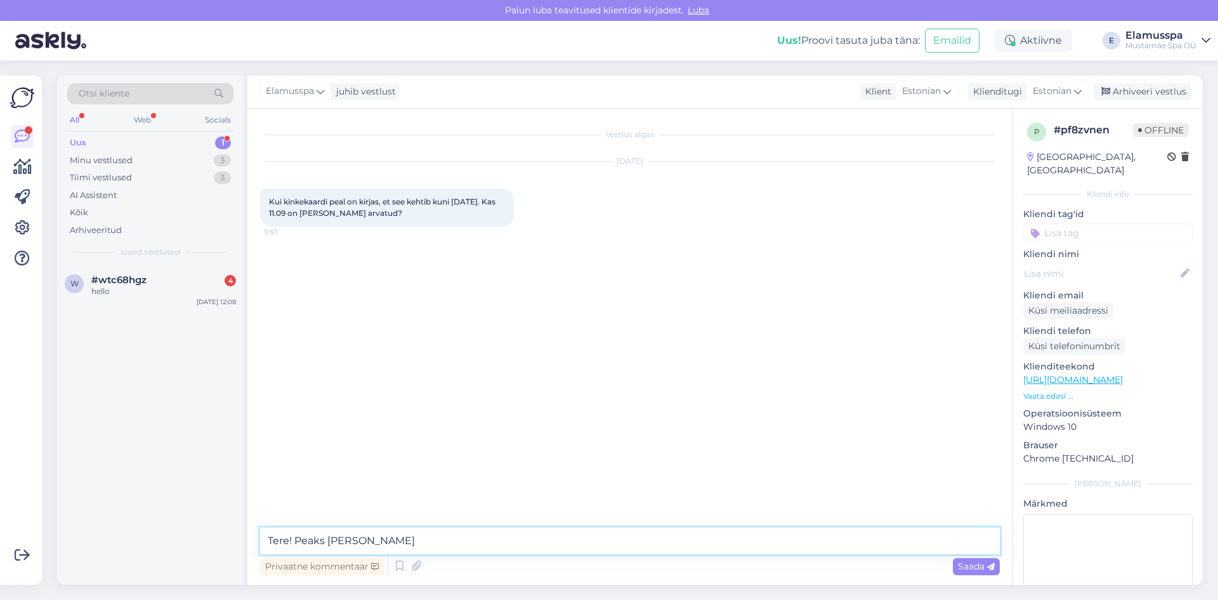
drag, startPoint x: 409, startPoint y: 531, endPoint x: 110, endPoint y: 541, distance: 299.0
click at [110, 541] on div "Otsi kliente All Web Socials Uus 1 Minu vestlused 3 Tiimi vestlused 3 AI Assist…" at bounding box center [630, 330] width 1146 height 509
click at [180, 270] on div "w #wtc68hgz 4 hello [DATE] 12:08" at bounding box center [150, 288] width 187 height 46
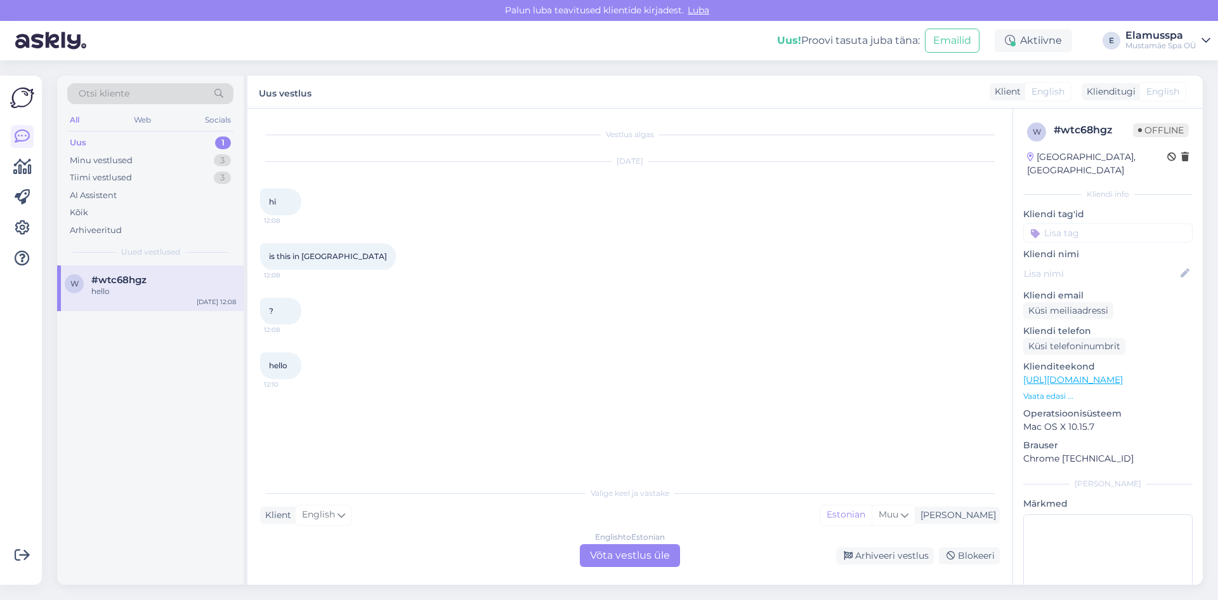
click at [653, 566] on div "English to Estonian Võta vestlus üle" at bounding box center [630, 555] width 100 height 23
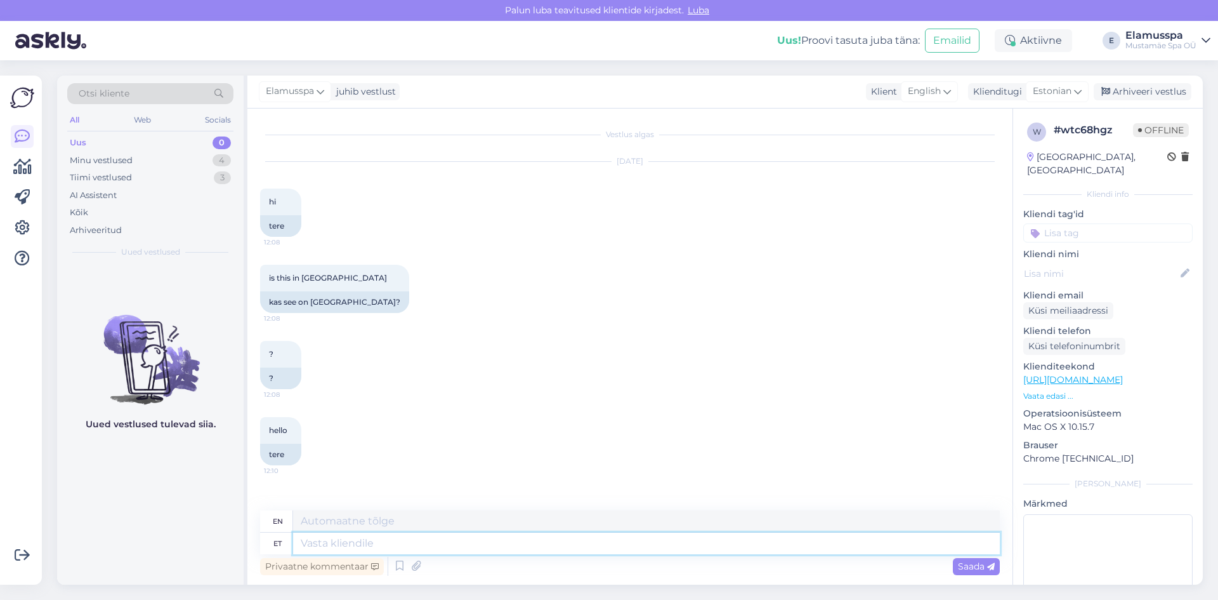
click at [405, 541] on textarea at bounding box center [646, 543] width 707 height 22
click at [460, 457] on div "hello 12:10 tere" at bounding box center [630, 441] width 740 height 76
click at [504, 544] on textarea "Tere, meie spaa asub [GEOGRAPHIC_DATA], [GEOGRAPHIC_DATA]" at bounding box center [646, 543] width 707 height 22
click at [974, 566] on span "Saada" at bounding box center [976, 565] width 37 height 11
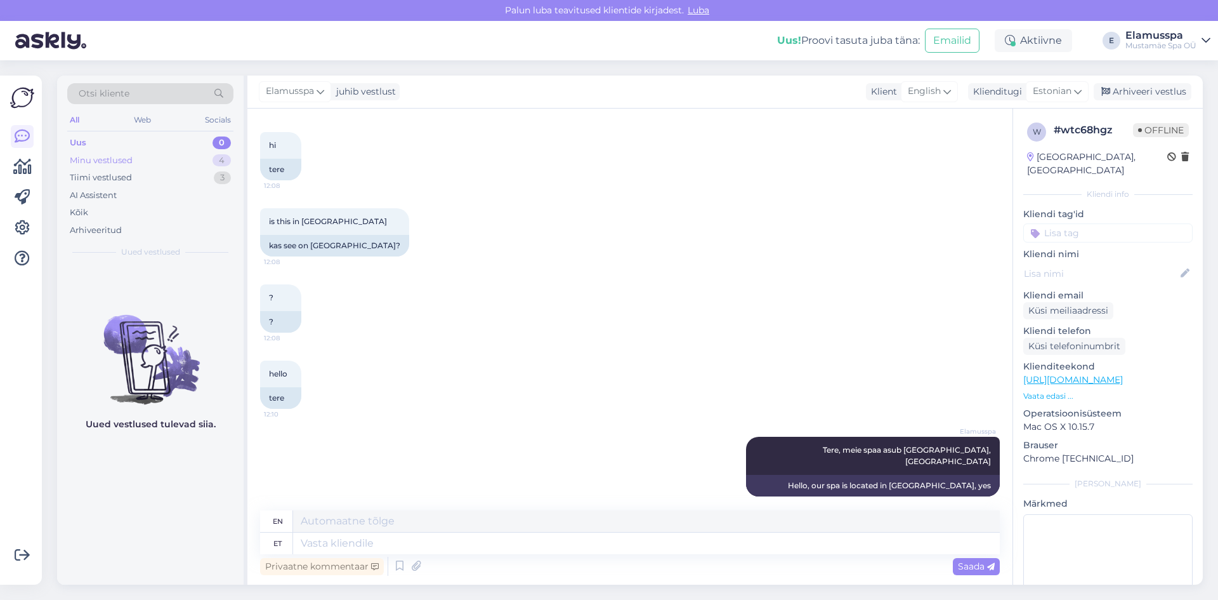
click at [154, 168] on div "Minu vestlused 4" at bounding box center [150, 161] width 166 height 18
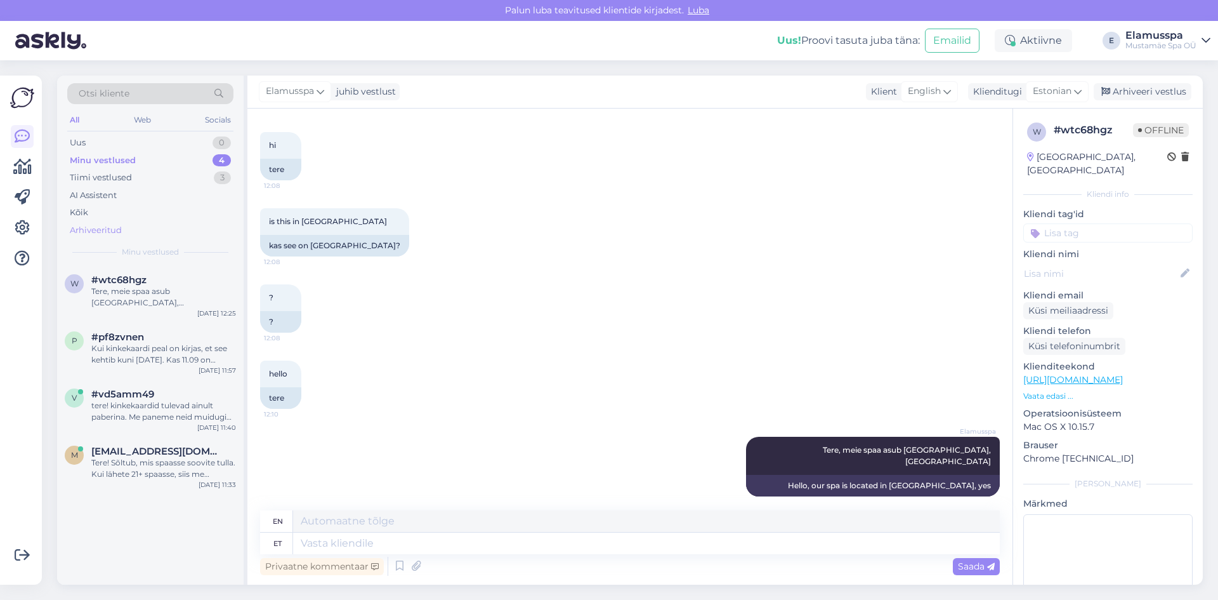
click at [151, 223] on div "Arhiveeritud" at bounding box center [150, 230] width 166 height 18
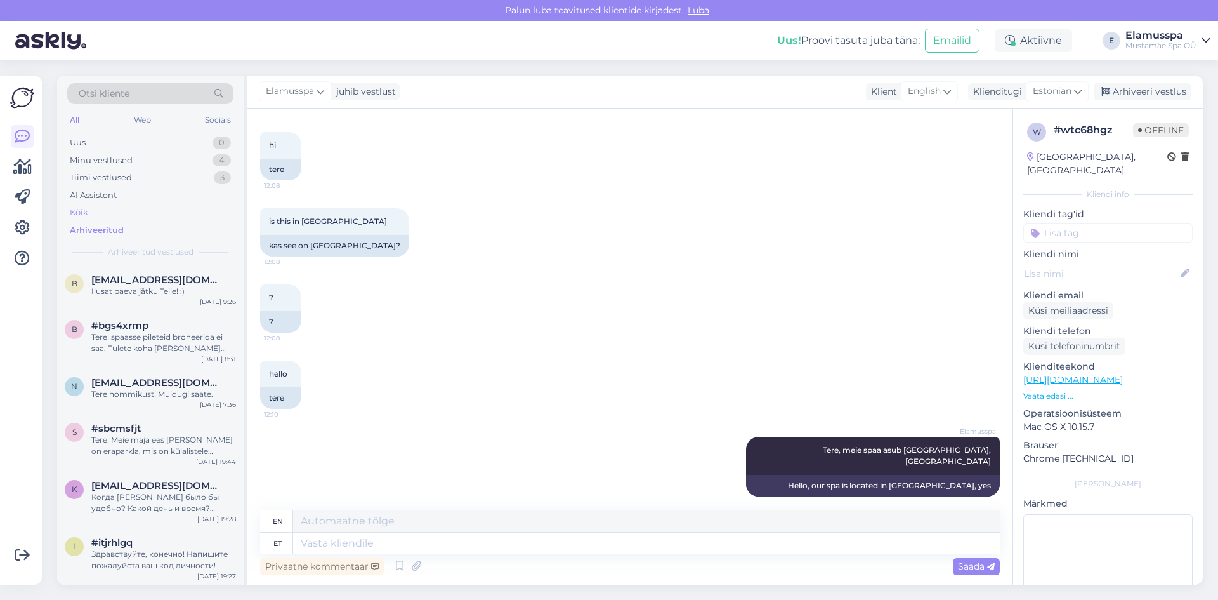
click at [159, 206] on div "Kõik" at bounding box center [150, 213] width 166 height 18
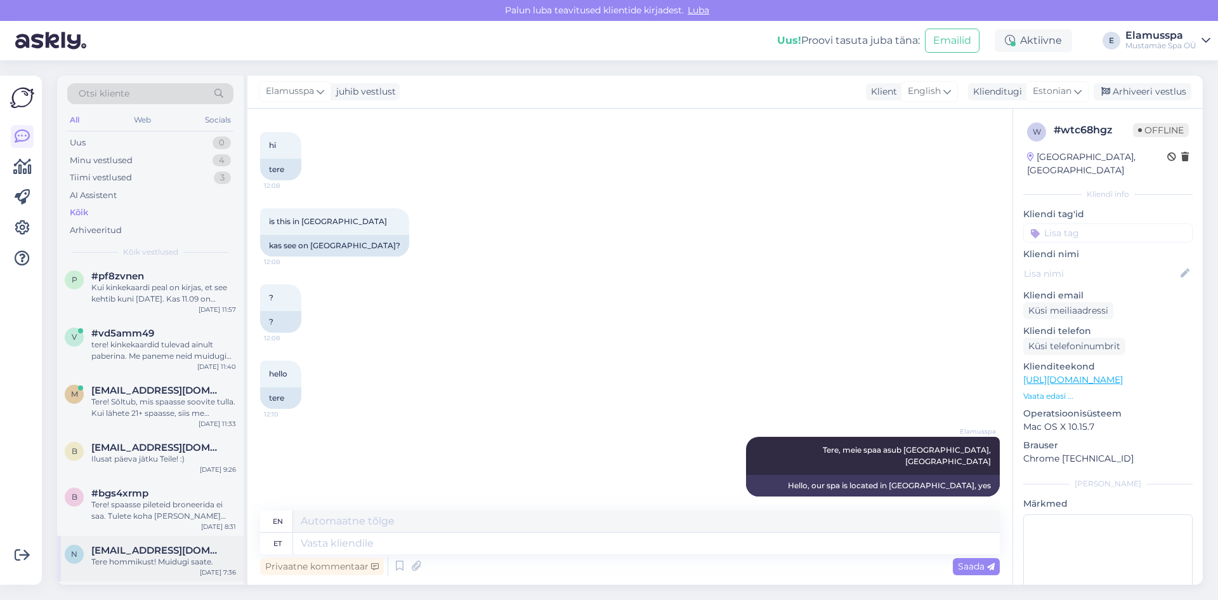
scroll to position [0, 0]
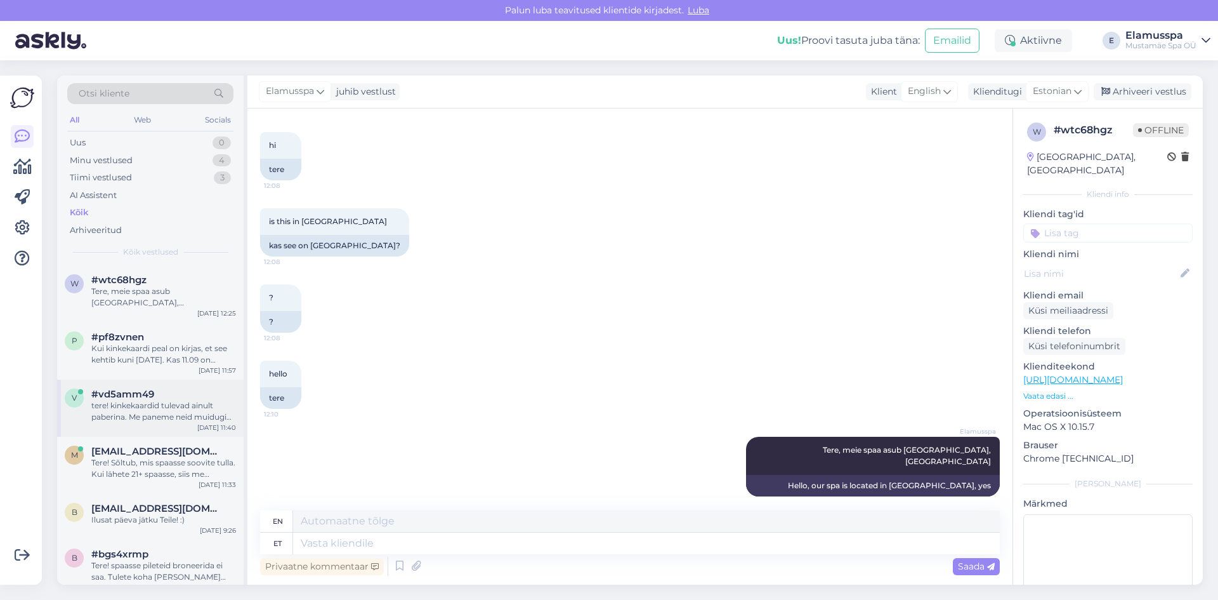
click at [172, 400] on div "tere! kinkekaardid tulevad ainult paberina. Me paneme neid muidugi ümbrikusse, …" at bounding box center [163, 411] width 145 height 23
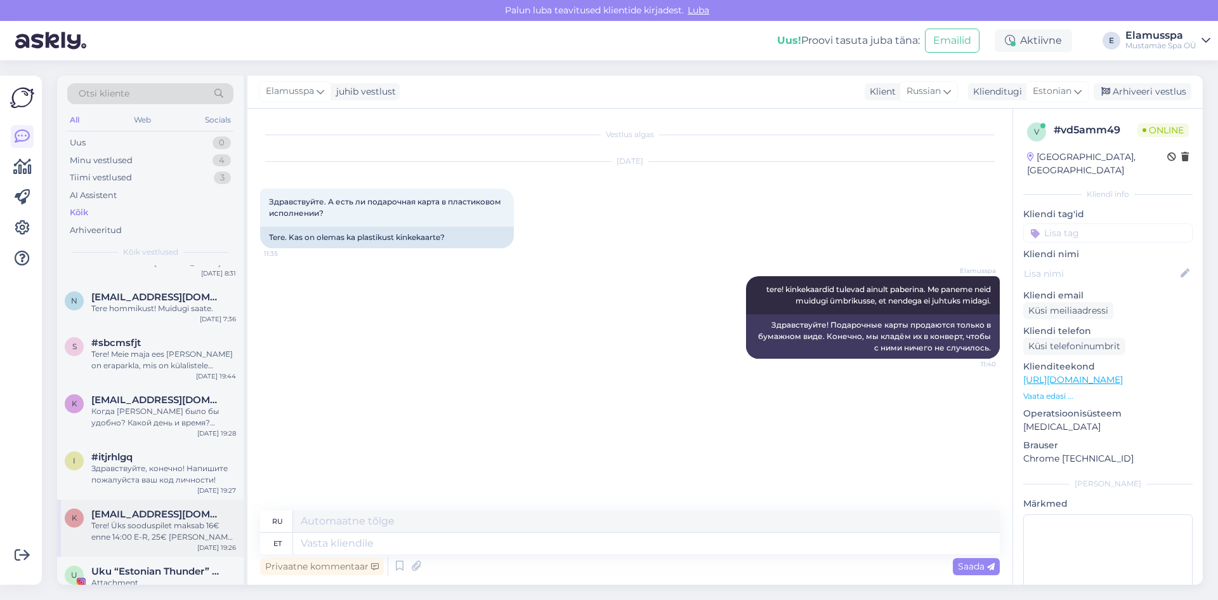
scroll to position [381, 0]
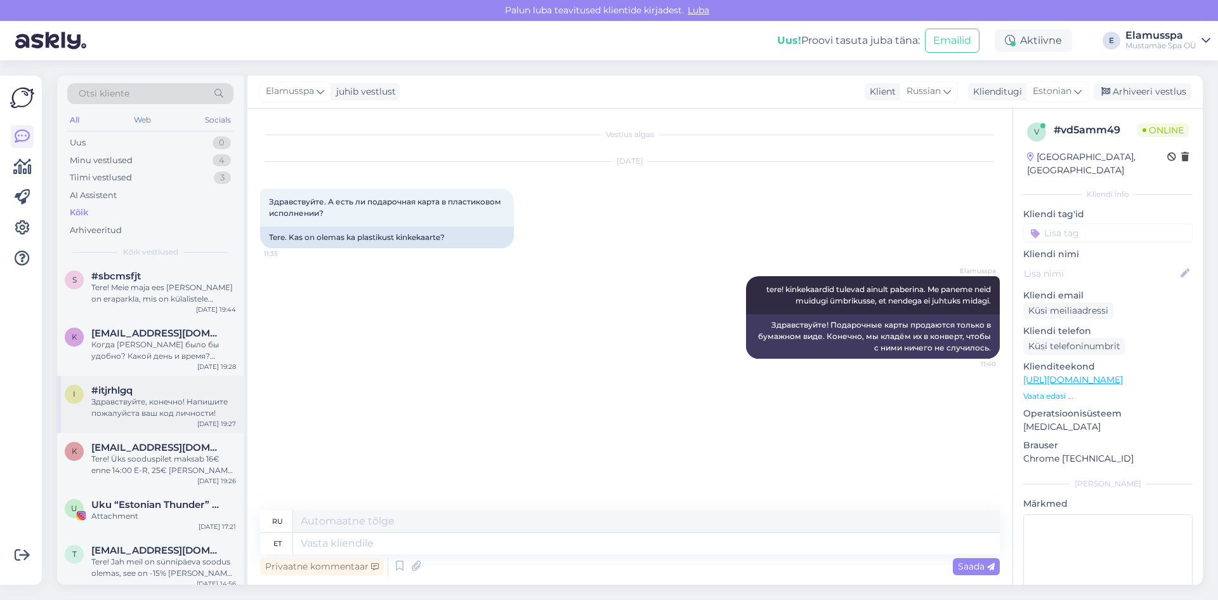
click at [164, 405] on div "Здравствуйте, конечно! Напишите пожалуйста ваш код личности!" at bounding box center [163, 407] width 145 height 23
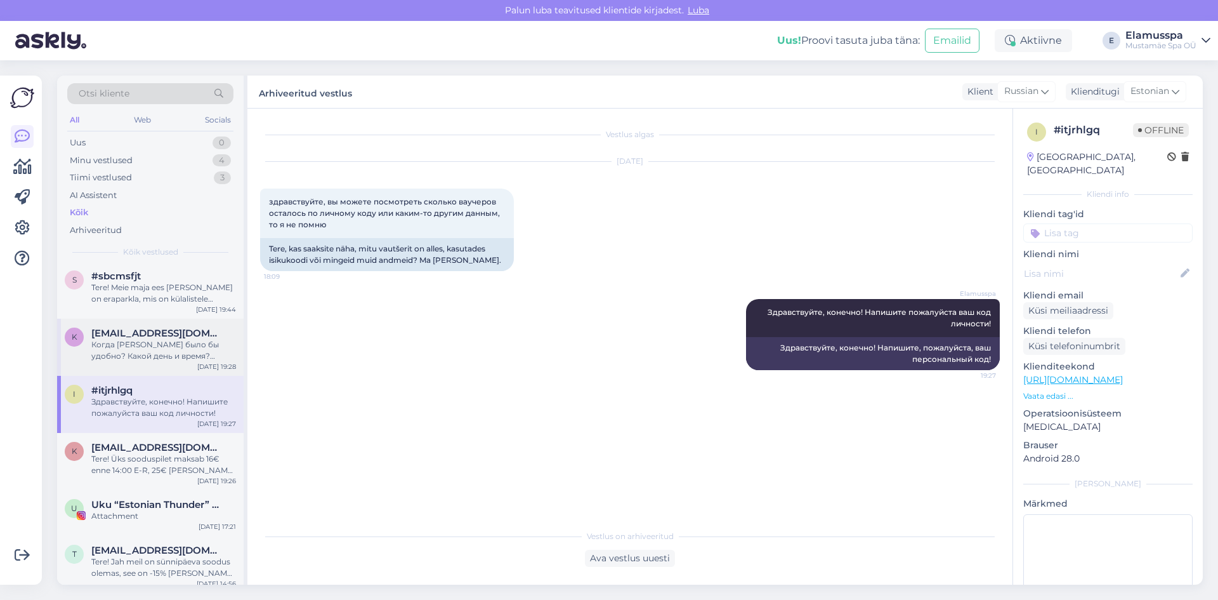
click at [171, 348] on div "Когда [PERSON_NAME] было бы удобно? Какой день и время? Играет ли роль пол масс…" at bounding box center [163, 350] width 145 height 23
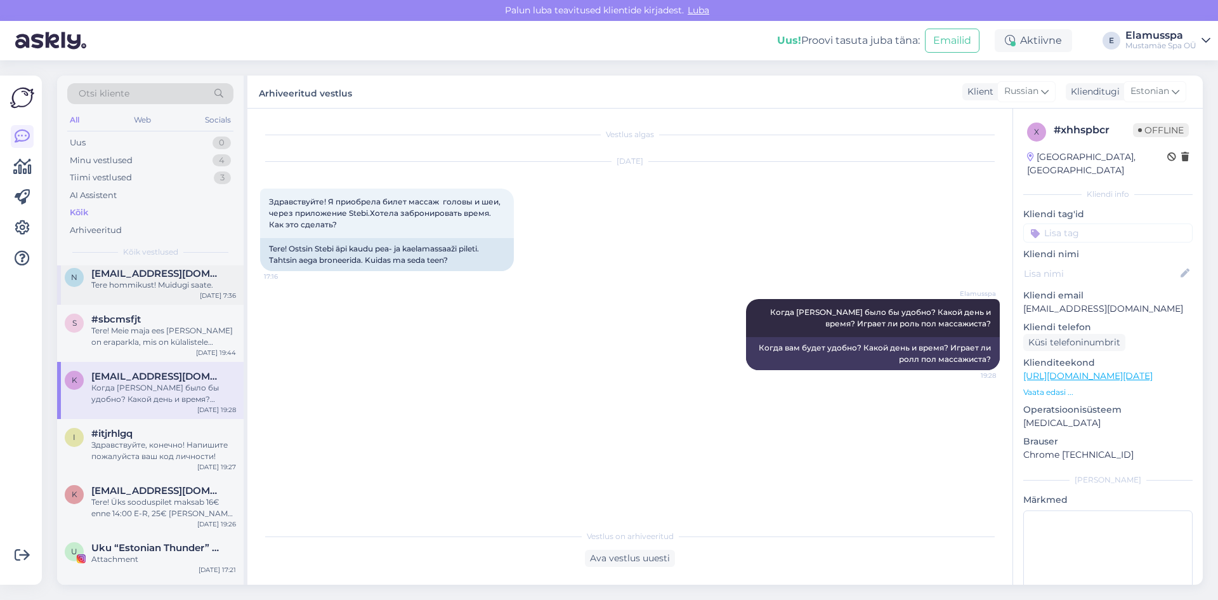
scroll to position [317, 0]
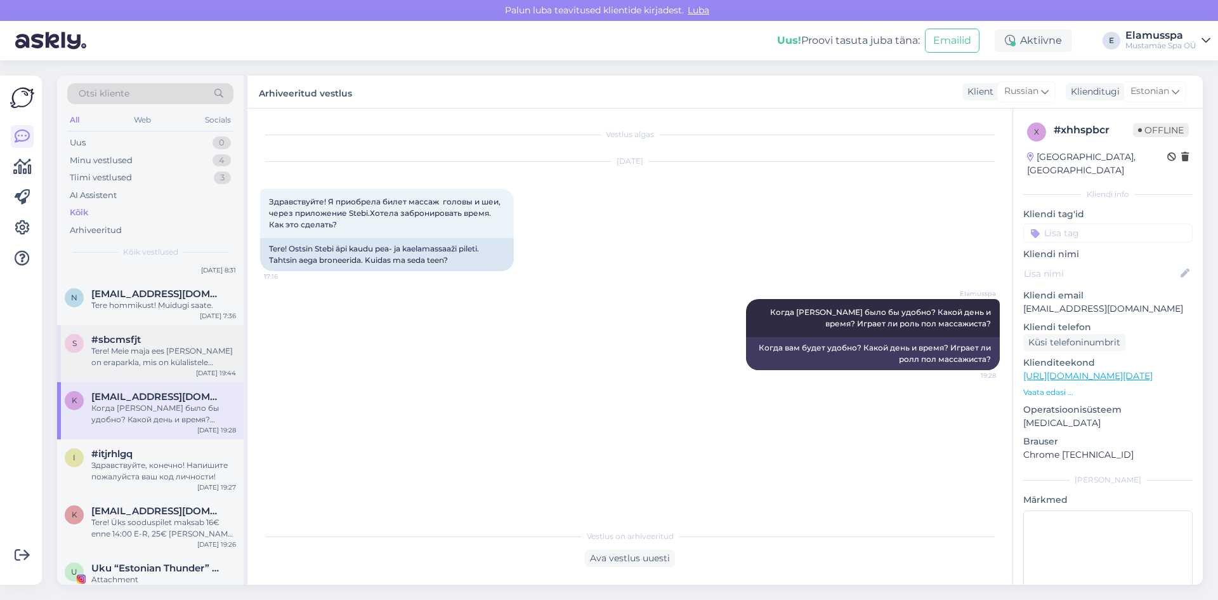
click at [146, 334] on div "#sbcmsfjt" at bounding box center [163, 339] width 145 height 11
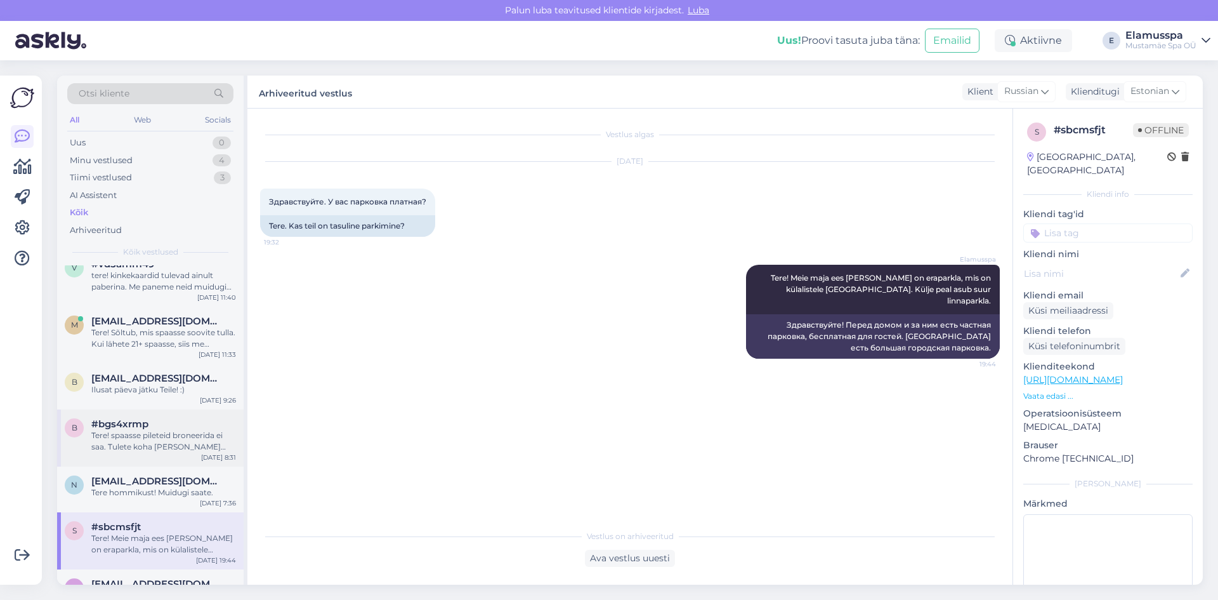
scroll to position [127, 0]
click at [128, 478] on span "[EMAIL_ADDRESS][DOMAIN_NAME]" at bounding box center [157, 483] width 132 height 11
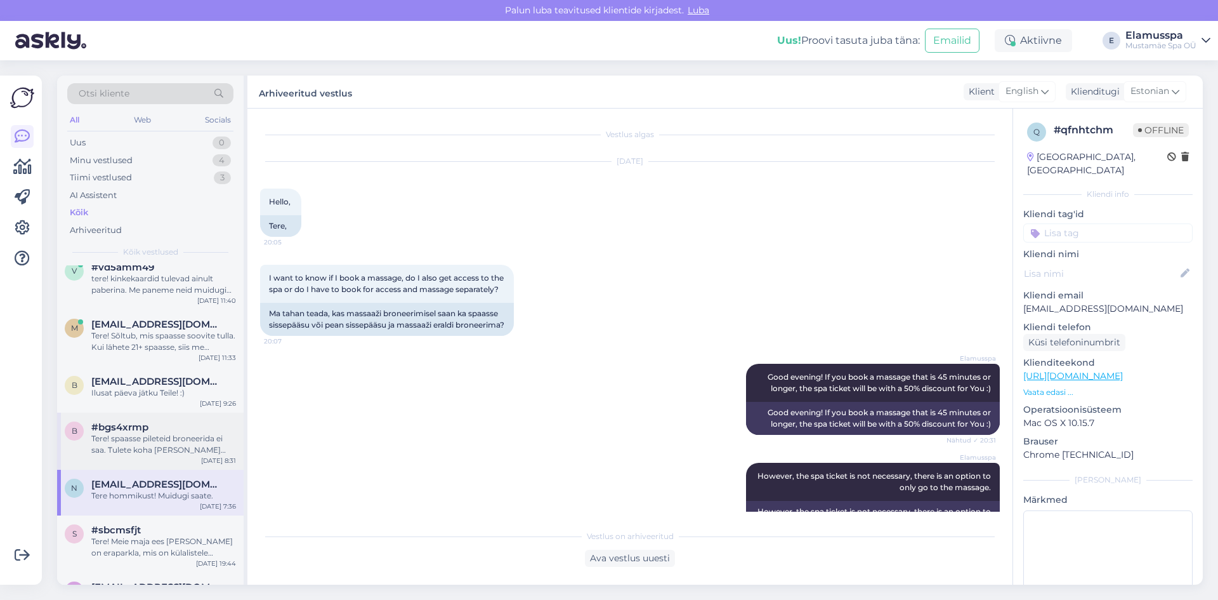
scroll to position [565, 0]
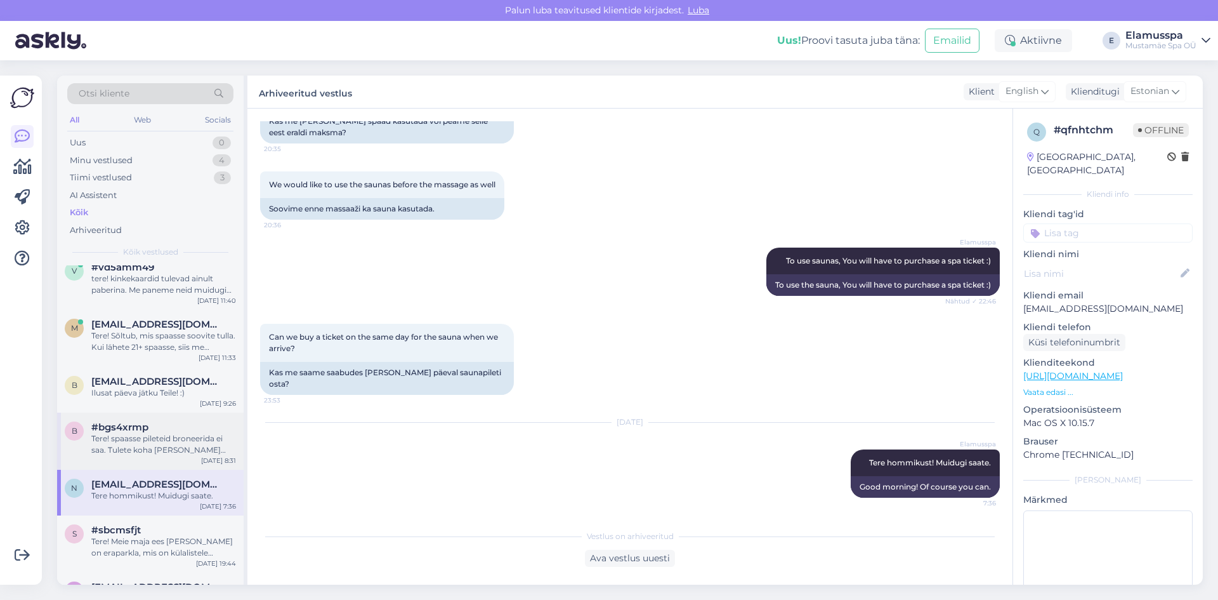
click at [145, 434] on div "Tere! spaasse pileteid broneerida ei saa. Tulete koha [PERSON_NAME] saate [PERS…" at bounding box center [163, 444] width 145 height 23
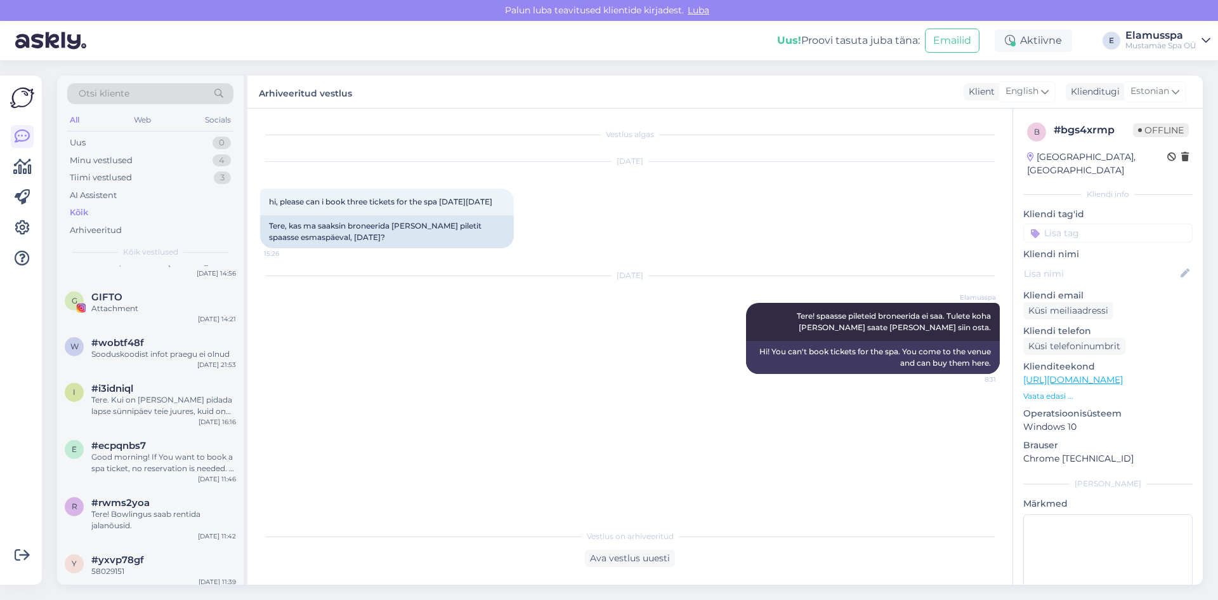
scroll to position [888, 0]
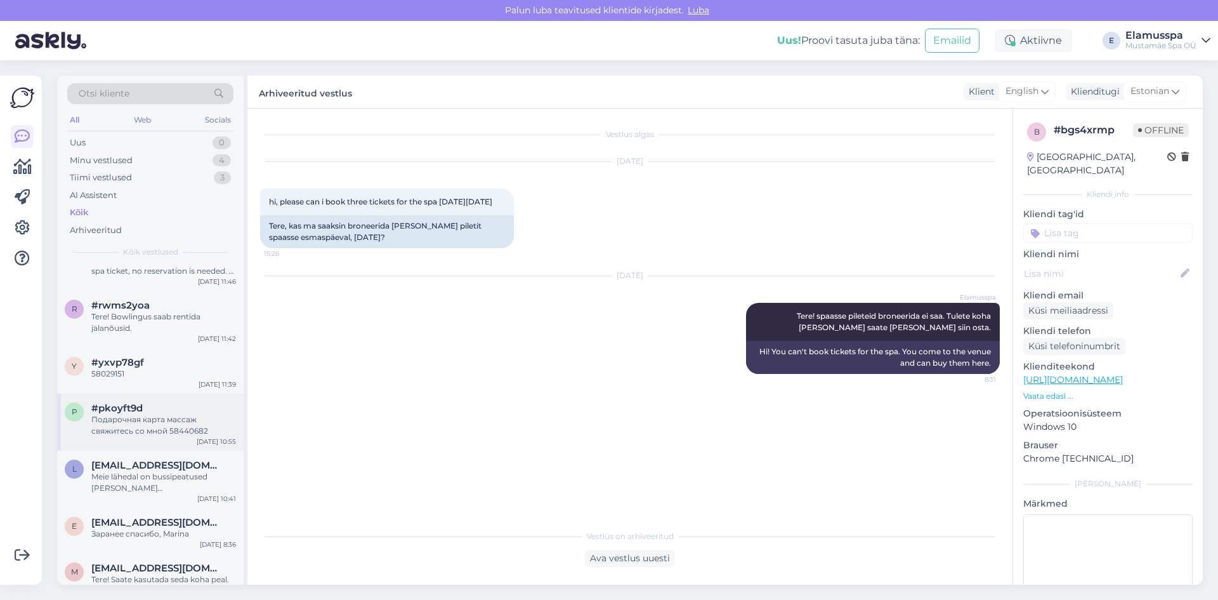
click at [189, 402] on div "#pkoyft9d" at bounding box center [163, 407] width 145 height 11
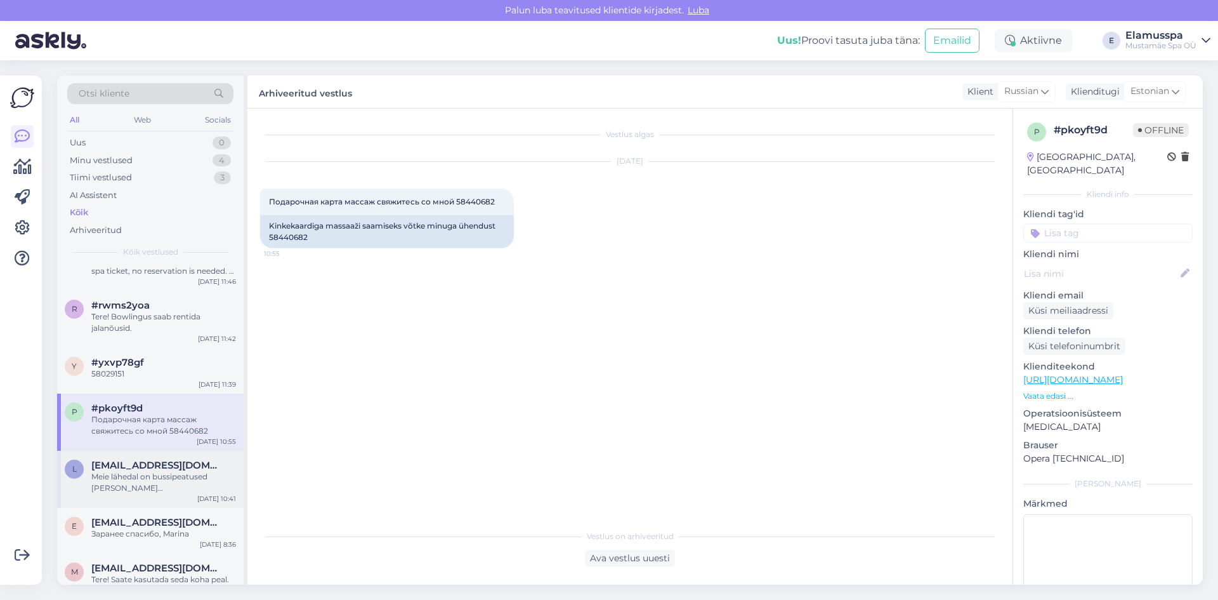
click at [180, 471] on div "Meie lähedal on bussipeatused [PERSON_NAME][GEOGRAPHIC_DATA], [DATE][PERSON_NAM…" at bounding box center [163, 482] width 145 height 23
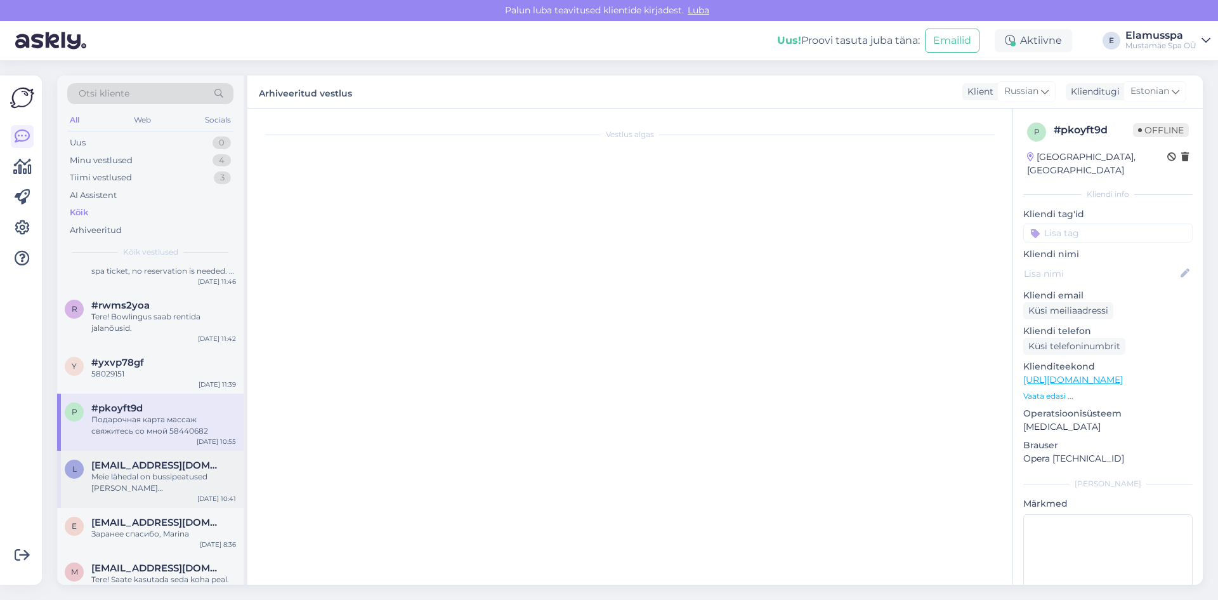
scroll to position [10, 0]
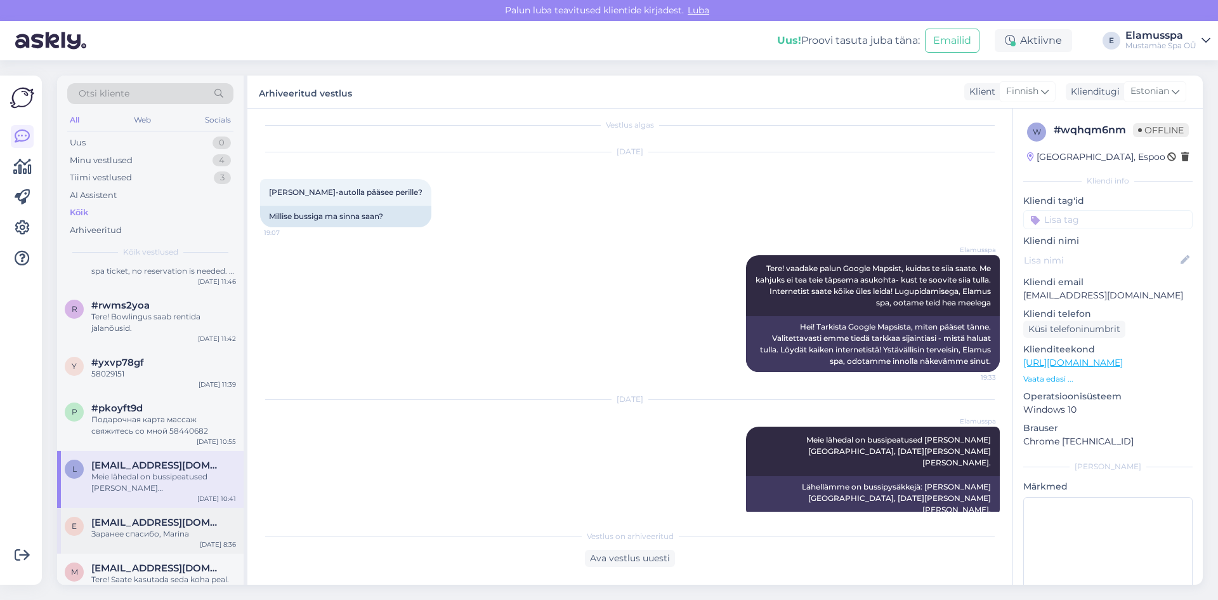
click at [139, 540] on div "e [EMAIL_ADDRESS][DOMAIN_NAME] Заранее спасибо, Marina [DATE] 8:36" at bounding box center [150, 531] width 187 height 46
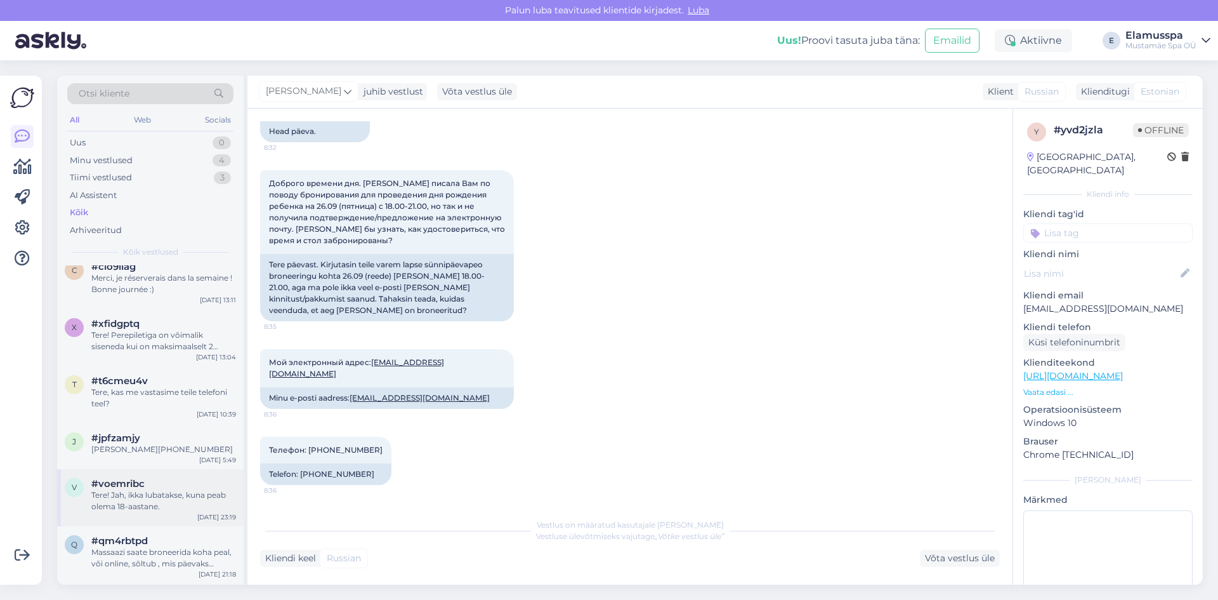
scroll to position [1396, 0]
click at [185, 489] on div "Tere! Jah, ikka lubatakse, kuna peab olema 18-aastane." at bounding box center [163, 500] width 145 height 23
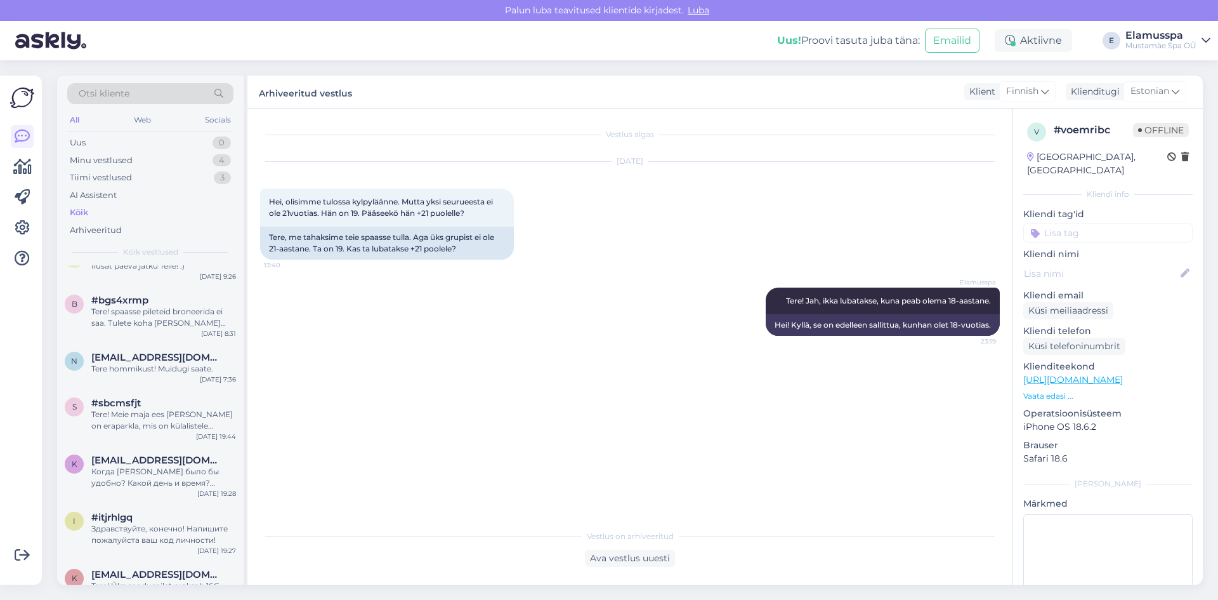
scroll to position [0, 0]
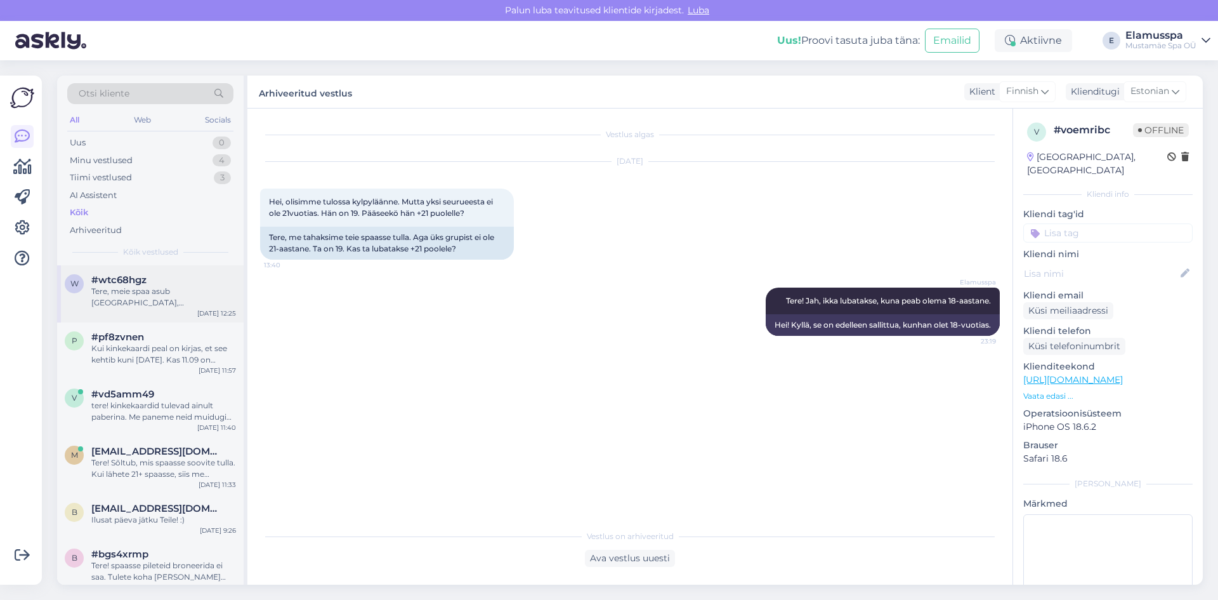
click at [138, 310] on div "w #wtc68hgz Tere, meie spaa asub [GEOGRAPHIC_DATA], jah [DATE] 12:25" at bounding box center [150, 293] width 187 height 57
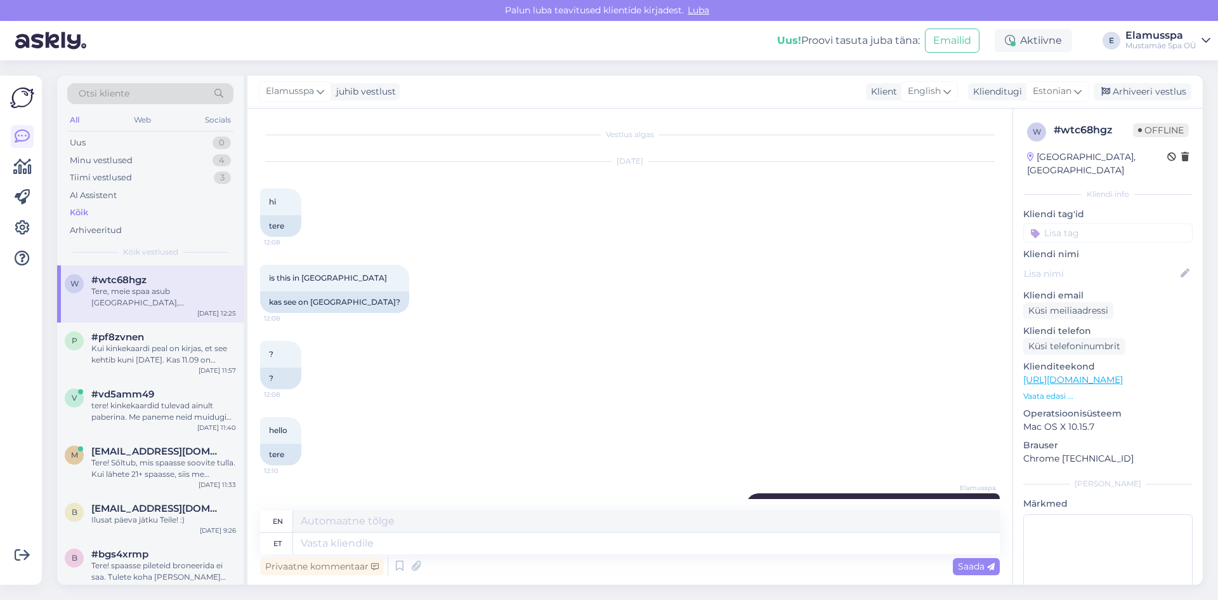
scroll to position [56, 0]
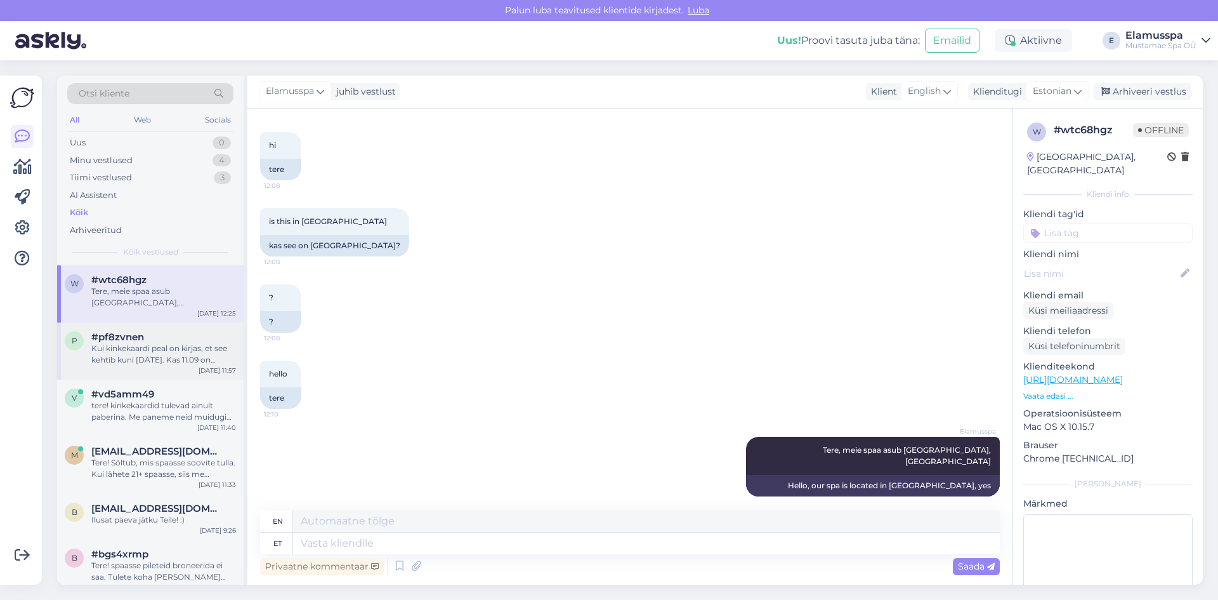
click at [150, 353] on div "Kui kinkekaardi peal on kirjas, et see kehtib kuni [DATE]. Kas 11.09 on [PERSON…" at bounding box center [163, 354] width 145 height 23
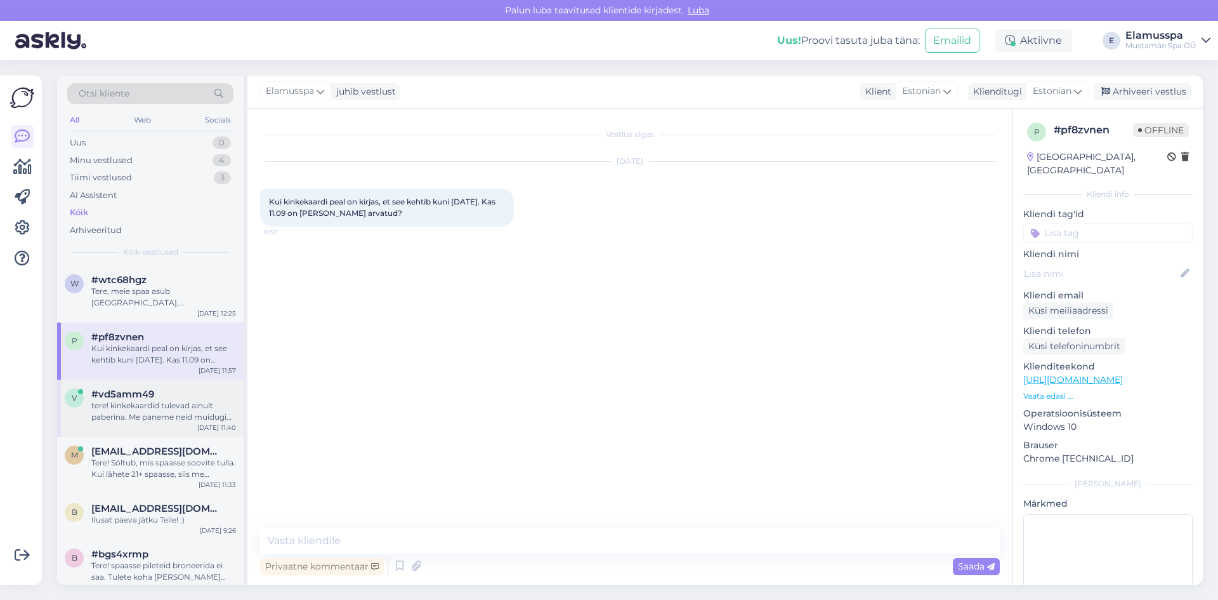
click at [137, 400] on div "tere! kinkekaardid tulevad ainult paberina. Me paneme neid muidugi ümbrikusse, …" at bounding box center [163, 411] width 145 height 23
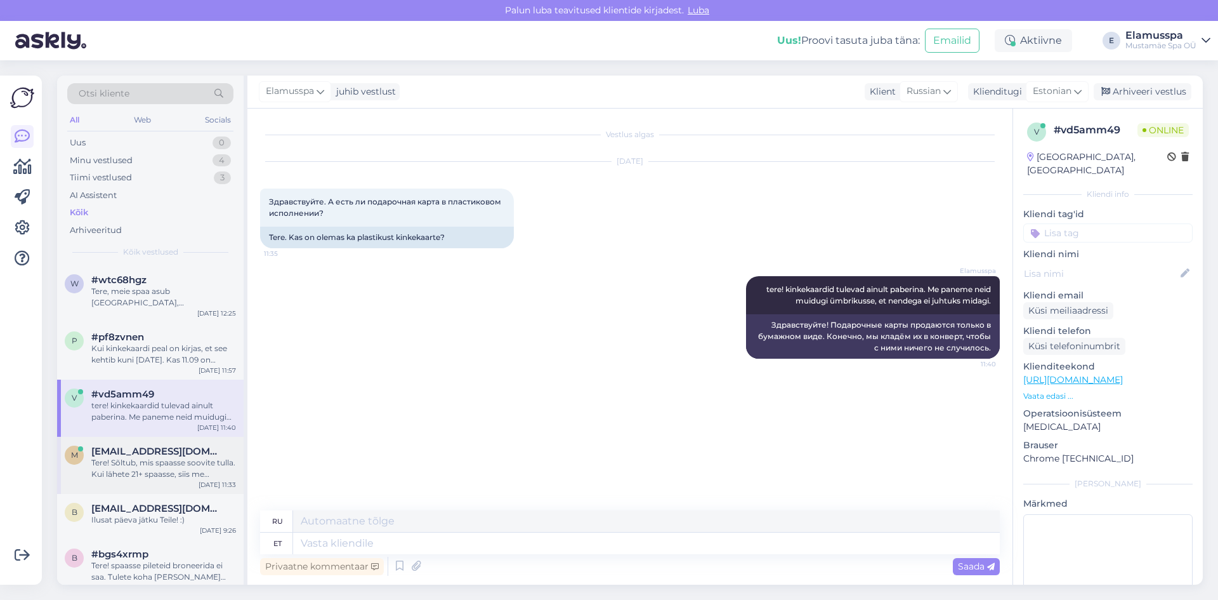
scroll to position [63, 0]
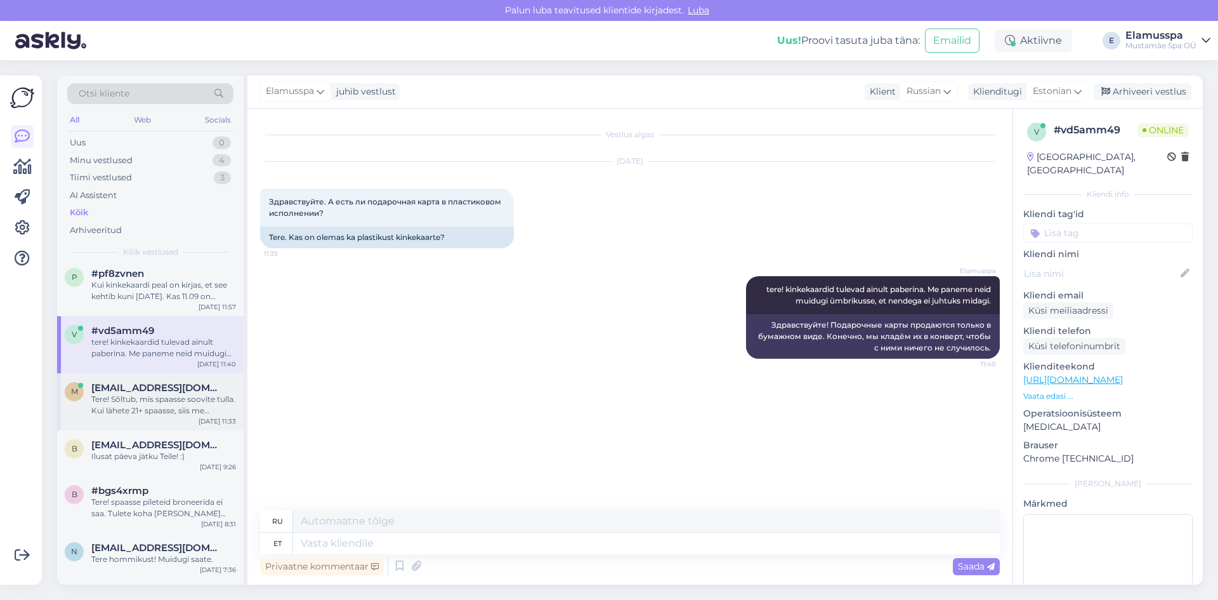
click at [191, 393] on div "Tere! Sõltub, mis spaasse soovite tulla. Kui lähete 21+ spaasse, siis me anname…" at bounding box center [163, 404] width 145 height 23
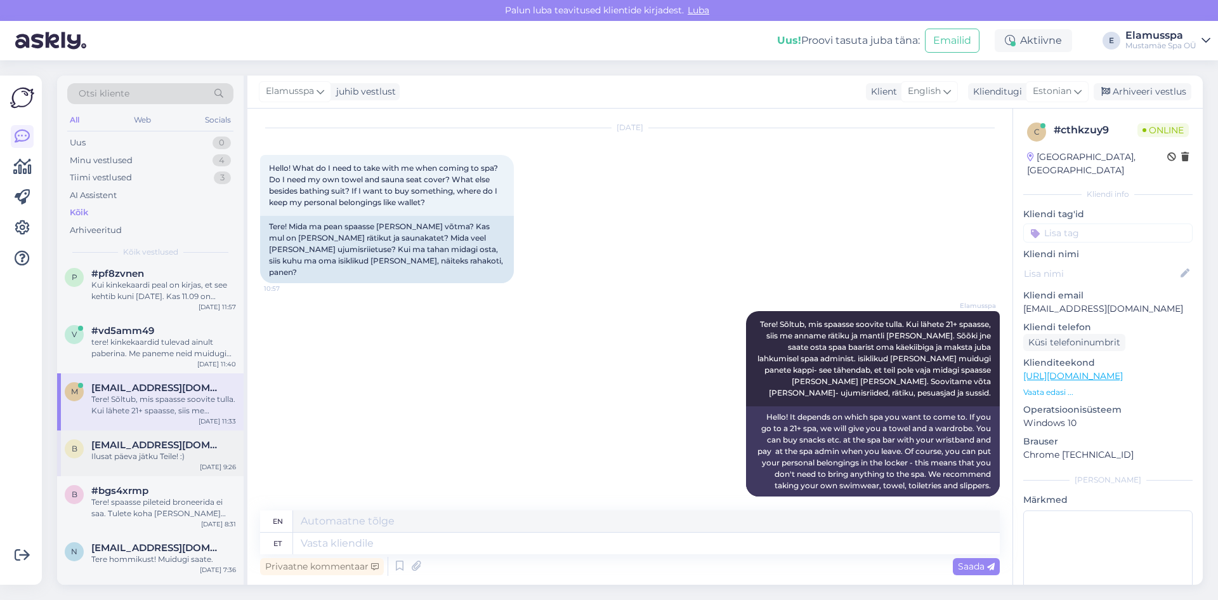
click at [175, 452] on div "b [EMAIL_ADDRESS][DOMAIN_NAME] Ilusat päeva jätku Teile! :) [DATE] 9:26" at bounding box center [150, 453] width 187 height 46
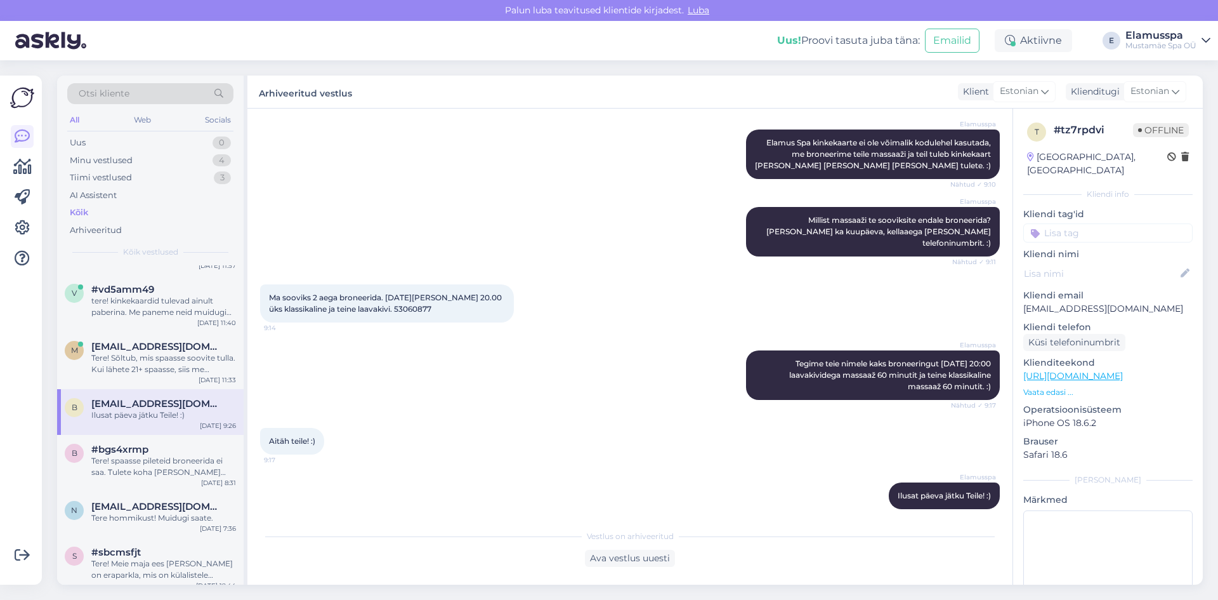
scroll to position [127, 0]
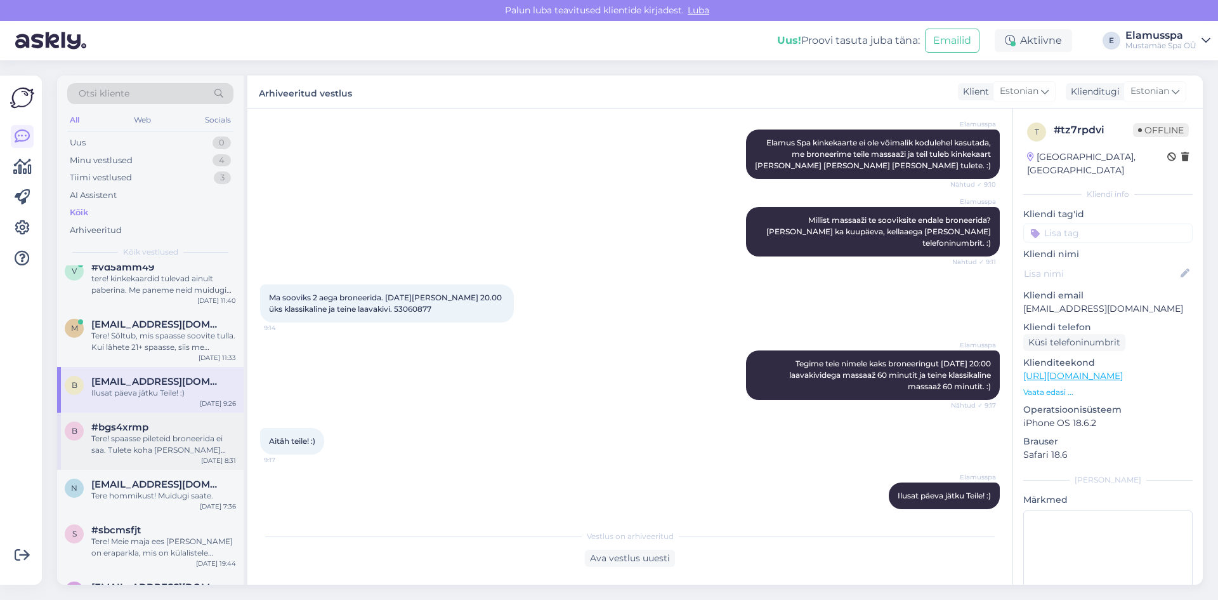
click at [177, 421] on div "#bgs4xrmp" at bounding box center [163, 426] width 145 height 11
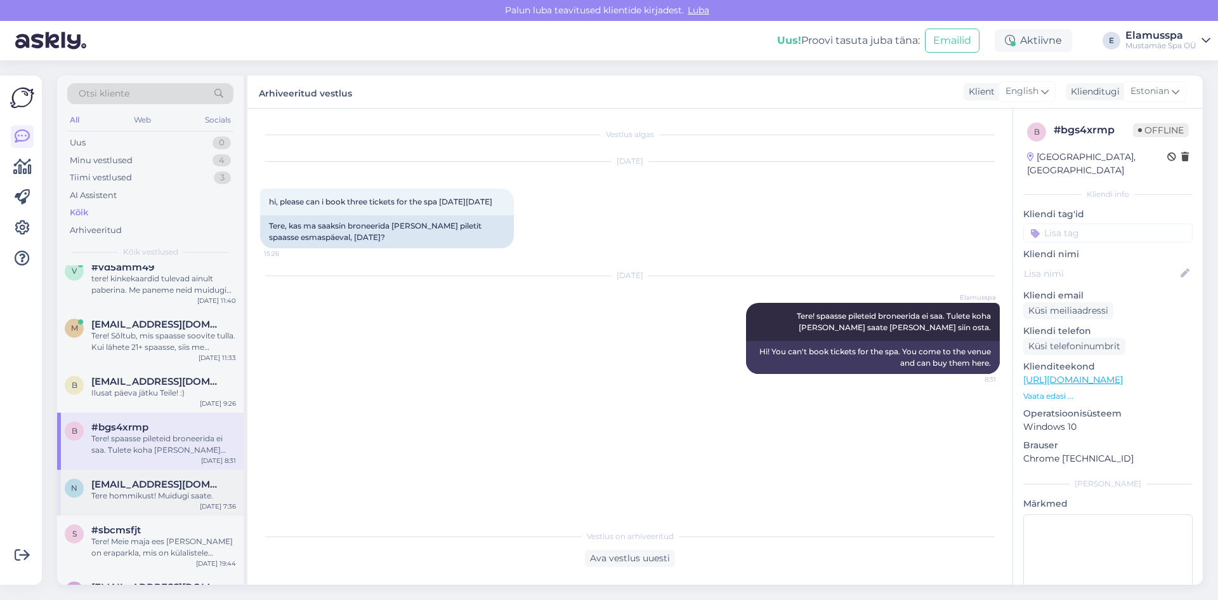
click at [171, 490] on div "Tere hommikust! Muidugi saate." at bounding box center [163, 495] width 145 height 11
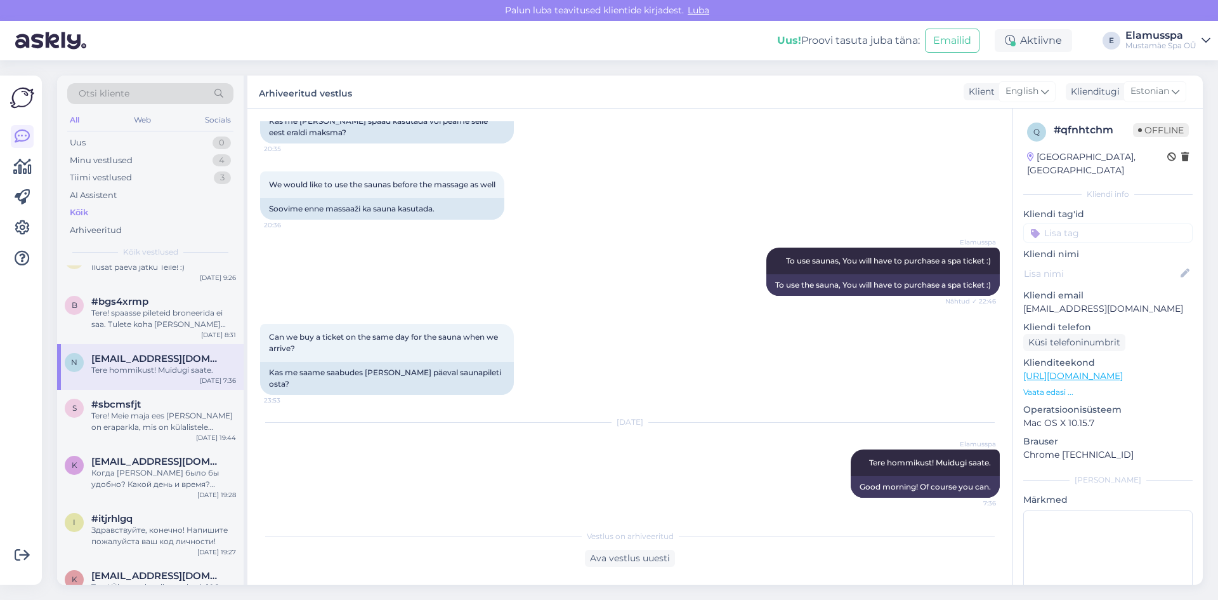
scroll to position [254, 0]
click at [169, 412] on div "Tere! Meie maja ees [PERSON_NAME] on eraparkla, mis on külalistele [GEOGRAPHIC_…" at bounding box center [163, 420] width 145 height 23
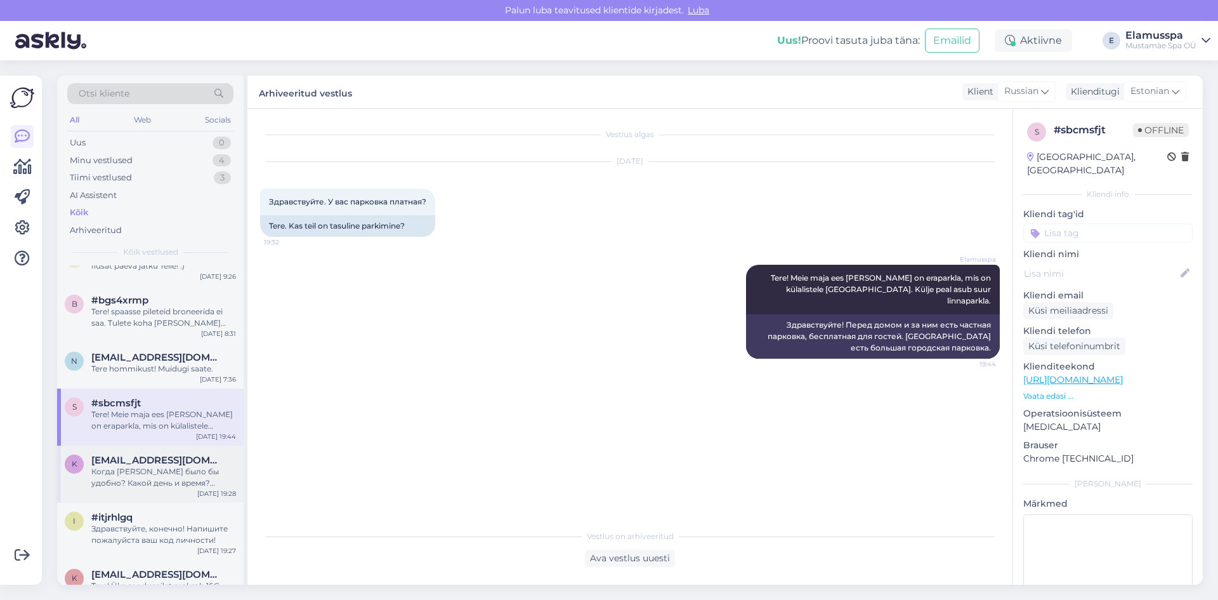
click at [169, 466] on div "Когда [PERSON_NAME] было бы удобно? Какой день и время? Играет ли роль пол масс…" at bounding box center [163, 477] width 145 height 23
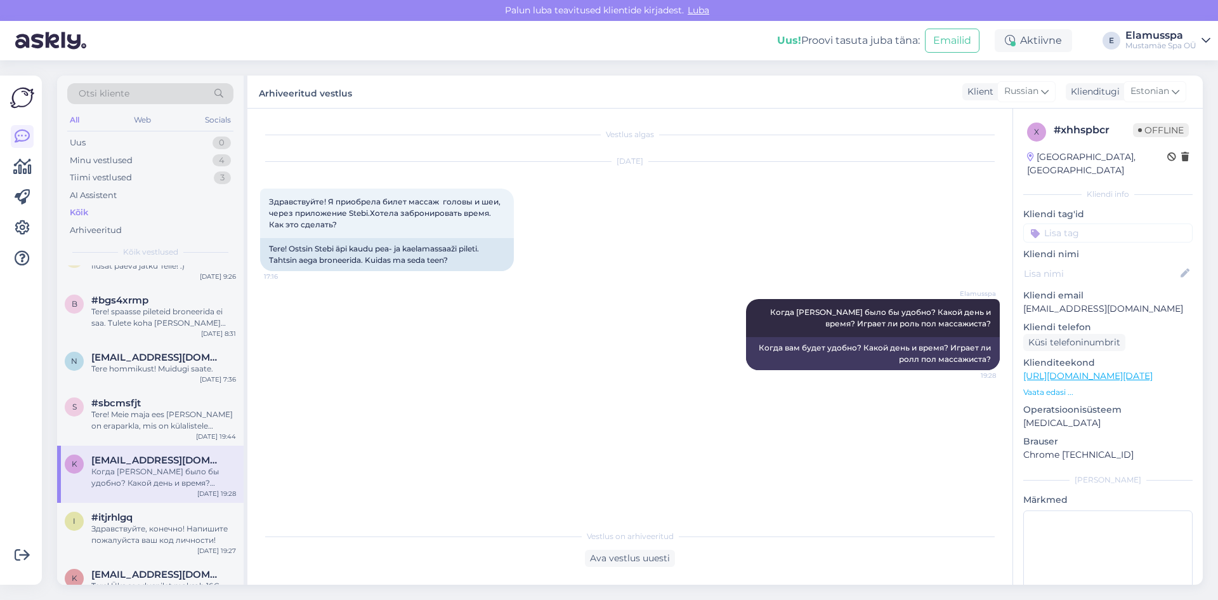
scroll to position [381, 0]
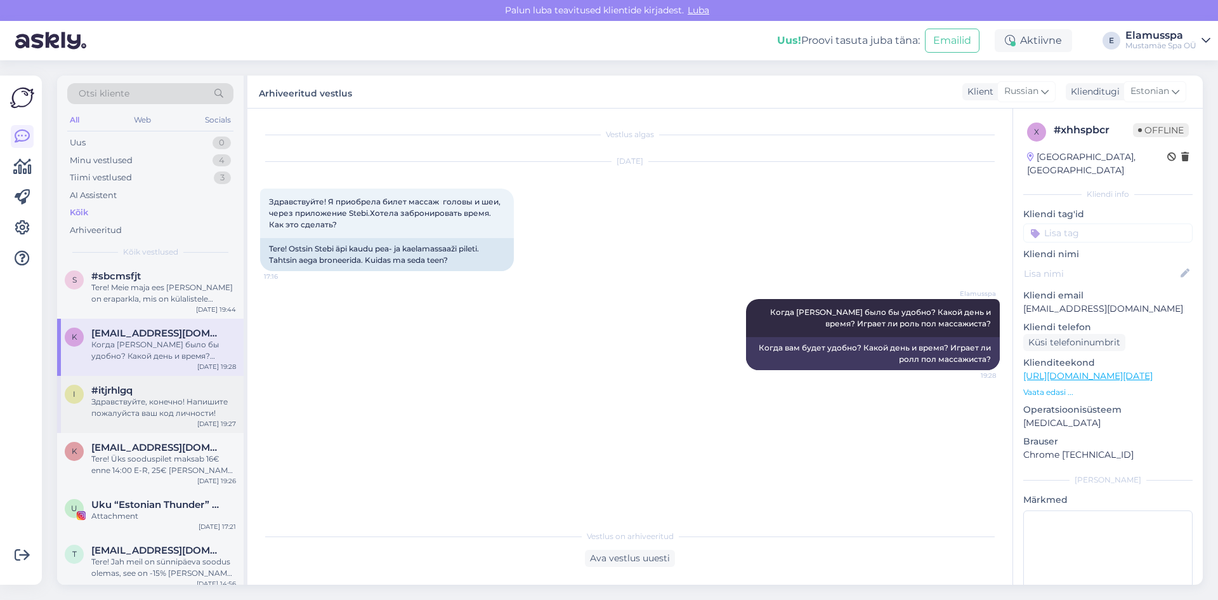
click at [181, 397] on div "Здравствуйте, конечно! Напишите пожалуйста ваш код личности!" at bounding box center [163, 407] width 145 height 23
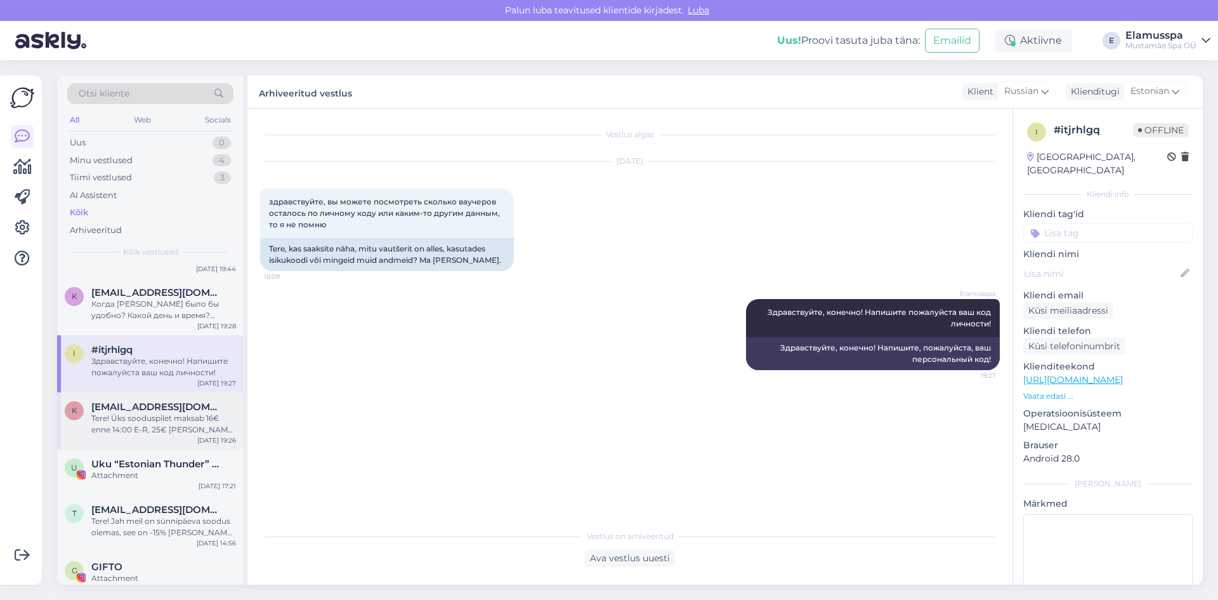
scroll to position [444, 0]
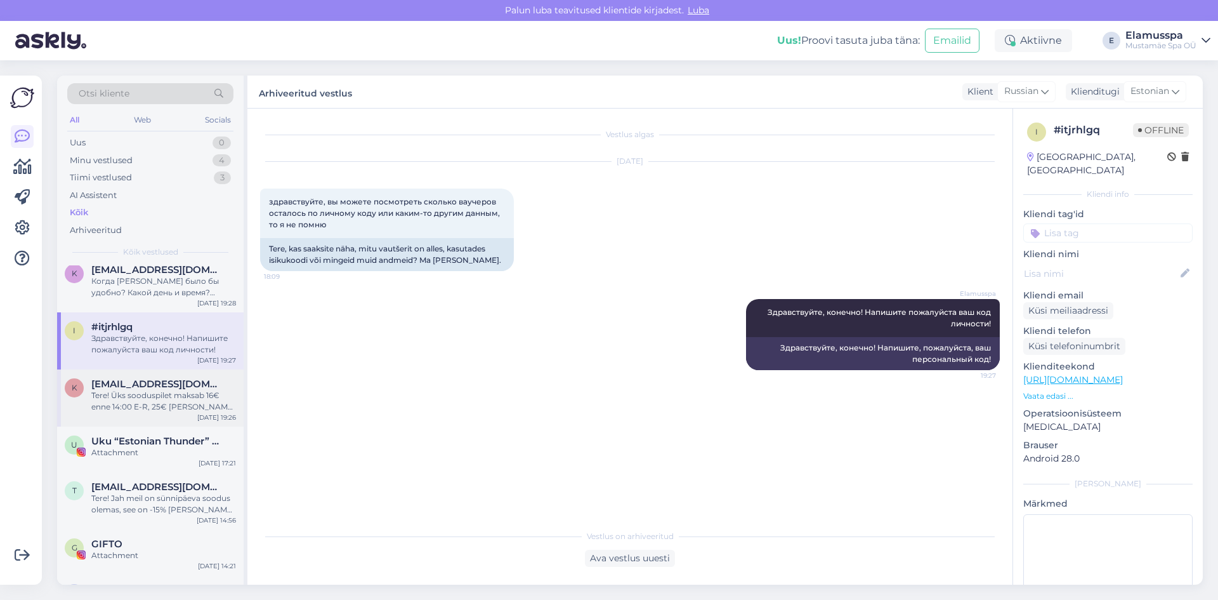
click at [153, 390] on div "Tere! Üks sooduspilet maksab 16€ enne 14:00 E-R, 25€ [PERSON_NAME] 14:00 ja 29€…" at bounding box center [163, 401] width 145 height 23
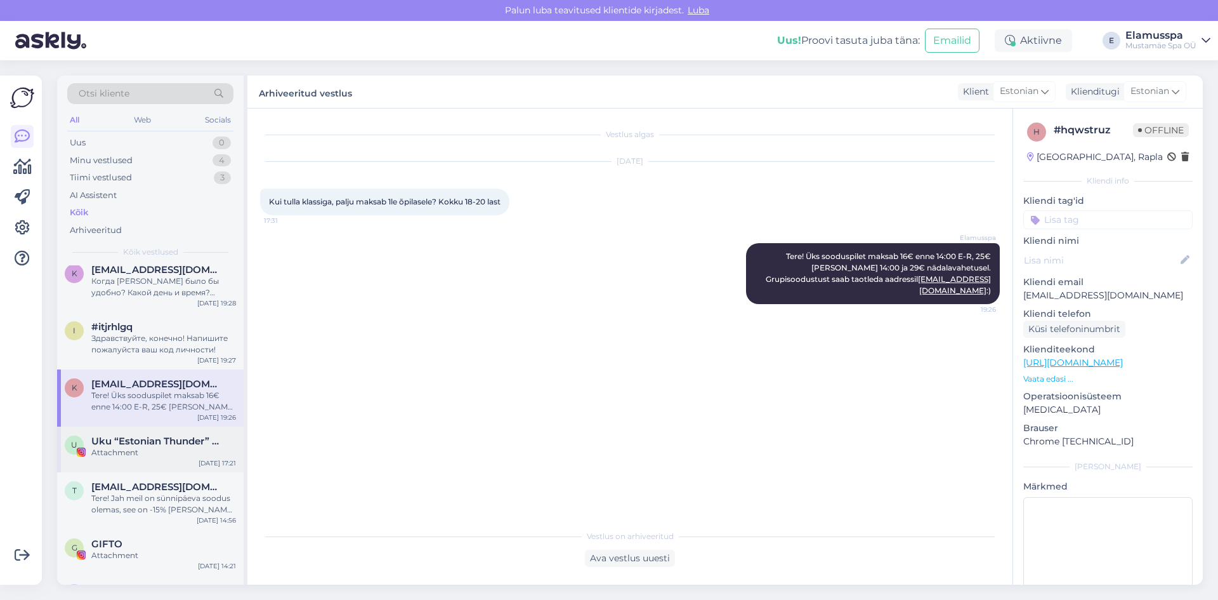
click at [147, 447] on div "Attachment" at bounding box center [163, 452] width 145 height 11
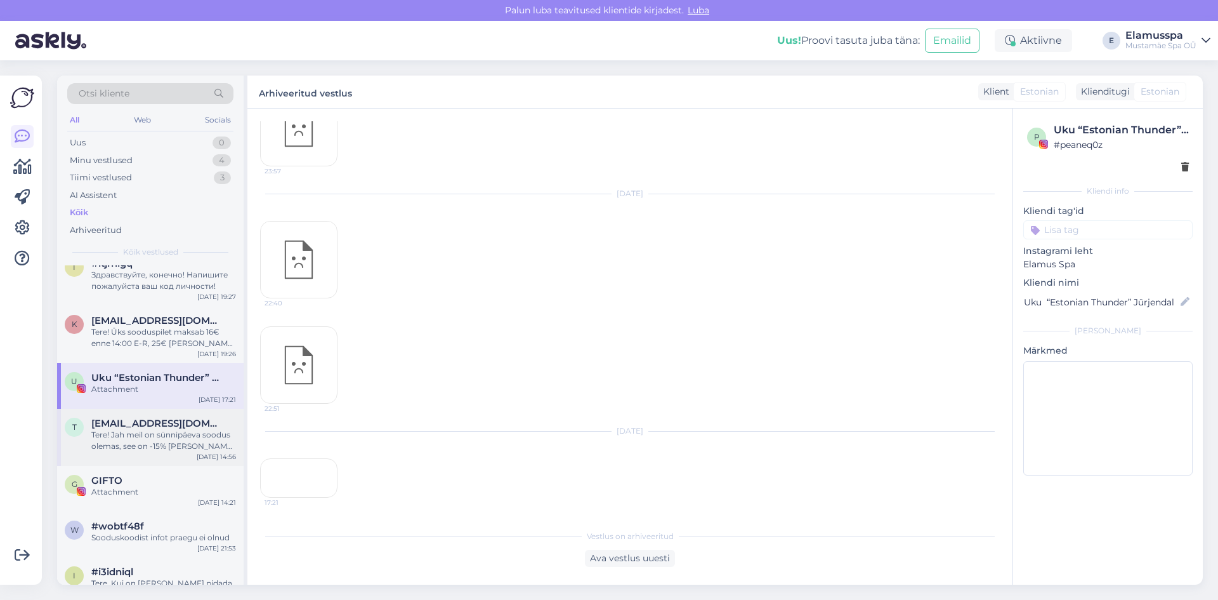
scroll to position [3027, 0]
click at [178, 418] on span "[EMAIL_ADDRESS][DOMAIN_NAME]" at bounding box center [157, 423] width 132 height 11
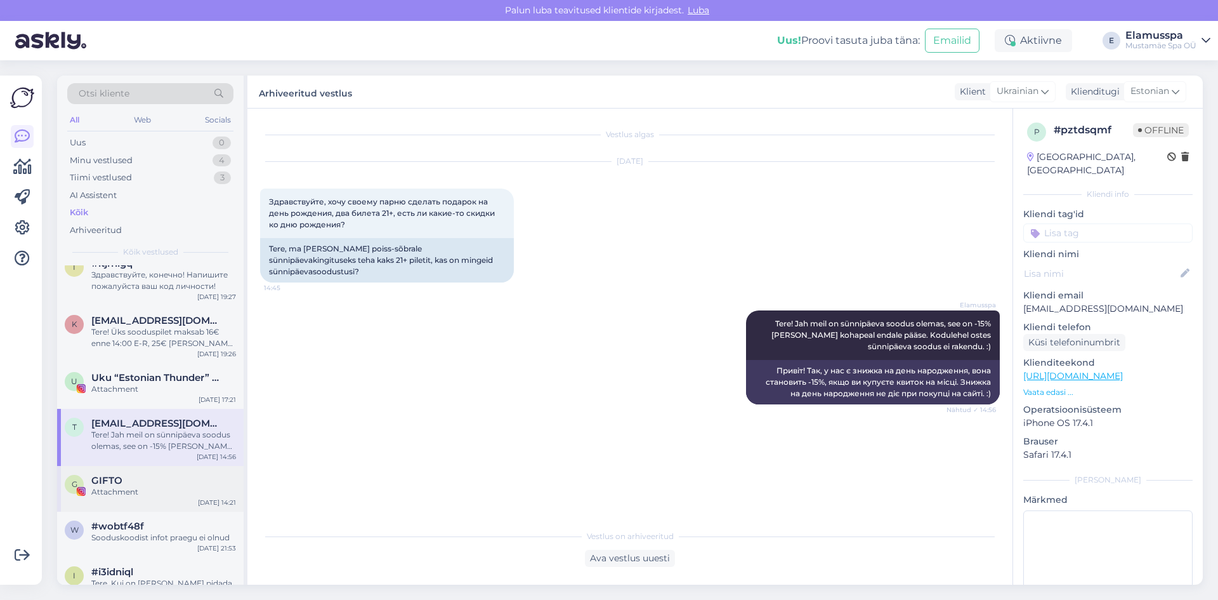
click at [171, 466] on div "G GIFTO Attachment [DATE] 14:21" at bounding box center [150, 489] width 187 height 46
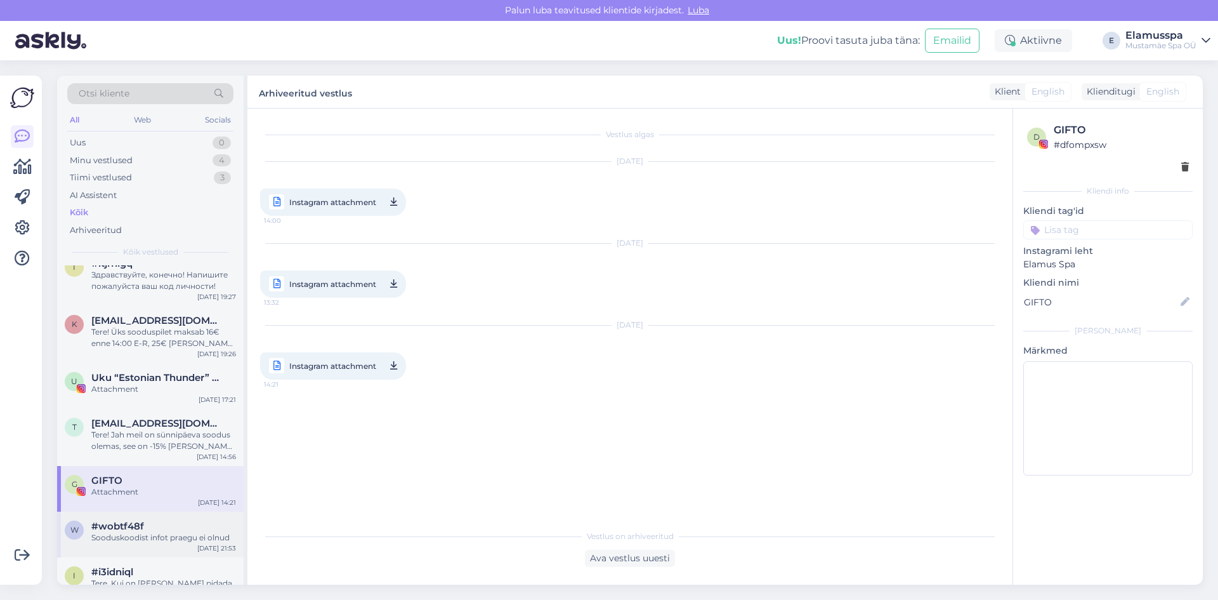
click at [162, 532] on div "Sooduskoodist infot praegu ei olnud" at bounding box center [163, 537] width 145 height 11
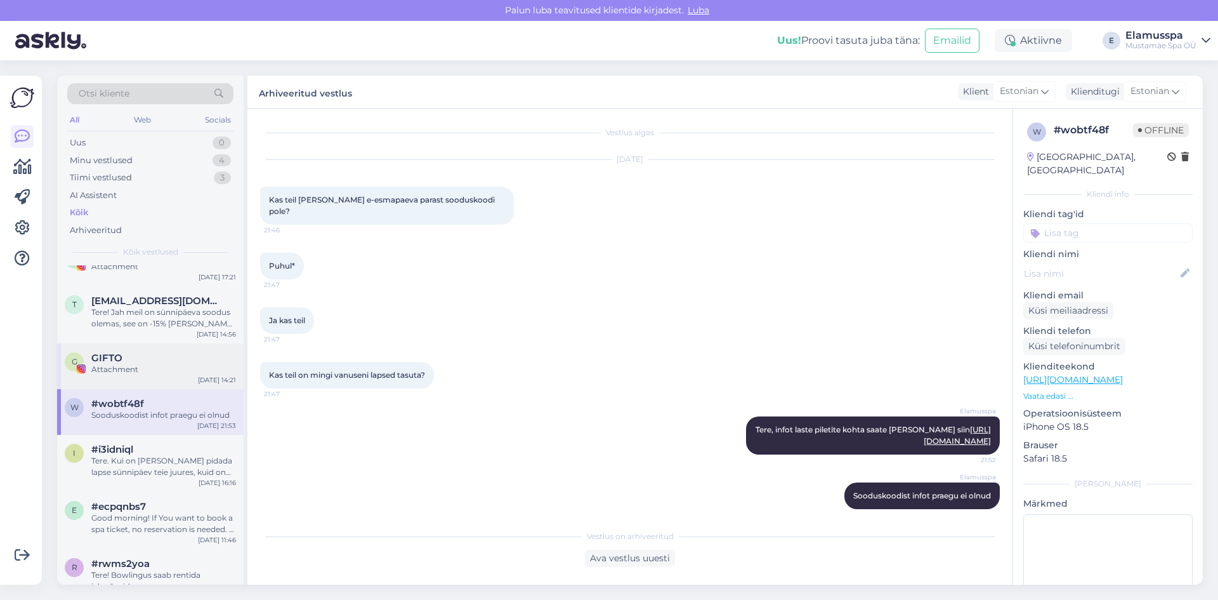
scroll to position [635, 0]
click at [165, 472] on div "i #i3idniql Tere. Kui on [PERSON_NAME] pidada lapse sünnipäev teie juures, kuid…" at bounding box center [150, 458] width 187 height 57
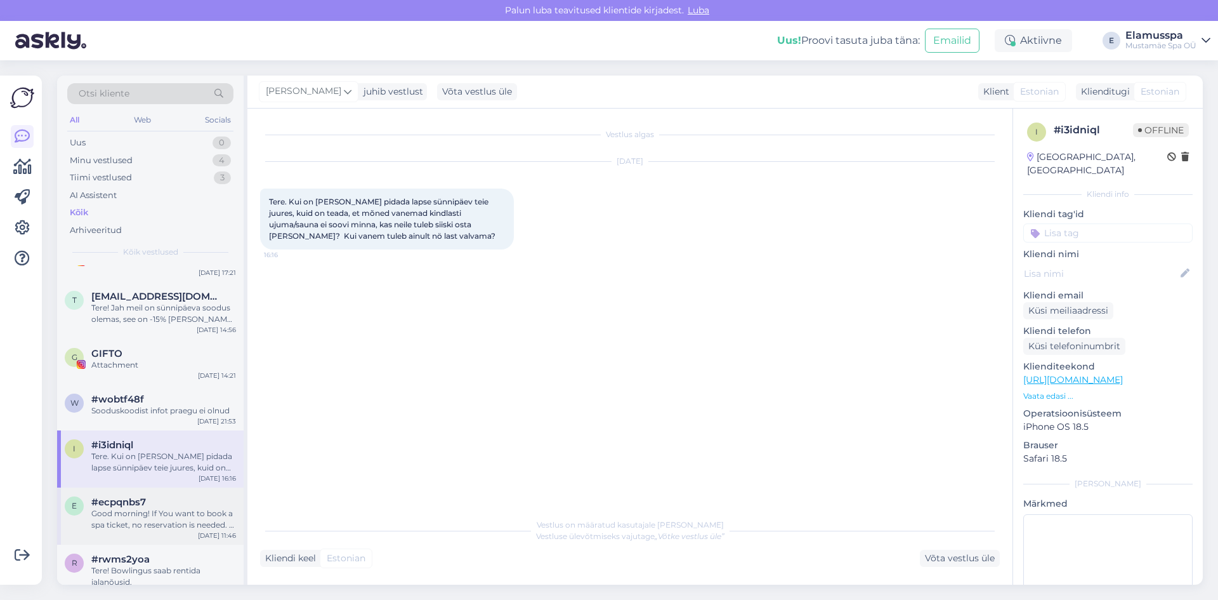
click at [167, 508] on div "Good morning! If You want to book a spa ticket, no reservation is needed. If yo…" at bounding box center [163, 519] width 145 height 23
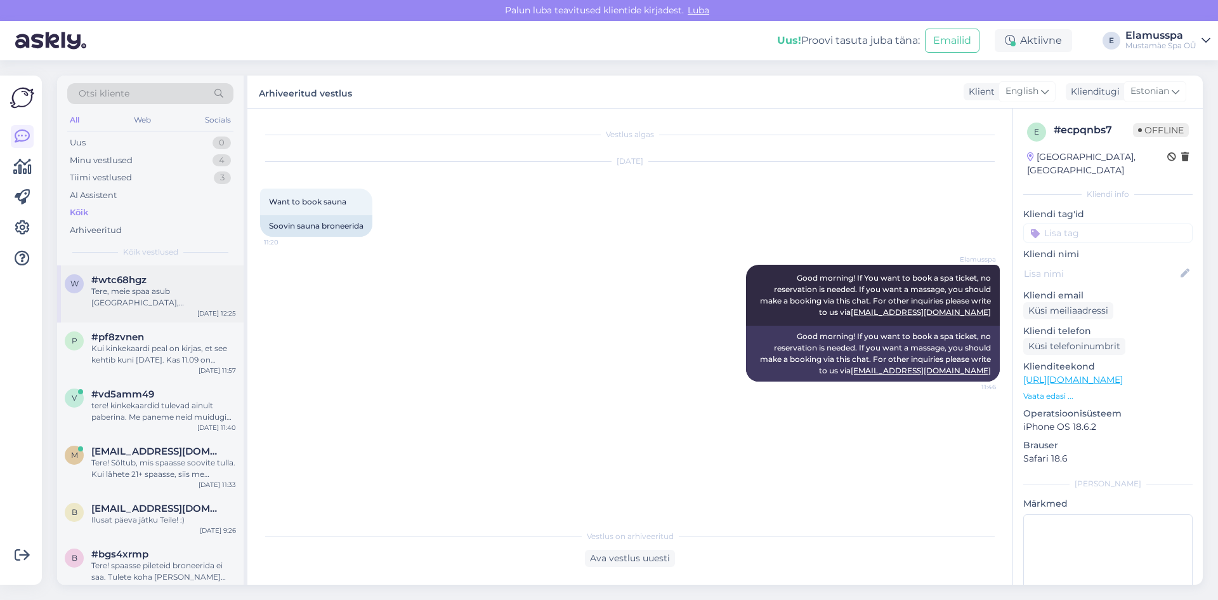
click at [197, 309] on div "w #wtc68hgz Tere, meie spaa asub [GEOGRAPHIC_DATA], jah [DATE] 12:25" at bounding box center [150, 293] width 187 height 57
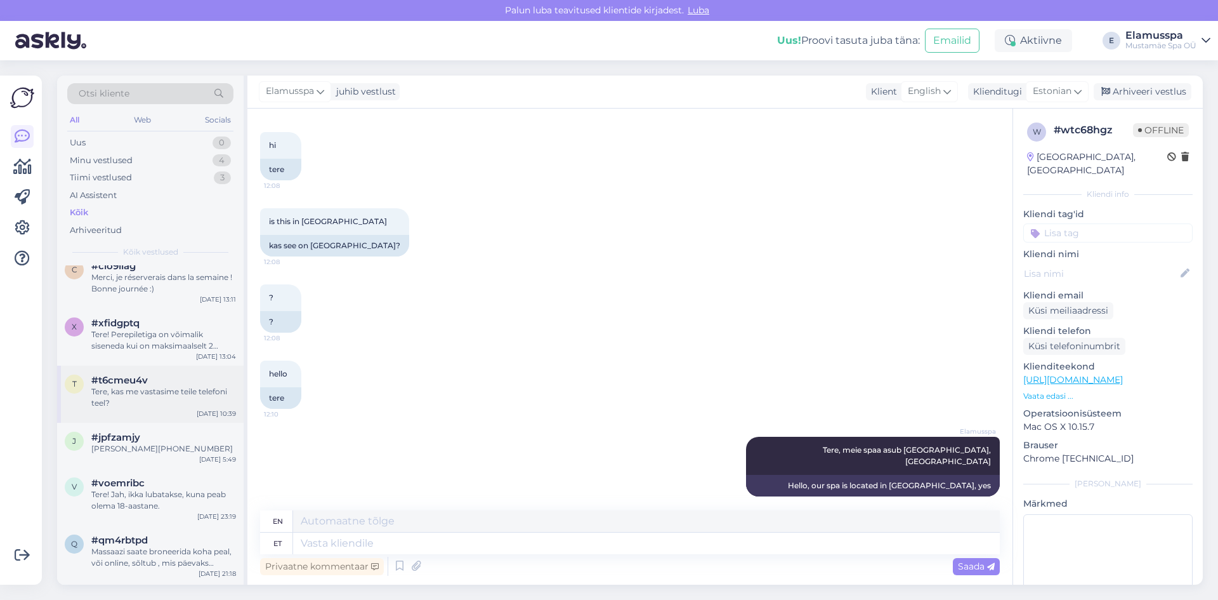
click at [168, 390] on div "Tere, kas me vastasime teile telefoni teel?" at bounding box center [163, 397] width 145 height 23
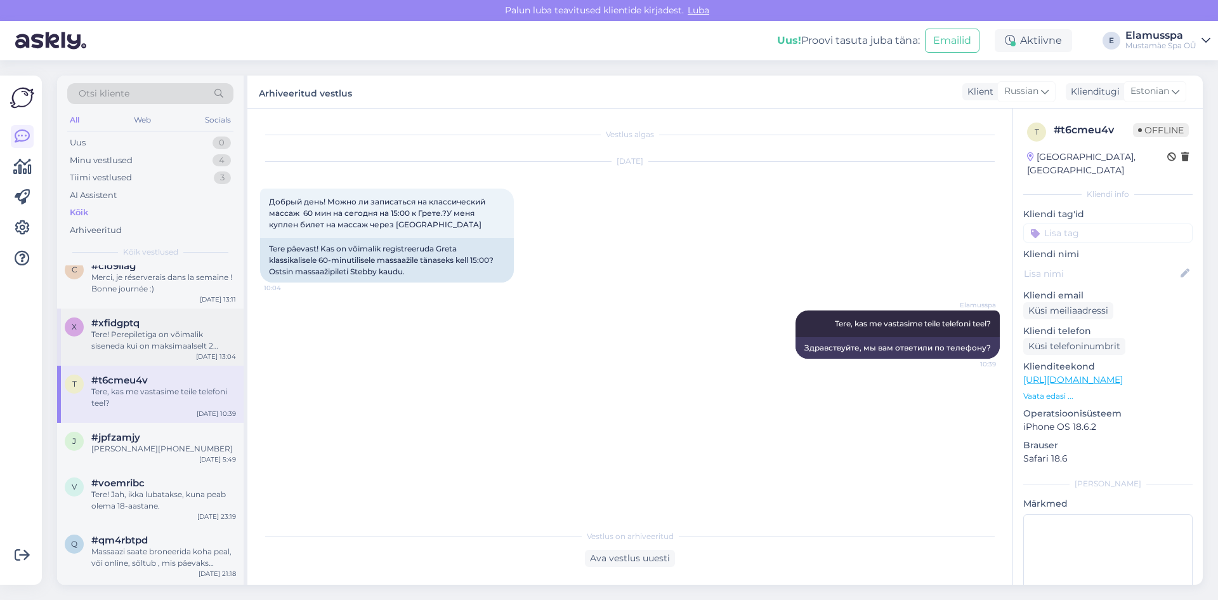
click at [179, 329] on div "Tere! Perepiletiga on võimalik siseneda kui on maksimaalselt 2 täiskavanut ja 3…" at bounding box center [163, 340] width 145 height 23
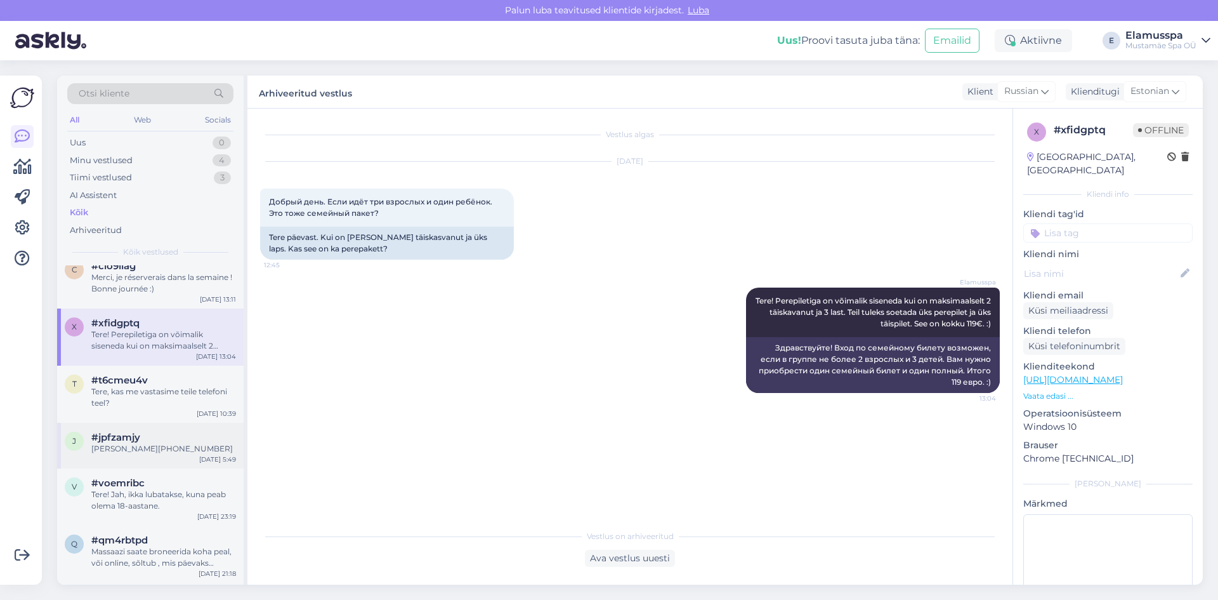
click at [216, 443] on div "[PERSON_NAME][PHONE_NUMBER]" at bounding box center [163, 448] width 145 height 11
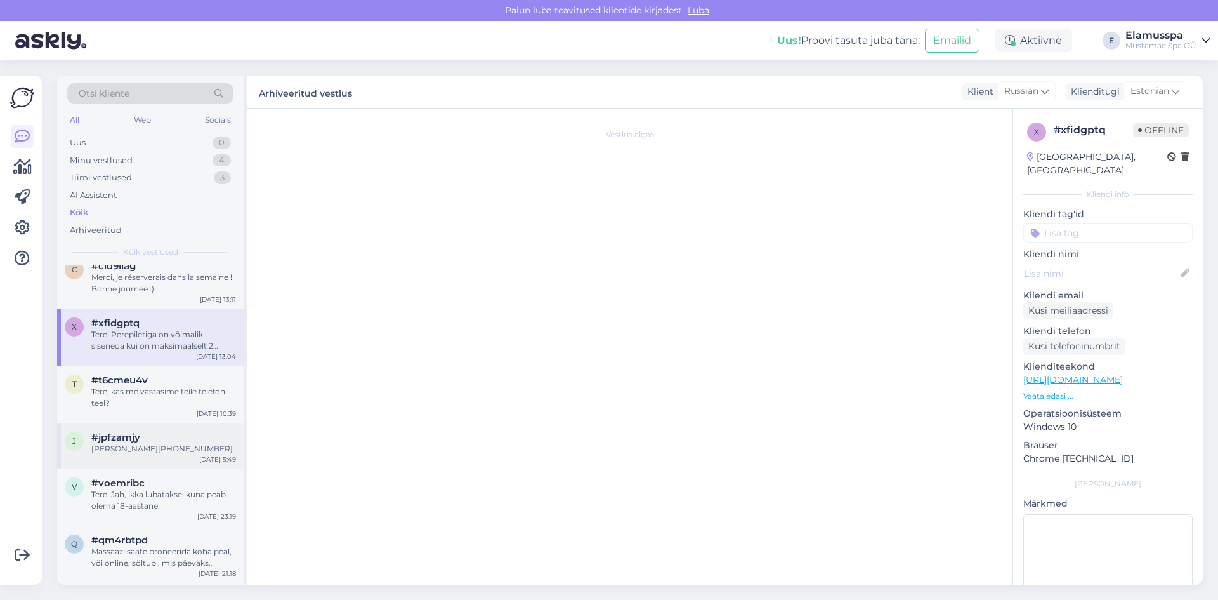
scroll to position [242, 0]
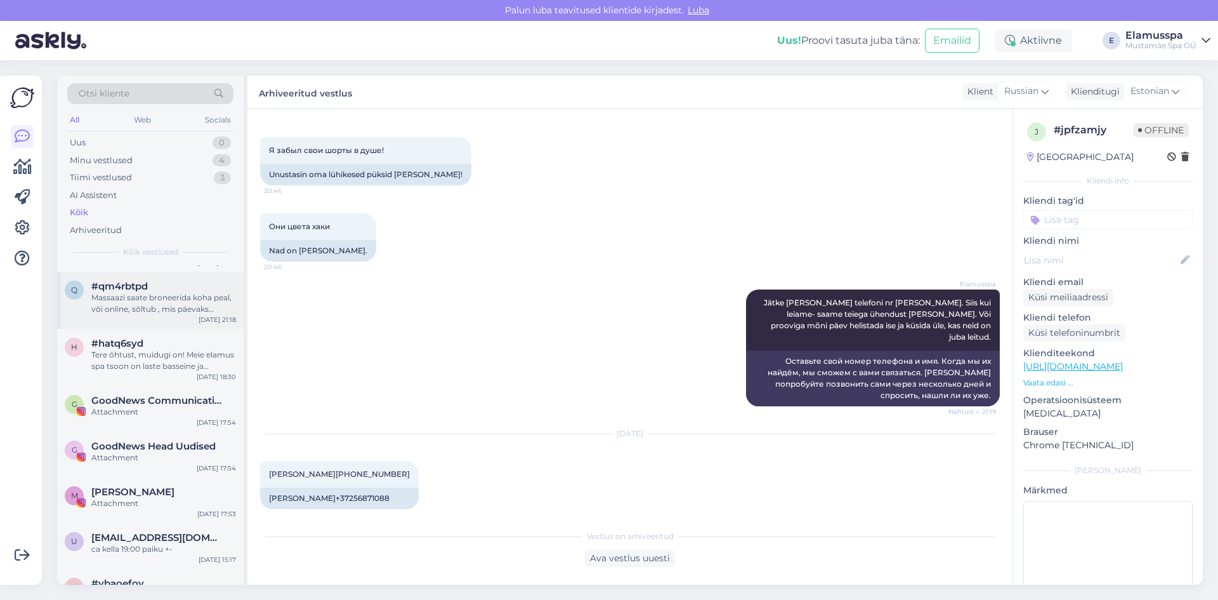
click at [192, 292] on div "Massaazi saate broneerida koha peal, või online, sõltub , mis päevaks massaazi …" at bounding box center [163, 303] width 145 height 23
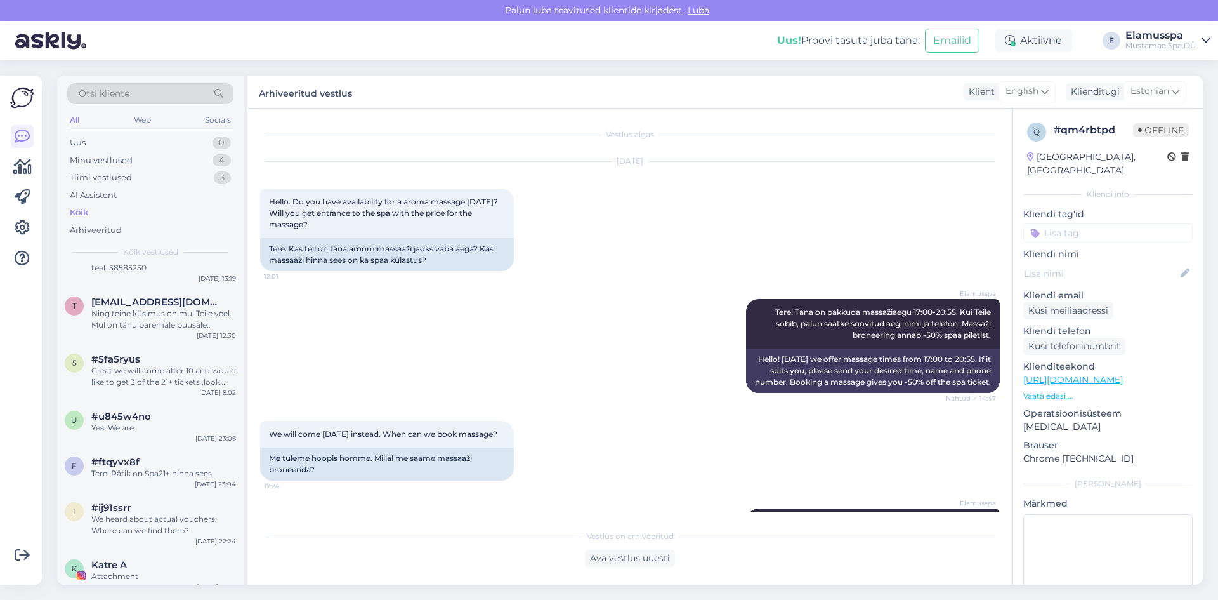
scroll to position [2221, 0]
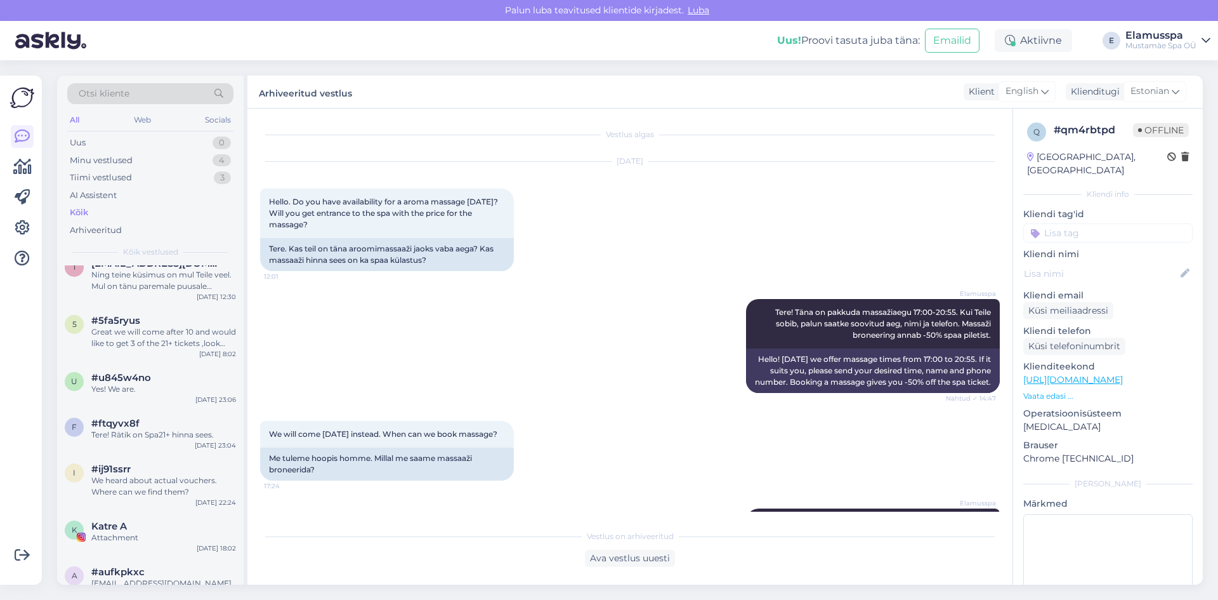
click at [164, 97] on div "Otsi kliente" at bounding box center [150, 93] width 166 height 21
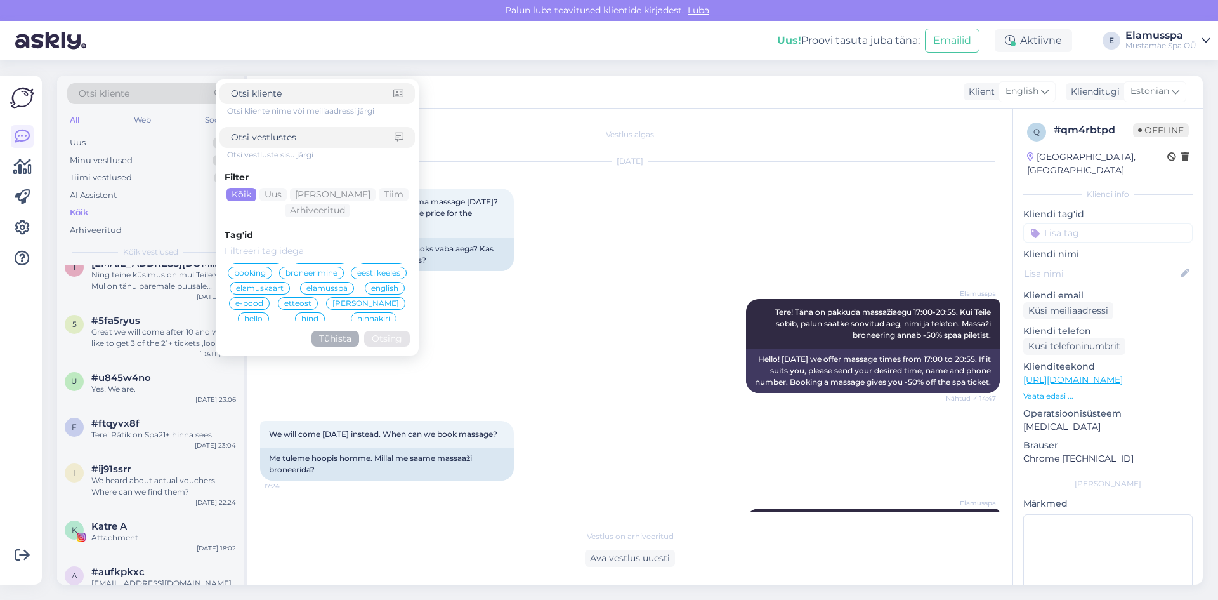
scroll to position [63, 0]
click at [336, 393] on div "Elamusspa Tere! [PERSON_NAME] on pakkuda massažiaegu 17:00-20:55. Kui Teile sob…" at bounding box center [630, 346] width 740 height 122
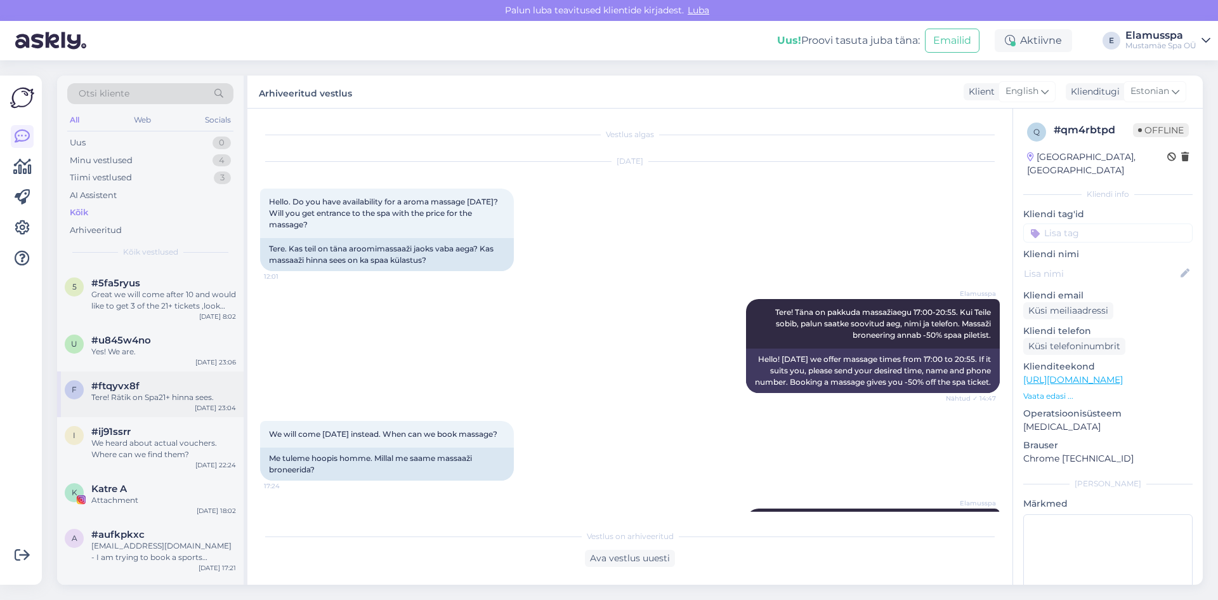
scroll to position [2411, 0]
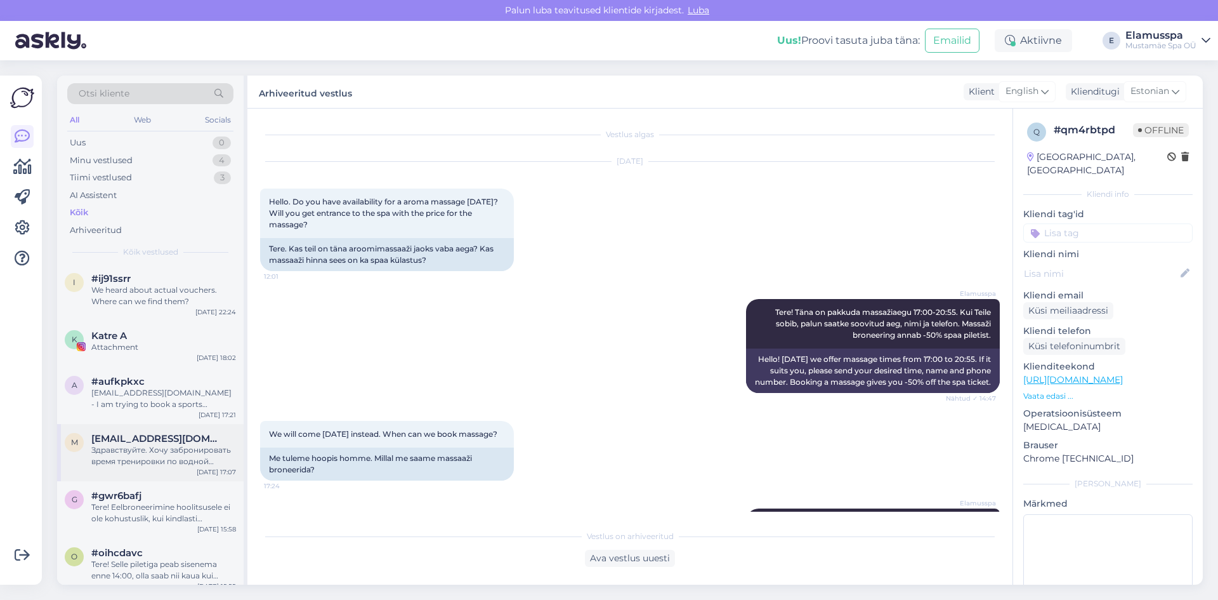
click at [172, 433] on span "[EMAIL_ADDRESS][DOMAIN_NAME]" at bounding box center [157, 438] width 132 height 11
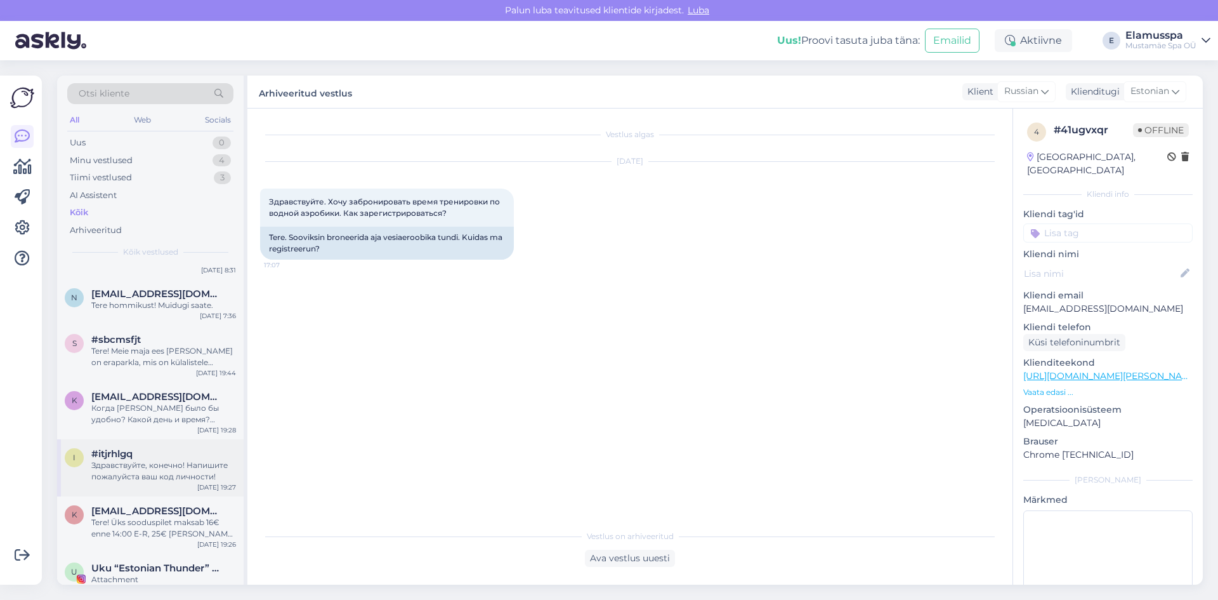
scroll to position [0, 0]
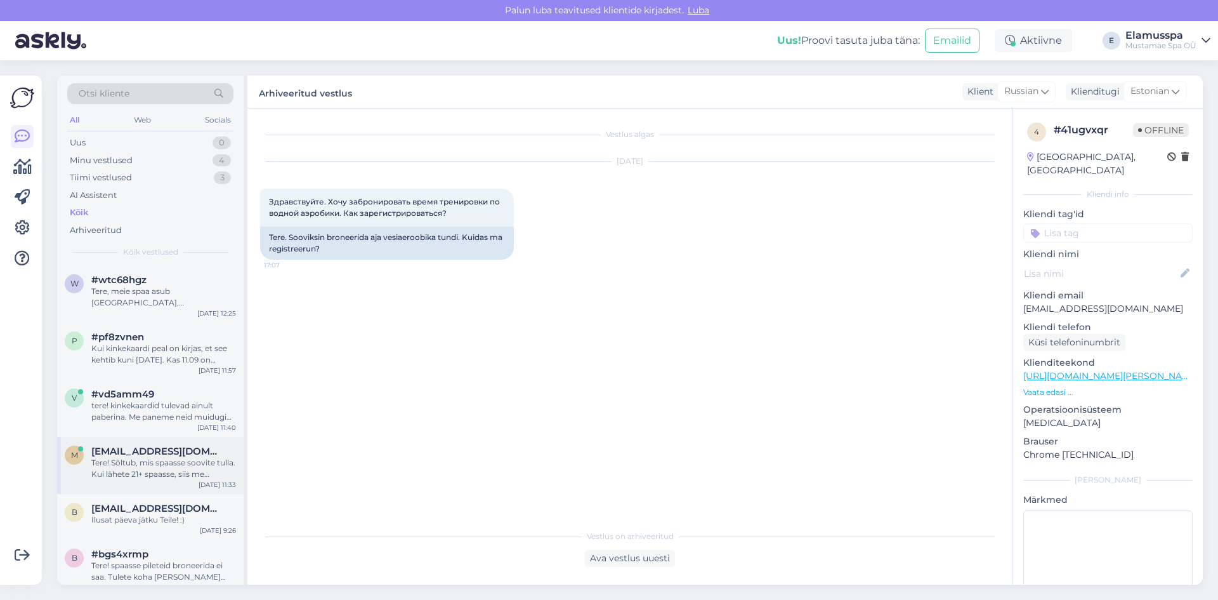
click at [157, 437] on div "m [EMAIL_ADDRESS][DOMAIN_NAME] Tere! Sõltub, mis spaasse soovite tulla. Kui läh…" at bounding box center [150, 465] width 187 height 57
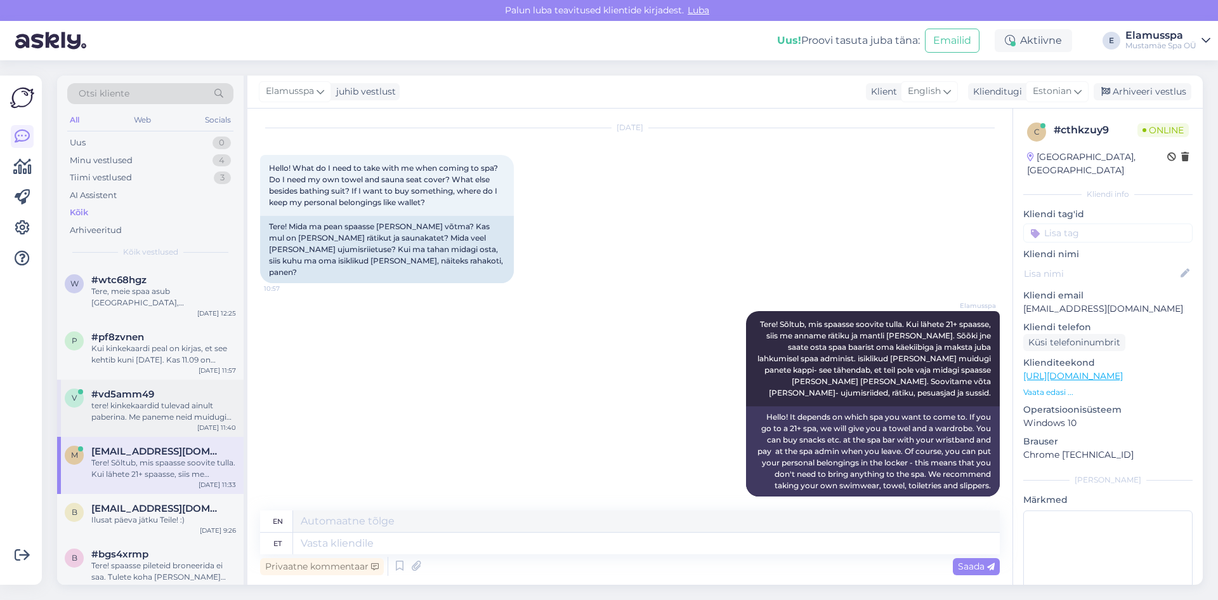
click at [160, 404] on div "tere! kinkekaardid tulevad ainult paberina. Me paneme neid muidugi ümbrikusse, …" at bounding box center [163, 411] width 145 height 23
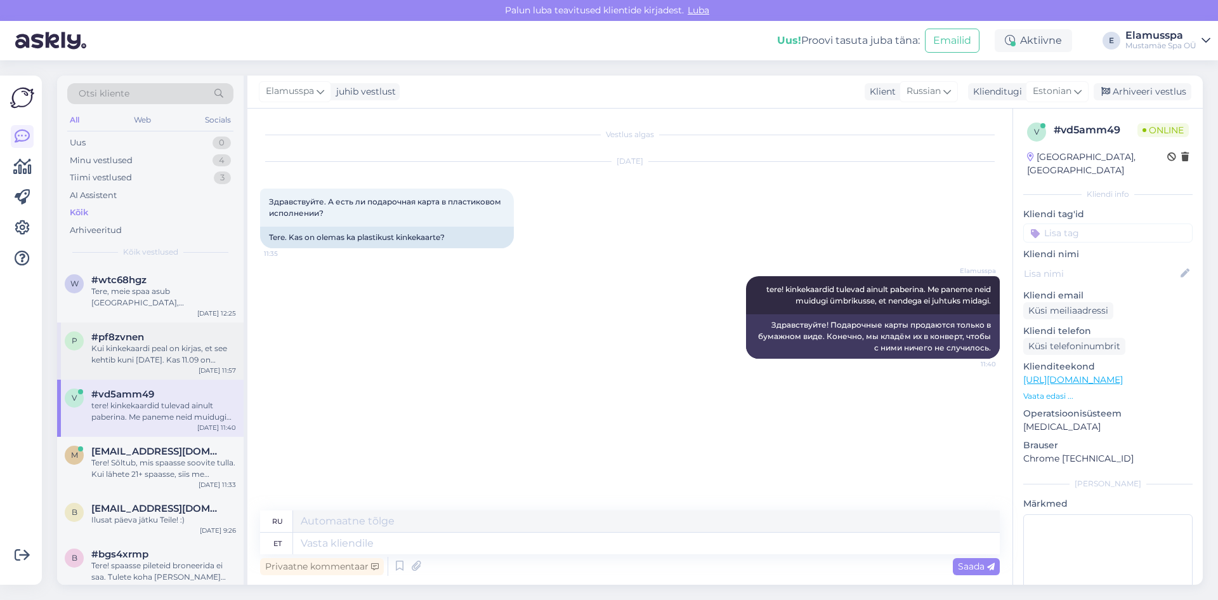
click at [159, 343] on div "Kui kinkekaardi peal on kirjas, et see kehtib kuni [DATE]. Kas 11.09 on [PERSON…" at bounding box center [163, 354] width 145 height 23
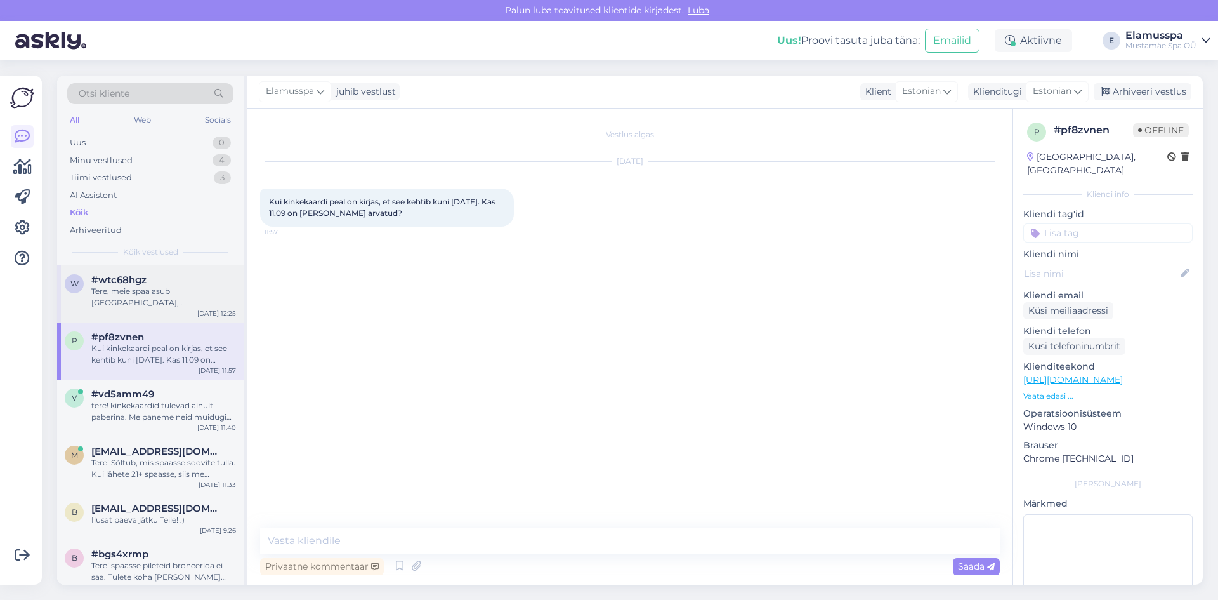
click at [194, 301] on div "w #wtc68hgz Tere, meie spaa asub [GEOGRAPHIC_DATA], jah [DATE] 12:25" at bounding box center [150, 293] width 187 height 57
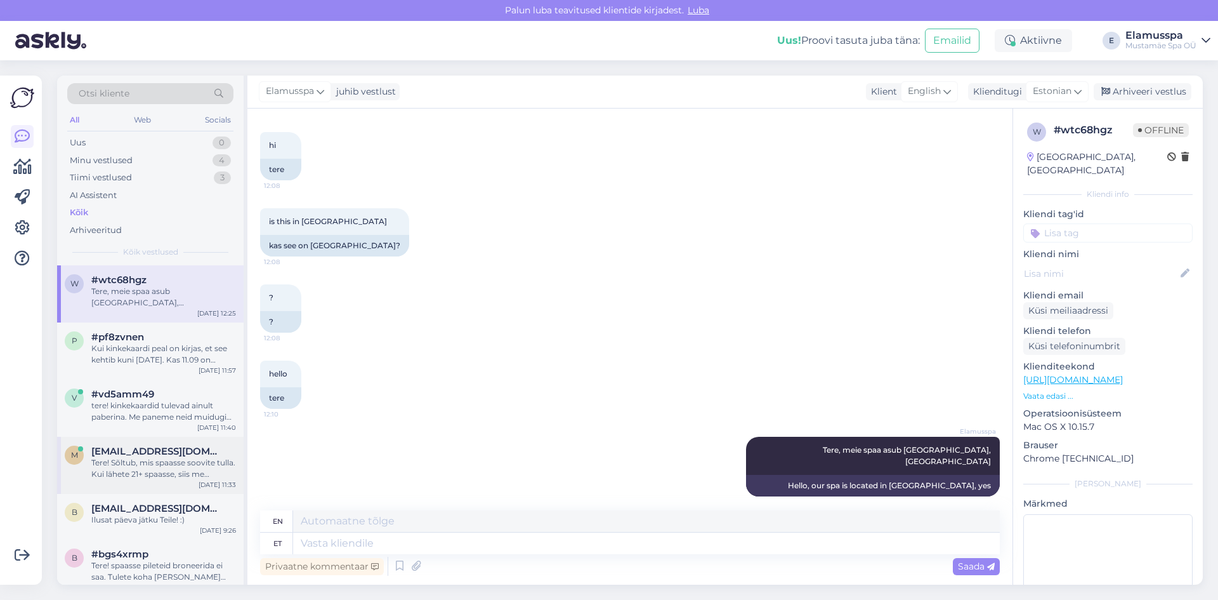
click at [192, 461] on div "Tere! Sõltub, mis spaasse soovite tulla. Kui lähete 21+ spaasse, siis me anname…" at bounding box center [163, 468] width 145 height 23
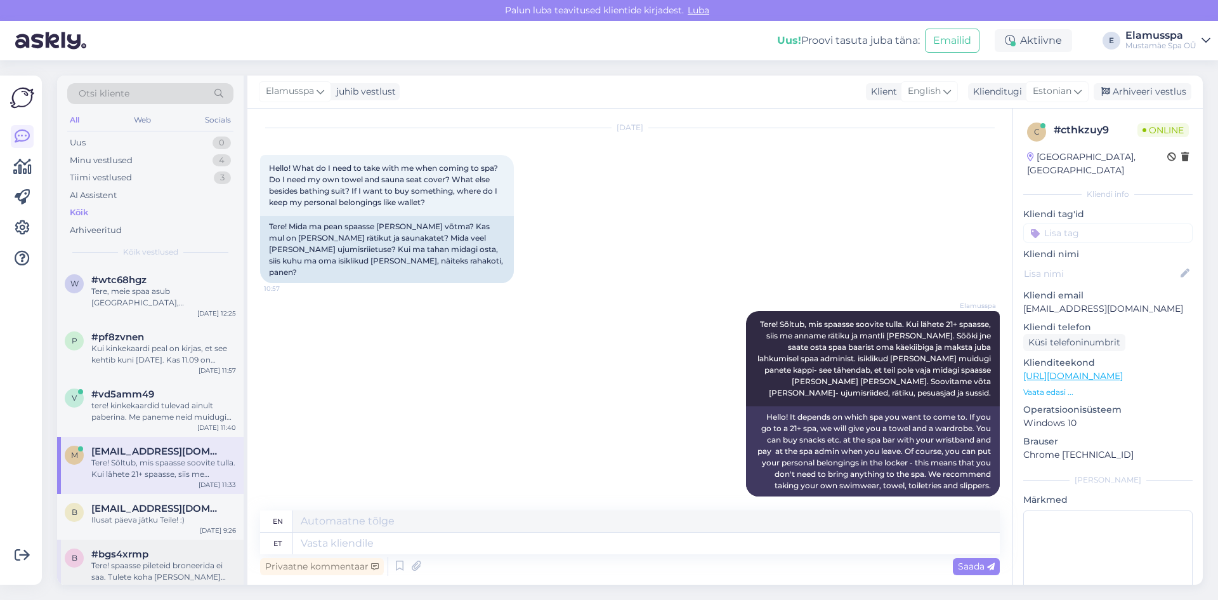
click at [180, 539] on div "b #bgs4xrmp Tere! spaasse pileteid broneerida ei saa. Tulete koha [PERSON_NAME]…" at bounding box center [150, 567] width 187 height 57
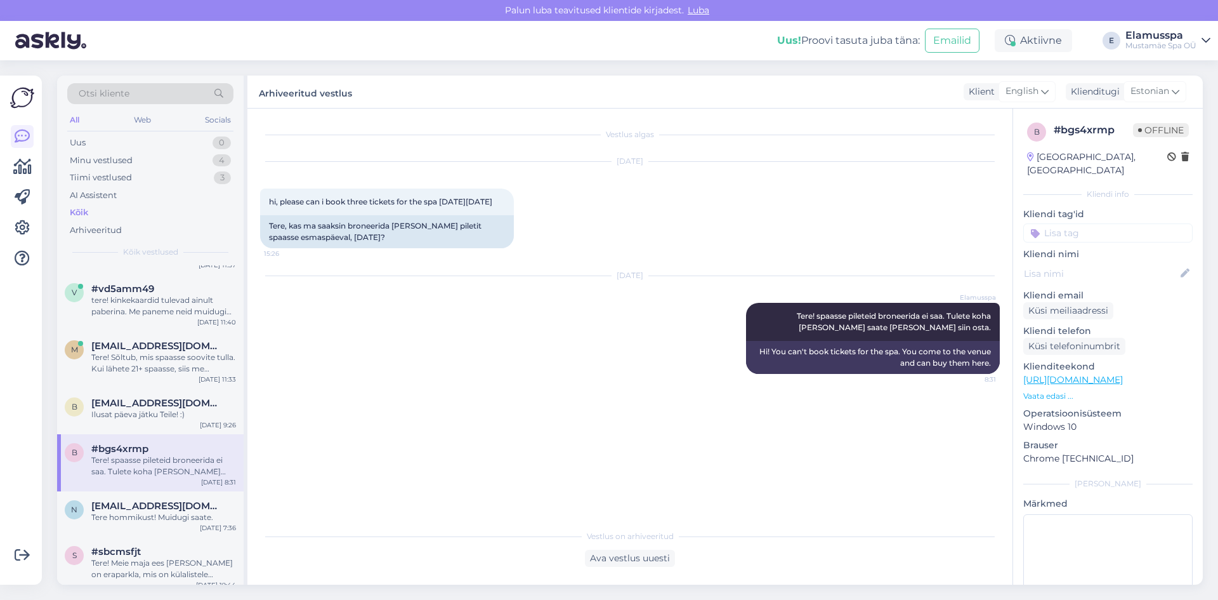
scroll to position [127, 0]
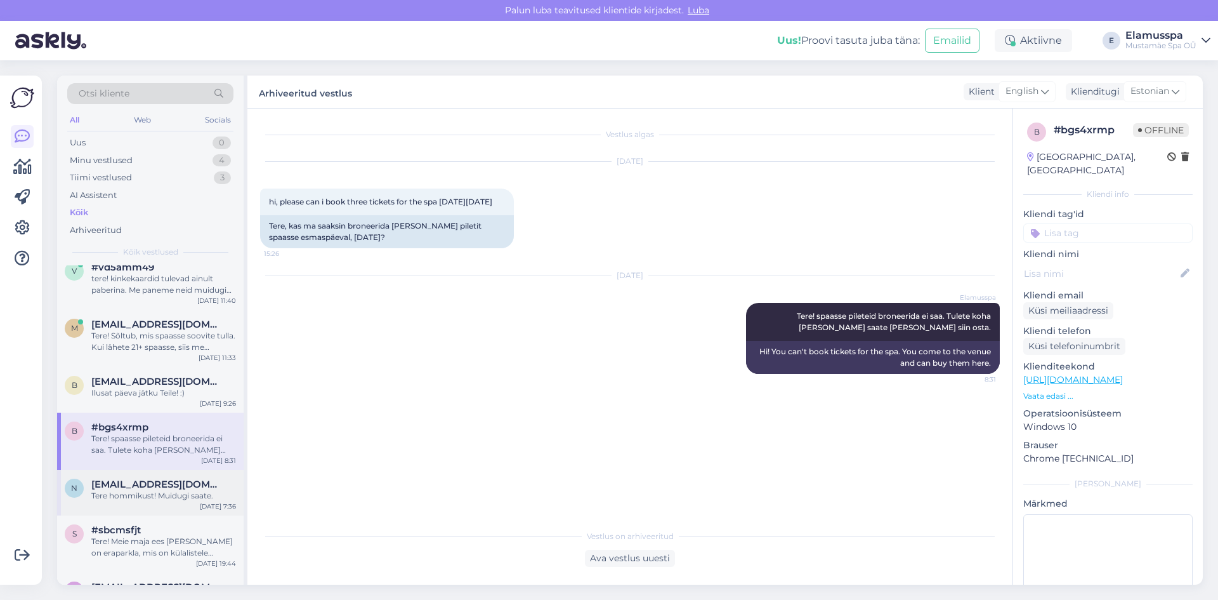
click at [145, 490] on div "Tere hommikust! Muidugi saate." at bounding box center [163, 495] width 145 height 11
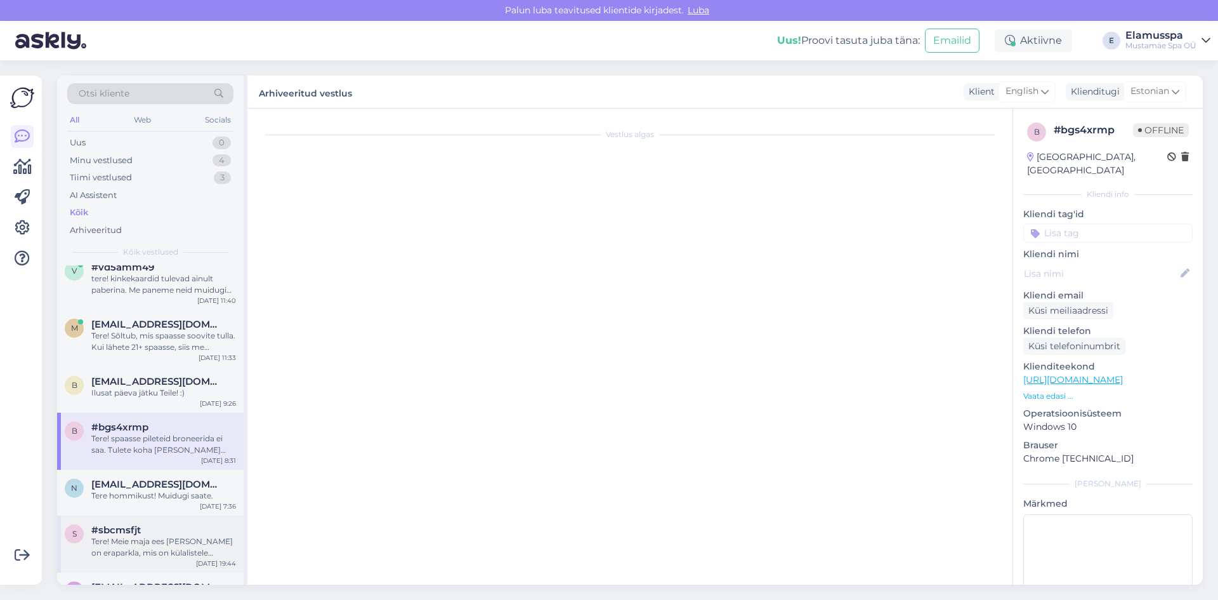
scroll to position [565, 0]
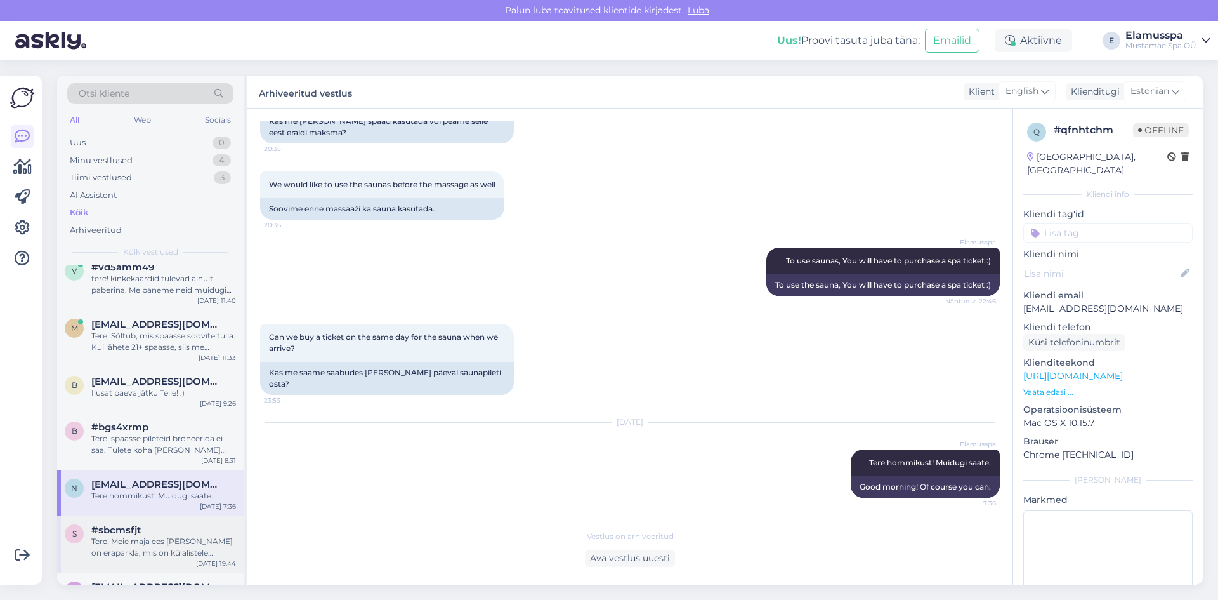
click at [149, 524] on div "#sbcmsfjt" at bounding box center [163, 529] width 145 height 11
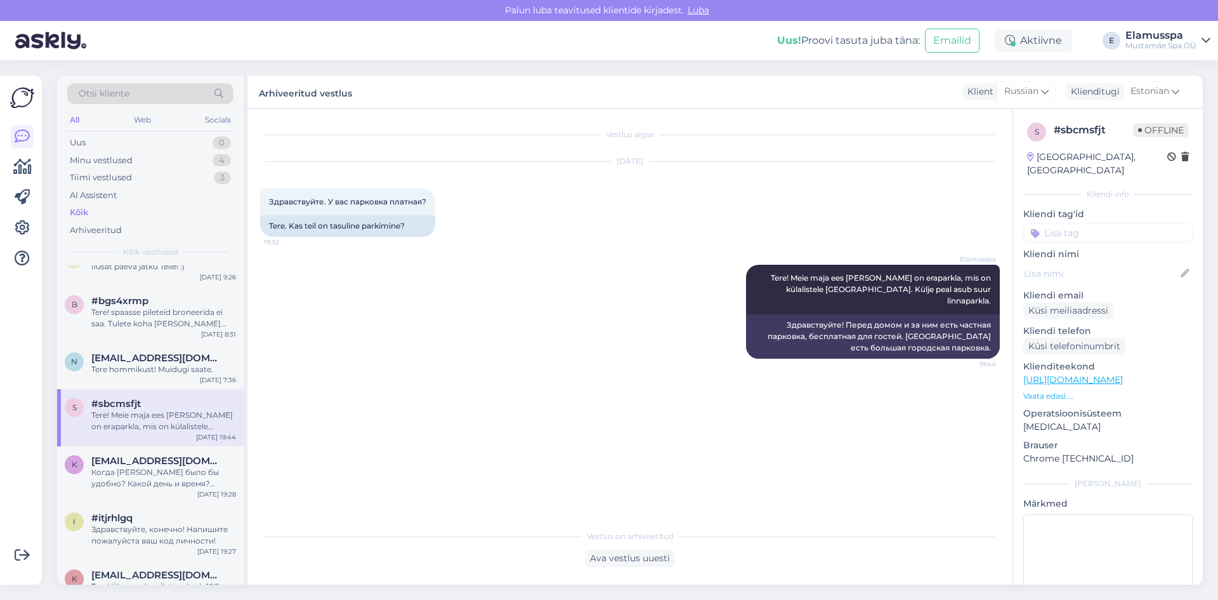
scroll to position [254, 0]
click at [187, 471] on div "Когда [PERSON_NAME] было бы удобно? Какой день и время? Играет ли роль пол масс…" at bounding box center [163, 477] width 145 height 23
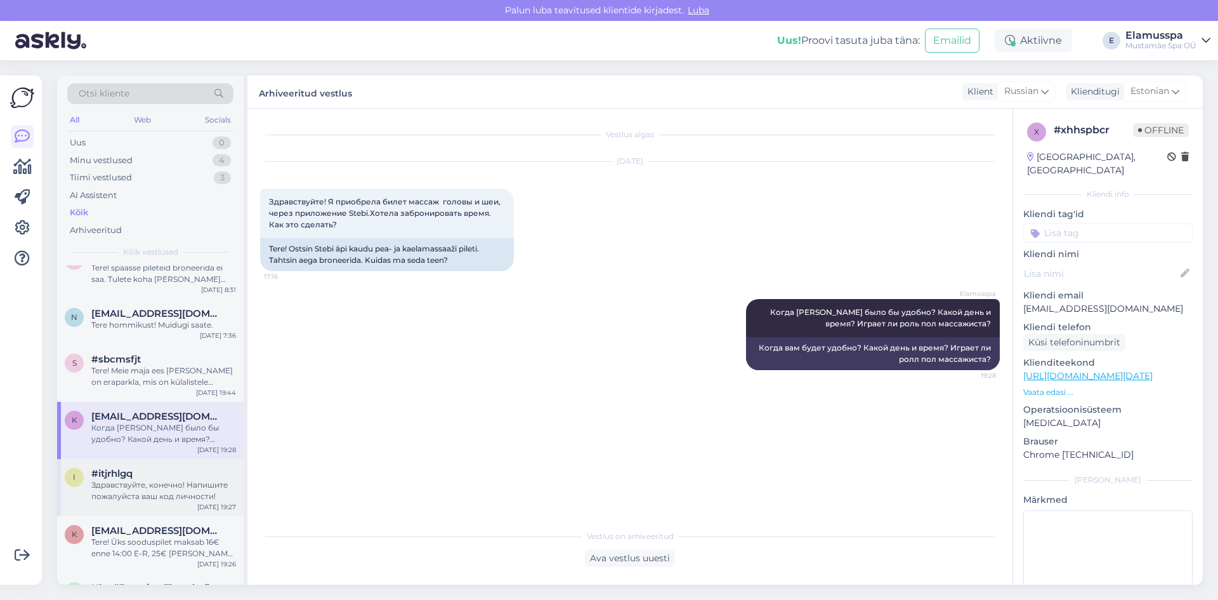
scroll to position [317, 0]
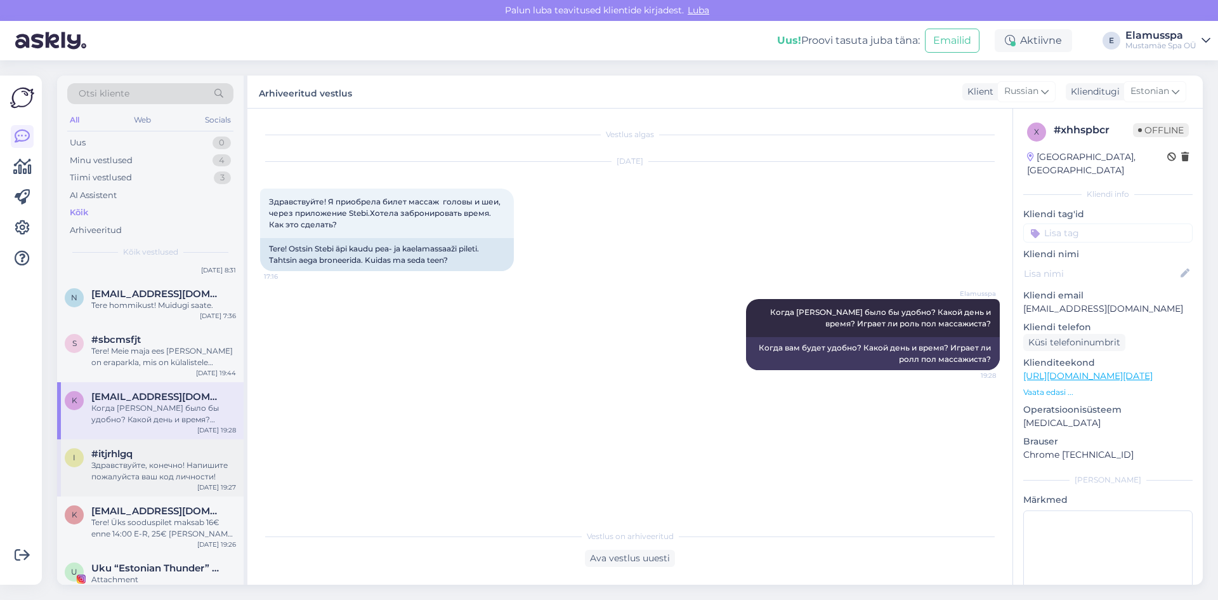
click at [153, 459] on div "Здравствуйте, конечно! Напишите пожалуйста ваш код личности!" at bounding box center [163, 470] width 145 height 23
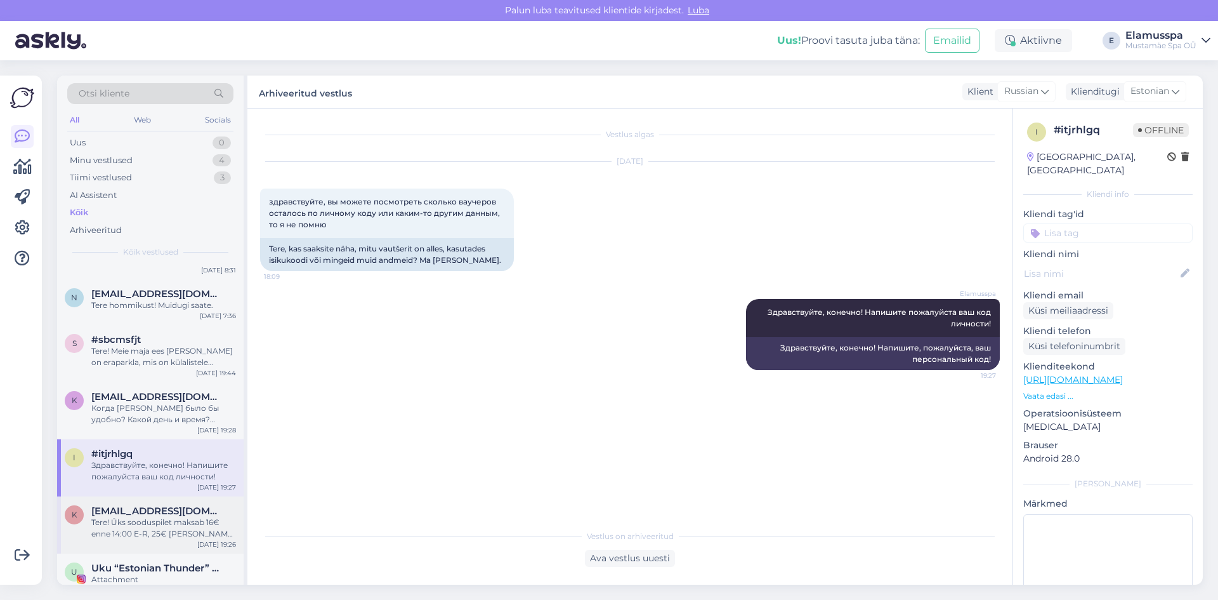
click at [180, 505] on span "[EMAIL_ADDRESS][DOMAIN_NAME]" at bounding box center [157, 510] width 132 height 11
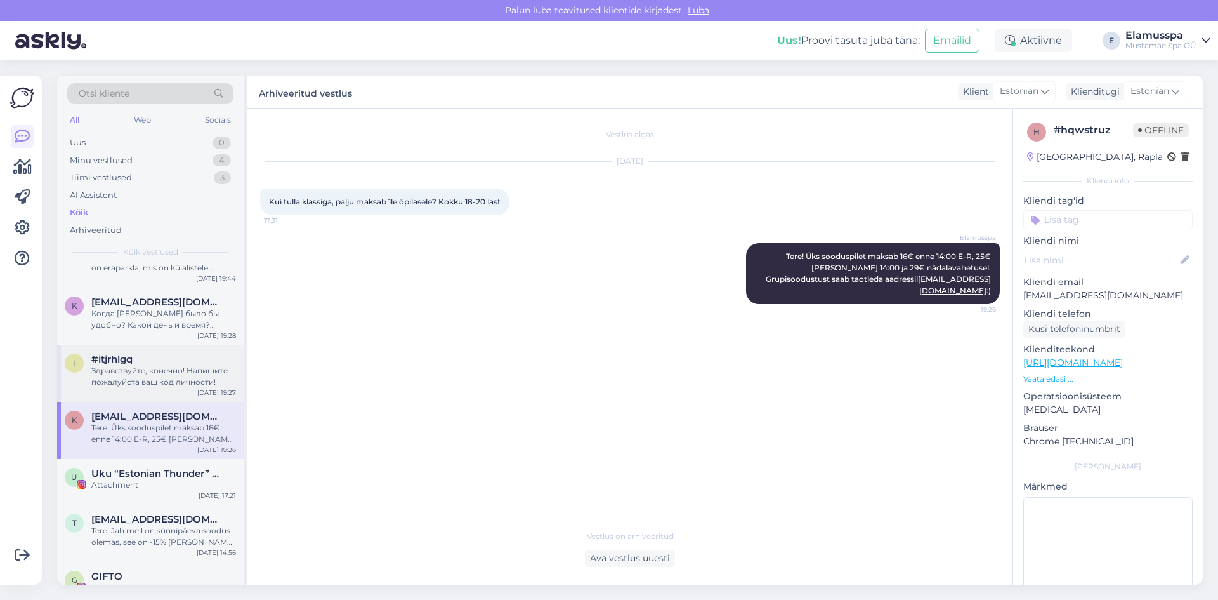
scroll to position [508, 0]
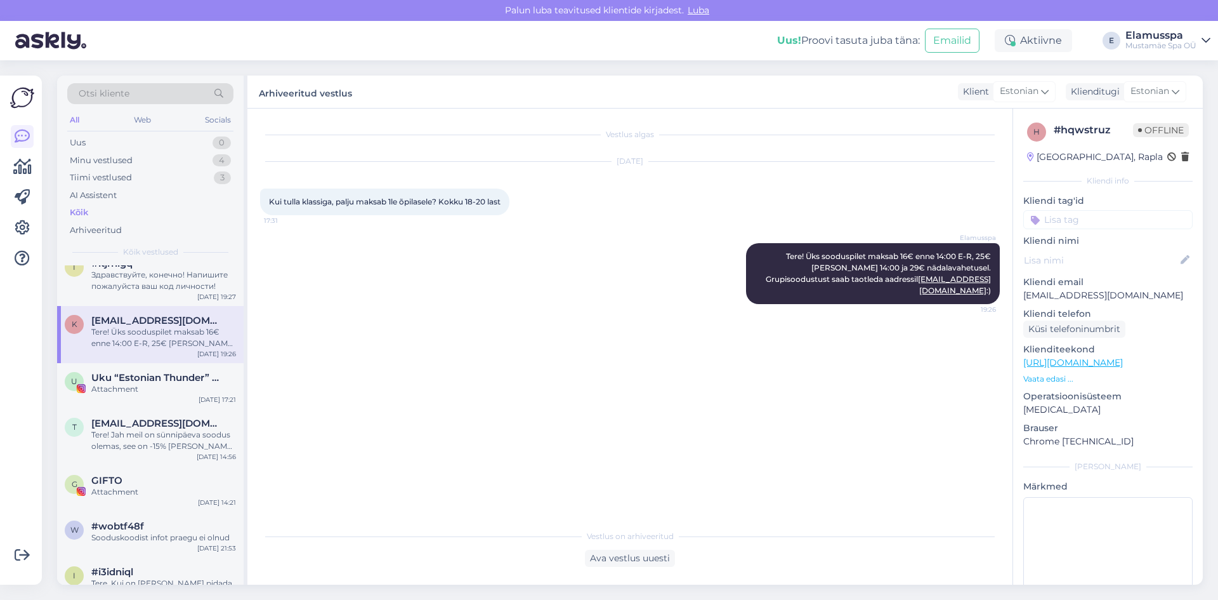
click at [181, 114] on div "All Web Socials" at bounding box center [150, 122] width 166 height 20
click at [162, 89] on div "Otsi kliente" at bounding box center [150, 93] width 166 height 21
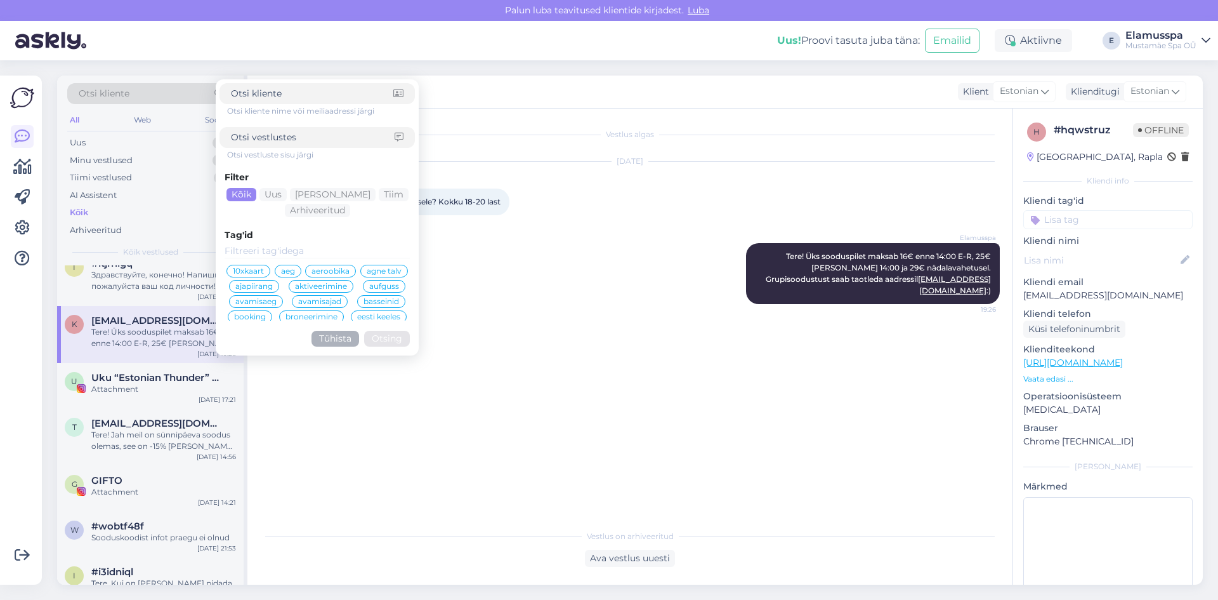
click at [301, 99] on input at bounding box center [312, 93] width 162 height 13
click at [712, 223] on div "[DATE] Kui tulla klassiga, palju maksab 1le õpilasele? Kokku 18-20 last 17:31" at bounding box center [630, 188] width 740 height 81
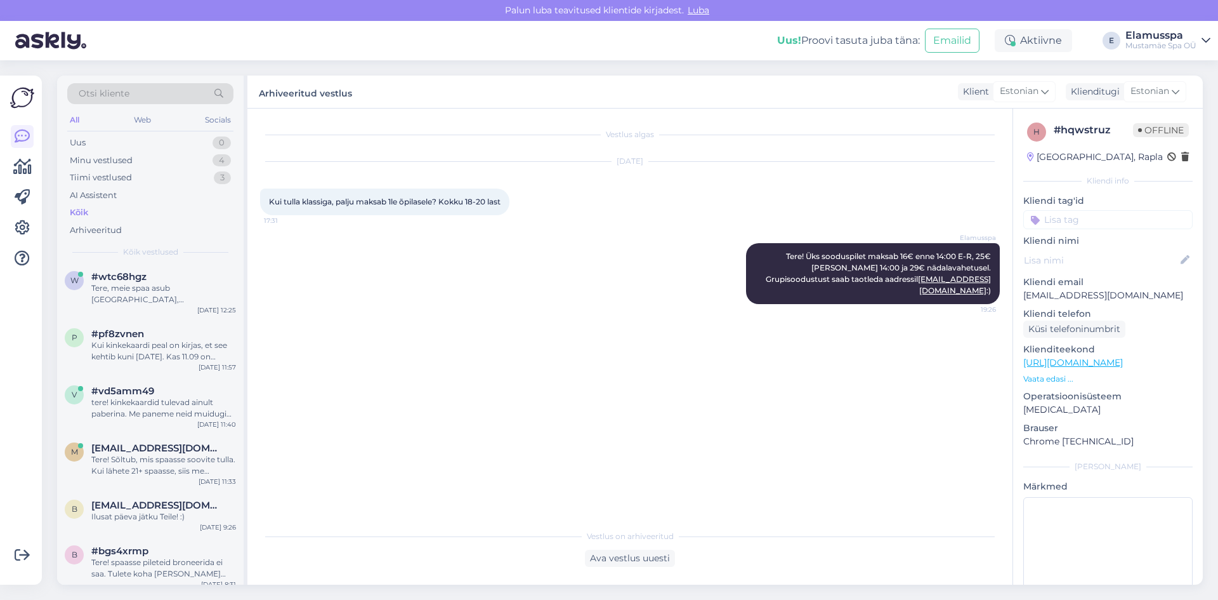
scroll to position [0, 0]
click at [157, 141] on div "Uus 0" at bounding box center [150, 143] width 166 height 18
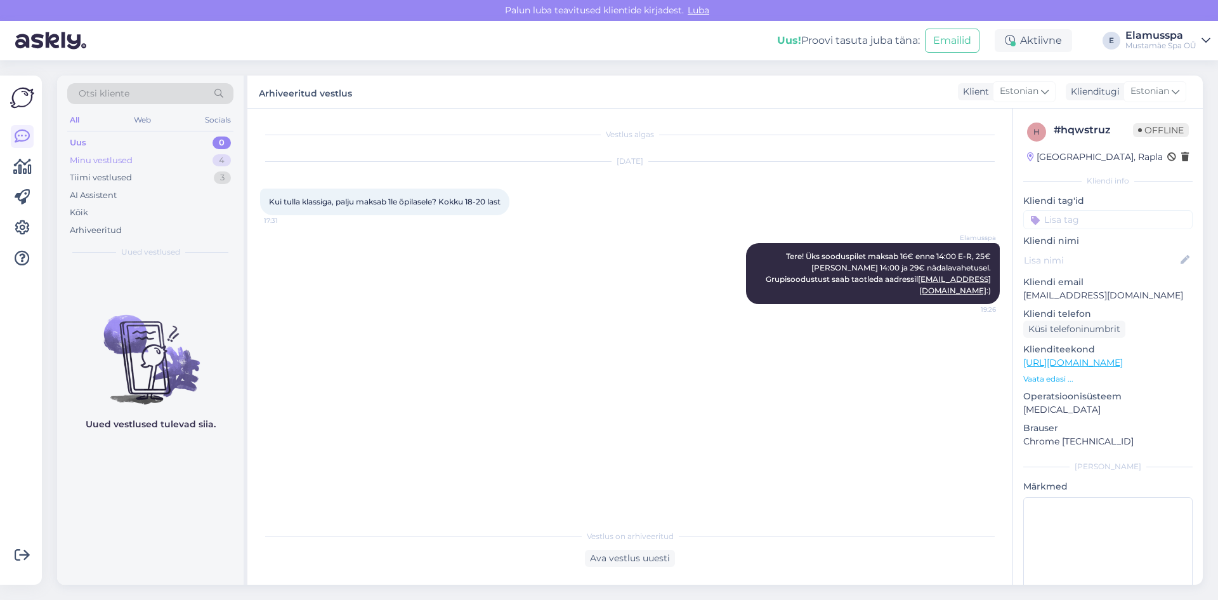
click at [88, 165] on div "Minu vestlused" at bounding box center [101, 160] width 63 height 13
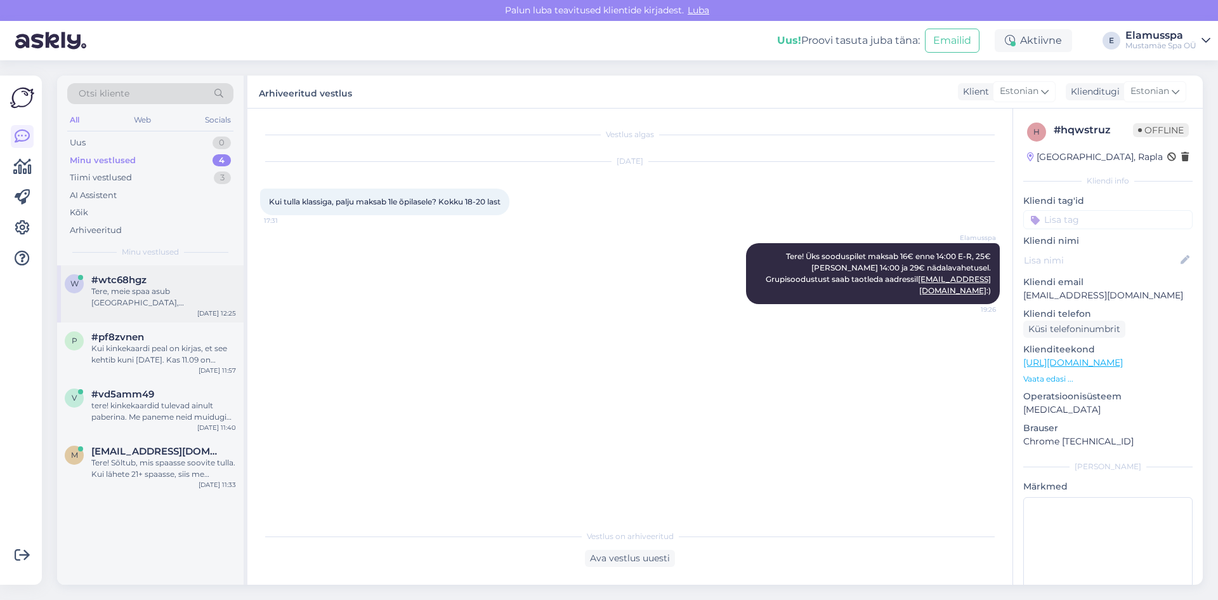
click at [136, 298] on div "w #wtc68hgz Tere, meie spaa asub [GEOGRAPHIC_DATA], jah [DATE] 12:25" at bounding box center [150, 293] width 187 height 57
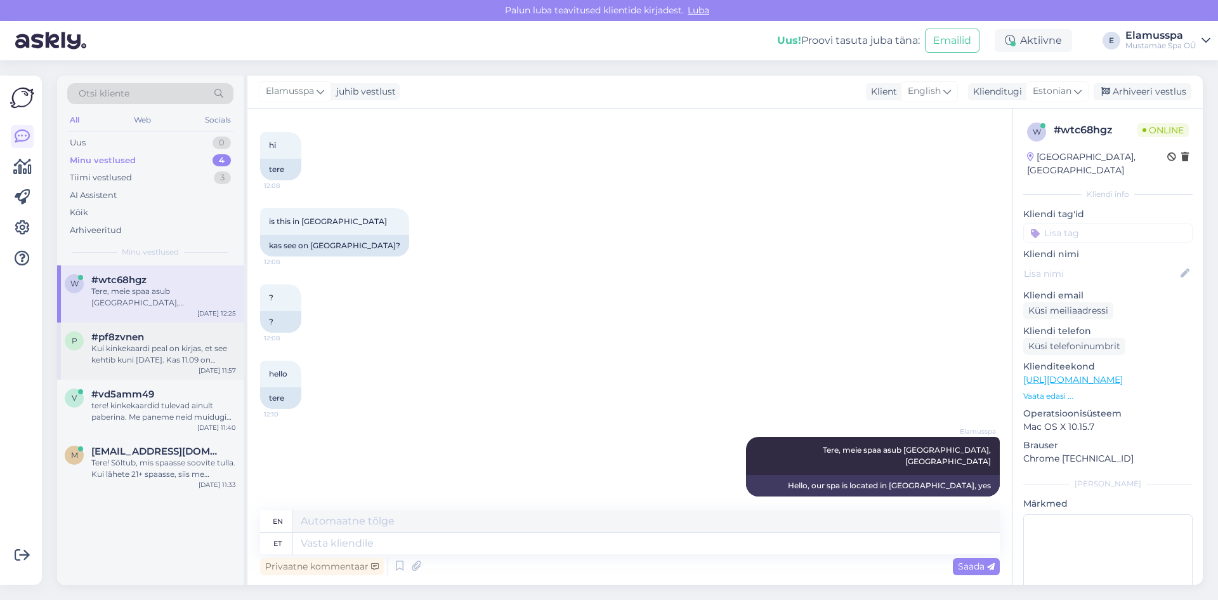
click at [122, 344] on div "Kui kinkekaardi peal on kirjas, et see kehtib kuni [DATE]. Kas 11.09 on [PERSON…" at bounding box center [163, 354] width 145 height 23
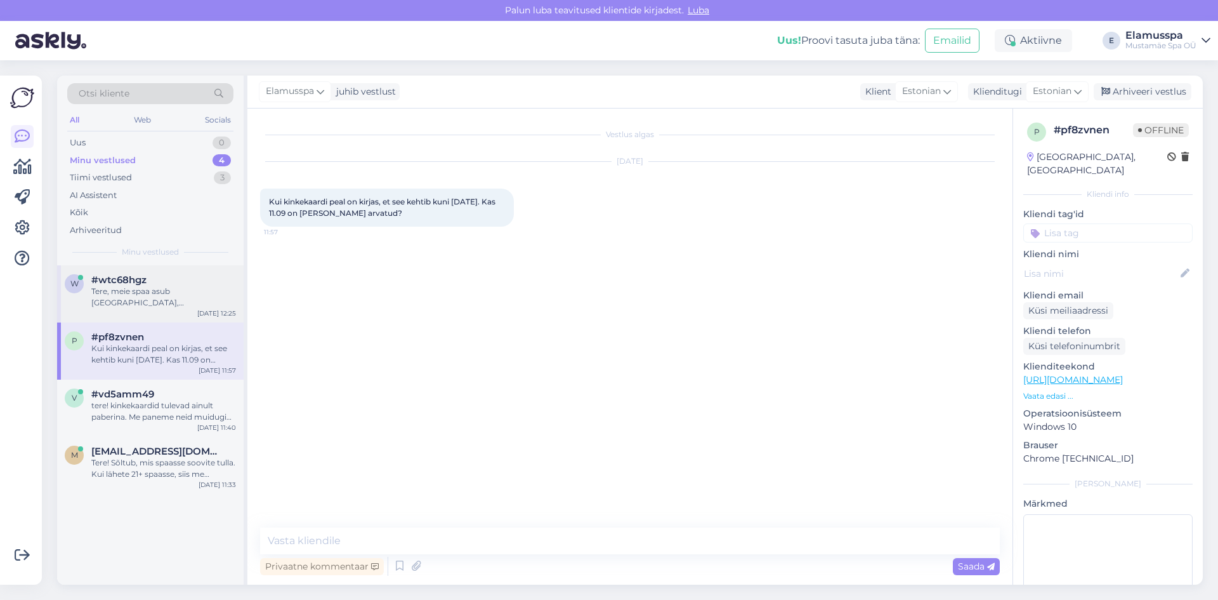
click at [152, 271] on div "w #wtc68hgz Tere, meie spaa asub [GEOGRAPHIC_DATA], jah [DATE] 12:25" at bounding box center [150, 293] width 187 height 57
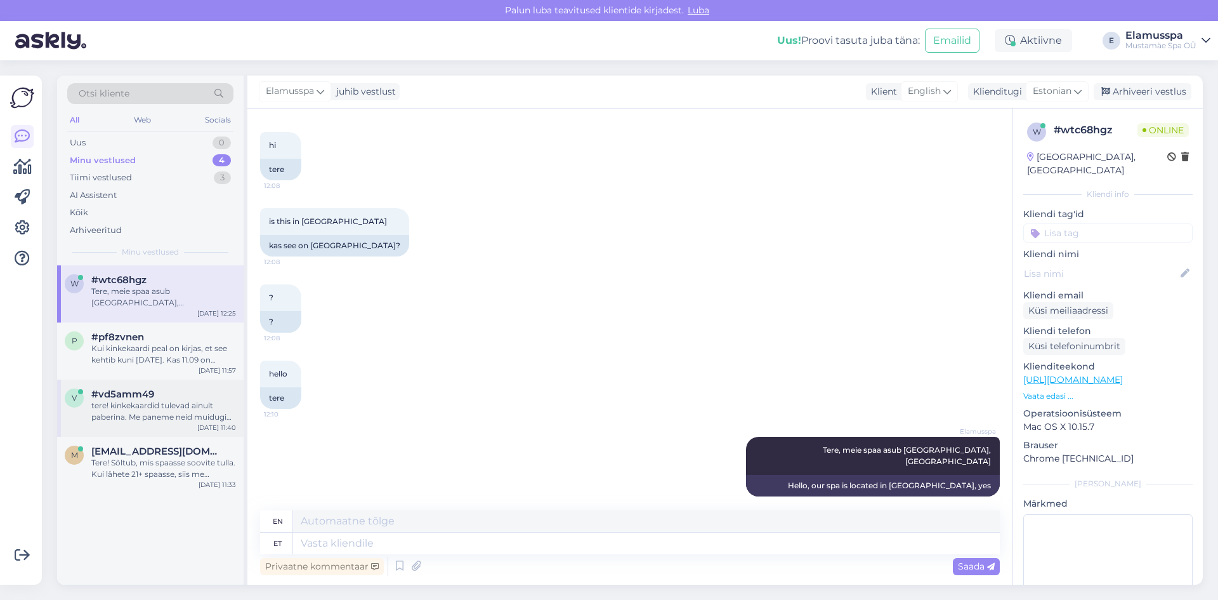
click at [155, 400] on div "tere! kinkekaardid tulevad ainult paberina. Me paneme neid muidugi ümbrikusse, …" at bounding box center [163, 411] width 145 height 23
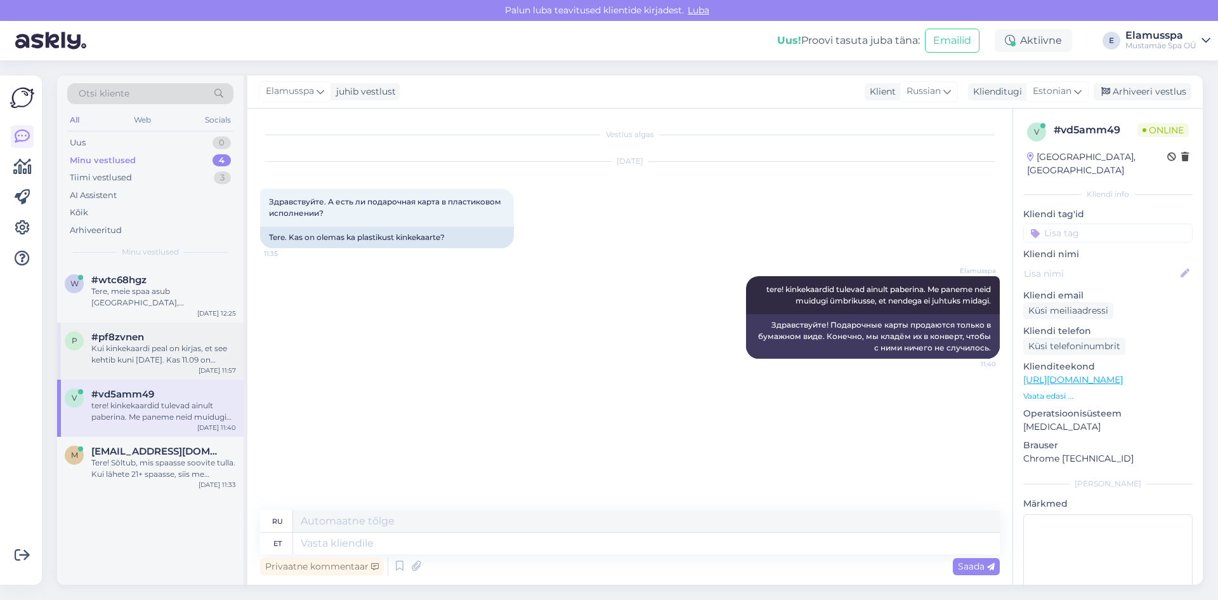
click at [189, 343] on div "Kui kinkekaardi peal on kirjas, et see kehtib kuni [DATE]. Kas 11.09 on [PERSON…" at bounding box center [163, 354] width 145 height 23
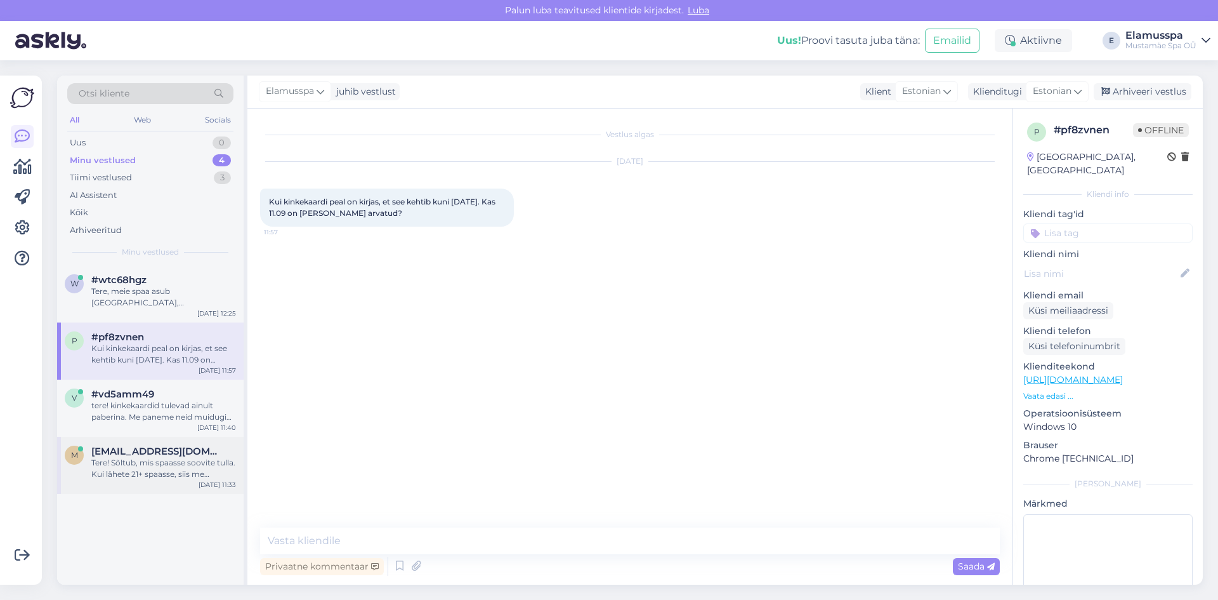
click at [194, 457] on div "Tere! Sõltub, mis spaasse soovite tulla. Kui lähete 21+ spaasse, siis me anname…" at bounding box center [163, 468] width 145 height 23
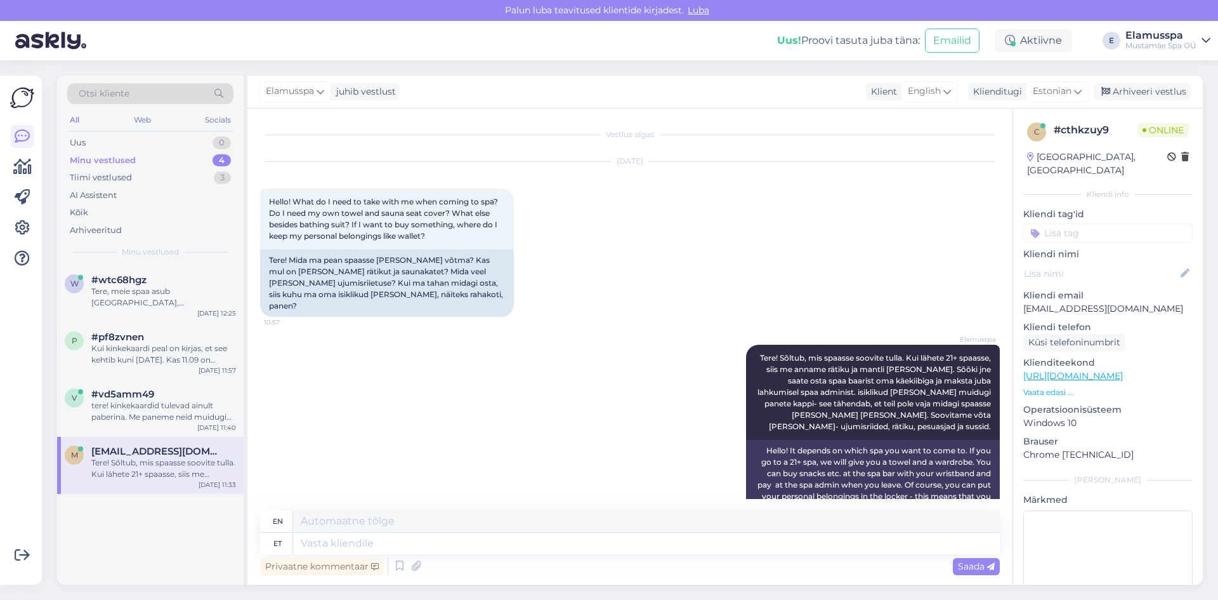
scroll to position [34, 0]
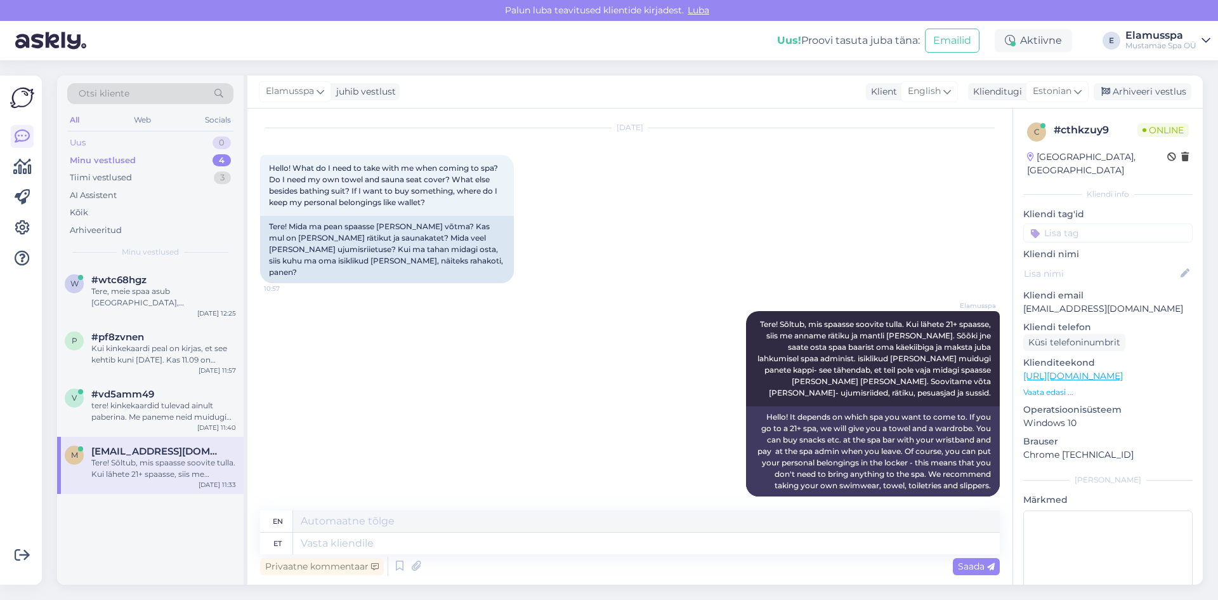
click at [195, 147] on div "Uus 0" at bounding box center [150, 143] width 166 height 18
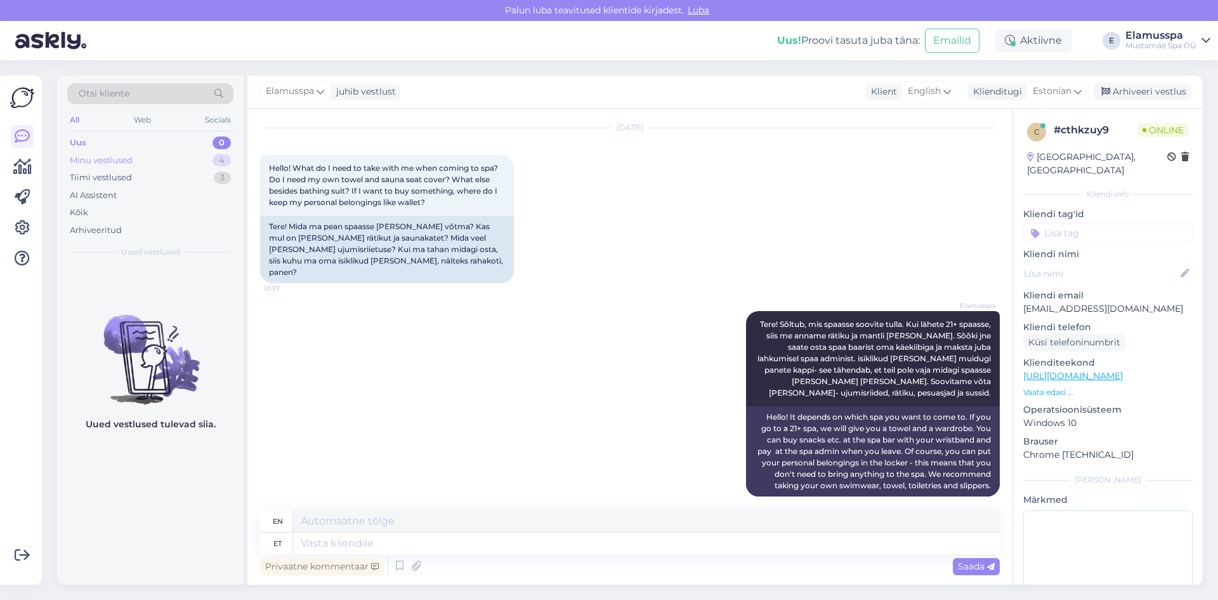
click at [181, 166] on div "Minu vestlused 4" at bounding box center [150, 161] width 166 height 18
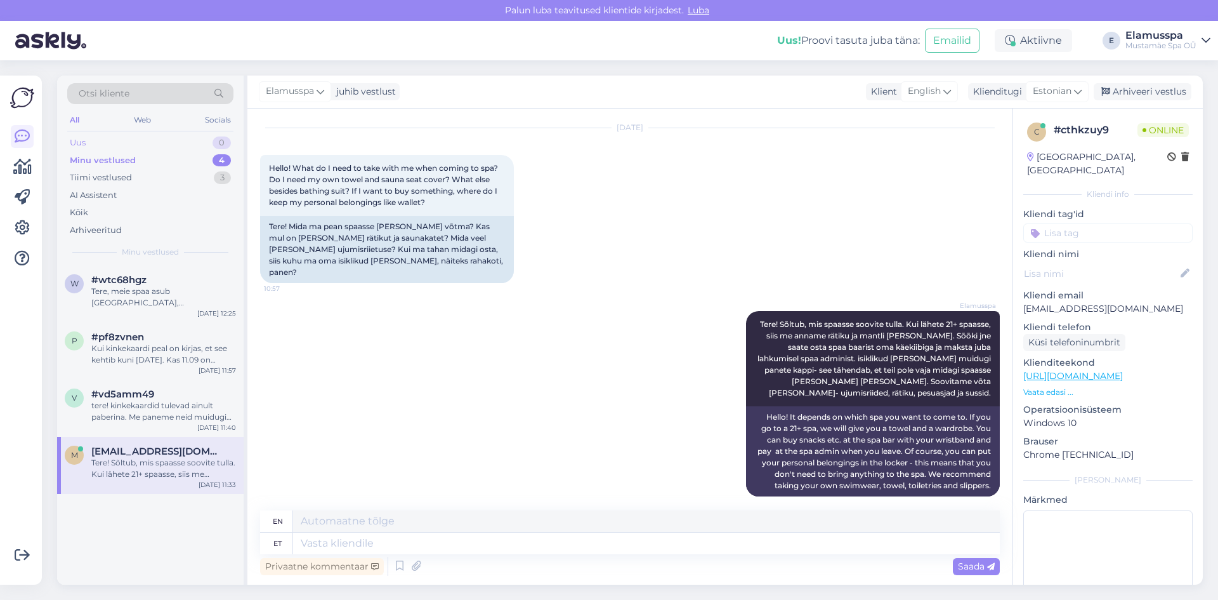
click at [188, 134] on div "Uus 0" at bounding box center [150, 143] width 166 height 18
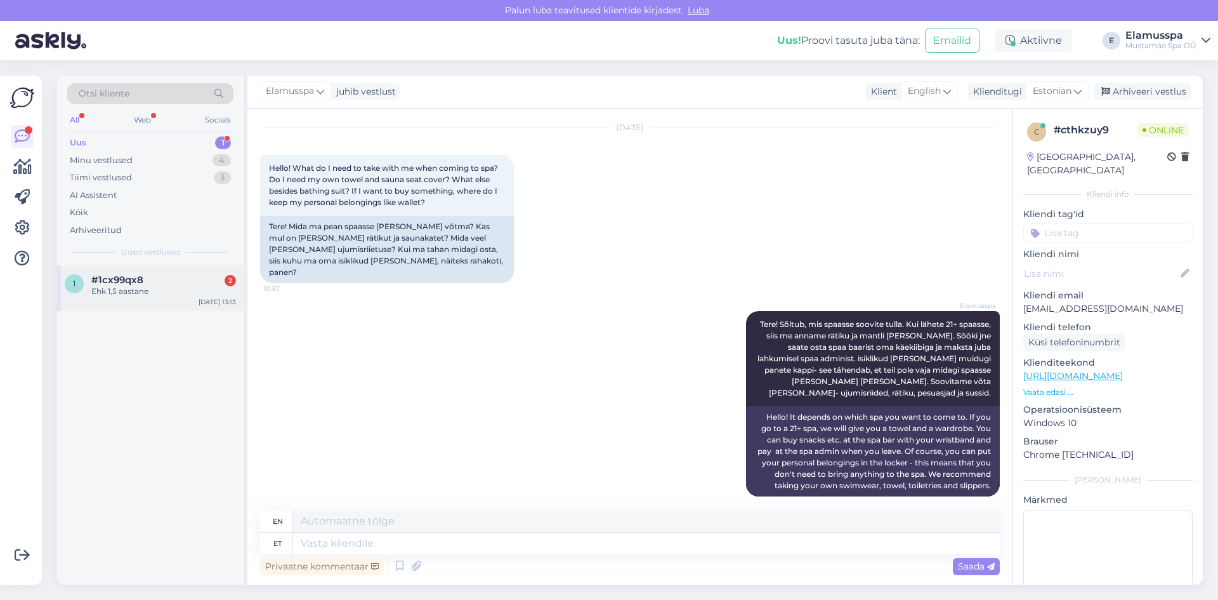
click at [192, 275] on div "#1cx99qx8 2" at bounding box center [163, 279] width 145 height 11
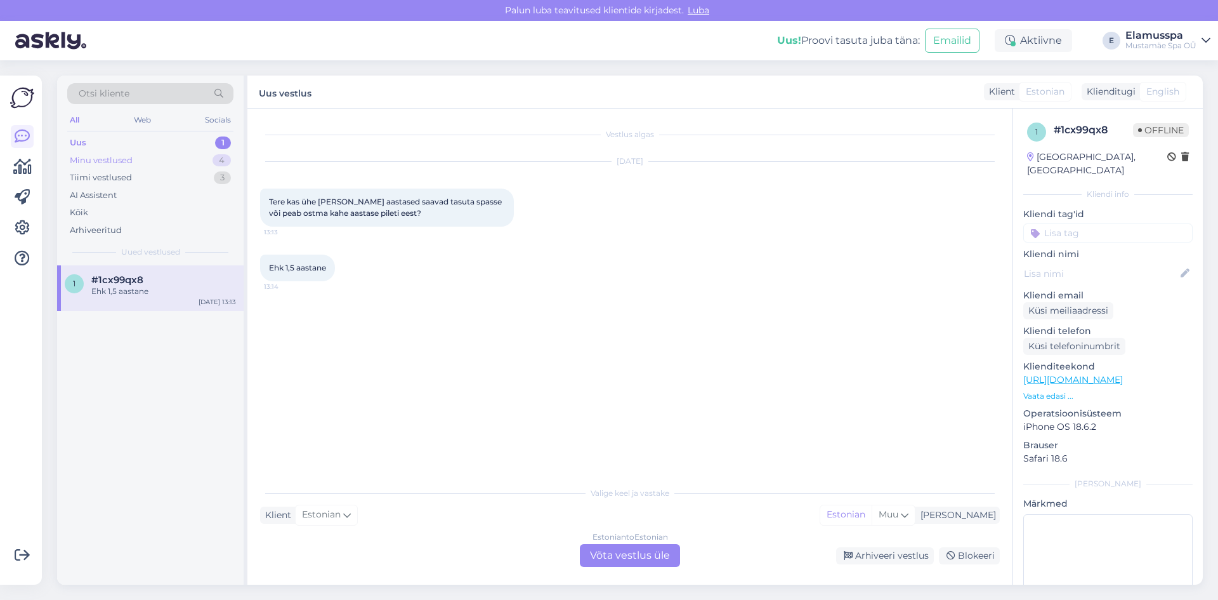
click at [206, 159] on div "Minu vestlused 4" at bounding box center [150, 161] width 166 height 18
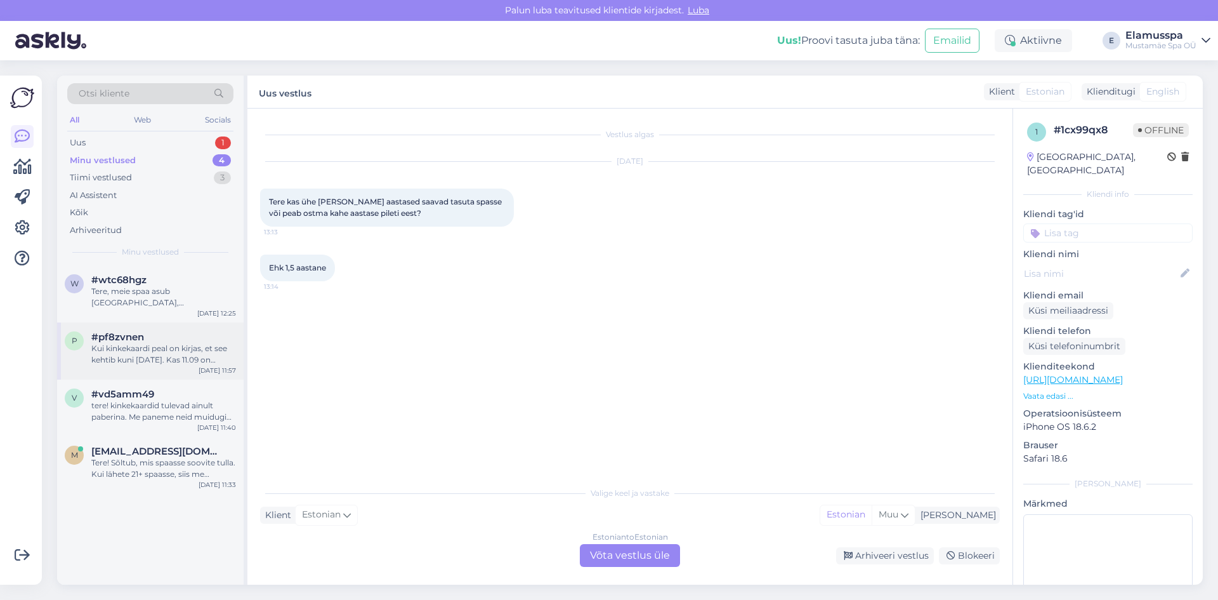
click at [174, 349] on div "Kui kinkekaardi peal on kirjas, et see kehtib kuni [DATE]. Kas 11.09 on [PERSON…" at bounding box center [163, 354] width 145 height 23
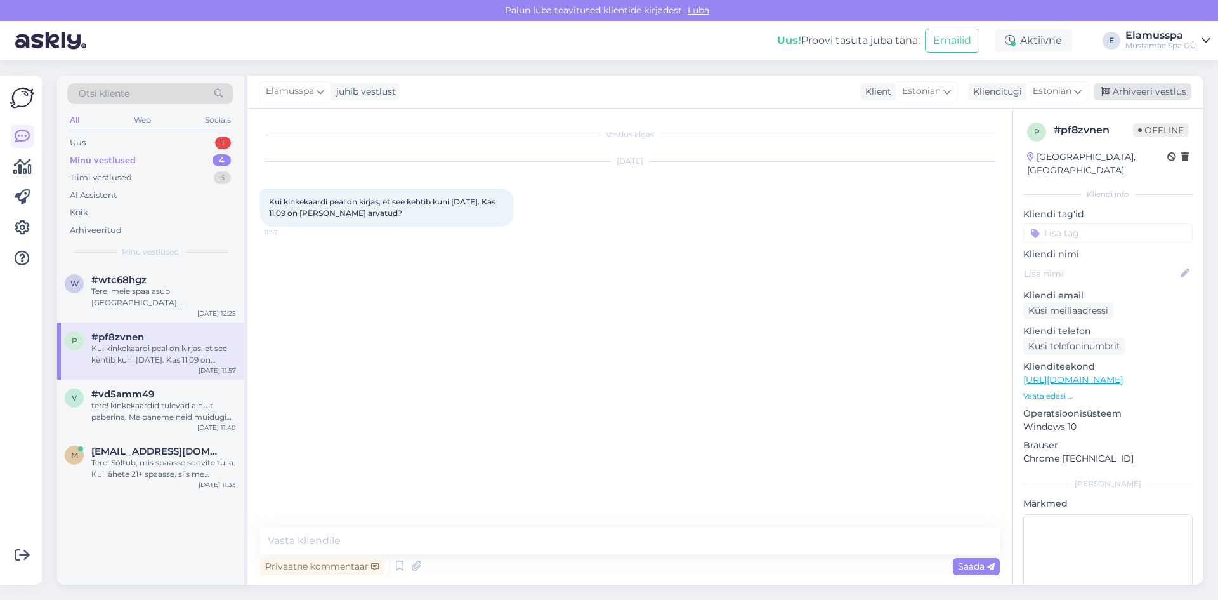
click at [1155, 89] on div "Arhiveeri vestlus" at bounding box center [1143, 91] width 98 height 17
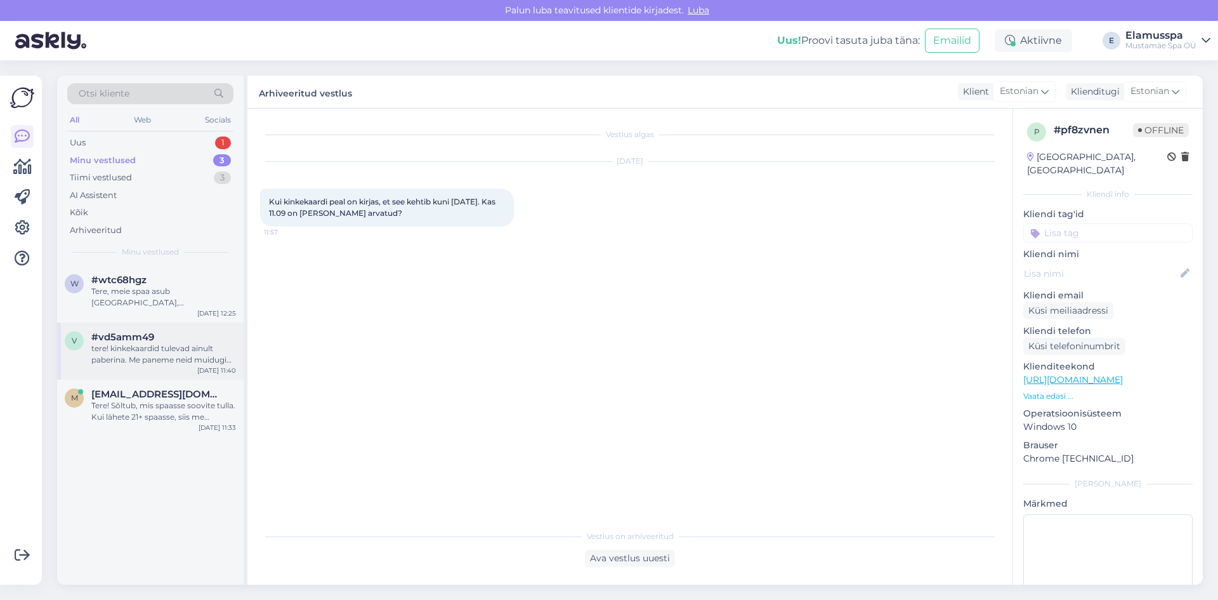
click at [168, 343] on div "tere! kinkekaardid tulevad ainult paberina. Me paneme neid muidugi ümbrikusse, …" at bounding box center [163, 354] width 145 height 23
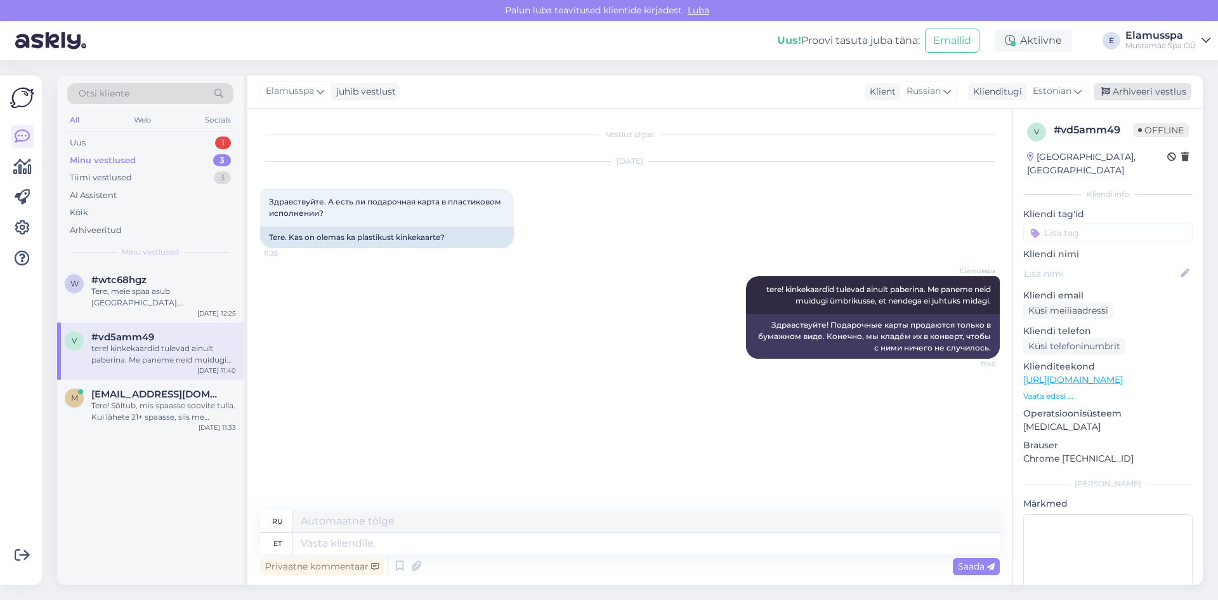
click at [1124, 89] on div "Arhiveeri vestlus" at bounding box center [1143, 91] width 98 height 17
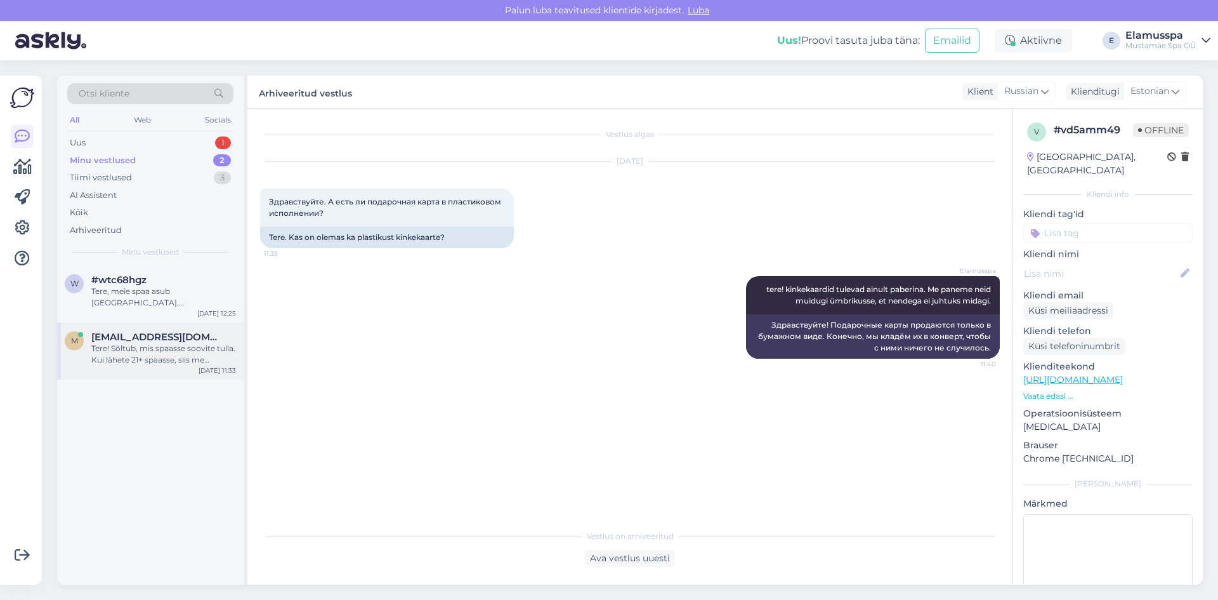
click at [189, 358] on div "m [EMAIL_ADDRESS][DOMAIN_NAME] Tere! Sõltub, mis spaasse soovite tulla. Kui läh…" at bounding box center [150, 350] width 187 height 57
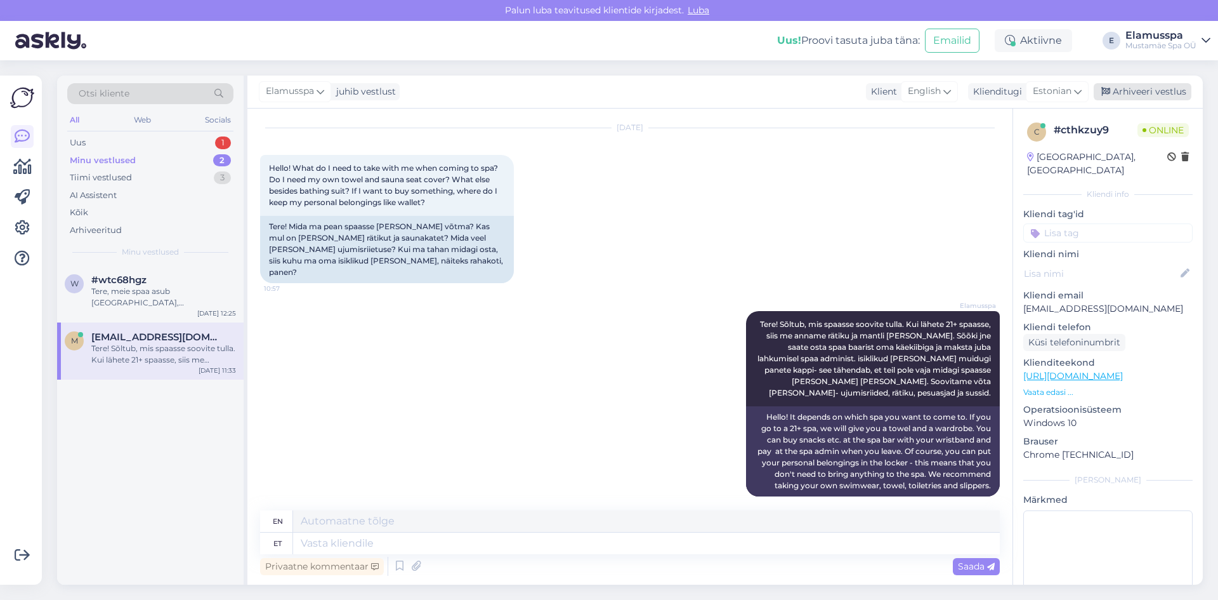
click at [1130, 95] on div "Arhiveeri vestlus" at bounding box center [1143, 91] width 98 height 17
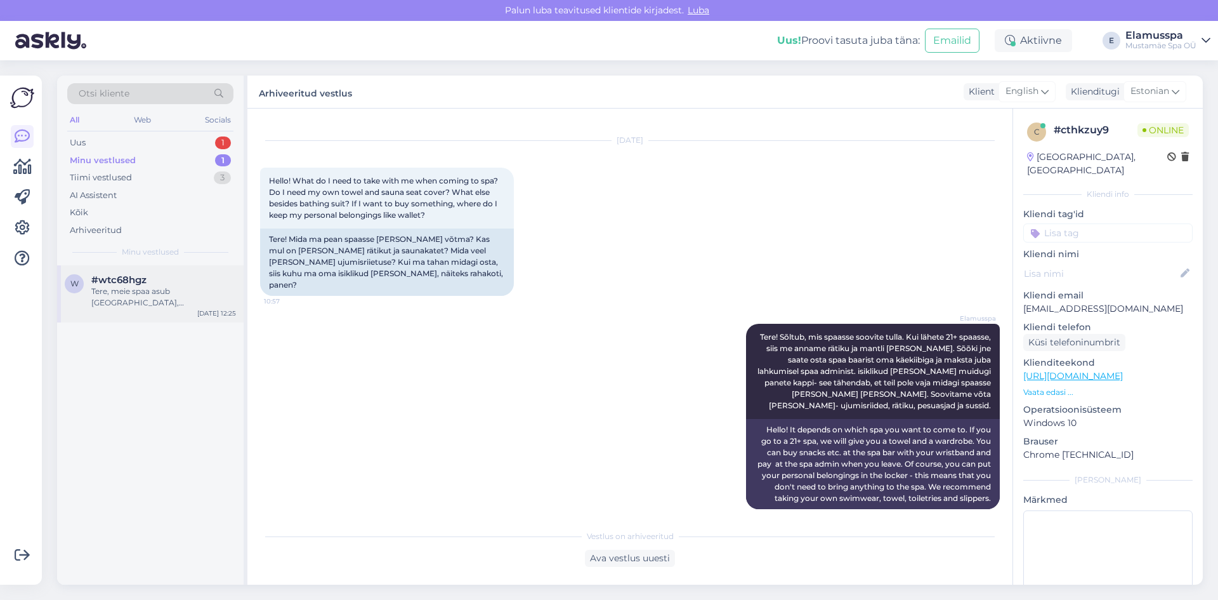
click at [193, 287] on div "Tere, meie spaa asub [GEOGRAPHIC_DATA], [GEOGRAPHIC_DATA]" at bounding box center [163, 297] width 145 height 23
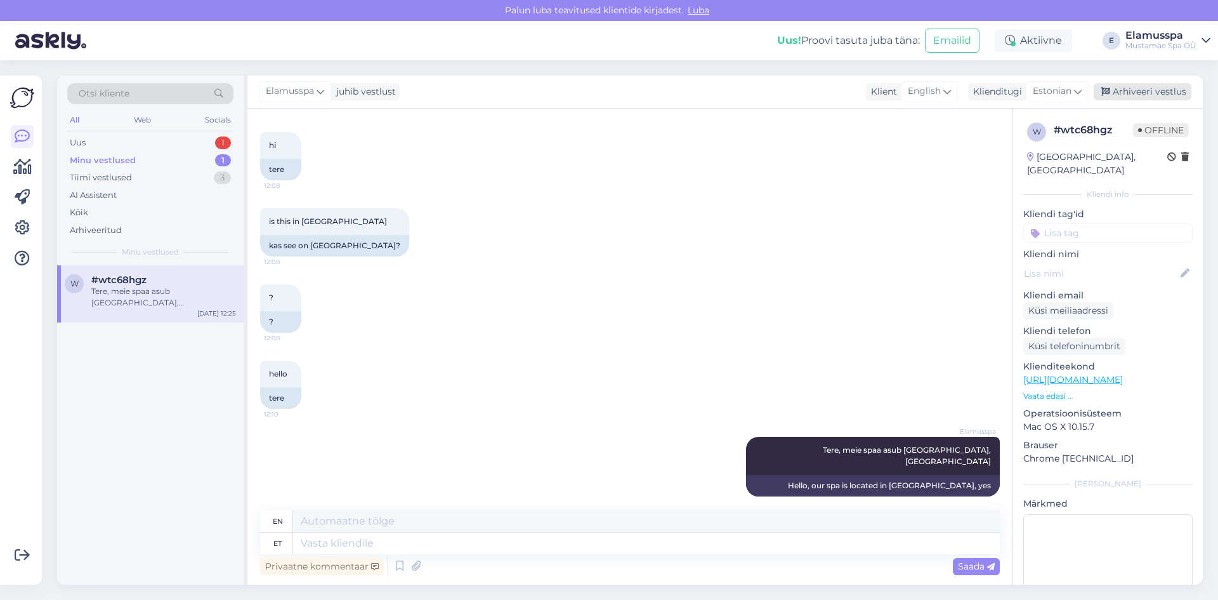
click at [1115, 88] on div "Arhiveeri vestlus" at bounding box center [1143, 91] width 98 height 17
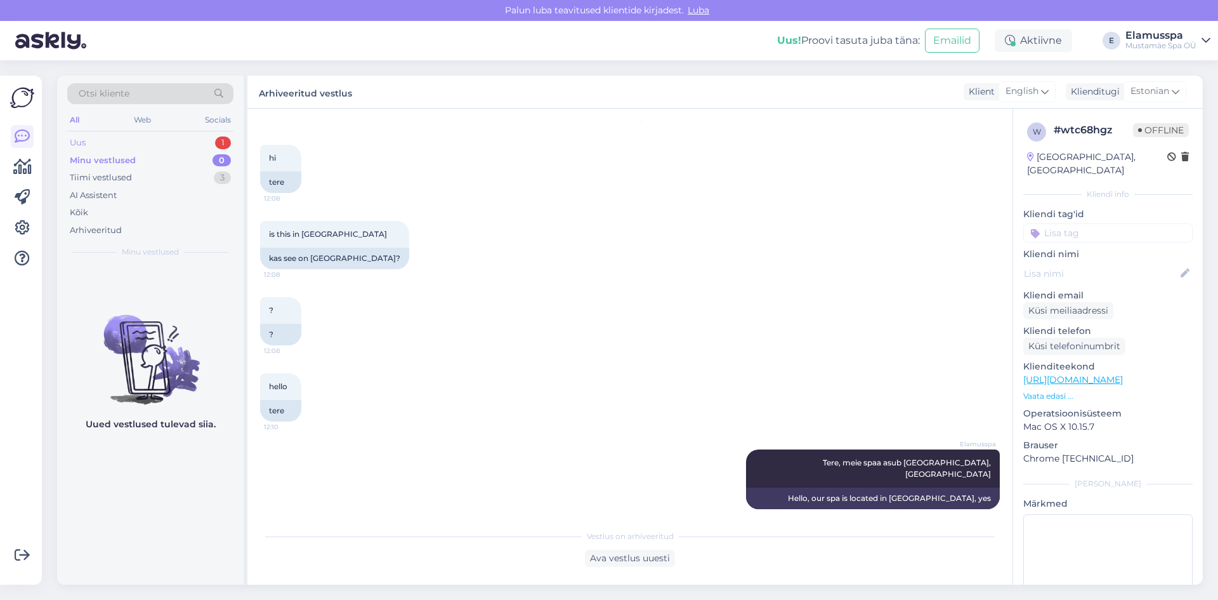
click at [192, 135] on div "Uus 1" at bounding box center [150, 143] width 166 height 18
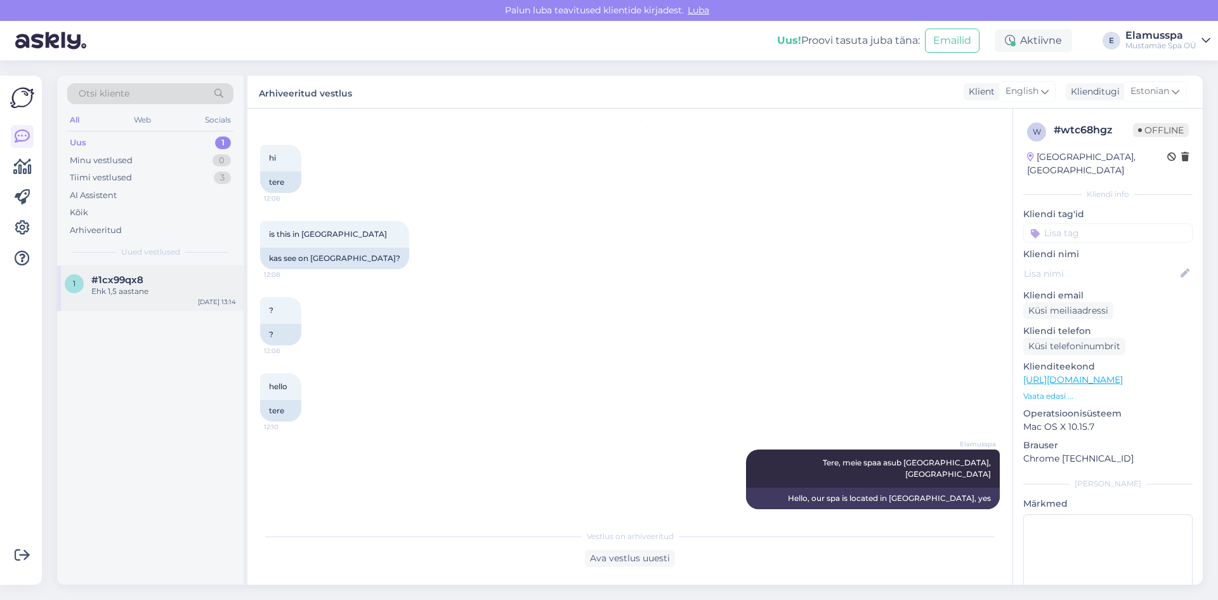
click at [187, 289] on div "Ehk 1,5 aastane" at bounding box center [163, 291] width 145 height 11
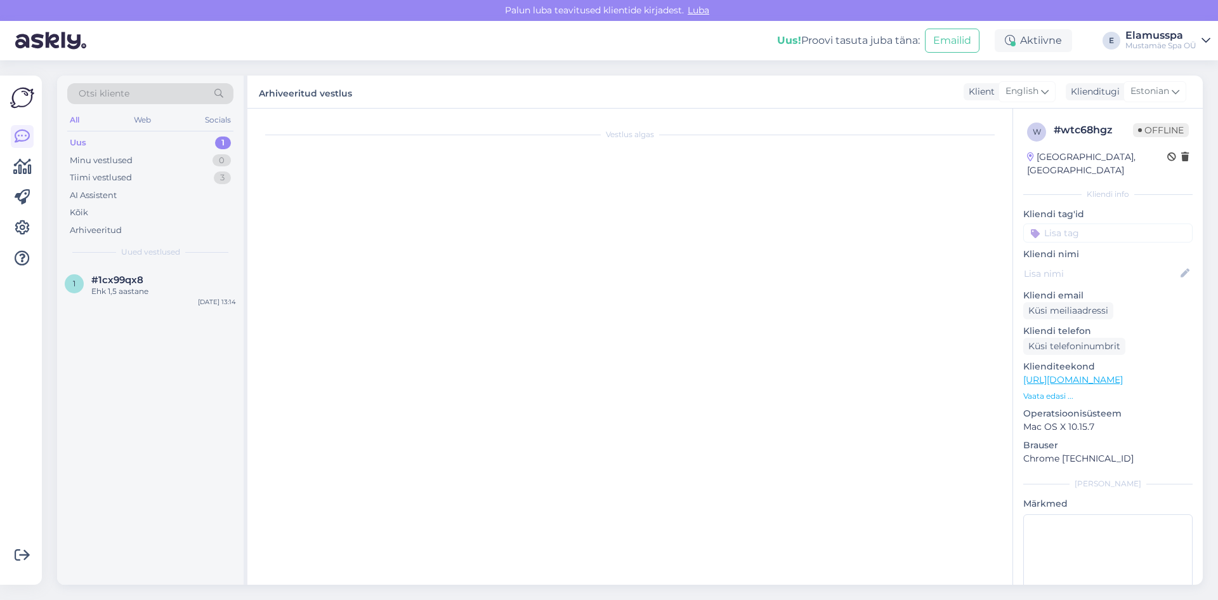
scroll to position [0, 0]
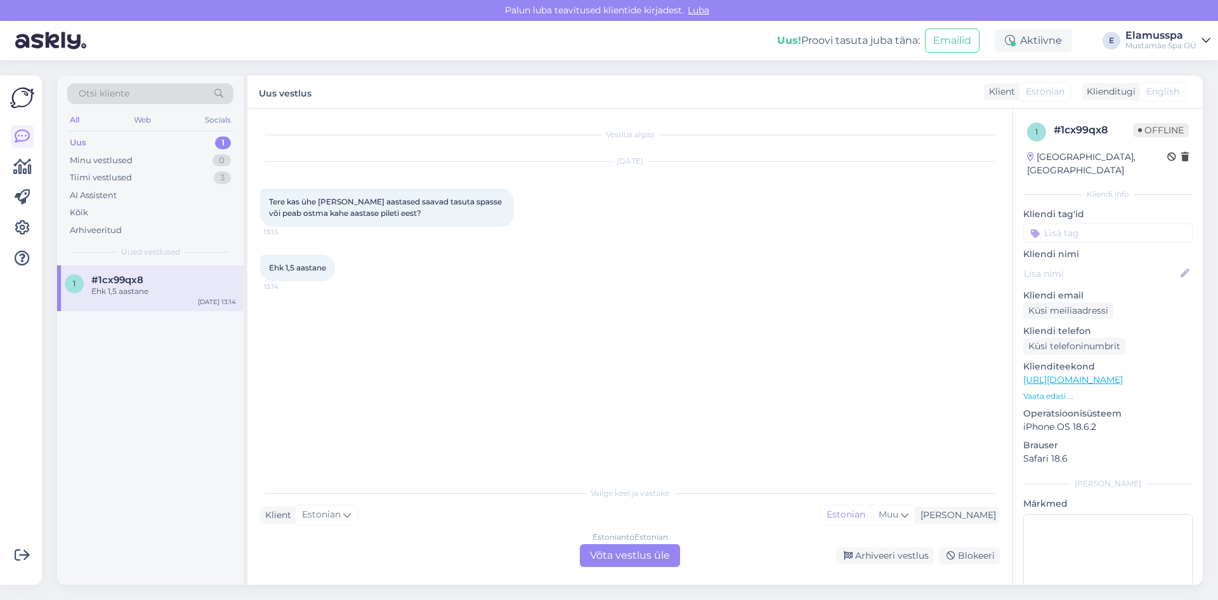
click at [621, 554] on div "Estonian to Estonian Võta vestlus üle" at bounding box center [630, 555] width 100 height 23
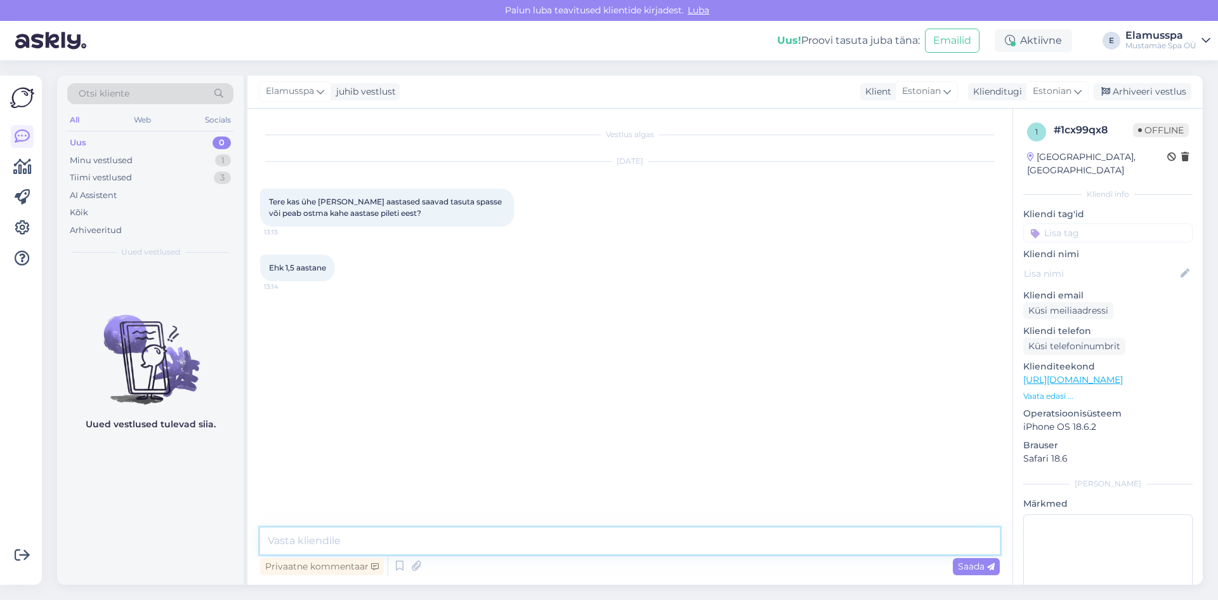
click at [470, 536] on textarea at bounding box center [630, 540] width 740 height 27
click at [966, 571] on span "Saada" at bounding box center [976, 565] width 37 height 11
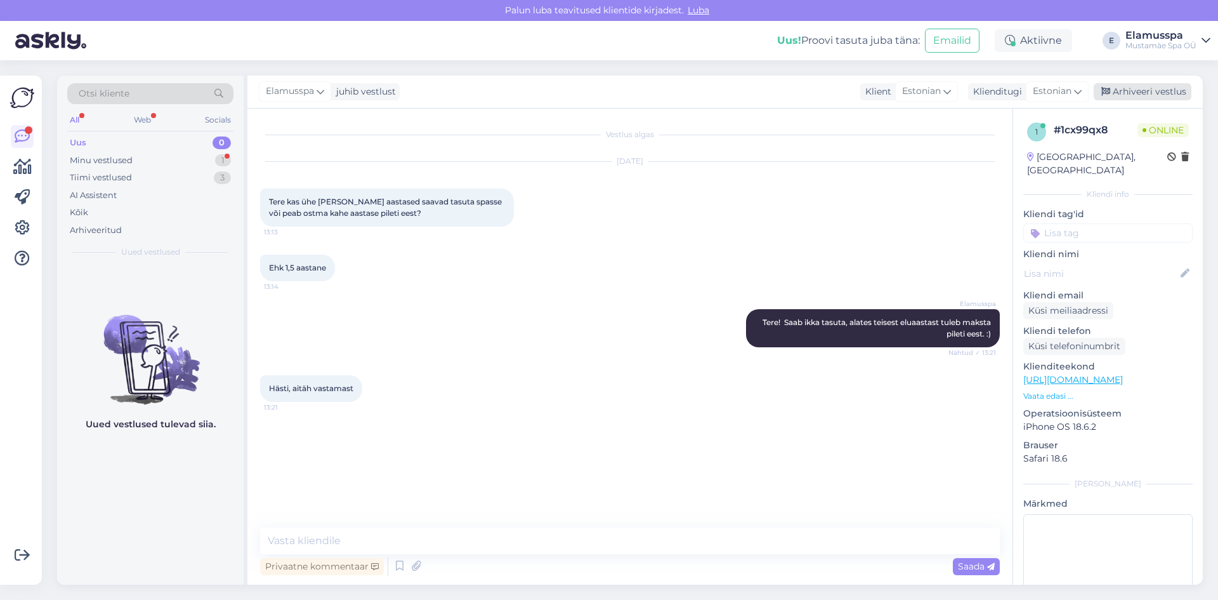
click at [1129, 94] on div "Arhiveeri vestlus" at bounding box center [1143, 91] width 98 height 17
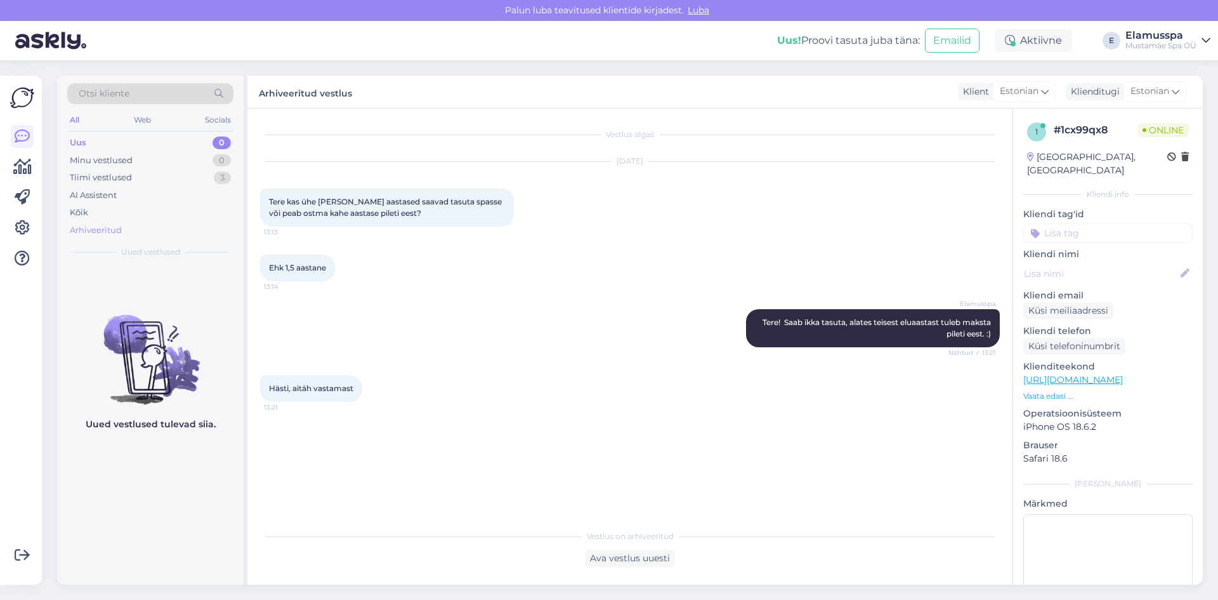
click at [112, 234] on div "Arhiveeritud" at bounding box center [96, 230] width 52 height 13
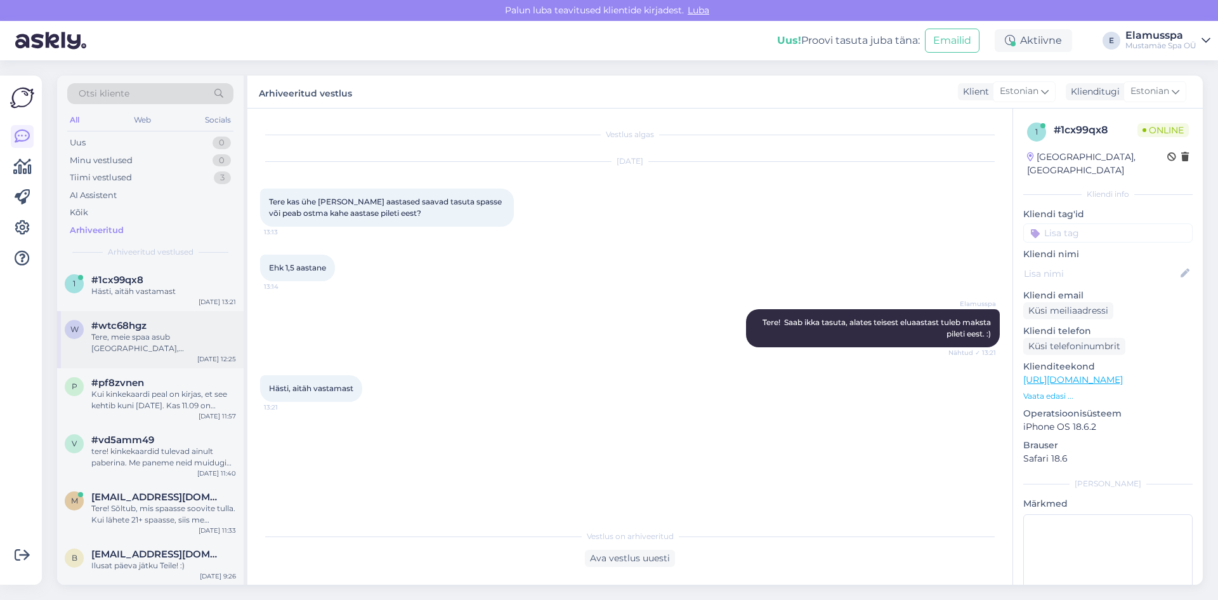
click at [197, 335] on div "Tere, meie spaa asub [GEOGRAPHIC_DATA], [GEOGRAPHIC_DATA]" at bounding box center [163, 342] width 145 height 23
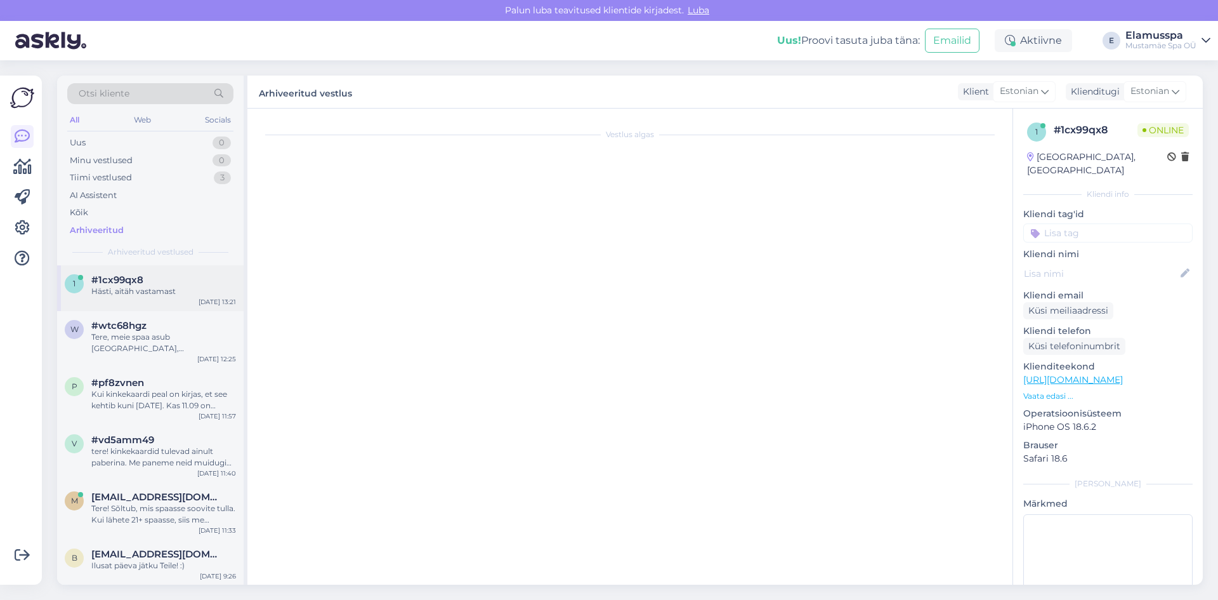
scroll to position [44, 0]
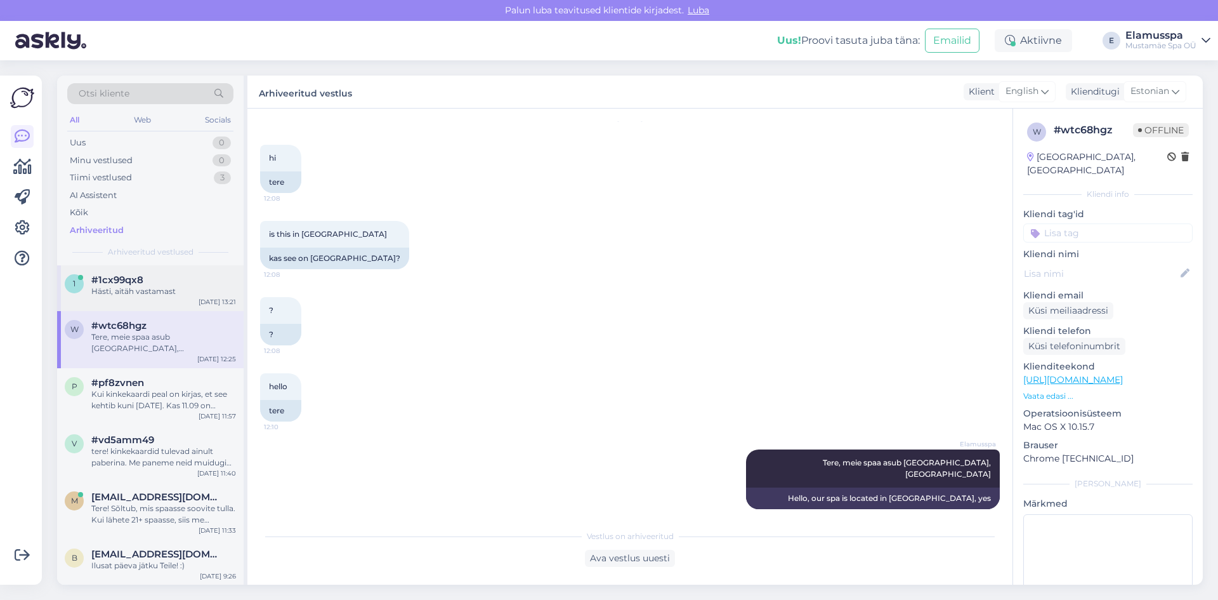
click at [181, 284] on div "#1cx99qx8" at bounding box center [163, 279] width 145 height 11
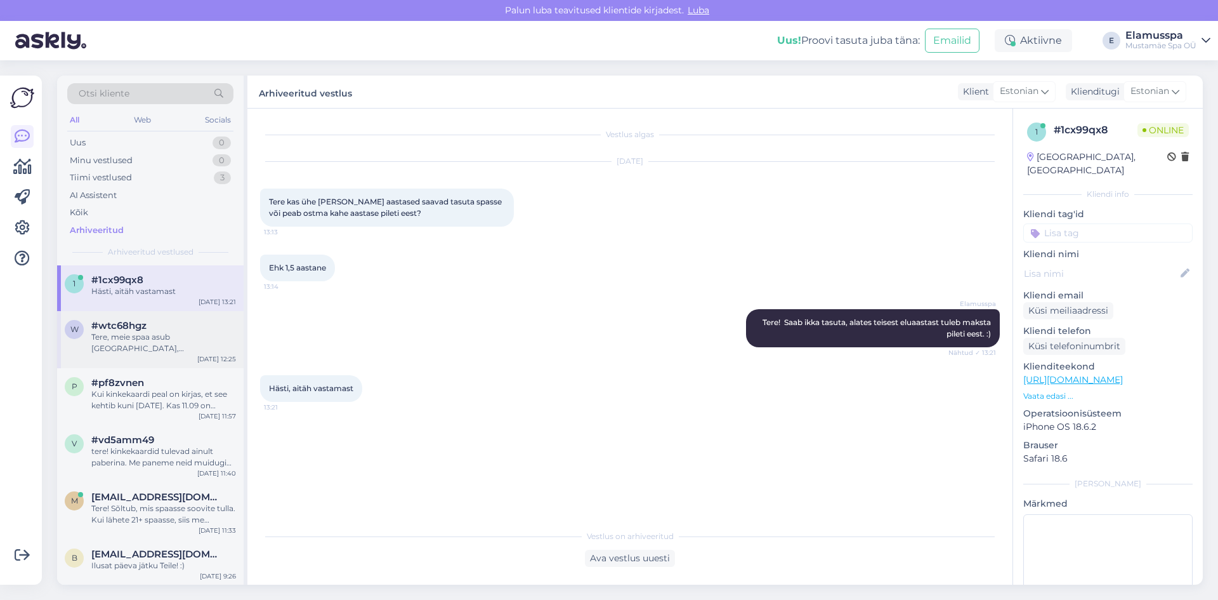
click at [188, 337] on div "Tere, meie spaa asub [GEOGRAPHIC_DATA], [GEOGRAPHIC_DATA]" at bounding box center [163, 342] width 145 height 23
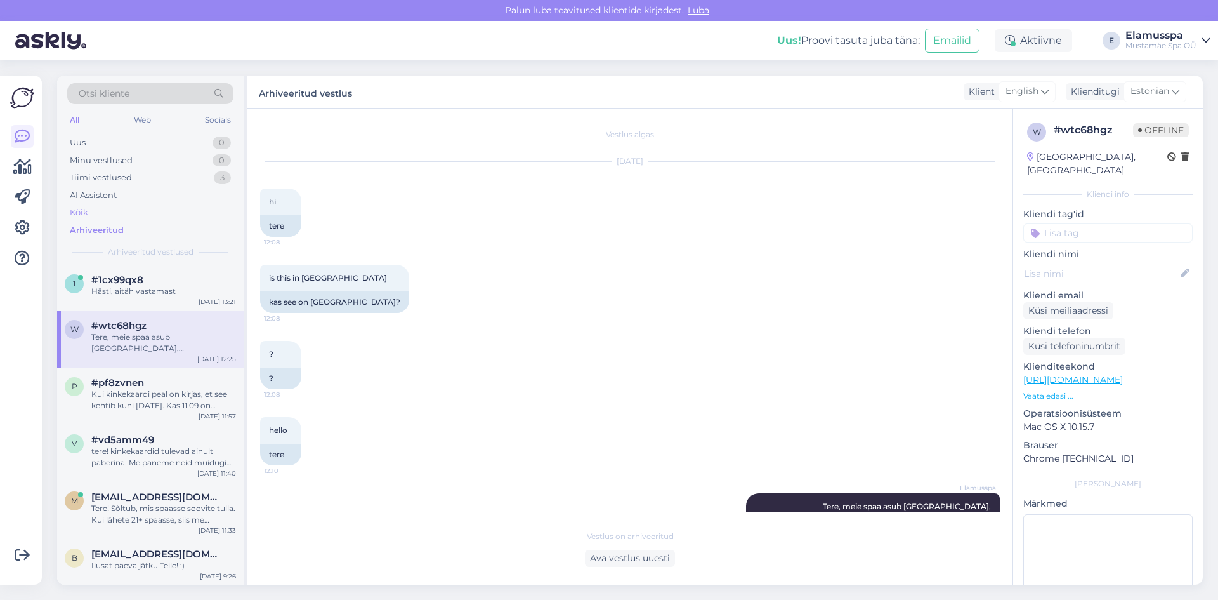
scroll to position [44, 0]
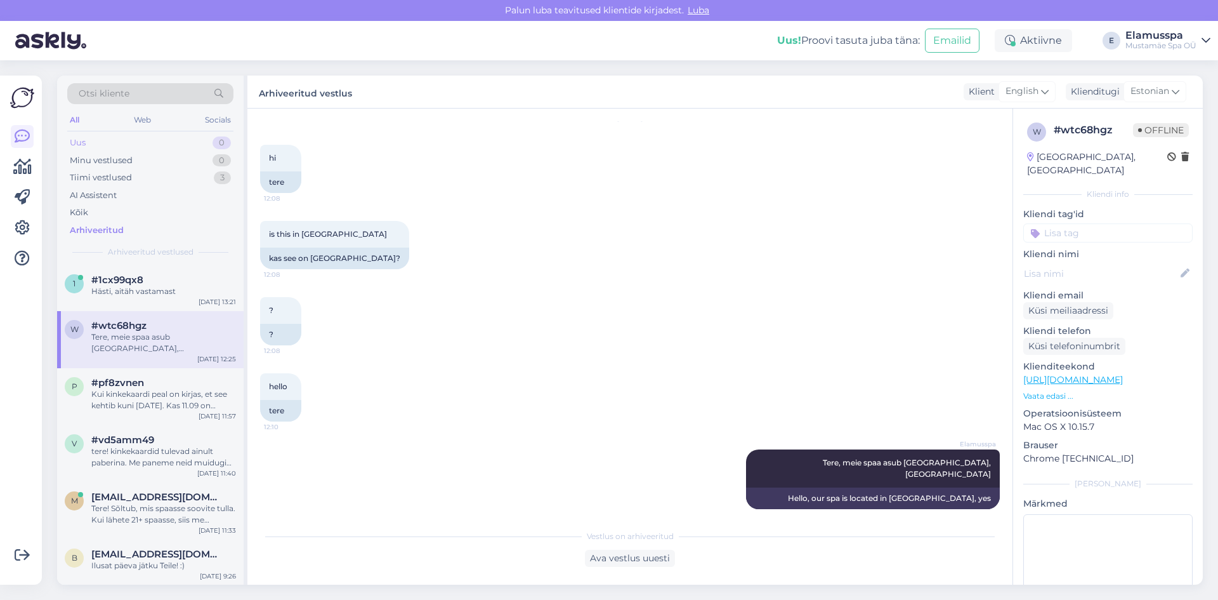
click at [207, 146] on div "Uus 0" at bounding box center [150, 143] width 166 height 18
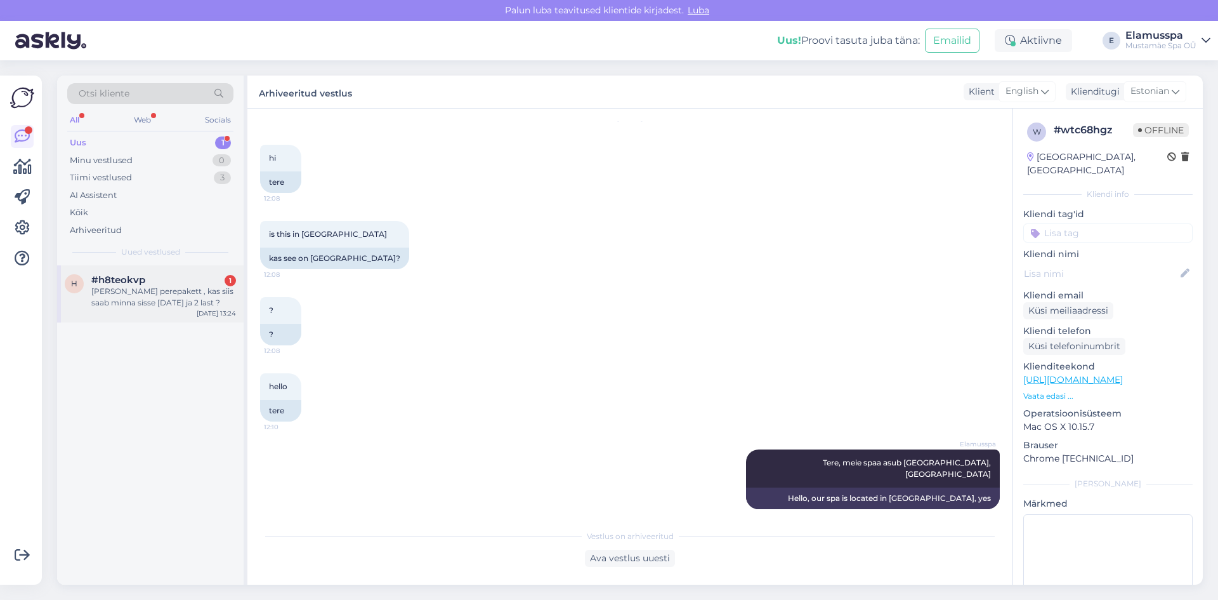
click at [202, 298] on div "[PERSON_NAME] perepakett , kas siis saab minna sisse [DATE] ja 2 last ?" at bounding box center [163, 297] width 145 height 23
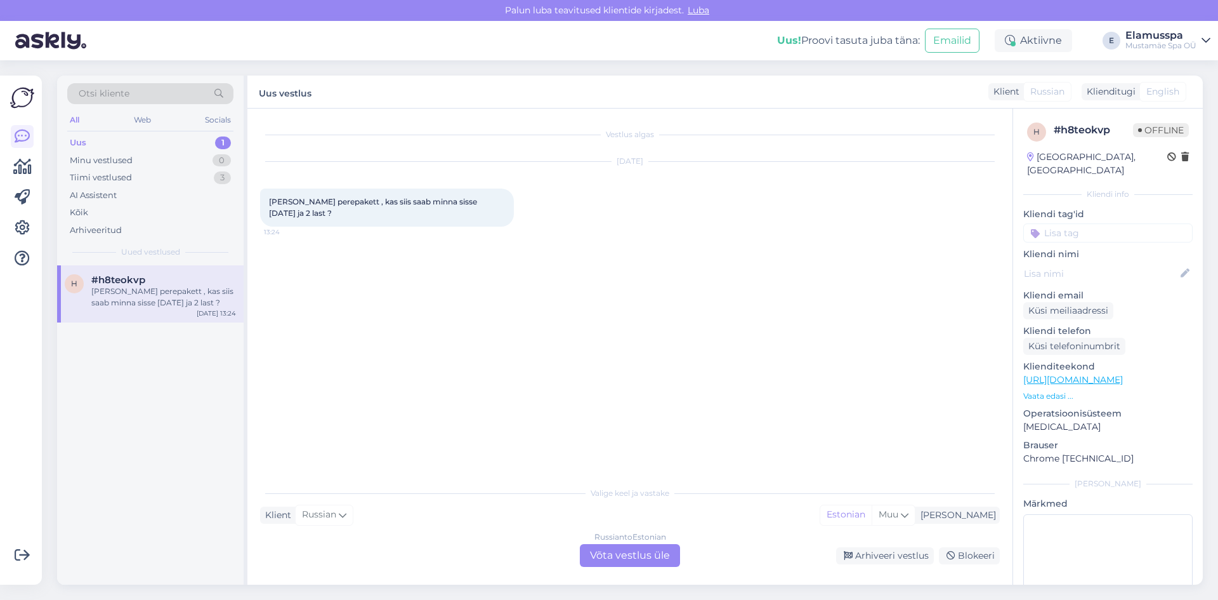
scroll to position [0, 0]
click at [646, 558] on div "Russian to Estonian Võta vestlus üle" at bounding box center [630, 555] width 100 height 23
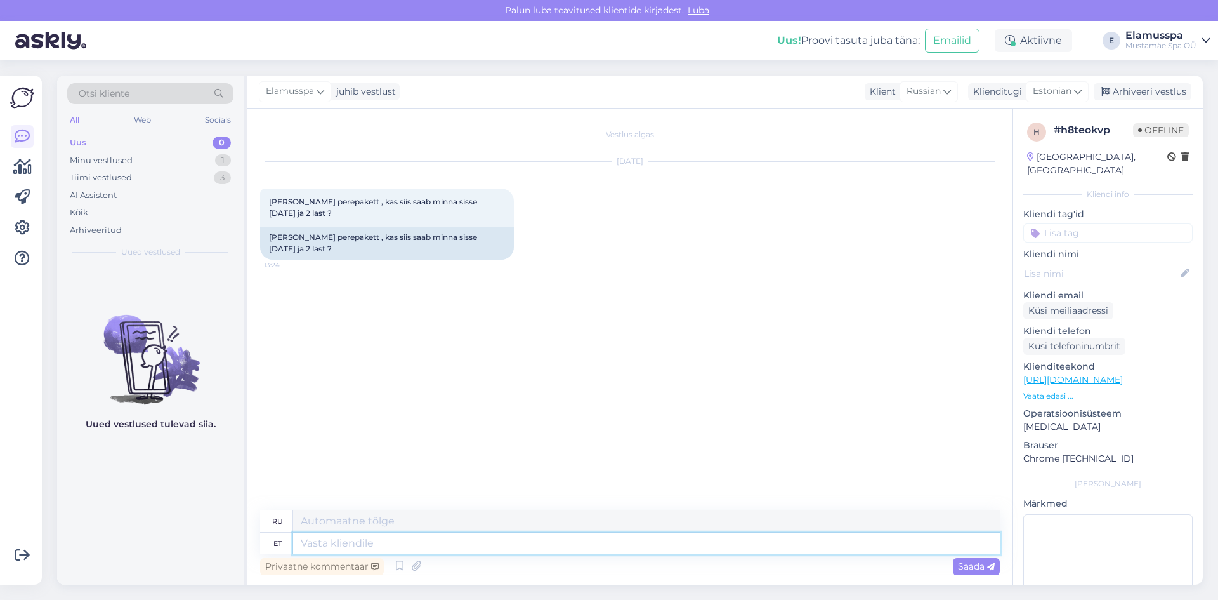
click at [319, 546] on textarea at bounding box center [646, 543] width 707 height 22
drag, startPoint x: 438, startPoint y: 543, endPoint x: 447, endPoint y: 582, distance: 40.9
click at [371, 541] on textarea "Tere päevast! Ikka saab nii!" at bounding box center [646, 543] width 707 height 22
click at [522, 541] on textarea "Tere päevast! Saab ikka nii teha!" at bounding box center [646, 543] width 707 height 22
click at [510, 545] on textarea "Tere päevast! Saab ikka nii teha!" at bounding box center [646, 543] width 707 height 22
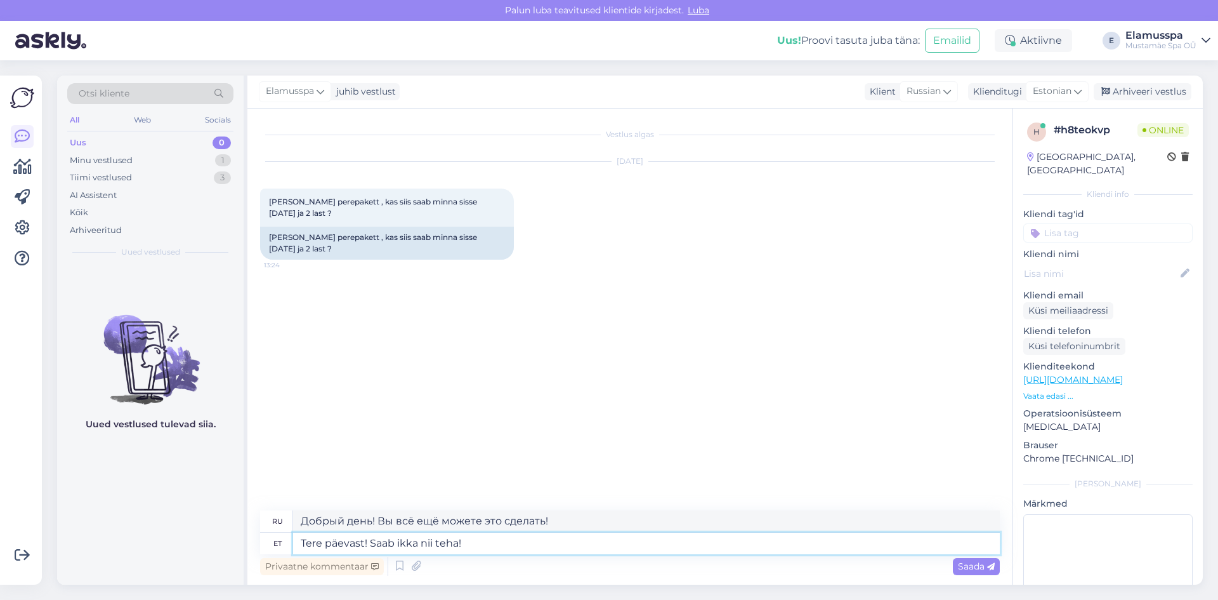
drag, startPoint x: 510, startPoint y: 545, endPoint x: 398, endPoint y: 546, distance: 111.7
click at [398, 546] on textarea "Tere päevast! Saab ikka nii teha!" at bounding box center [646, 543] width 707 height 22
click at [955, 565] on div "Saada" at bounding box center [976, 566] width 47 height 17
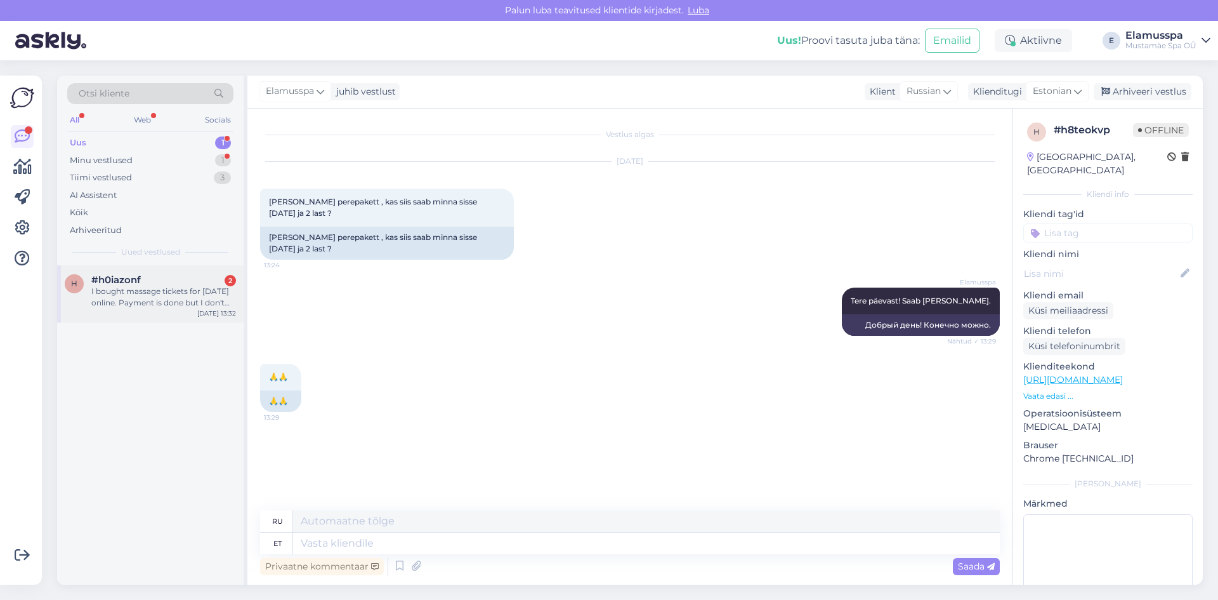
click at [131, 312] on div "h #h0iazonf 2 I bought massage tickets for [DATE] online. Payment is done but I…" at bounding box center [150, 293] width 187 height 57
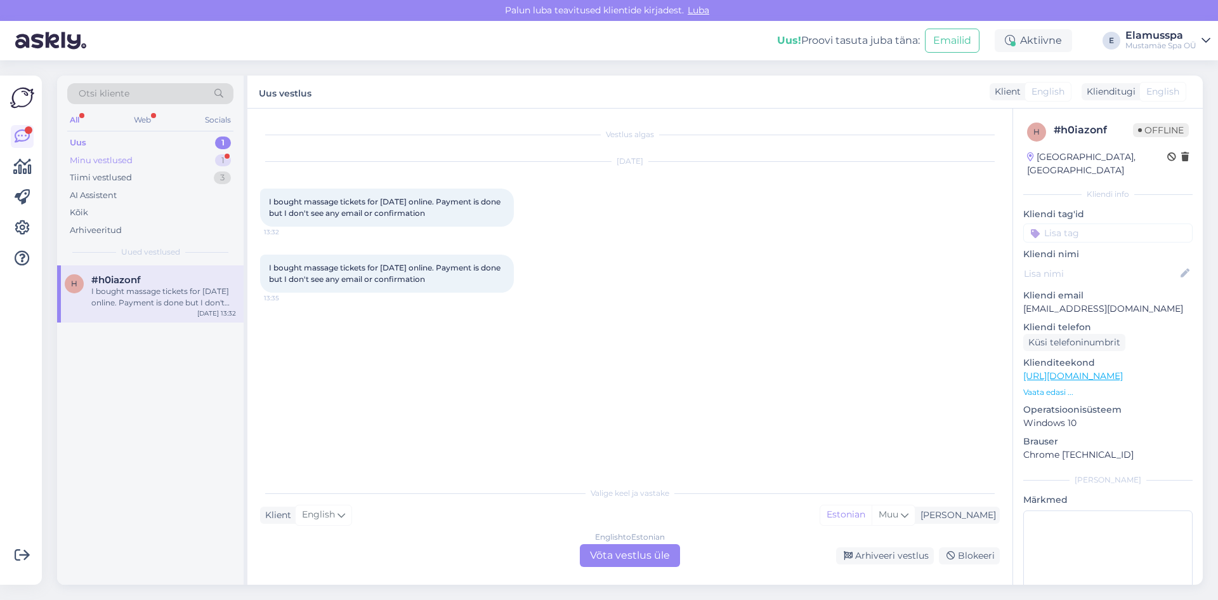
click at [195, 160] on div "Minu vestlused 1" at bounding box center [150, 161] width 166 height 18
click at [176, 272] on div "h #h8teokvp 1 🙏🙏 [DATE] 13:29" at bounding box center [150, 288] width 187 height 46
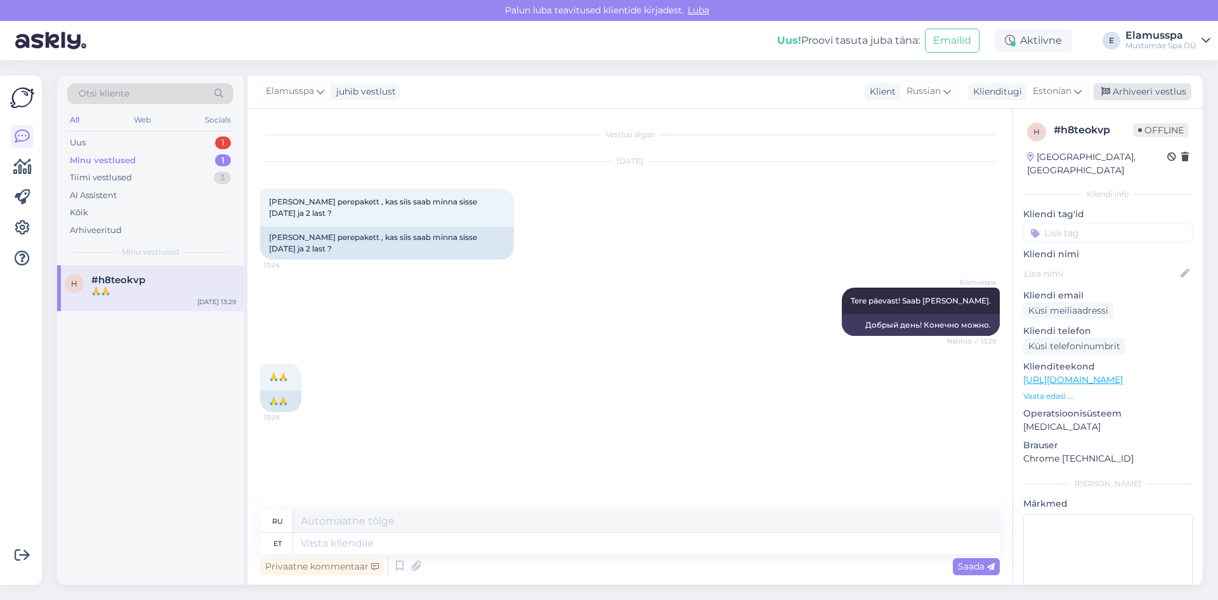
click at [1127, 86] on div "Arhiveeri vestlus" at bounding box center [1143, 91] width 98 height 17
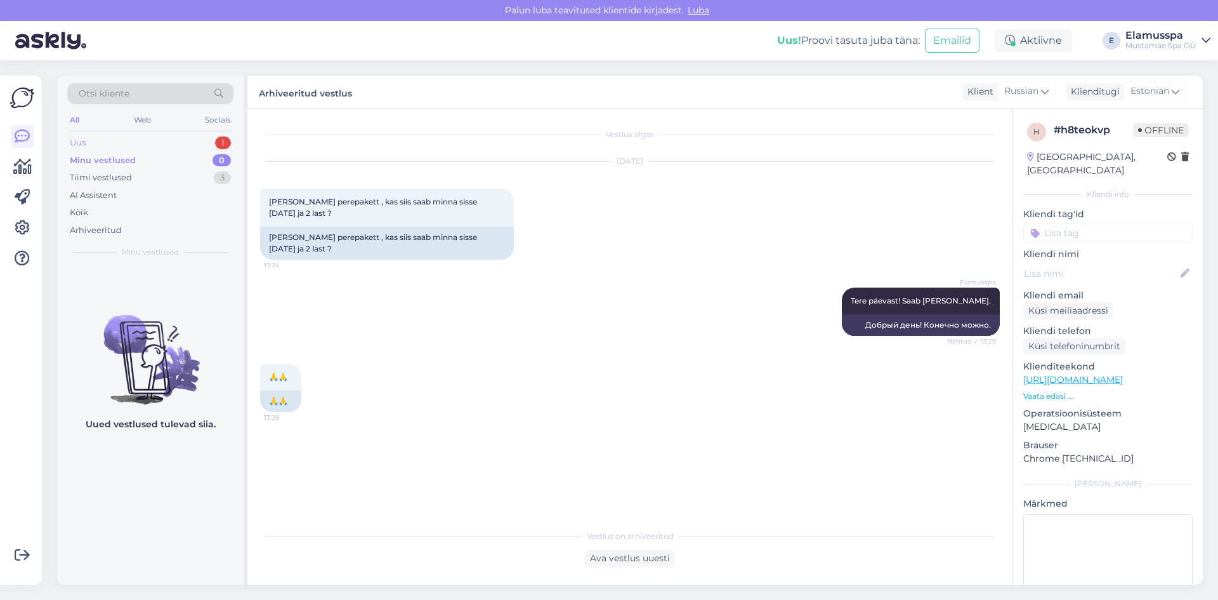
click at [199, 143] on div "Uus 1" at bounding box center [150, 143] width 166 height 18
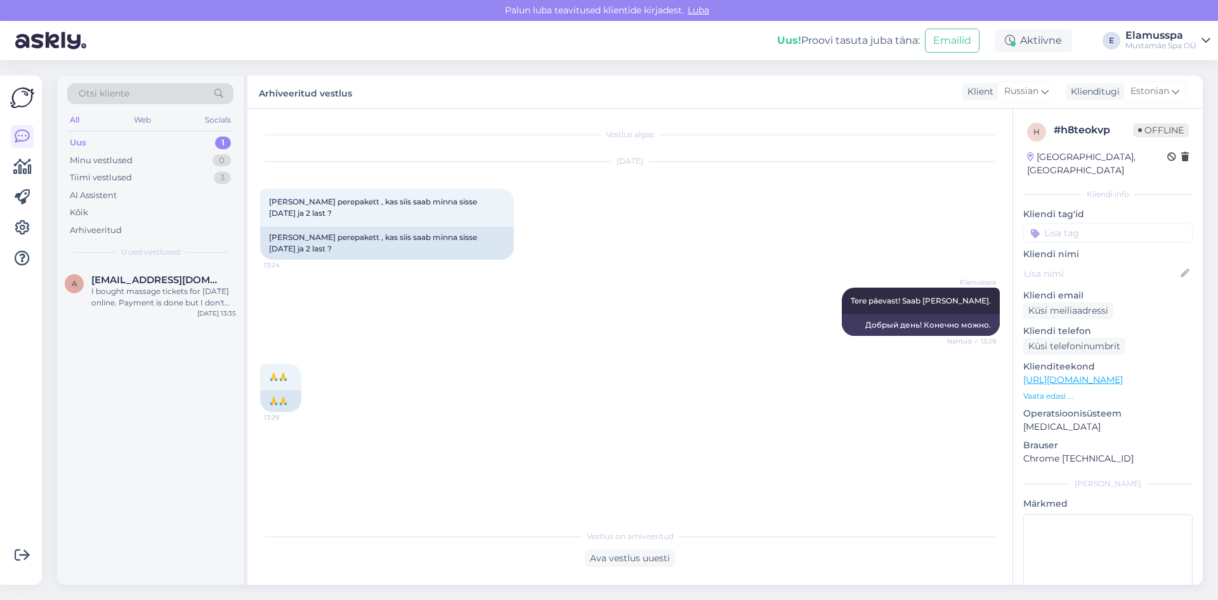
click at [185, 136] on div "Uus 1" at bounding box center [150, 143] width 166 height 18
click at [136, 195] on div "AI Assistent" at bounding box center [150, 196] width 166 height 18
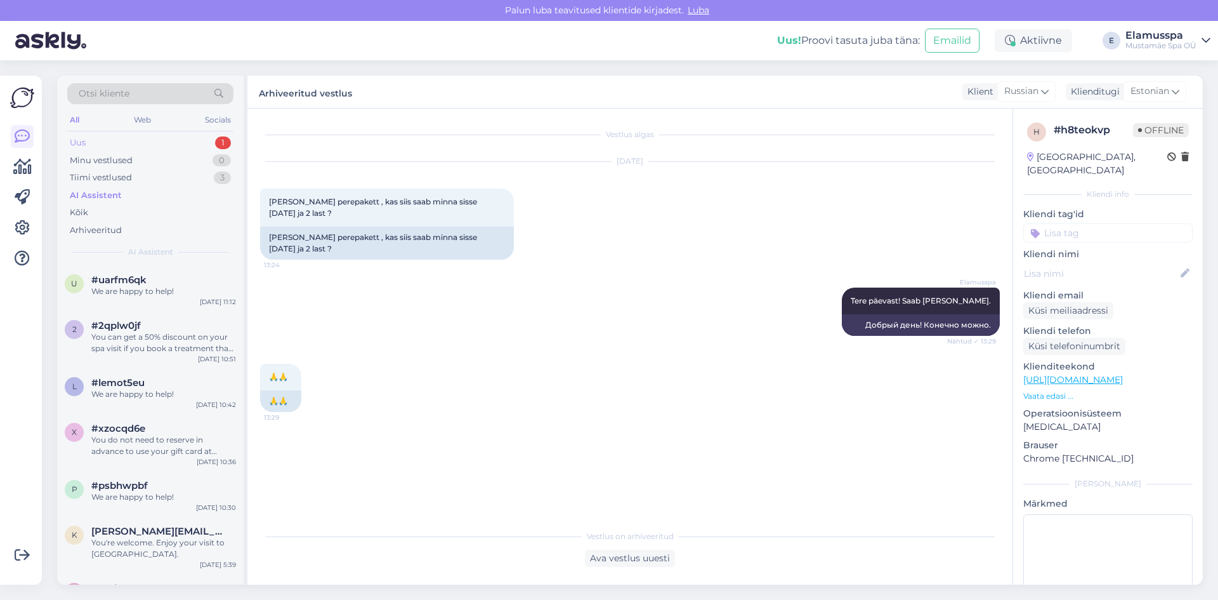
click at [148, 145] on div "Uus 1" at bounding box center [150, 143] width 166 height 18
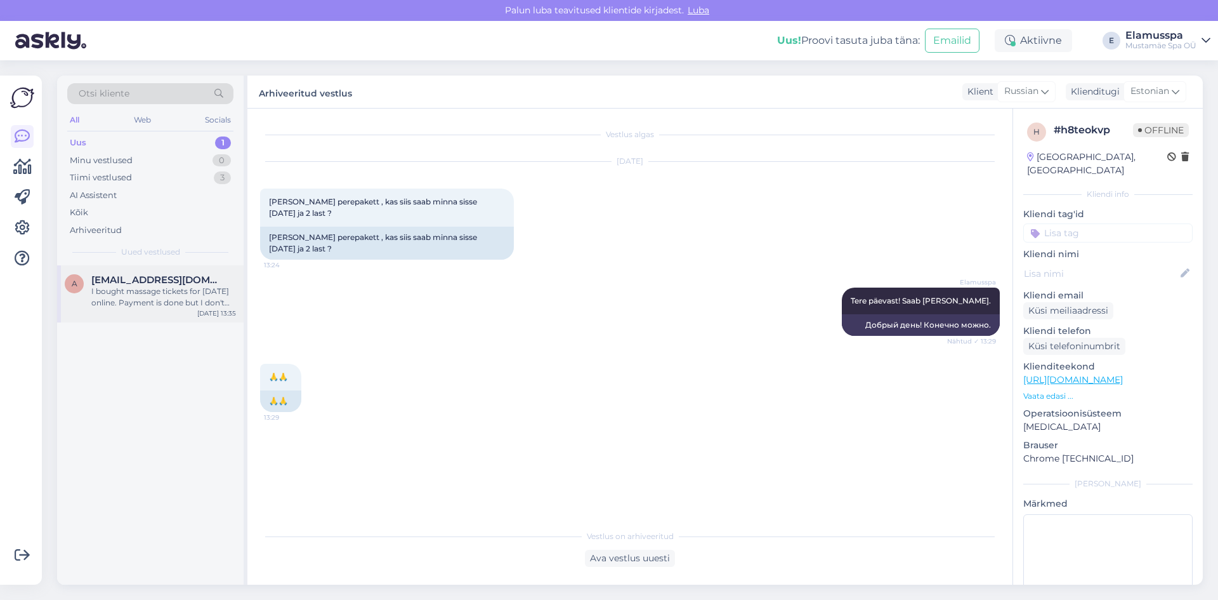
click at [201, 289] on div "I bought massage tickets for [DATE] online. Payment is done but I don't see any…" at bounding box center [163, 297] width 145 height 23
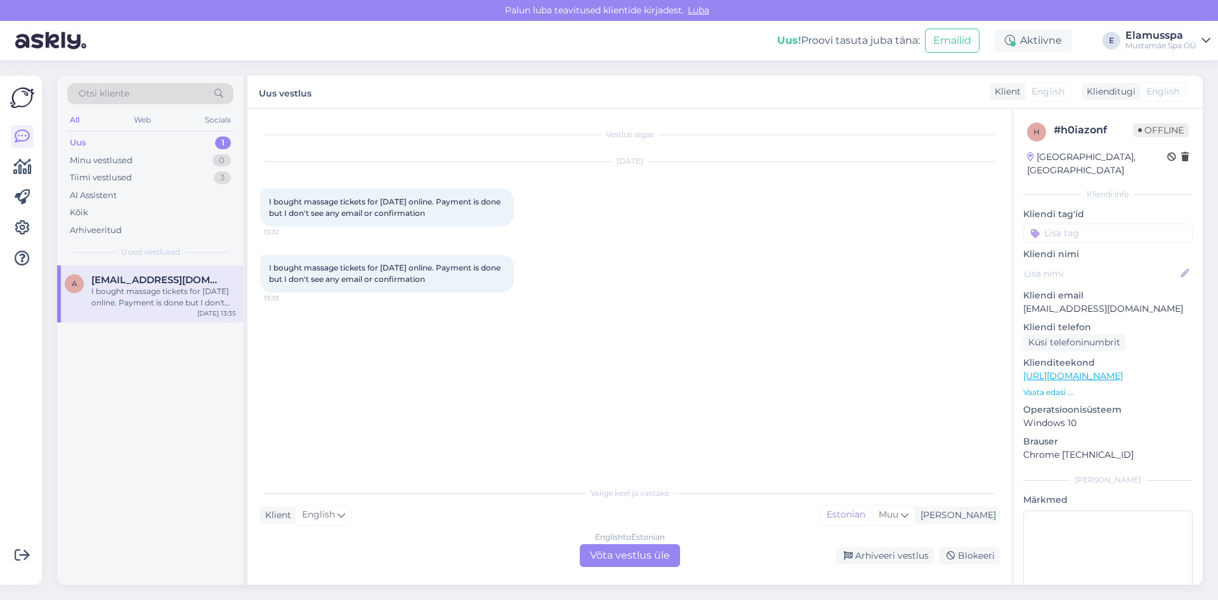
click at [636, 550] on div "English to Estonian Võta vestlus üle" at bounding box center [630, 555] width 100 height 23
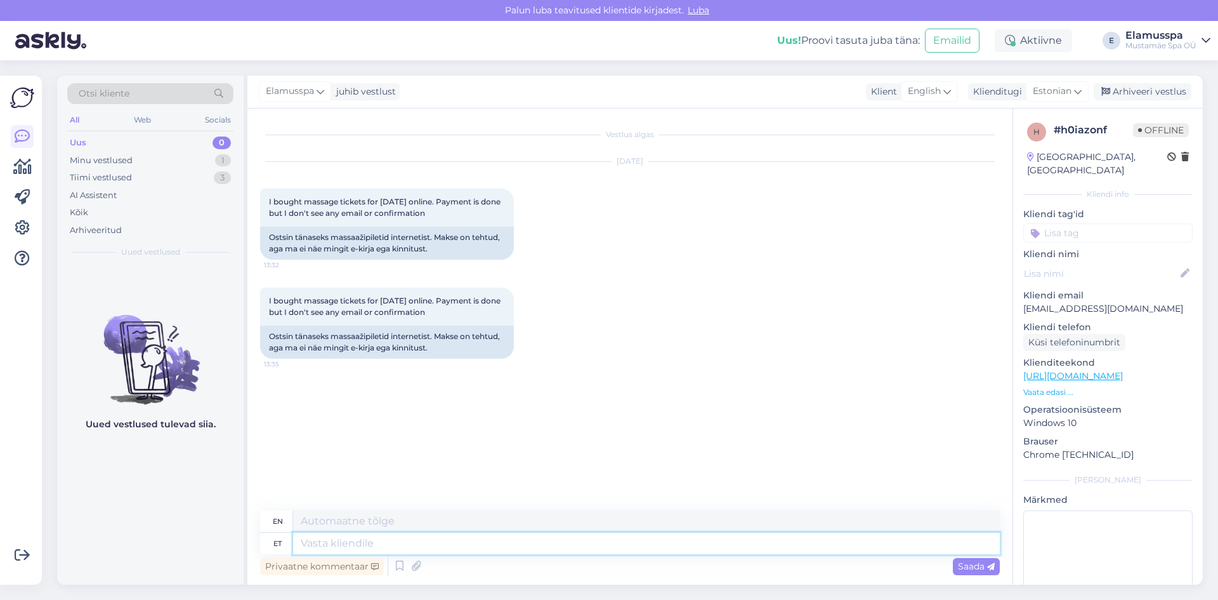
click at [490, 536] on textarea at bounding box center [646, 543] width 707 height 22
click at [987, 561] on span "Saada" at bounding box center [976, 565] width 37 height 11
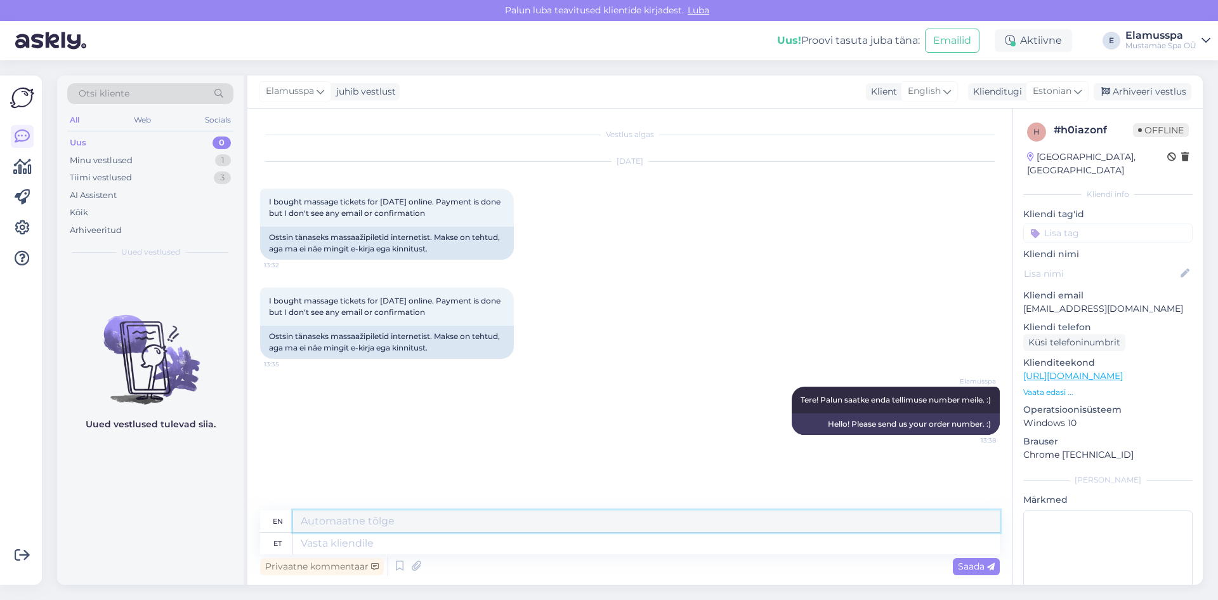
click at [579, 530] on textarea at bounding box center [646, 521] width 707 height 22
click at [572, 532] on div "en" at bounding box center [630, 521] width 740 height 22
click at [572, 534] on textarea at bounding box center [646, 543] width 707 height 22
click at [988, 562] on span "Saada" at bounding box center [976, 565] width 37 height 11
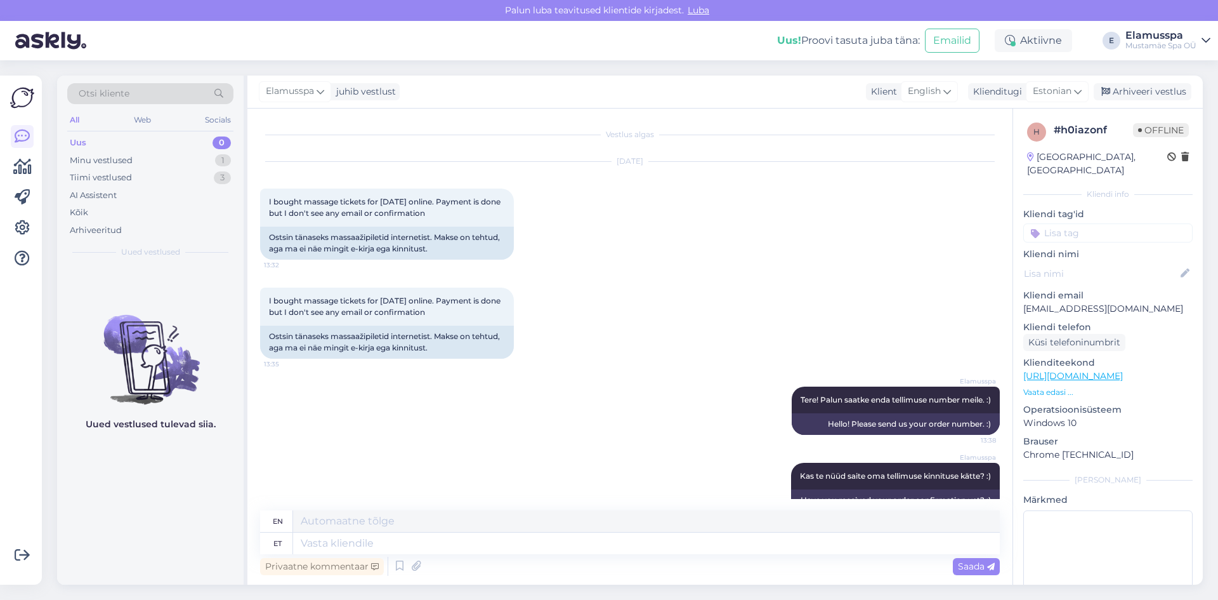
scroll to position [26, 0]
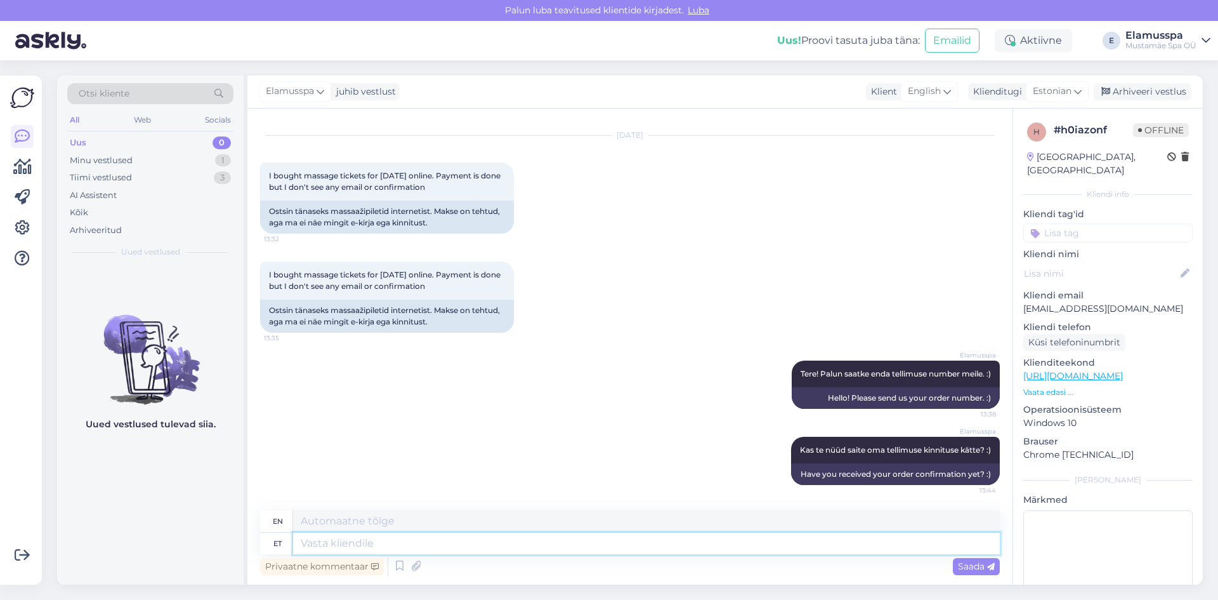
click at [828, 546] on textarea at bounding box center [646, 543] width 707 height 22
click at [990, 560] on div "Saada" at bounding box center [976, 566] width 47 height 17
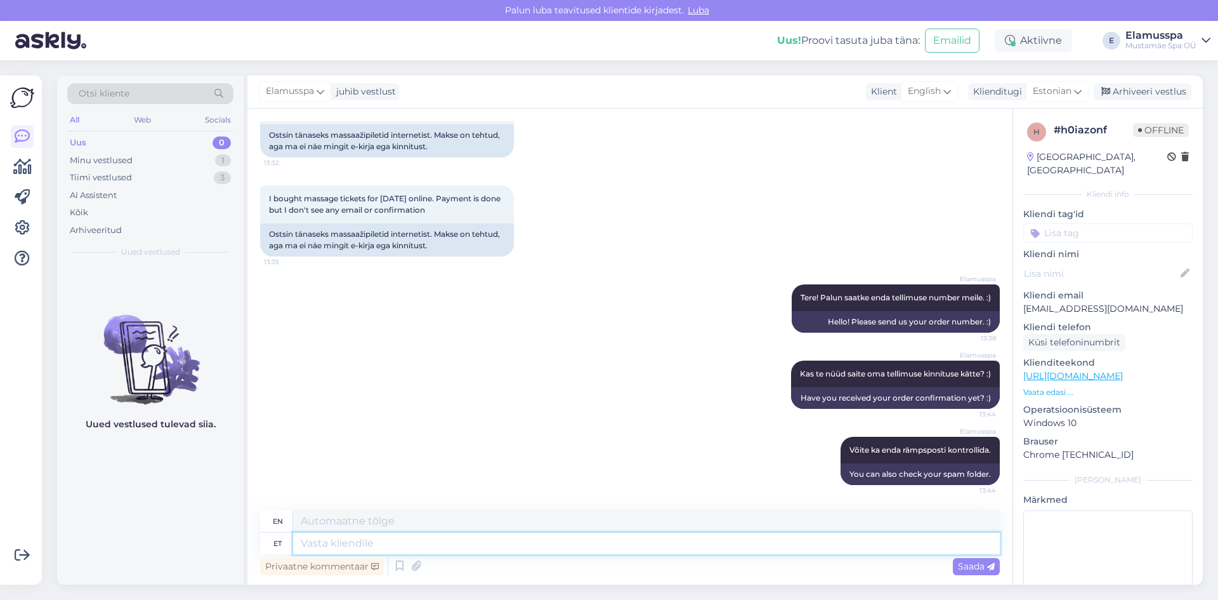
click at [853, 546] on textarea at bounding box center [646, 543] width 707 height 22
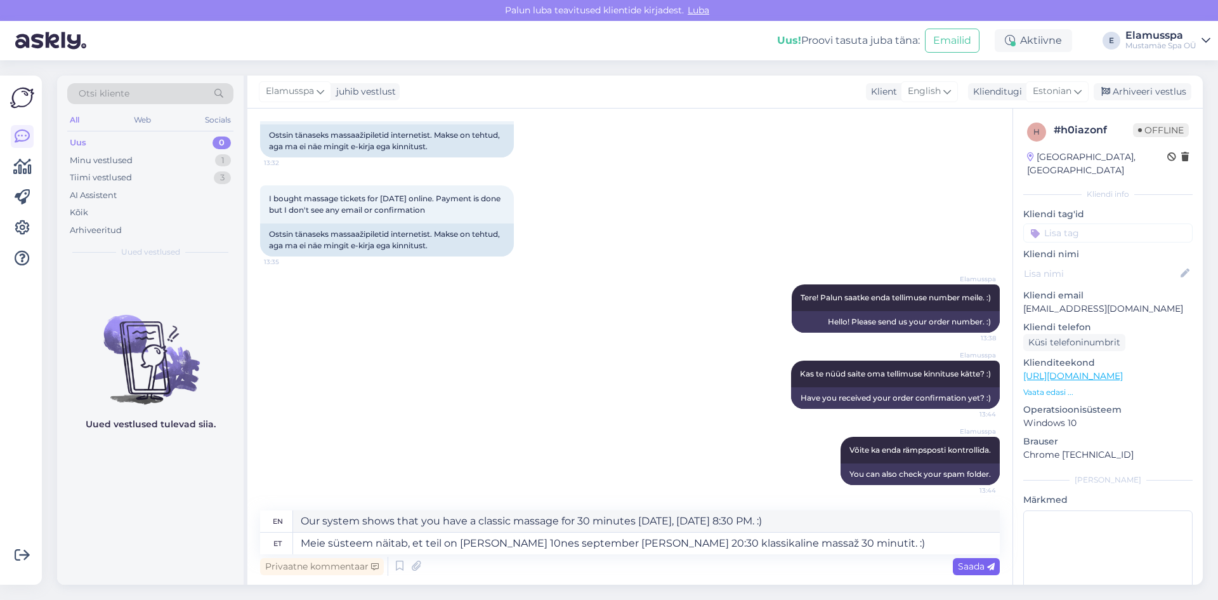
click at [983, 565] on span "Saada" at bounding box center [976, 565] width 37 height 11
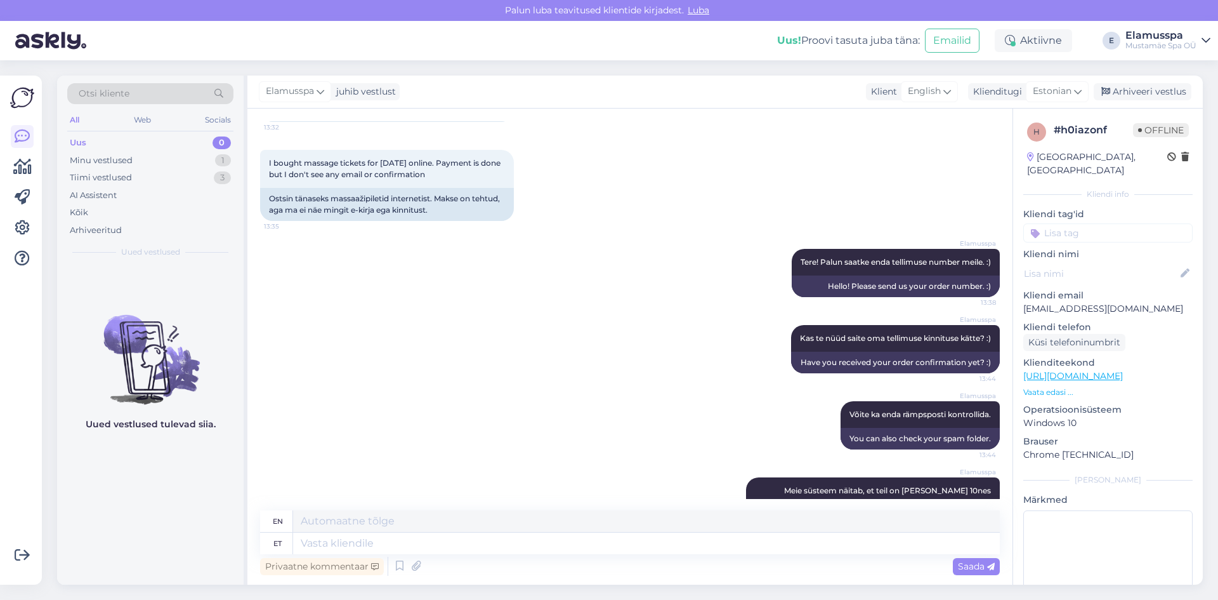
scroll to position [201, 0]
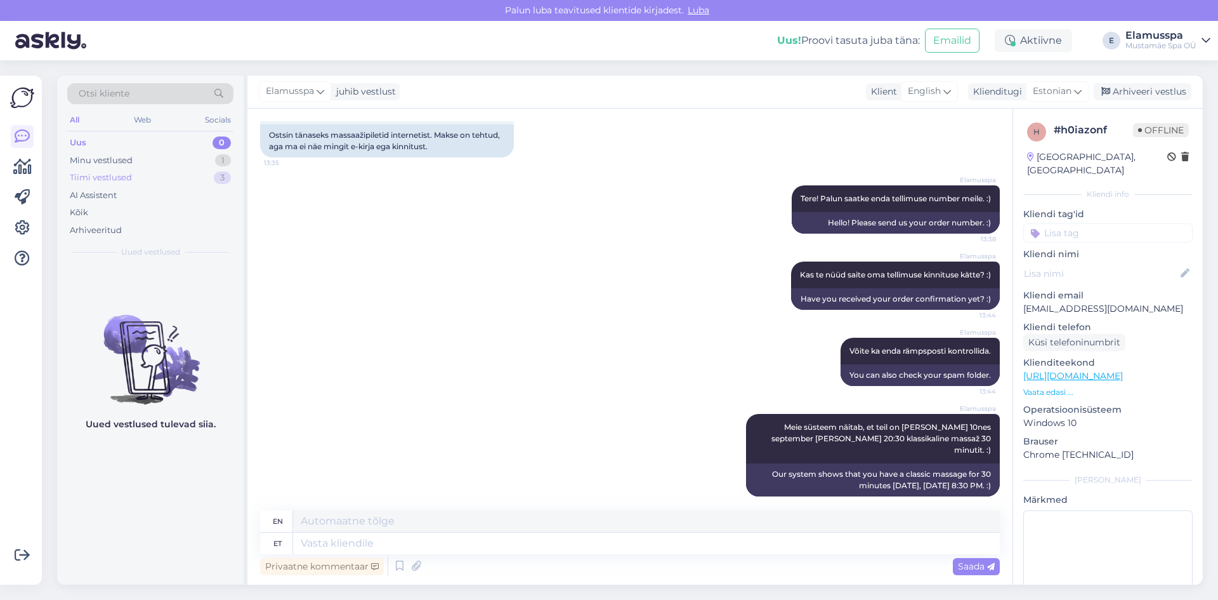
click at [191, 178] on div "Tiimi vestlused 3" at bounding box center [150, 178] width 166 height 18
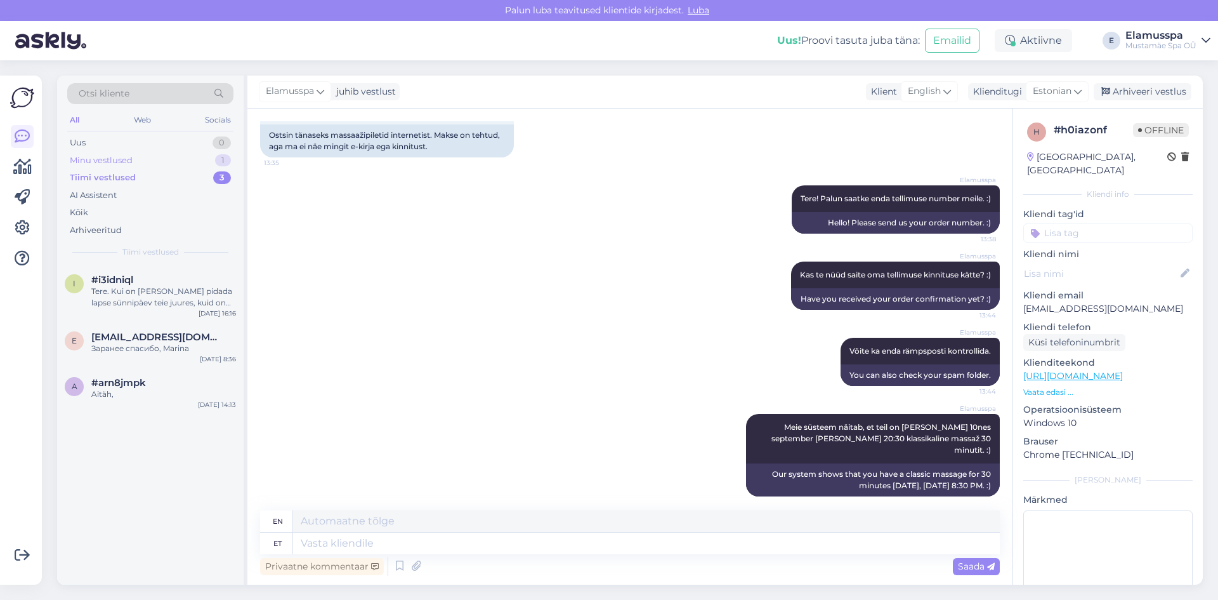
click at [188, 166] on div "Minu vestlused 1" at bounding box center [150, 161] width 166 height 18
click at [169, 272] on div "a [EMAIL_ADDRESS][DOMAIN_NAME] Meie süsteem näitab, et teil on [PERSON_NAME] 10…" at bounding box center [150, 293] width 187 height 57
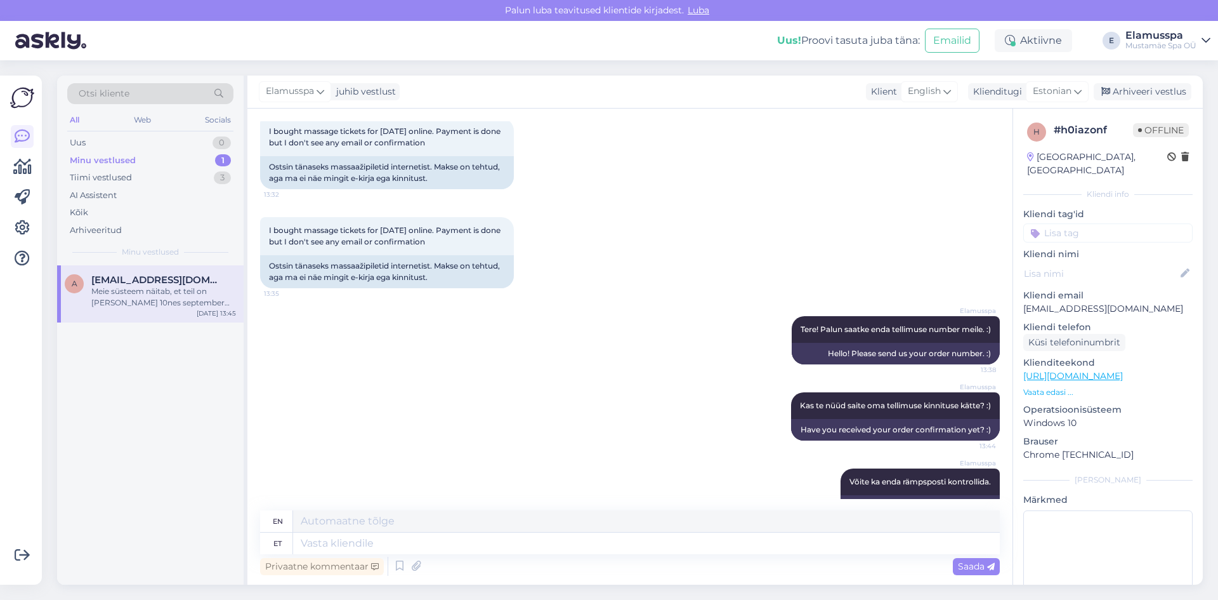
scroll to position [0, 0]
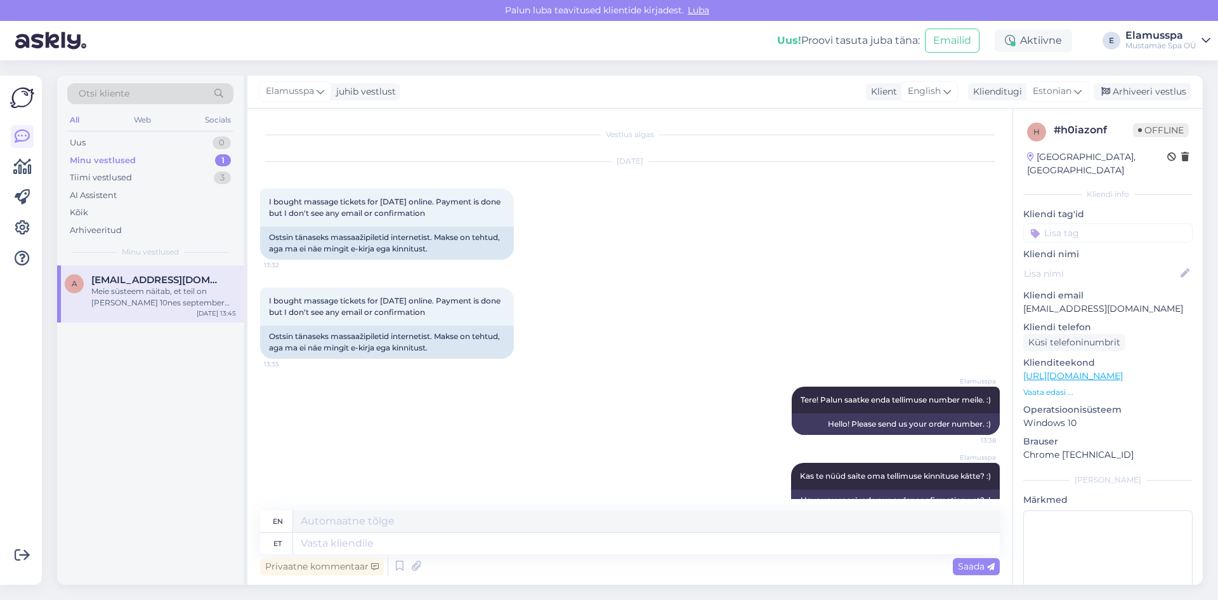
click at [864, 274] on div "I bought massage tickets for [DATE] online. Payment is done but I don't see any…" at bounding box center [630, 322] width 740 height 99
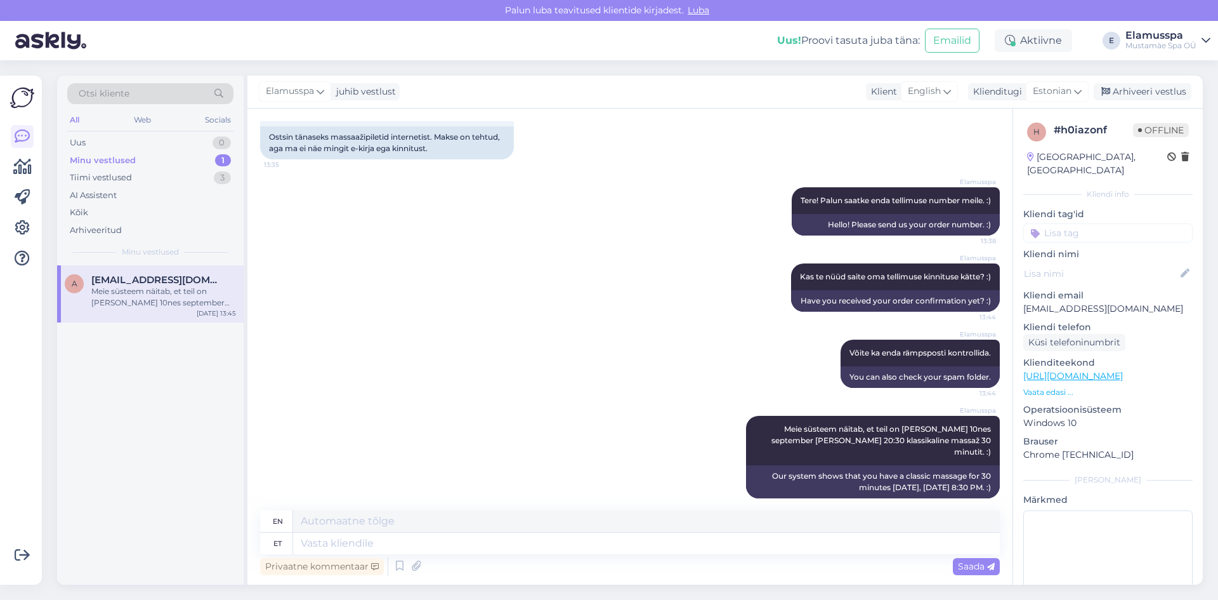
scroll to position [201, 0]
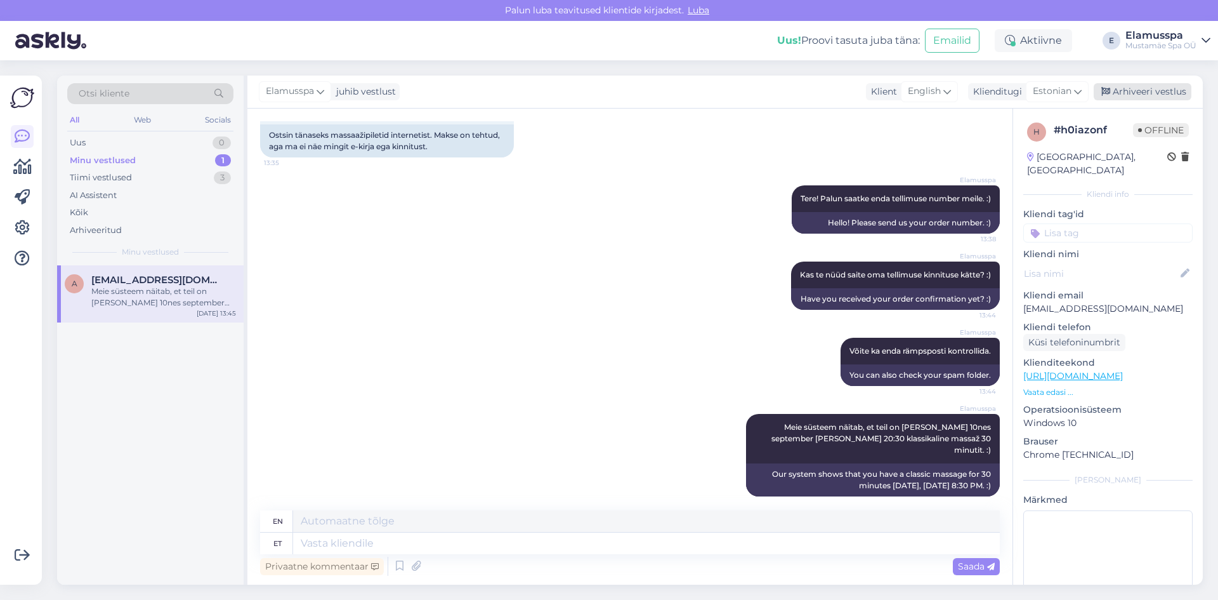
click at [1126, 91] on div "Arhiveeri vestlus" at bounding box center [1143, 91] width 98 height 17
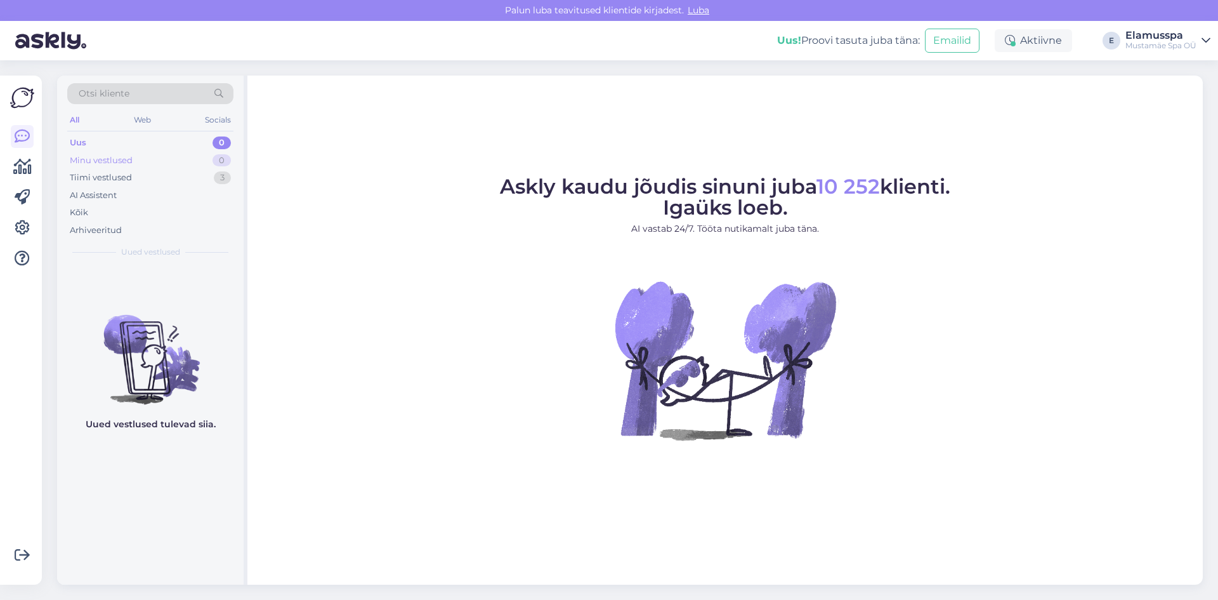
click at [223, 165] on div "0" at bounding box center [222, 160] width 18 height 13
click at [224, 145] on div "0" at bounding box center [222, 142] width 18 height 13
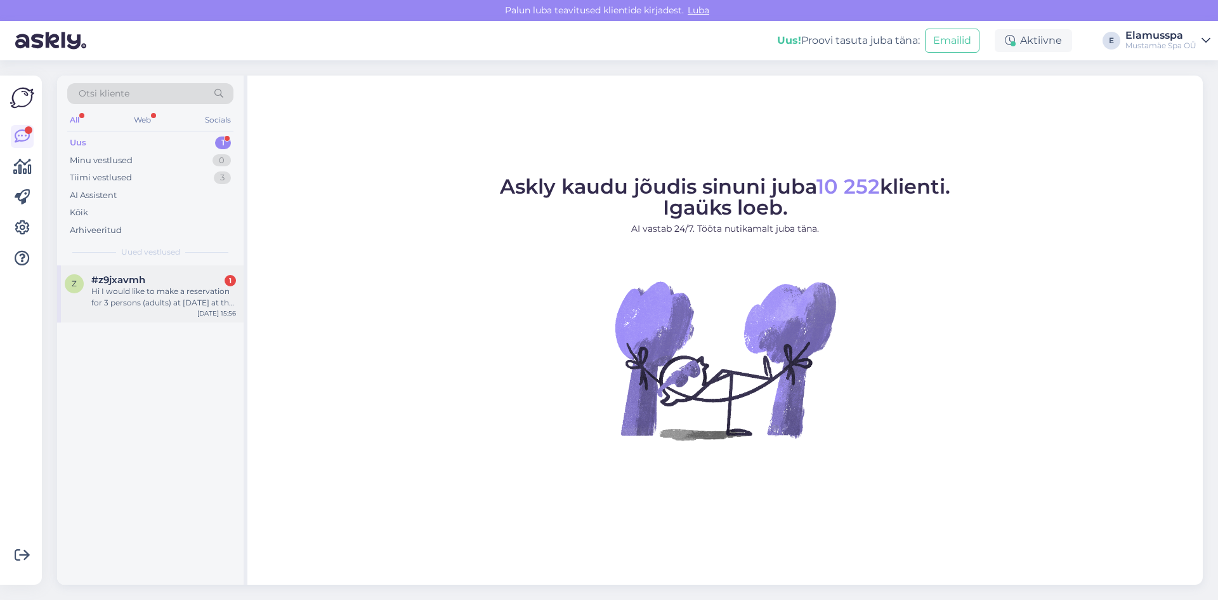
click at [172, 298] on div "Hi I would like to make a reservation for 3 persons (adults) at [DATE] at the s…" at bounding box center [163, 297] width 145 height 23
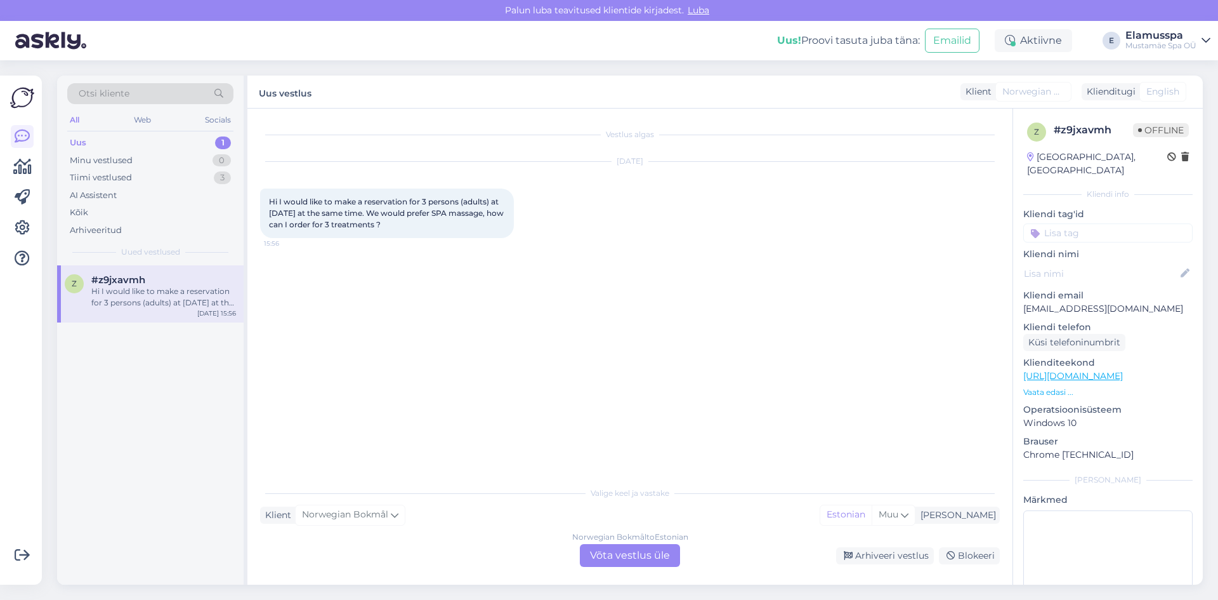
click at [615, 558] on div "Norwegian Bokmål to Estonian Võta vestlus üle" at bounding box center [630, 555] width 100 height 23
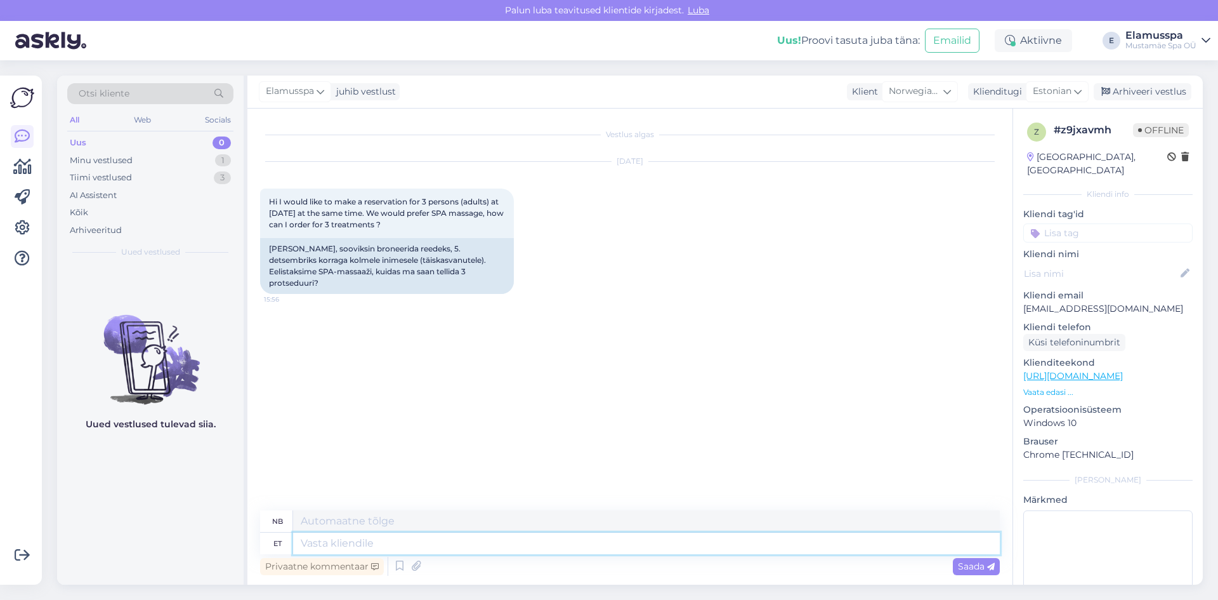
click at [625, 536] on textarea at bounding box center [646, 543] width 707 height 22
type textarea "Tere"
type textarea "Hallo"
type textarea "Tere!"
type textarea "Hallo!"
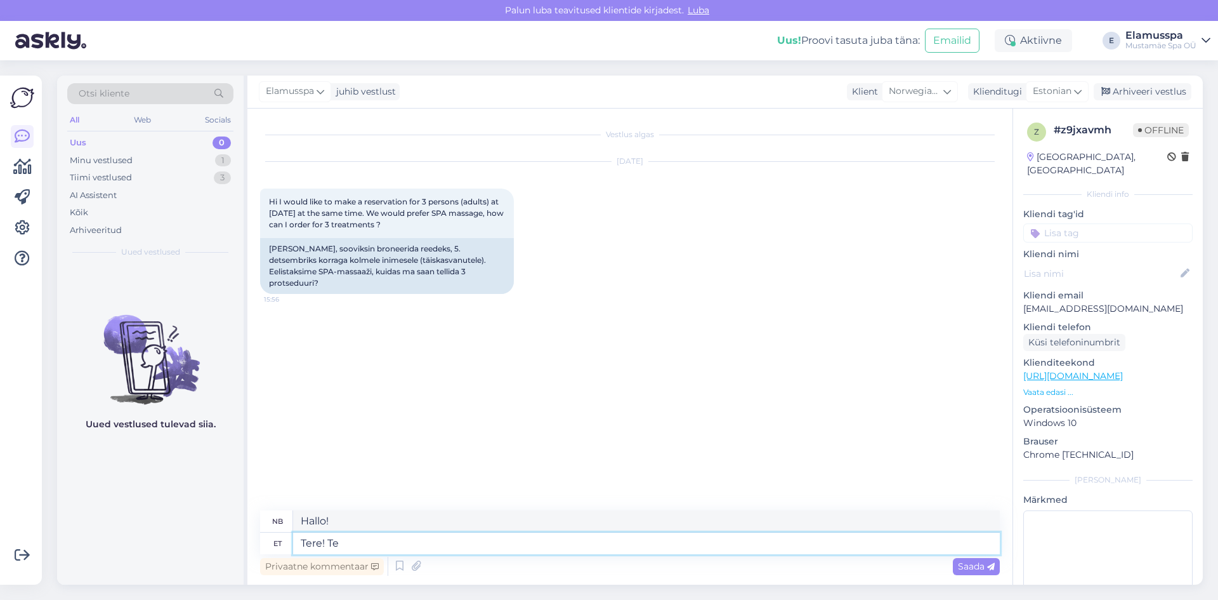
type textarea "Tere! Te s"
type textarea "Hallo! Du"
type textarea "Tere! Te saa"
type textarea "Hallo! Du kan"
type textarea "Tere! Te saate broneerida"
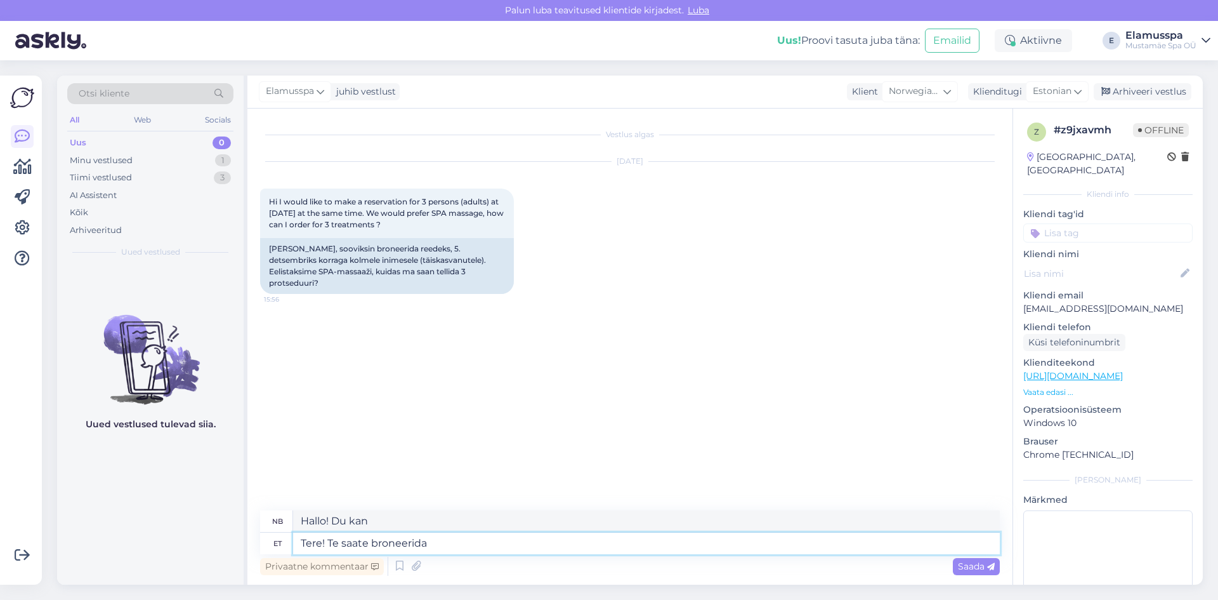
type textarea "Hallo! Du kan bestille"
type textarea "Tere! Te saate broneerida massaz"
type textarea "Hallo! Du kan bestille massasje"
type textarea "Tere! Te saate broneerida massaazid m"
type textarea "Hallo! Du kan bestille massasje."
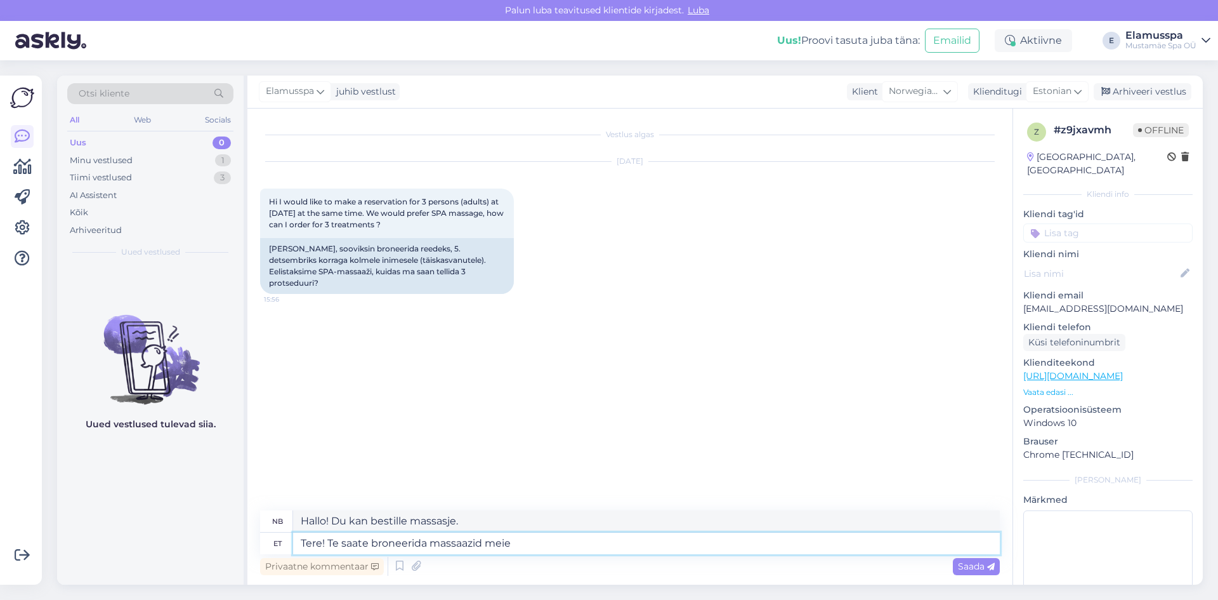
type textarea "Tere! Te saate broneerida massaazid meie"
type textarea "Hallo! Du kan bestille massasje hos oss."
type textarea "Tere! Te saate broneerida massaazid meie veebilehel."
type textarea "Hallo! Du kan bestille massasje på nettsiden vår."
type textarea "Tere! Te saate broneerida massaazid meie veebilehel. [GEOGRAPHIC_DATA]"
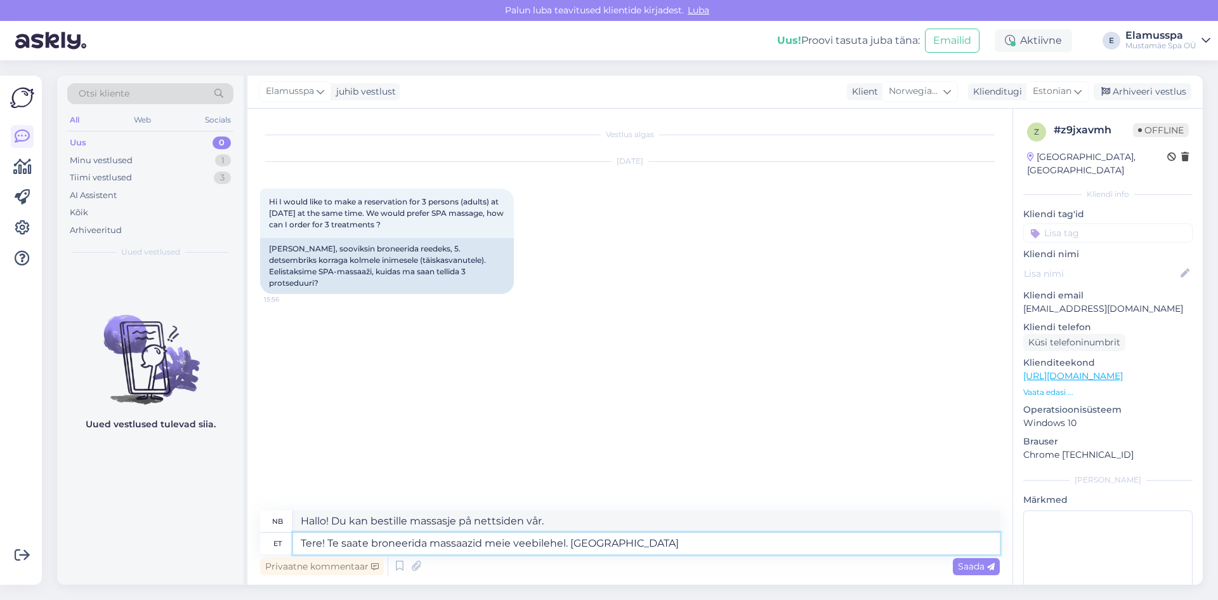
type textarea "Hallo! Du kan bestille massasje på nettsiden vår. San"
type textarea "Tere! Te saate broneerida massaazid meie veebilehel. Samamoodi v"
type textarea "Hallo! Du kan bestille massasje på nettsiden vår. Det samme gjelder"
type textarea "Tere! Te saate broneerida massaazid meie veebilehel. Samamoodi võite k"
type textarea "Hallo! Du kan bestille massasje på nettsiden vår. Du kan også"
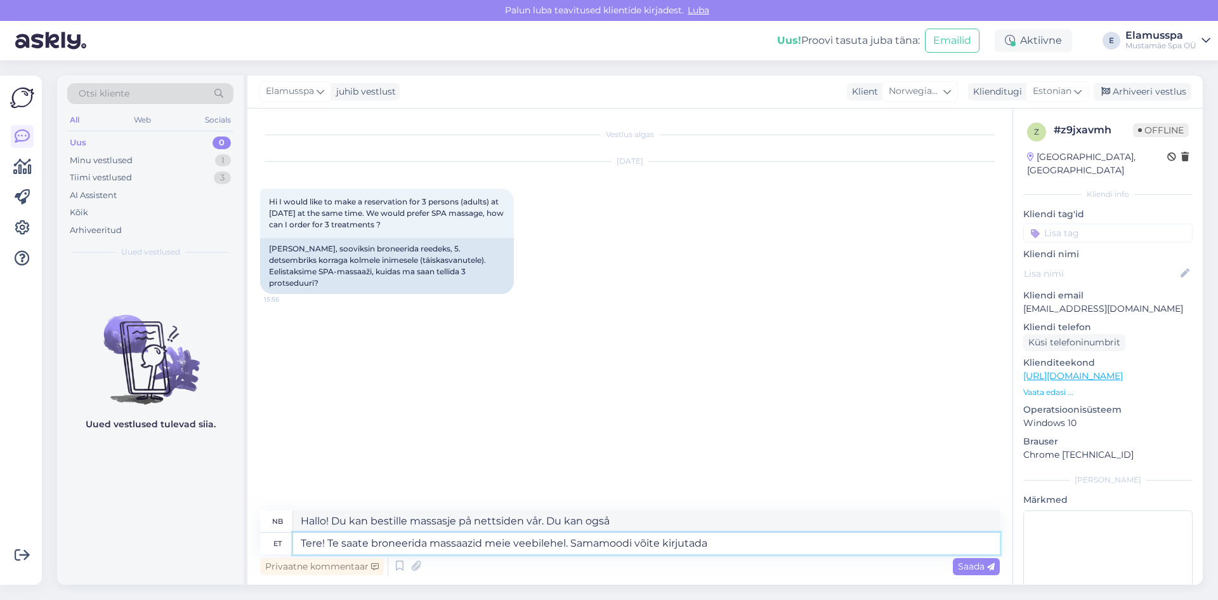
type textarea "Tere! Te saate broneerida massaazid meie veebilehel. Samamoodi võite kirjutada s"
type textarea "Hallo! Du kan bestille massasje på nettsiden vår. Du kan også skrive"
type textarea "Tere! Te saate broneerida massaazid meie veebilehel. Samamoodi võite kirjutada …"
type textarea "Hallo! Du kan bestille massasje på nettsiden vår. Du kan også skrive her."
drag, startPoint x: 661, startPoint y: 542, endPoint x: 741, endPoint y: 545, distance: 80.6
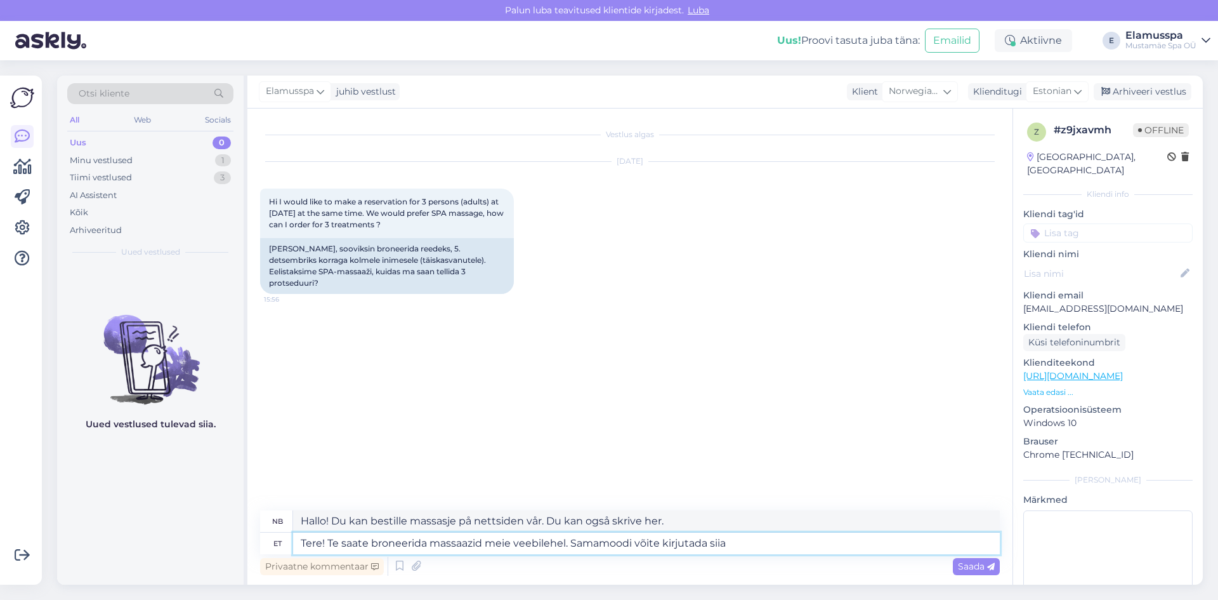
click at [741, 545] on textarea "Tere! Te saate broneerida massaazid meie veebilehel. Samamoodi võite kirjutada …" at bounding box center [646, 543] width 707 height 22
type textarea "Tere! Te saate broneerida massaazid meie veebilehel. Samamoodi"
type textarea "Hallo! Du kan bestille massasje på nettsiden vår. Det samme gjelder"
type textarea "Tere! Te saate broneerida massaazid meie veebilehel. Samamoodi saame k"
type textarea "Hallo! Du kan bestille massasje på nettsiden vår. På samme måte kan vi"
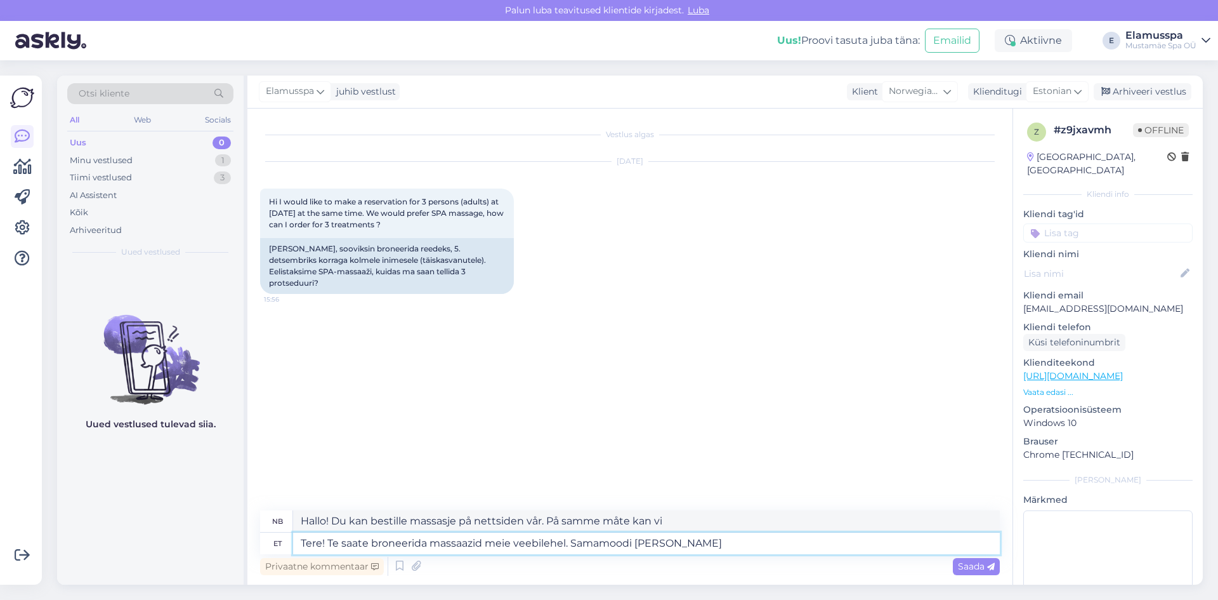
type textarea "Tere! Te saate broneerida massaazid meie veebilehel. Samamoodi saame ka m"
type textarea "Hallo! Du kan bestille massasje på nettsiden vår. På samme måte kan vi også"
type textarea "Tere! Te saate broneerida massaazid meie veebilehel. Samamoodi saame ka meie te…"
type textarea "Hallo! Du kan bestille massasje på nettsiden vår. Vi kan også bestille tid for …"
type textarea "Tere! Te saate broneerida massaazid meie veebilehel. Samamoodi saame ka meie t"
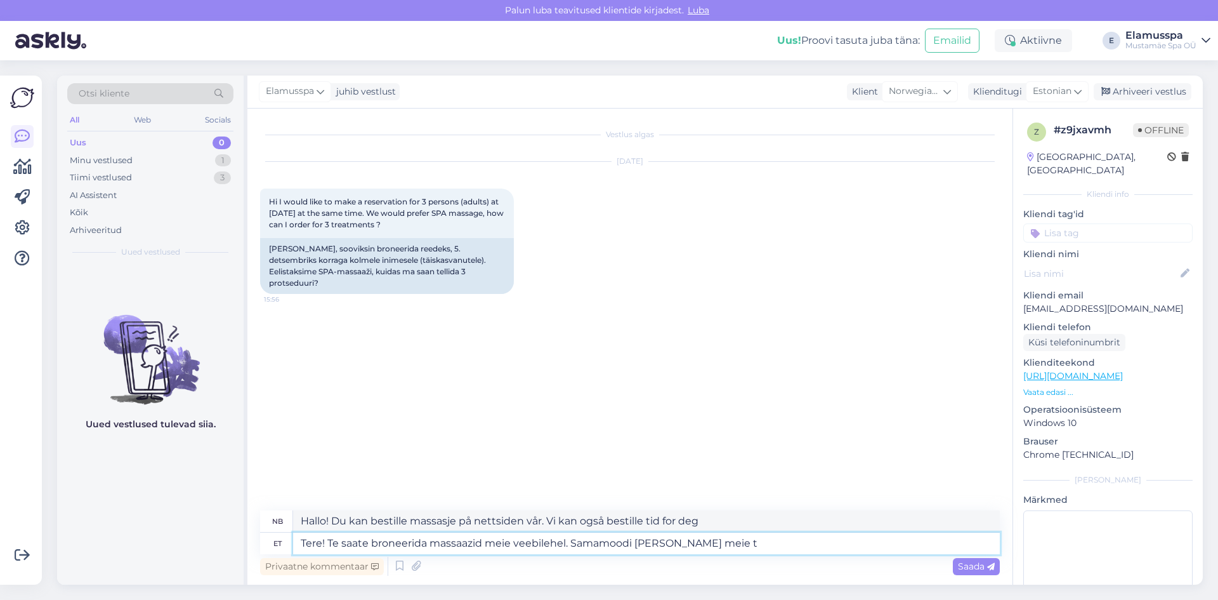
type textarea "Hallo! Du kan bestille massasje på nettsiden vår. På samme måte kan vi også"
type textarea "Tere! Te saate broneerida massaazid meie veebilehel. Samamoodi saame ka meie te…"
type textarea "Hallo! Du kan bestille massasje på nettsiden vår. Vi kan også bestille tid for …"
type textarea "Tere! Te saate broneerida massaazid meie veebilehel. Samamoodi saame ka meie te…"
type textarea "Hallo! Du kan bestille massasje på nettsiden vår. Vi kan også bestille for deg."
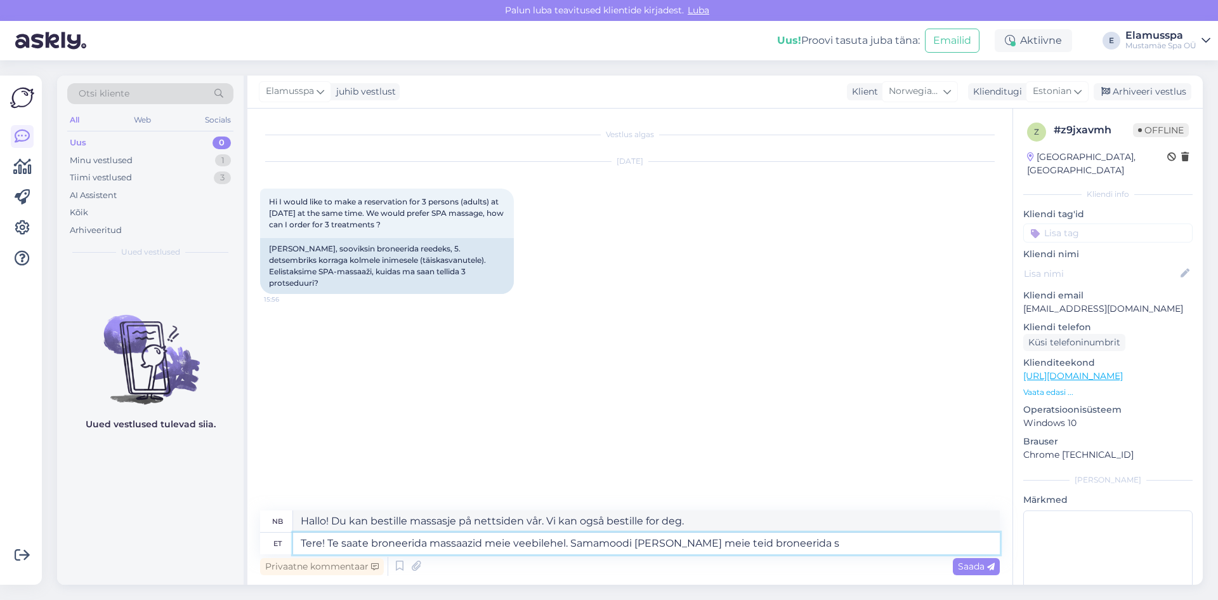
type textarea "Tere! Te saate broneerida massaazid meie veebilehel. Samamoodi saame ka meie te…"
type textarea "Hallo! Du kan bestille massasje på nettsiden vår. Vi kan også bestille tid for …"
type textarea "Tere! Te saate broneerida massaazid meie veebilehel. Samamoodi saame ka meie te…"
type textarea "Hallo! Du kan bestille massasje på nettsiden vår. Vi kan også bestille dette ti…"
type textarea "Tere! Te saate broneerida massaazid meie veebilehel. Samamoodi saame ka meie te…"
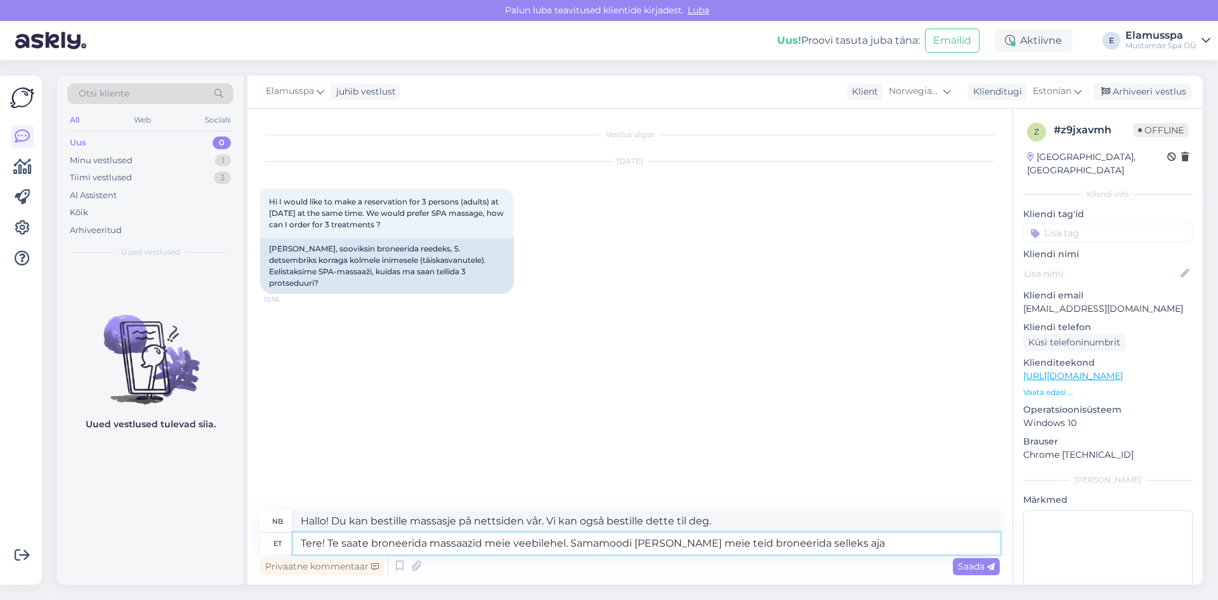
type textarea "Hallo! Du kan bestille massasje på nettsiden vår. Vi kan også bestille time for…"
type textarea "Tere! Te saate broneerida massaazid meie veebilehel. Samamoodi saame ka meie te…"
type textarea "Hallo! Du kan bestille massasje på nettsiden vår. Vi kan også bestille tid for …"
type textarea "Tere! Te saate broneerida massaazid meie veebilehel. Samamoodi saame ka meie te…"
type textarea "Hallo! Du kan bestille massasje på nettsiden vår. På samme måte kan vi også bes…"
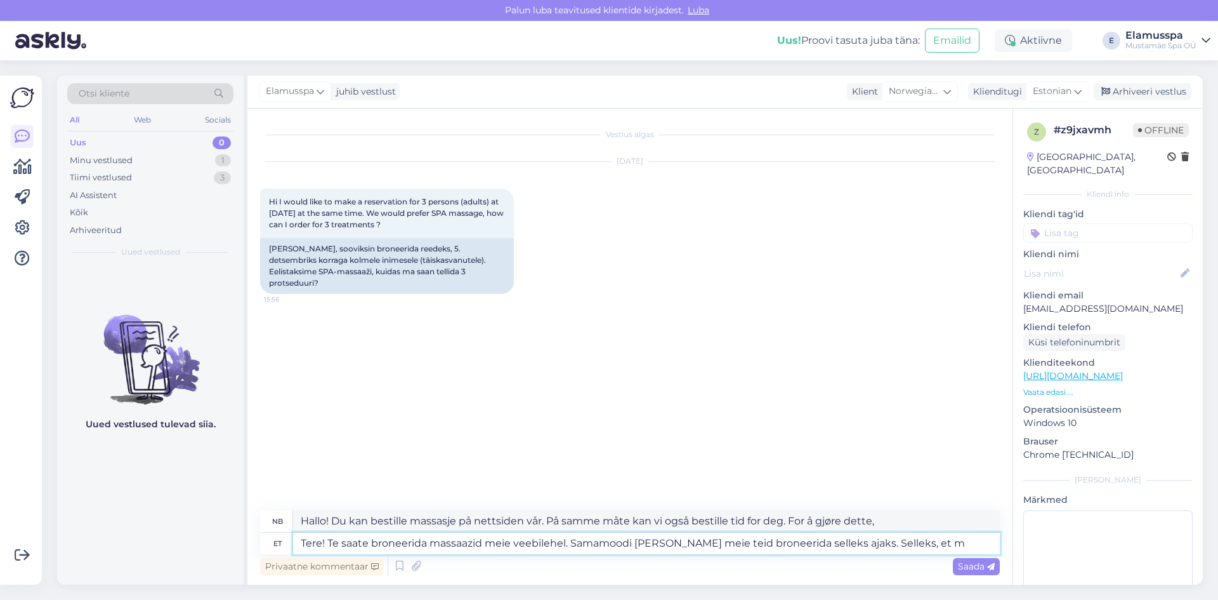
type textarea "Tere! Te saate broneerida massaazid meie veebilehel. Samamoodi saame ka meie te…"
type textarea "Hallo! Du kan bestille massasje på nettsiden vår. På samme måte kan vi også bes…"
type textarea "Tere! Te saate broneerida massaazid meie veebilehel. Samamoodi saame ka meie te…"
type textarea "Hallo! Du kan bestille massasje på nettsiden vår. Vi kan også bestille tid for …"
type textarea "Tere! Te saate broneerida massaazid meie veebilehel. Samamoodi saame ka meie te…"
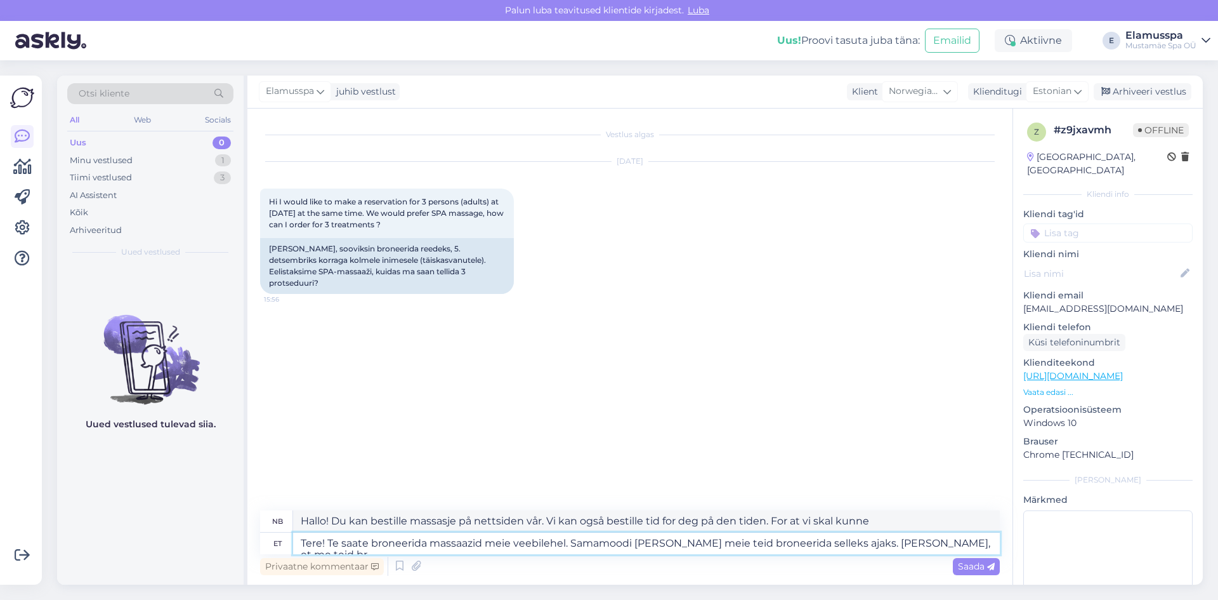
type textarea "Hallo! Du kan bestille massasje på nettsiden vår. På samme måte kan vi også bes…"
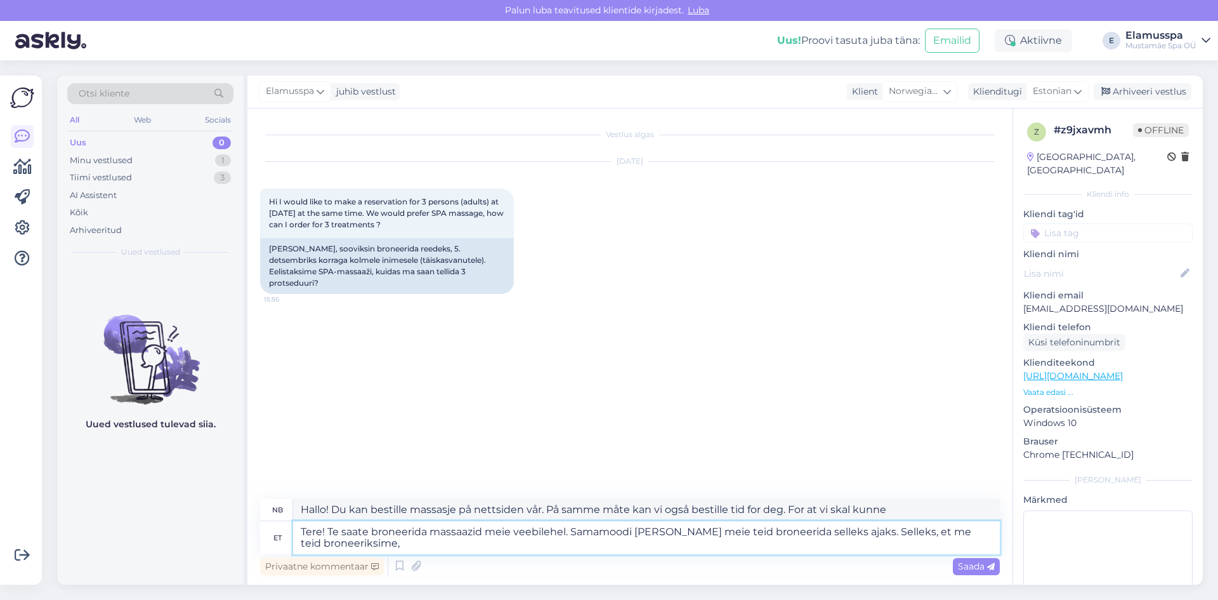
type textarea "Tere! Te saate broneerida massaazid meie veebilehel. Samamoodi saame ka meie te…"
type textarea "Hallo! Du kan bestille massasje på nettsiden vår. På samme måte kan vi også bes…"
type textarea "Tere! Te saate broneerida massaazid meie veebilehel. Samamoodi saame ka meie te…"
type textarea "Hallo! Du kan bestille massasje på nettsiden vår. På samme måte kan vi også bes…"
type textarea "Tere! Te saate broneerida massaazid meie veebilehel. Samamoodi saame ka meie te…"
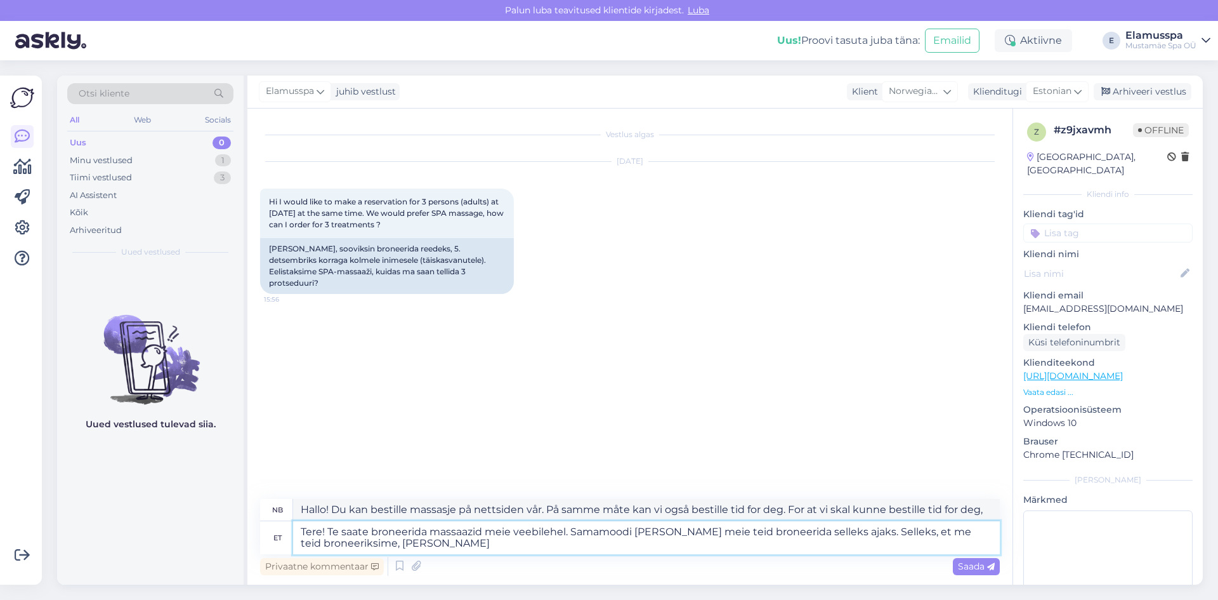
type textarea "Hallo! Du kan bestille massasje på nettsiden vår. Vi kan også bestille tid for …"
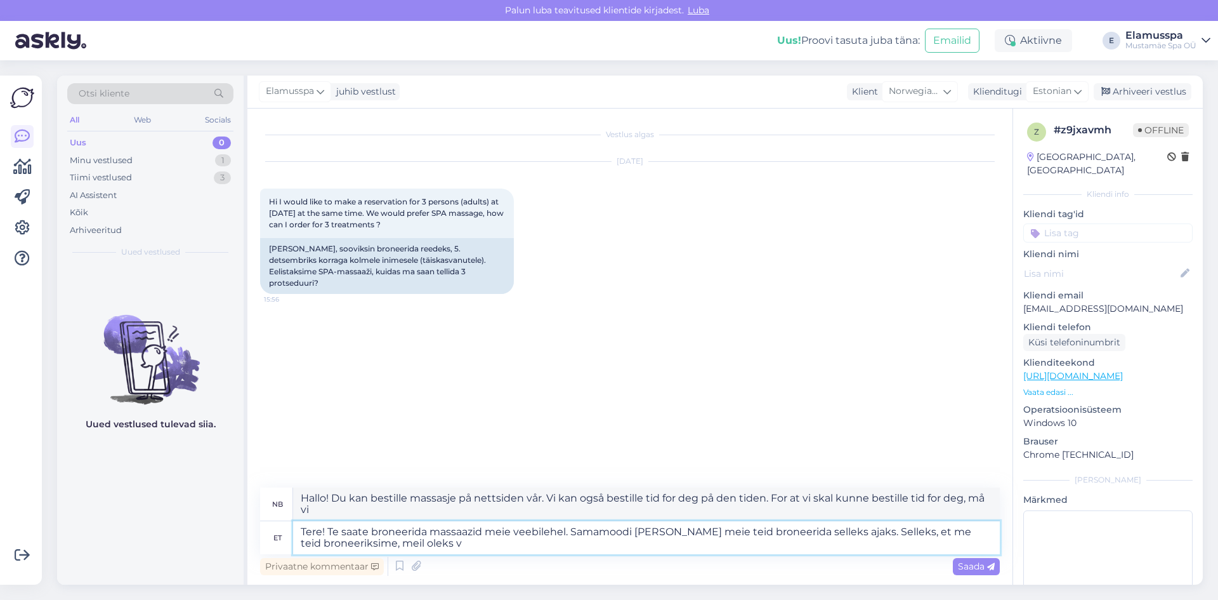
type textarea "Tere! Te saate broneerida massaazid meie veebilehel. Samamoodi saame ka meie te…"
type textarea "Hallo! Du kan bestille massasje på nettsiden vår. Vi kan også bestille tid for …"
type textarea "Tere! Te saate broneerida massaazid meie veebilehel. Samamoodi saame ka meie te…"
type textarea "Hallo! Du kan bestille massasje på nettsiden vår. Vi kan også bestille tid for …"
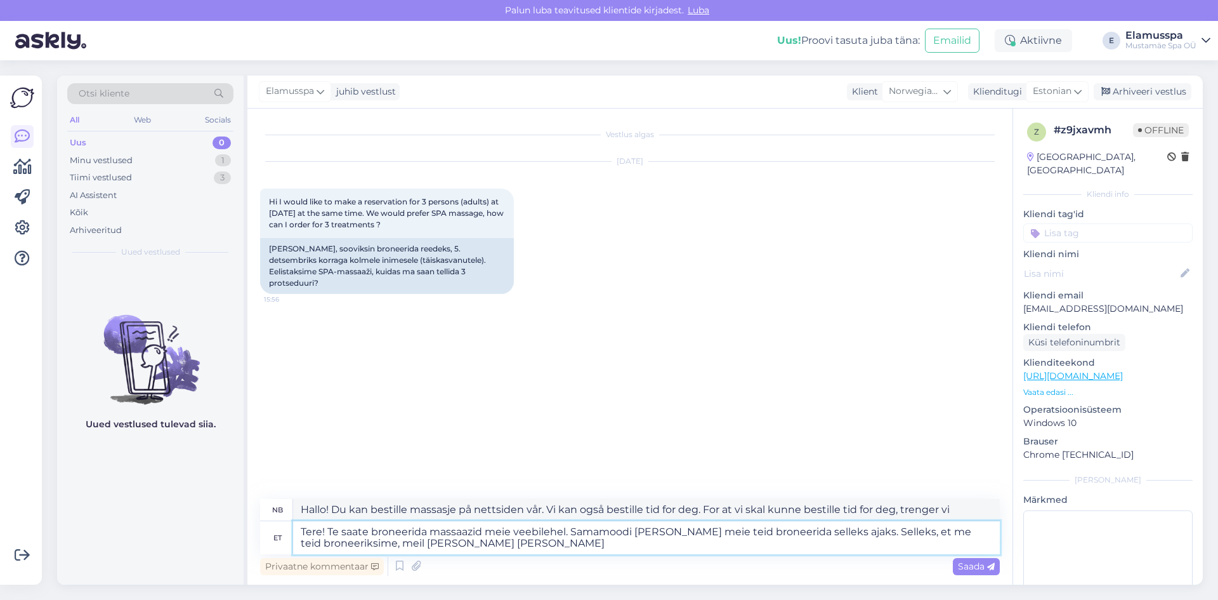
type textarea "Tere! Te saate broneerida massaazid meie veebilehel. Samamoodi saame ka meie te…"
type textarea "Hallo! Du kan bestille massasje på nettsiden vår. Vi kan også bestille deg for …"
type textarea "Tere! Te saate broneerida massaazid meie veebilehel. Samamoodi saame ka meie te…"
type textarea "Hallo! Du kan bestille massasje på nettsiden vår. Vi kan også bestille tid for …"
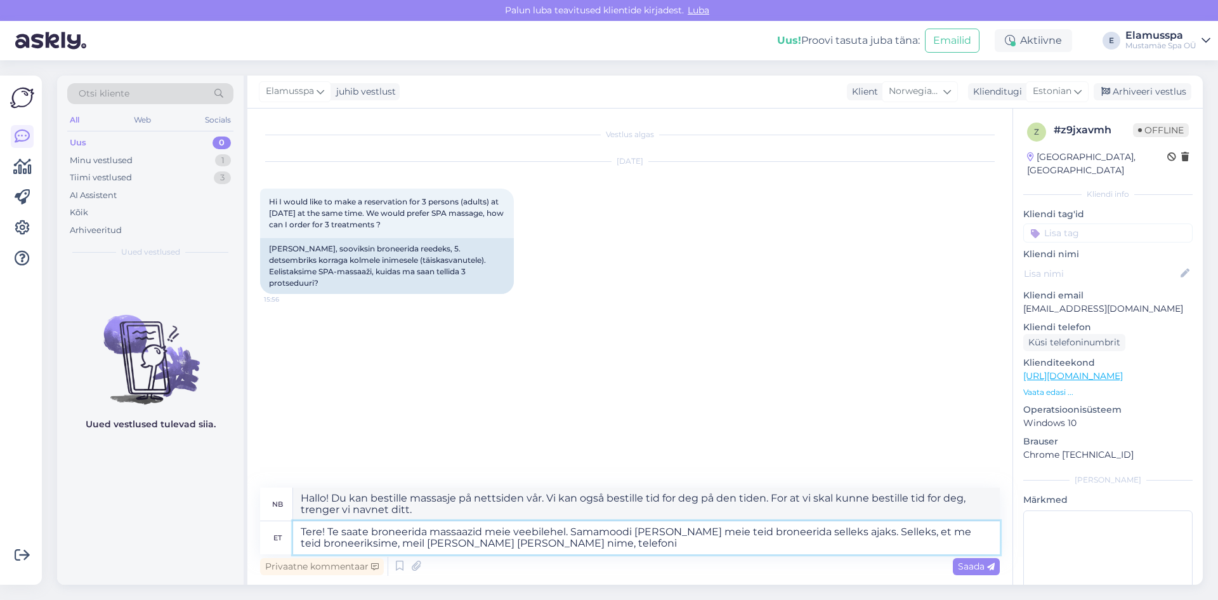
type textarea "Tere! Te saate broneerida massaazid meie veebilehel. Samamoodi saame ka meie te…"
type textarea "Hallo! Du kan bestille massasje på nettsiden vår. Vi kan også bestille deg for …"
type textarea "Tere! Te saate broneerida massaazid meie veebilehel. Samamoodi saame ka meie te…"
type textarea "Hallo! Du kan bestille massasje på nettsiden vår. Vi kan også bestille tid for …"
type textarea "Tere! Te saate broneerida massaazid meie veebilehel. Samamoodi saame ka meie te…"
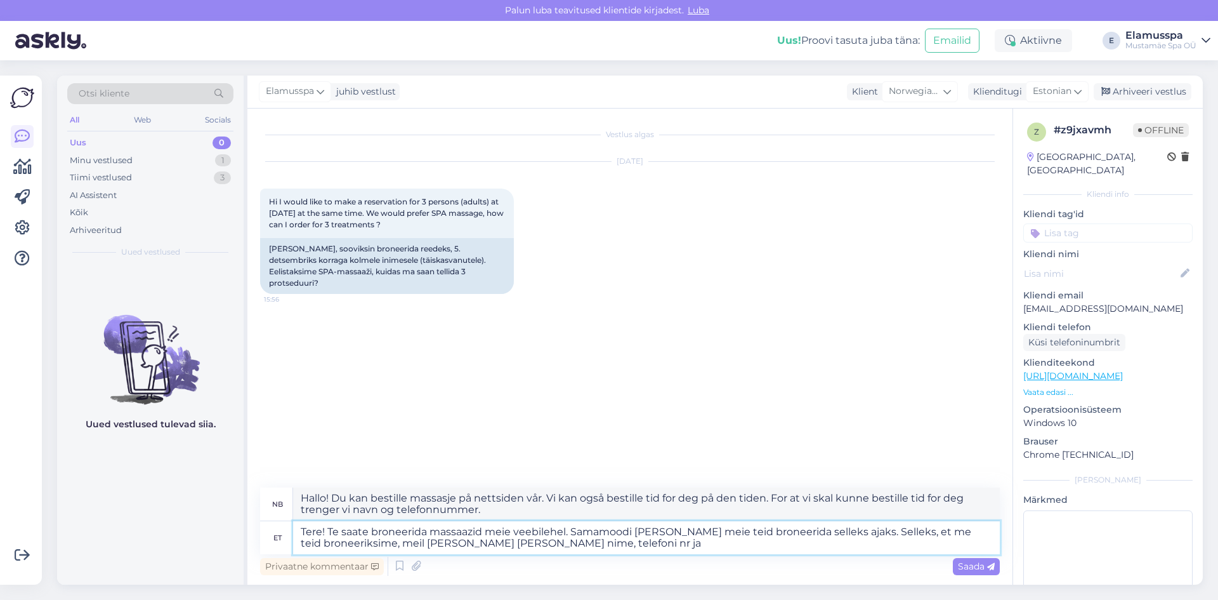
type textarea "Hallo! Du kan bestille massasje på nettsiden vår. Vi kan også bestille tid for …"
type textarea "Tere! Te saate broneerida massaazid meie veebilehel. Samamoodi saame ka meie te…"
type textarea "Hallo! Du kan bestille massasje på nettsiden vår. Vi kan også bestille tid for …"
type textarea "Tere! Te saate broneerida massaazid meie veebilehel. Samamoodi saame ka meie te…"
type textarea "Hallo! Du kan bestille massasje på nettsiden vår. Vi kan også bestille tid for …"
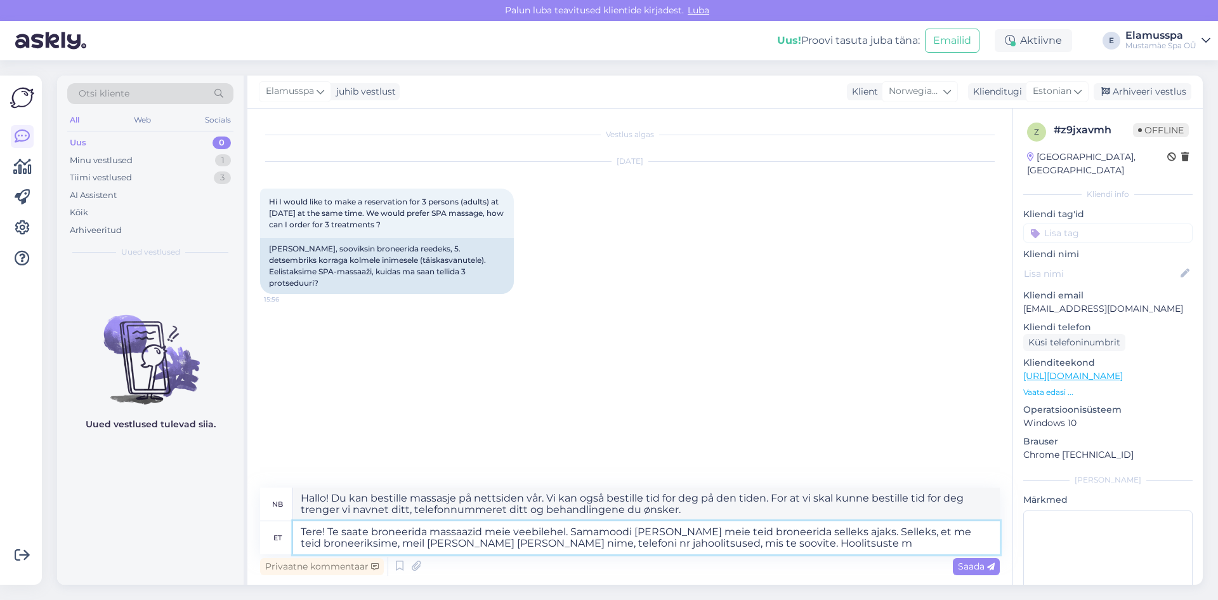
type textarea "Tere! Te saate broneerida massaazid meie veebilehel. Samamoodi saame ka meie te…"
type textarea "Hallo! Du kan bestille massasje på nettsiden vår. Vi kan også bestille tid for …"
type textarea "Tere! Te saate broneerida massaazid meie veebilehel. Samamoodi saame ka meie te…"
type textarea "Hallo! Du kan bestille massasje på nettsiden vår. Vi kan også bestille tid for …"
type textarea "Tere! Te saate broneerida massaazid meie veebilehel. Samamoodi saame ka meie te…"
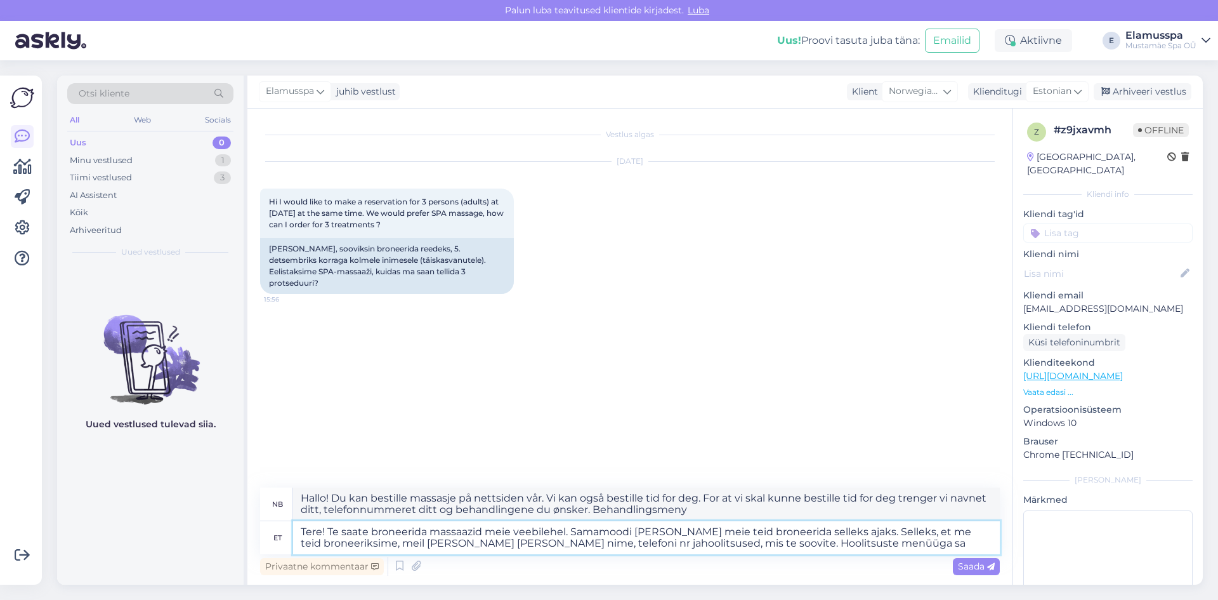
type textarea "Hallo! Du kan bestille massasje på nettsiden vår. Vi kan også bestille time for…"
type textarea "Tere! Te saate broneerida massaazid meie veebilehel. Samamoodi saame ka meie te…"
type textarea "Hallo! Du kan bestille massasje på nettsiden vår. Vi kan også bestille tid for …"
type textarea "Tere! Te saate broneerida massaazid meie veebilehel. Samamoodi saame ka meie te…"
type textarea "Hallo! Du kan bestille massasje på nettsiden vår. Vi kan også bestille time for…"
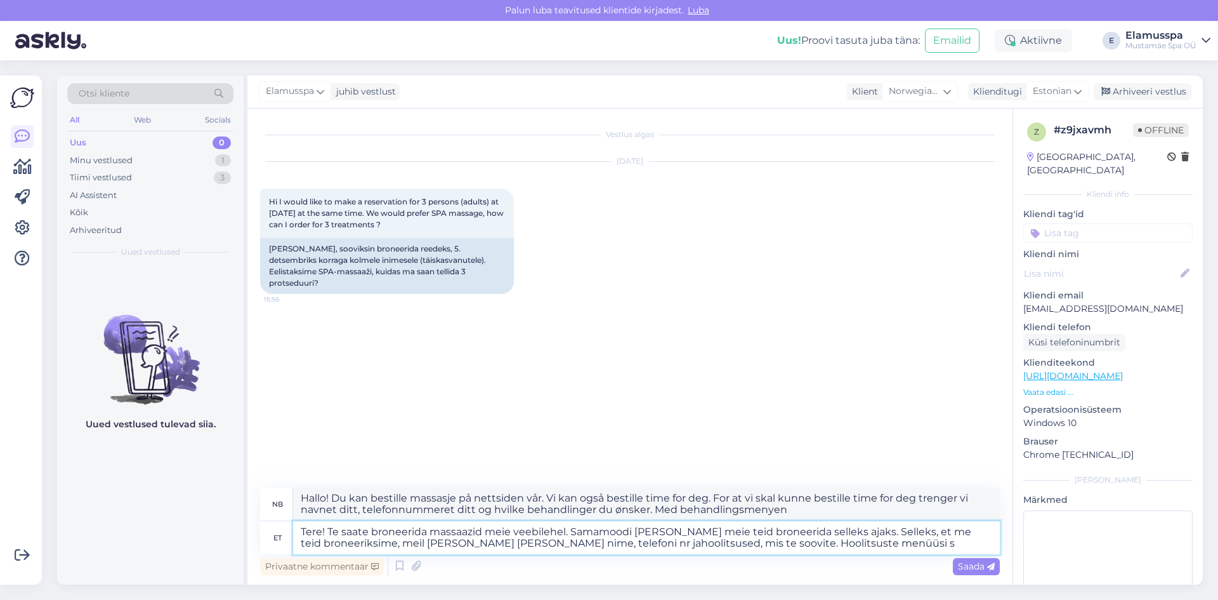
type textarea "Tere! Te saate broneerida massaazid meie veebilehel. Samamoodi saame ka meie te…"
type textarea "Hallo! Du kan bestille massasje på nettsiden vår. Vi kan også bestille tid for …"
type textarea "Tere! Te saate broneerida massaazid meie veebilehel. Samamoodi saame ka meie te…"
type textarea "Hallo! Du kan bestille massasje på nettsiden vår. Vi kan også bestille time for…"
type textarea "Tere! Te saate broneerida massaazid meie veebilehel. Samamoodi saame ka meie te…"
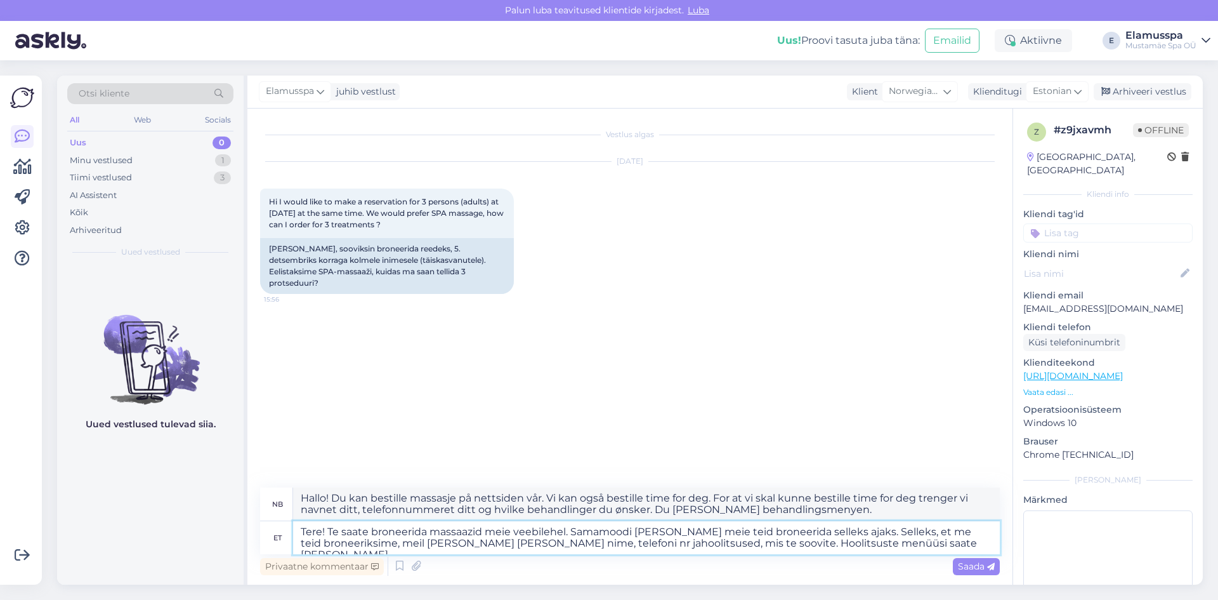
type textarea "Hallo! Du kan bestille massasje på nettsiden vår. Vi kan også bestille tid for …"
type textarea "Tere! Te saate broneerida massaazid meie veebilehel. Samamoodi saame ka meie te…"
type textarea "Hallo! Du kan bestille massasje på nettsiden vår. Vi kan også bestille time for…"
type textarea "Tere! Te saate broneerida massaazid meie veebilehel. Samamoodi saame ka meie te…"
type textarea "Hallo! Du kan bestille massasje på nettsiden vår. Vi kan også bestille time for…"
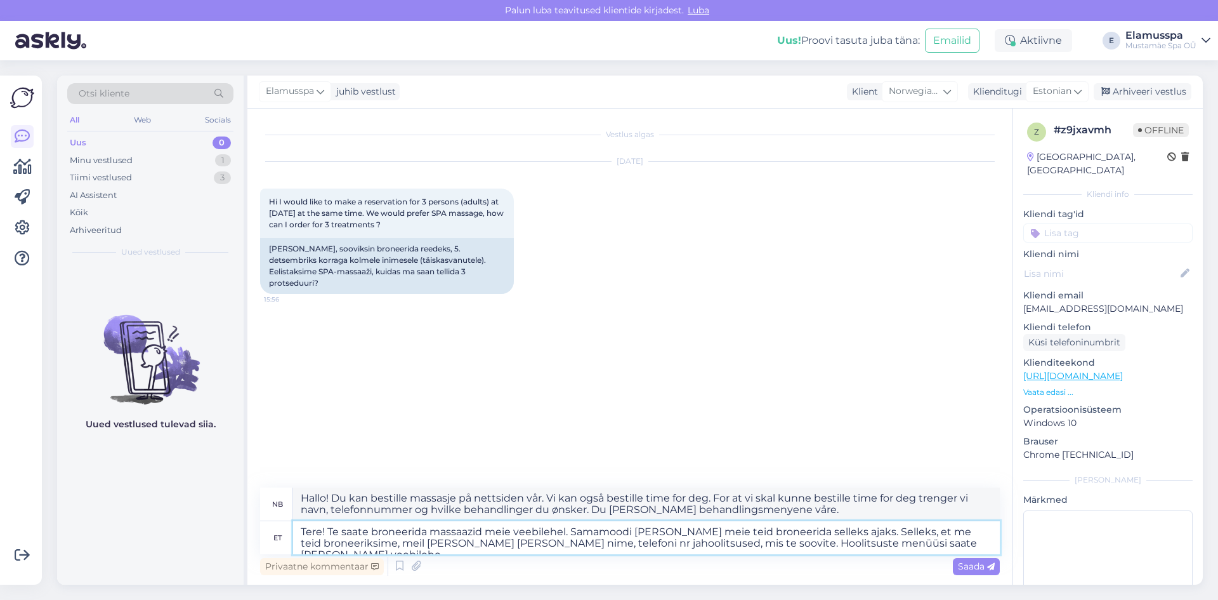
type textarea "Tere! Te saate broneerida massaazid meie veebilehel. Samamoodi saame ka meie te…"
type textarea "Hallo! Du kan bestille massasje på nettsiden vår. Vi kan også bestille time for…"
click at [567, 527] on textarea "Tere! Te saate broneerida massaazid meie veebilehel. Samamoodi saame ka meie te…" at bounding box center [646, 537] width 707 height 33
type textarea "Tere! Te saate broneerida massaazid meie veebilehel või Samamoodi saame ka meie…"
type textarea "Hallo! Du kan bestille massasje på nettsiden vår, eller vi kan også bestille ti…"
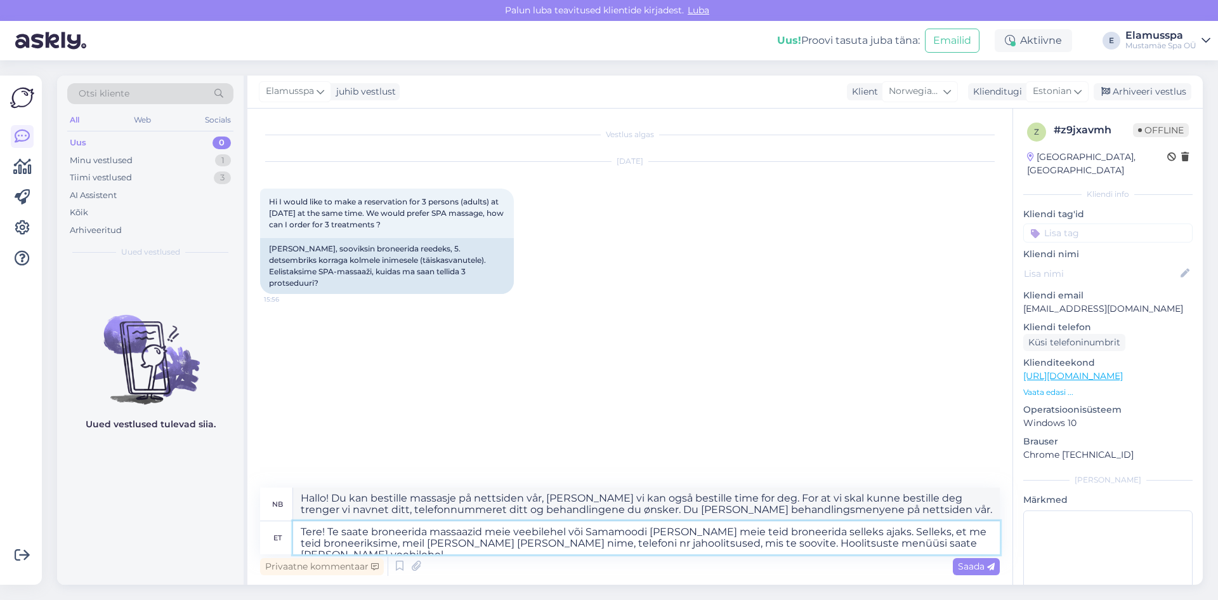
click at [754, 526] on textarea "Tere! Te saate broneerida massaazid meie veebilehel või Samamoodi saame ka meie…" at bounding box center [646, 537] width 707 height 33
click at [751, 533] on textarea "Tere! Te saate broneerida massaazid meie veebilehel või Samamoodi saame ka meie…" at bounding box center [646, 537] width 707 height 33
drag, startPoint x: 648, startPoint y: 532, endPoint x: 617, endPoint y: 549, distance: 35.2
click at [584, 534] on textarea "Tere! Te saate broneerida massaazid meie veebilehel või Samamoodi saame ka meie…" at bounding box center [646, 537] width 707 height 33
type textarea "Tere! Te saate broneerida massaazid meie veebilehel või saame ka meie teid bron…"
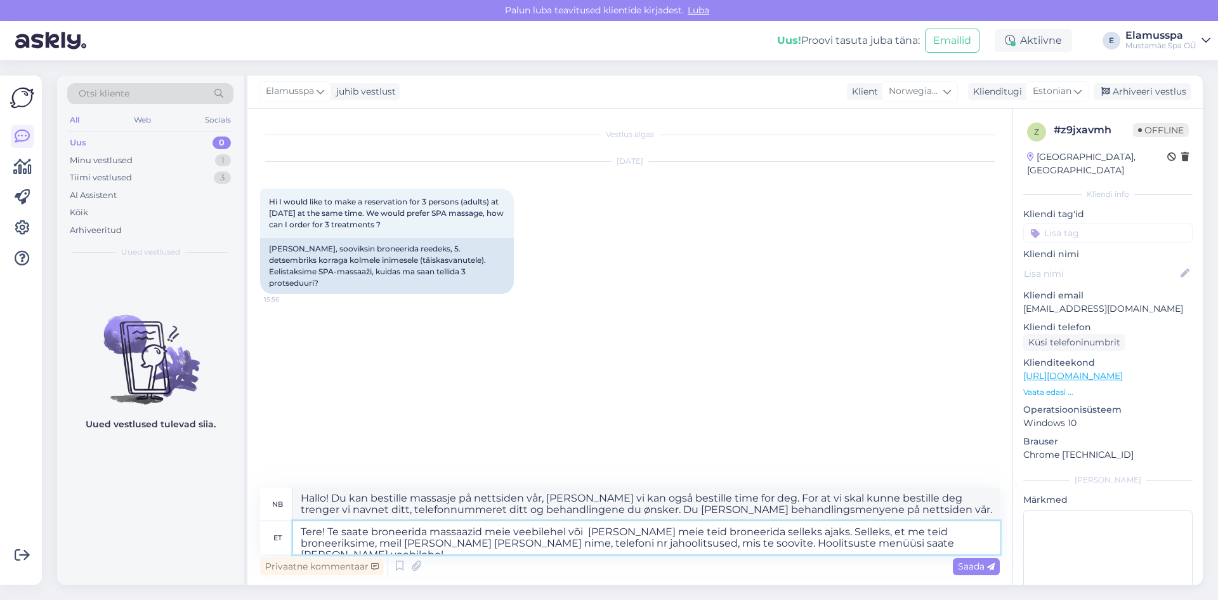
type textarea "Hallo! Du kan bestille massasje på nettsiden vår, eller vi kan bestille time fo…"
click at [686, 532] on textarea "Tere! Te saate broneerida massaazid meie veebilehel või saame ka meie teid bron…" at bounding box center [646, 537] width 707 height 33
drag, startPoint x: 664, startPoint y: 536, endPoint x: 626, endPoint y: 530, distance: 38.4
click at [626, 530] on textarea "Tere! Te saate broneerida massaazid meie veebilehel või saame ka meie teid bron…" at bounding box center [646, 537] width 707 height 33
type textarea "Tere! Te saate broneerida massaazid meie veebilehel või saame teid broneerida s…"
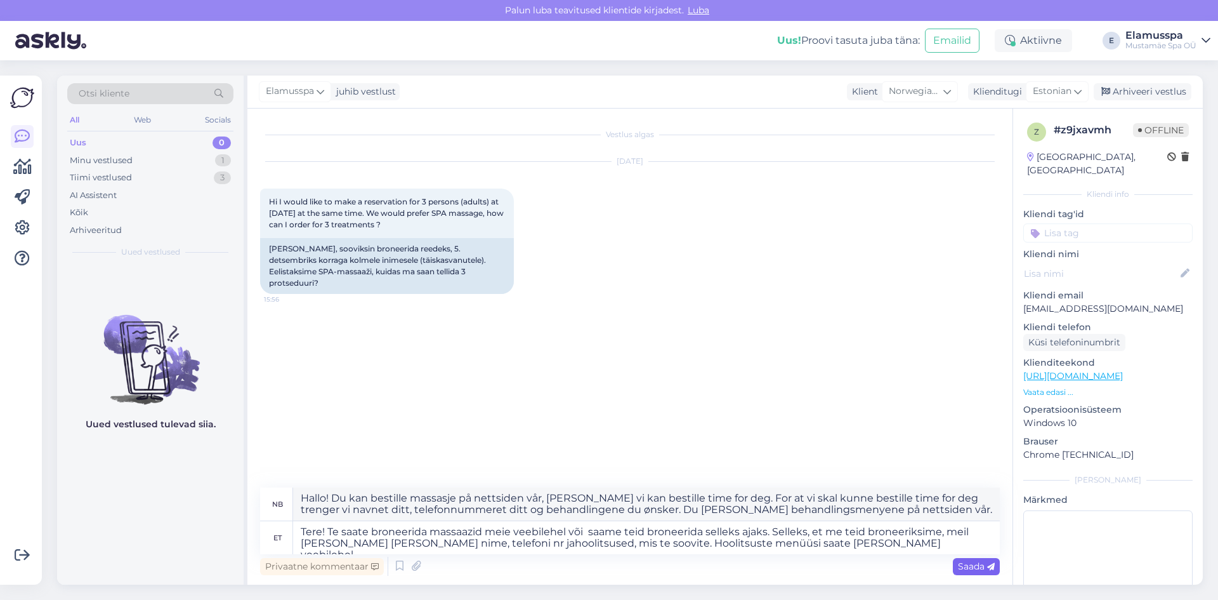
click at [973, 563] on span "Saada" at bounding box center [976, 565] width 37 height 11
click at [972, 560] on div "Saada" at bounding box center [976, 566] width 47 height 17
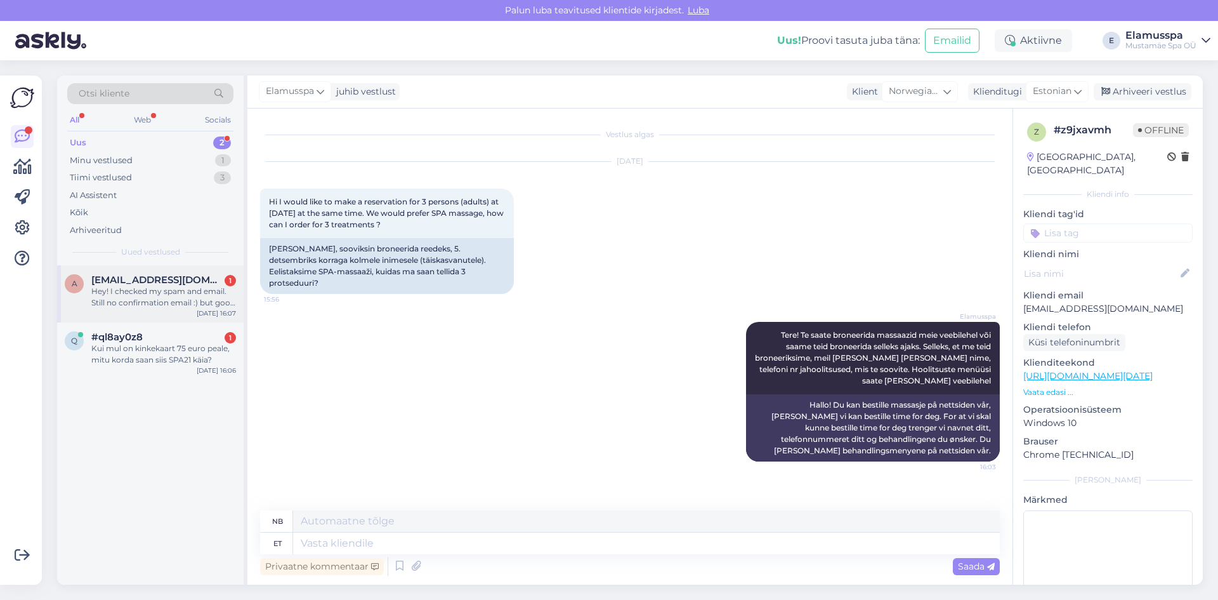
click at [185, 286] on div "Hey! I checked my spam and email. Still no confirmation email :) but good to kn…" at bounding box center [163, 297] width 145 height 23
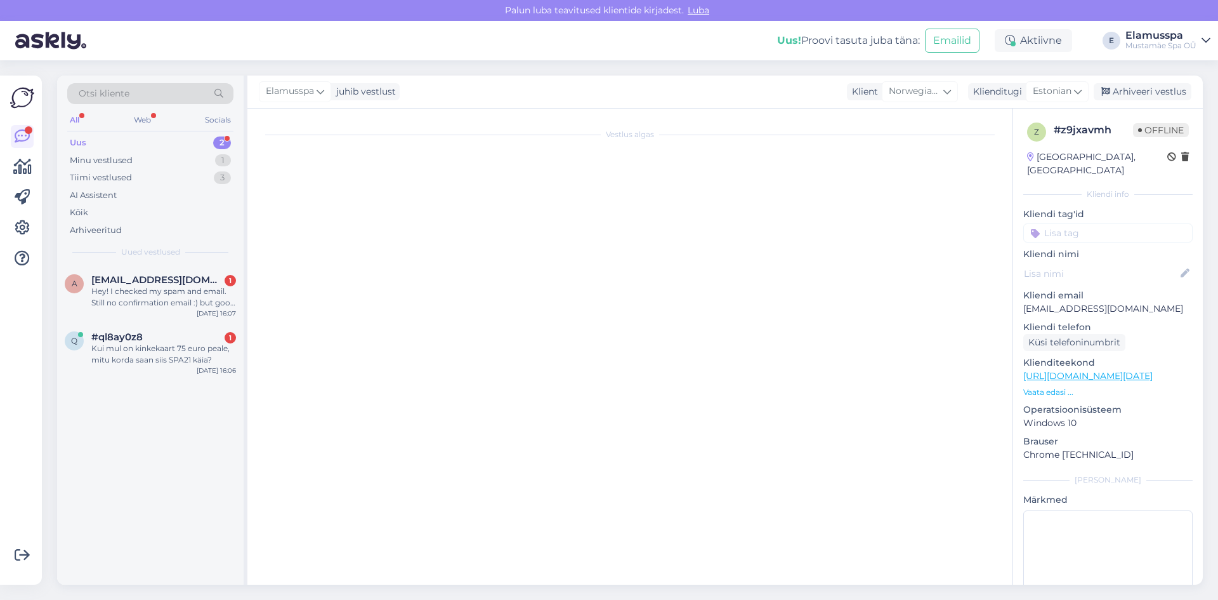
scroll to position [353, 0]
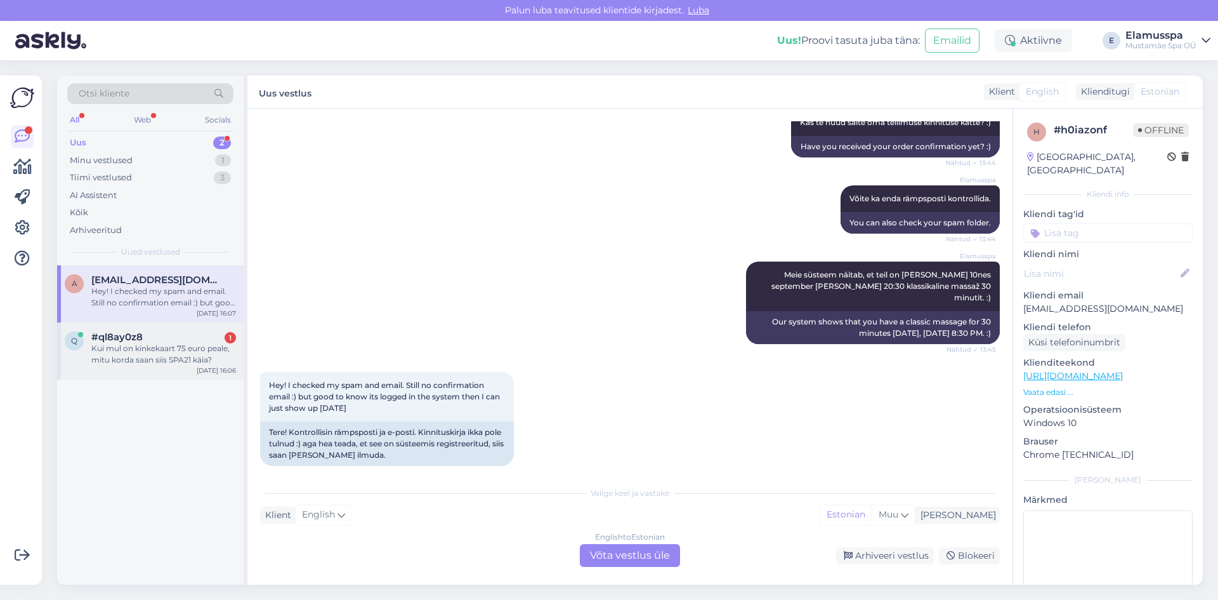
click at [135, 328] on div "q #ql8ay0z8 1 Kui mul on kinkekaart 75 euro peale, mitu korda saan siis SPA21 k…" at bounding box center [150, 350] width 187 height 57
